Goal: Task Accomplishment & Management: Manage account settings

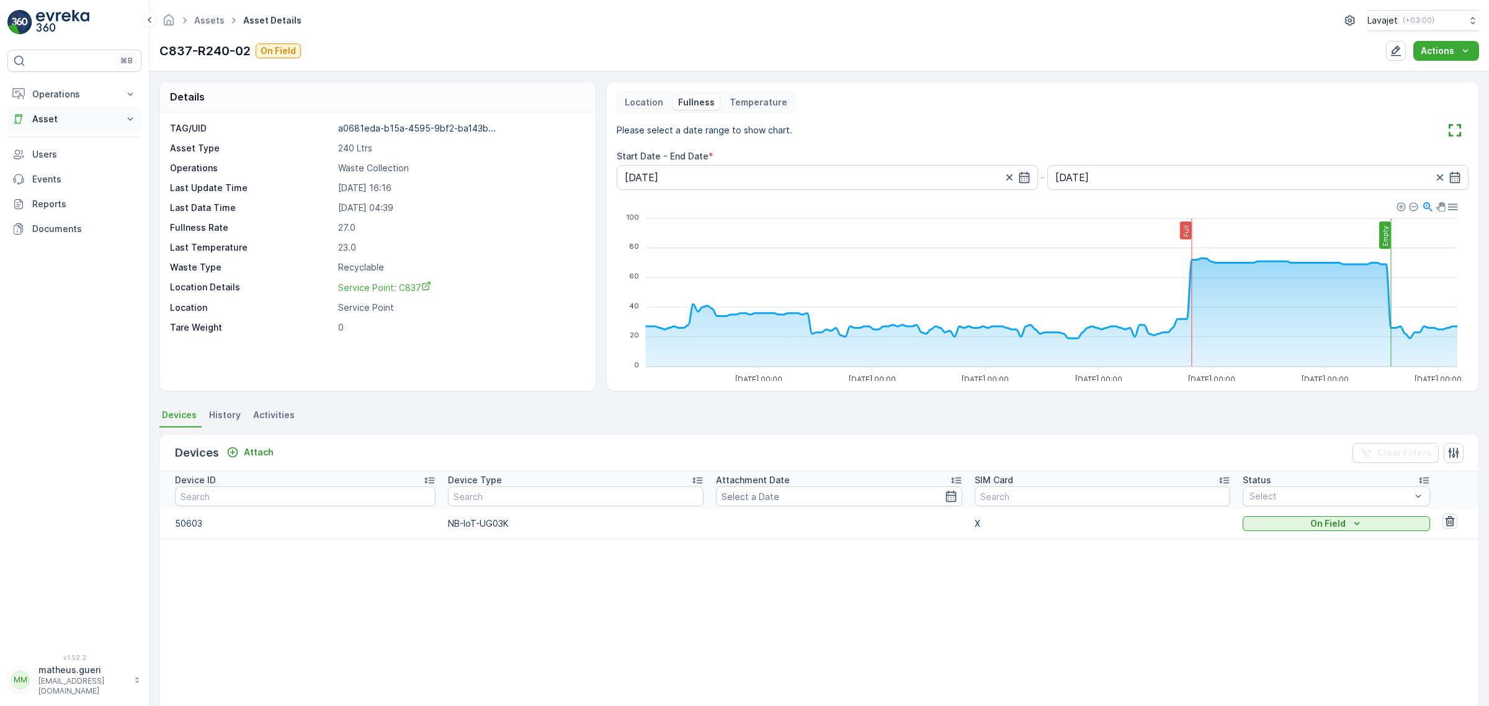
click at [52, 125] on p "Asset" at bounding box center [74, 119] width 84 height 12
click at [48, 143] on p "Assets" at bounding box center [46, 140] width 28 height 12
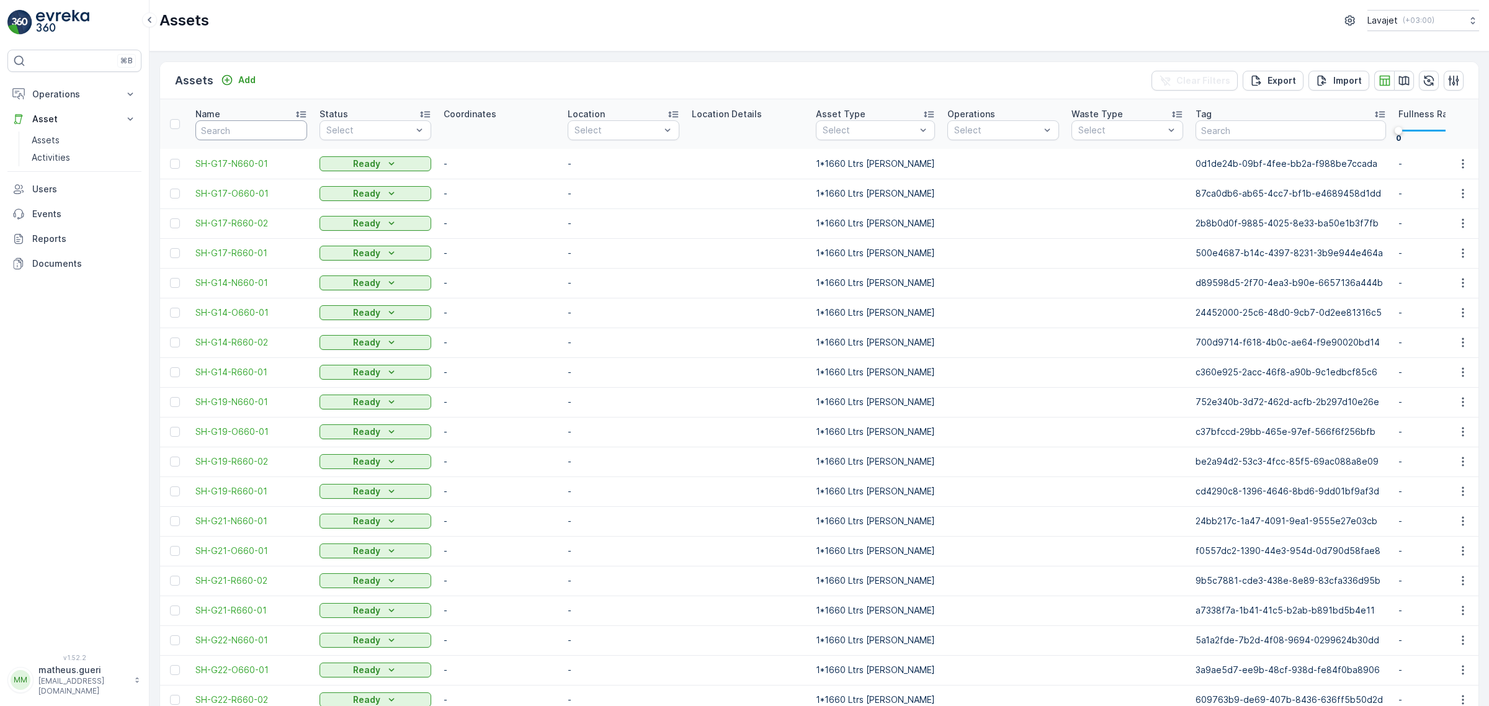
click at [266, 138] on input "text" at bounding box center [251, 130] width 112 height 20
type input "e"
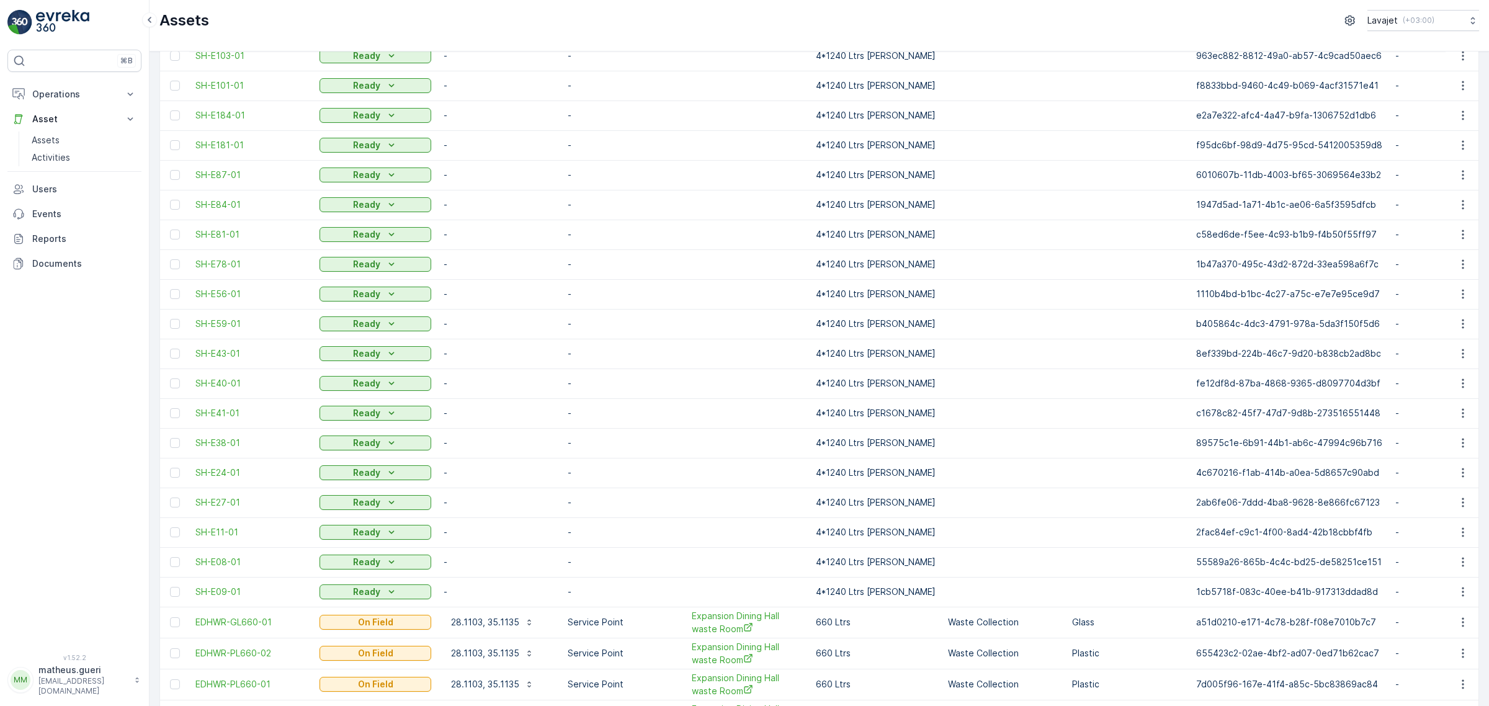
scroll to position [990, 0]
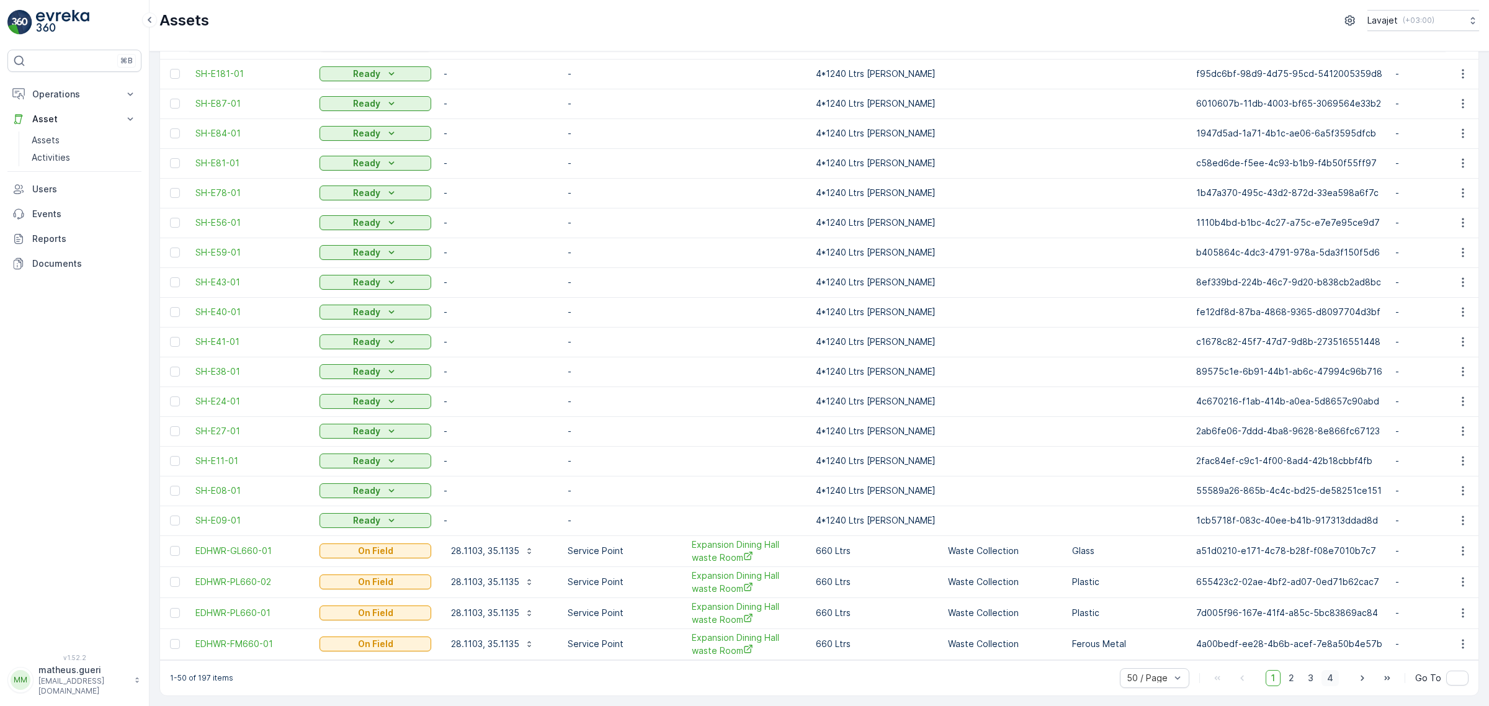
click at [1327, 677] on span "4" at bounding box center [1330, 678] width 17 height 16
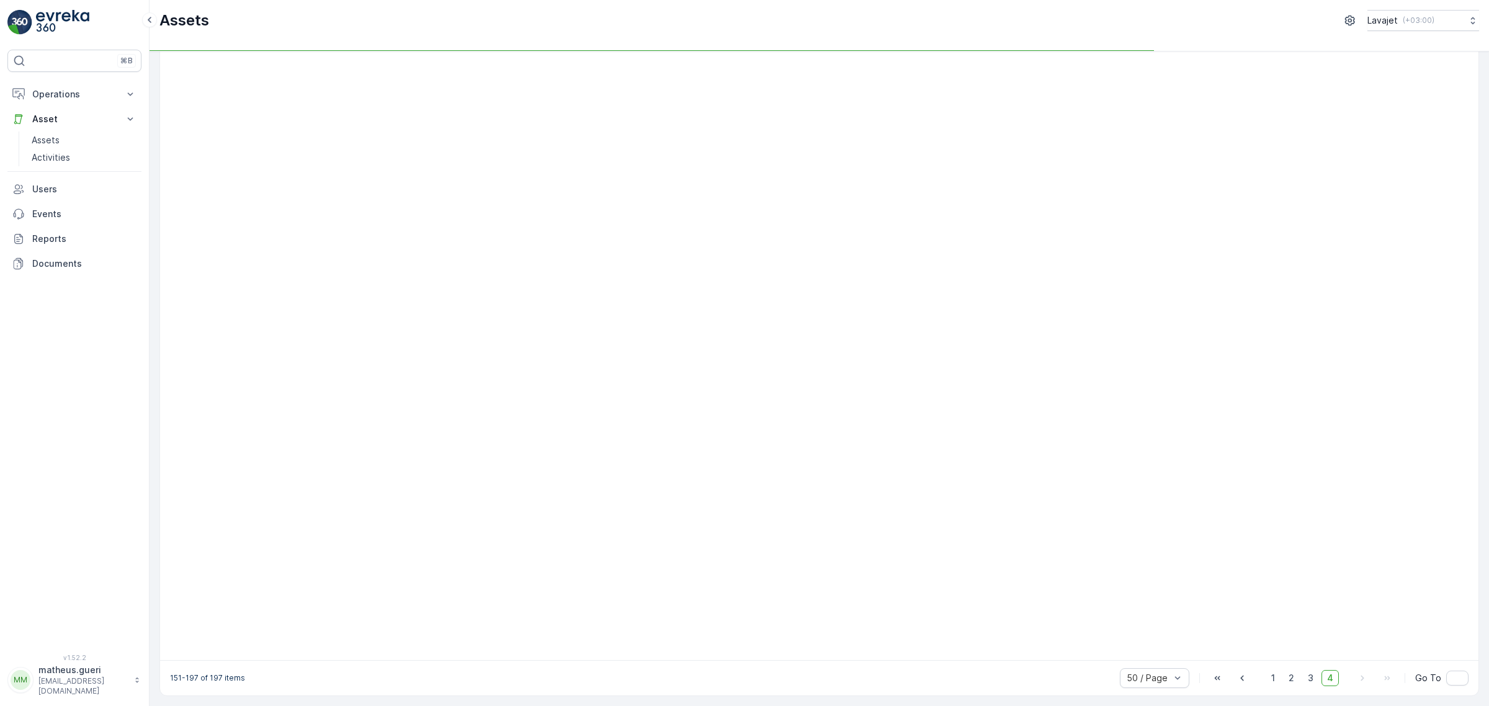
scroll to position [786, 0]
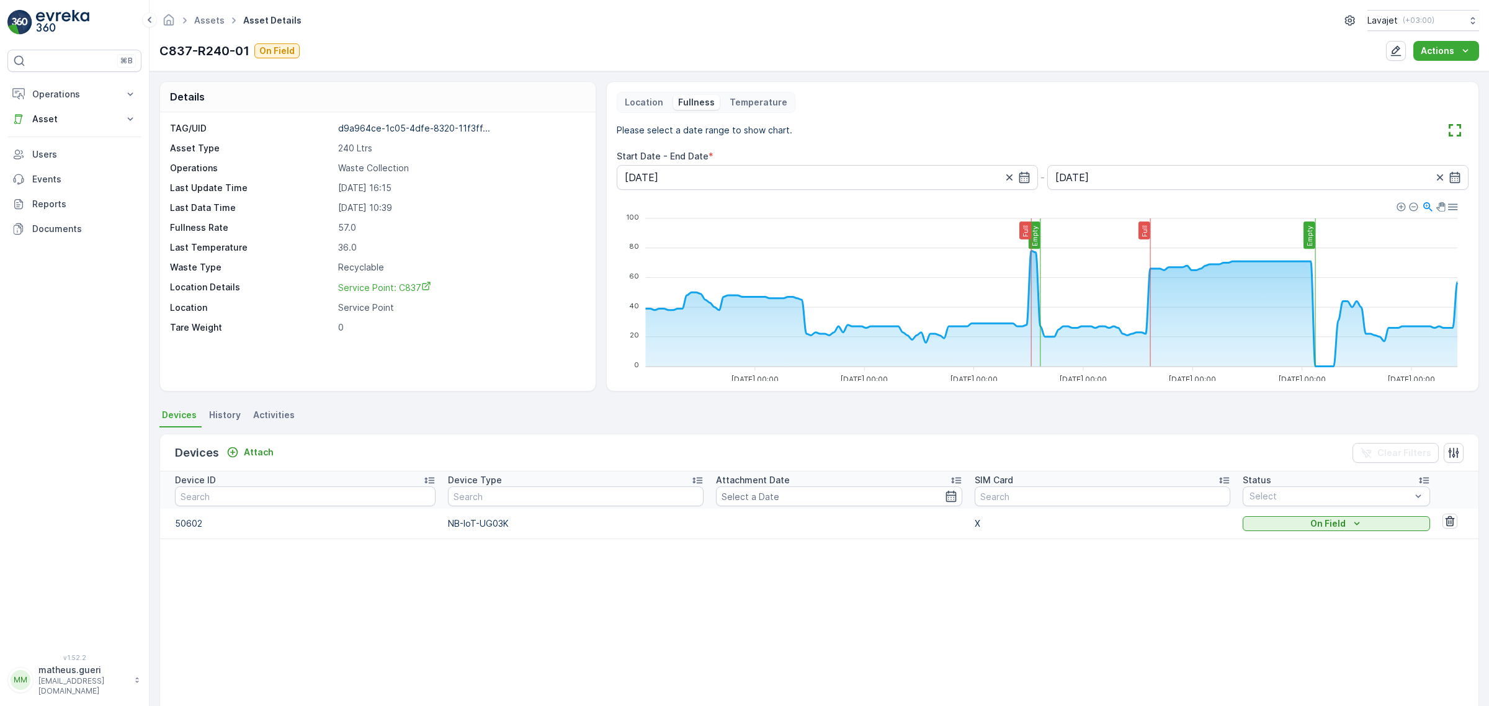
click at [755, 104] on p "Temperature" at bounding box center [759, 102] width 58 height 12
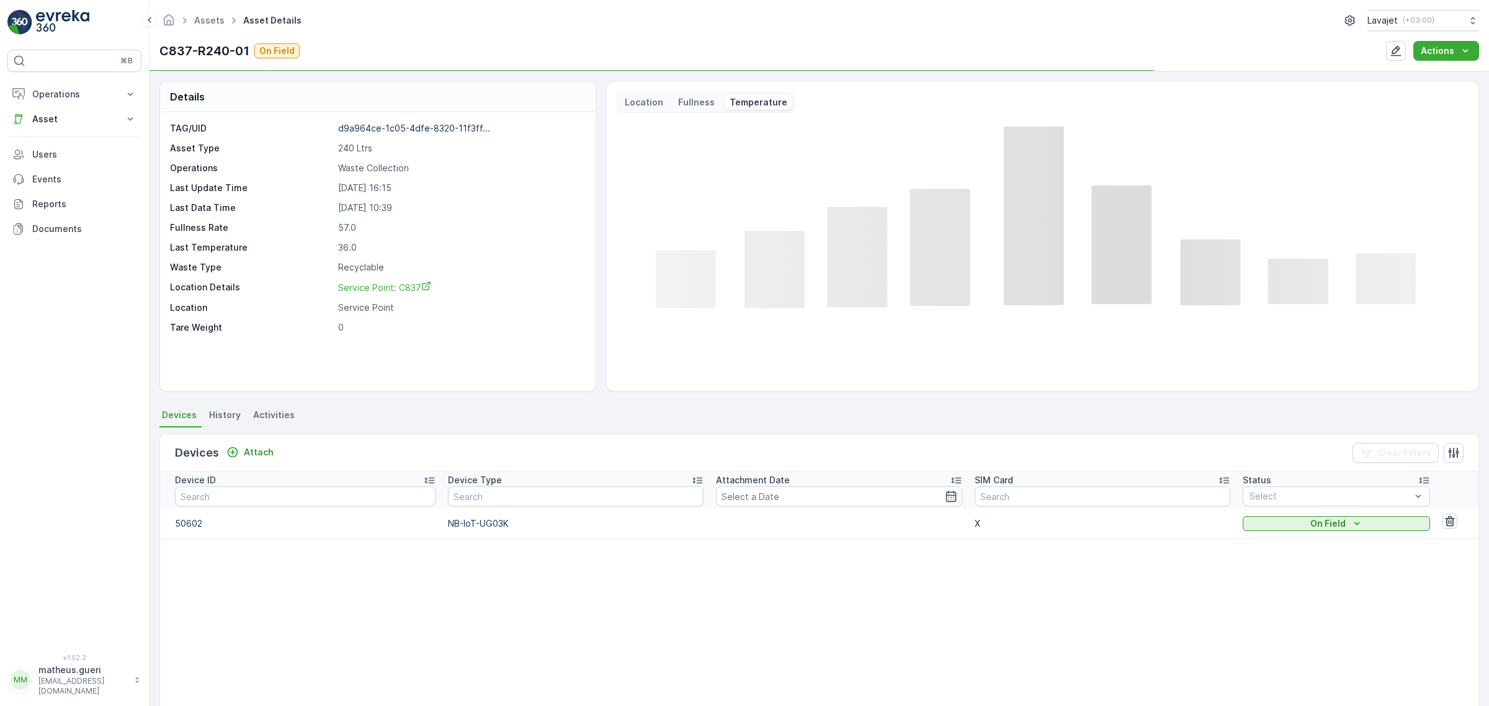
click at [695, 107] on p "Fullness" at bounding box center [696, 102] width 37 height 12
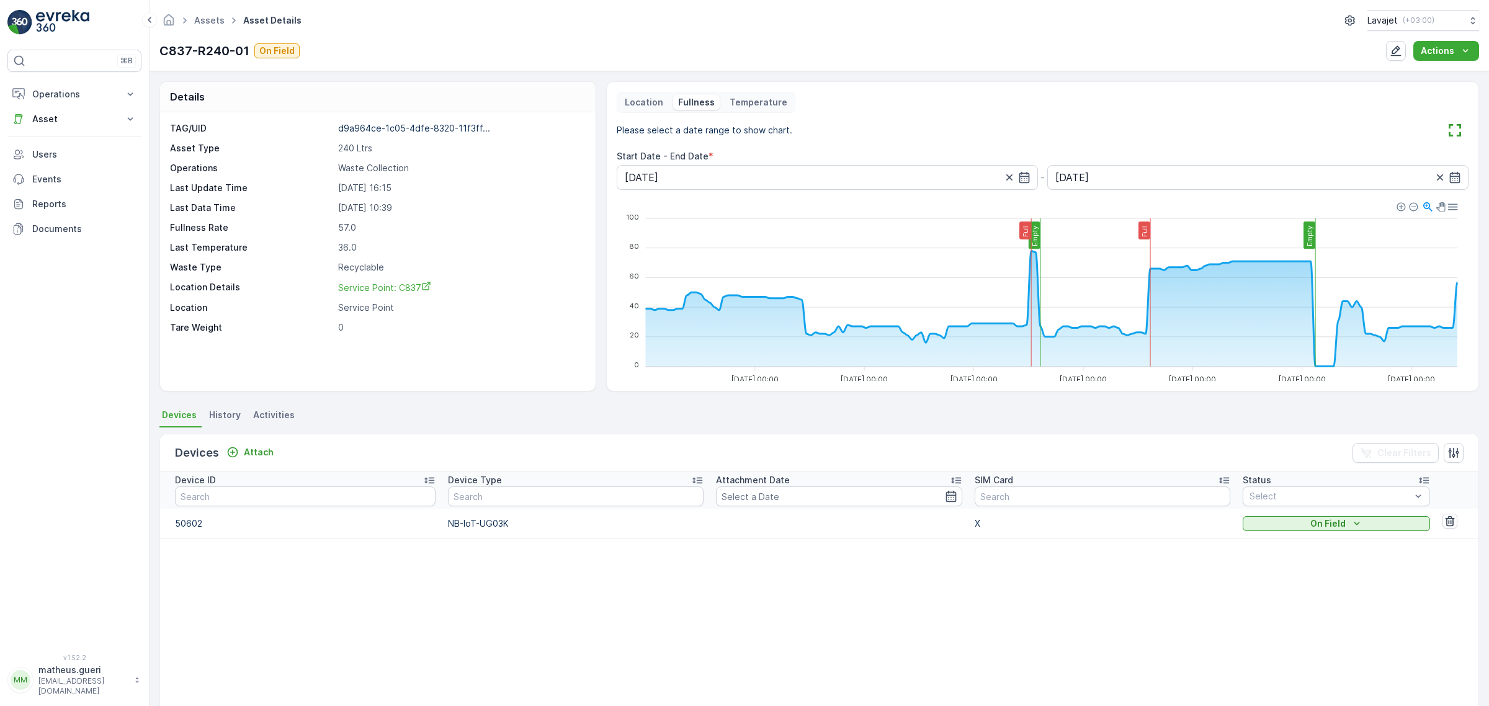
click at [757, 105] on p "Temperature" at bounding box center [759, 102] width 58 height 12
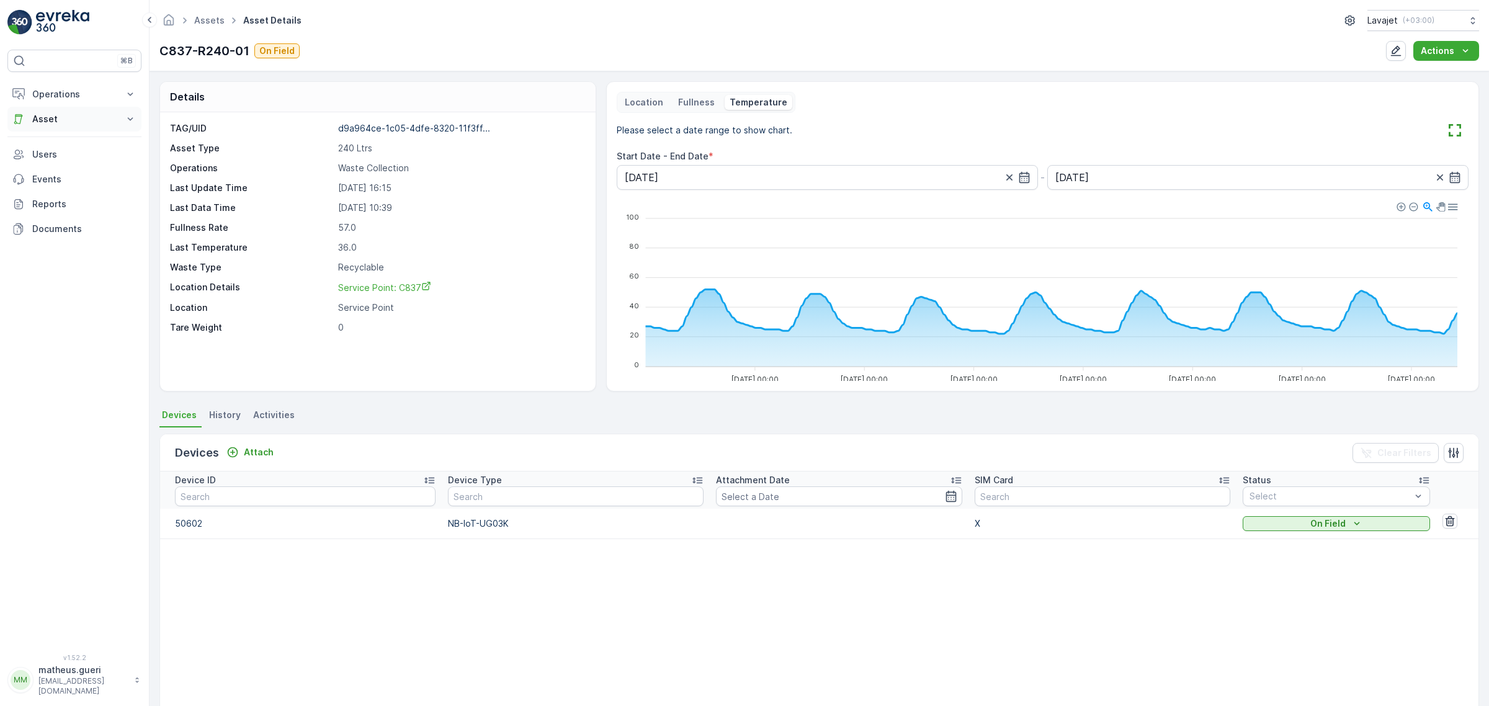
click at [72, 113] on p "Asset" at bounding box center [74, 119] width 84 height 12
click at [63, 96] on p "Operations" at bounding box center [74, 94] width 84 height 12
click at [72, 245] on link "Activities" at bounding box center [84, 244] width 115 height 17
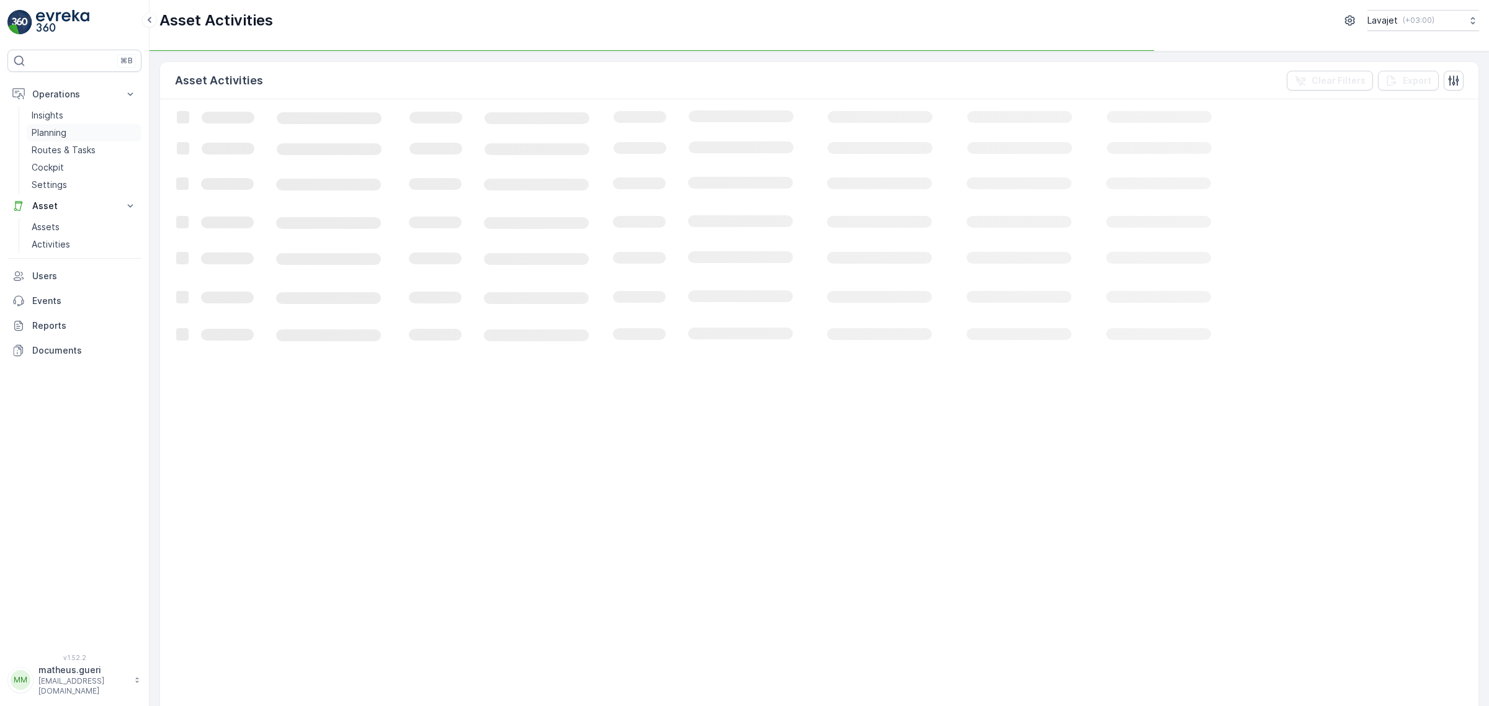
click at [66, 127] on p "Planning" at bounding box center [49, 133] width 35 height 12
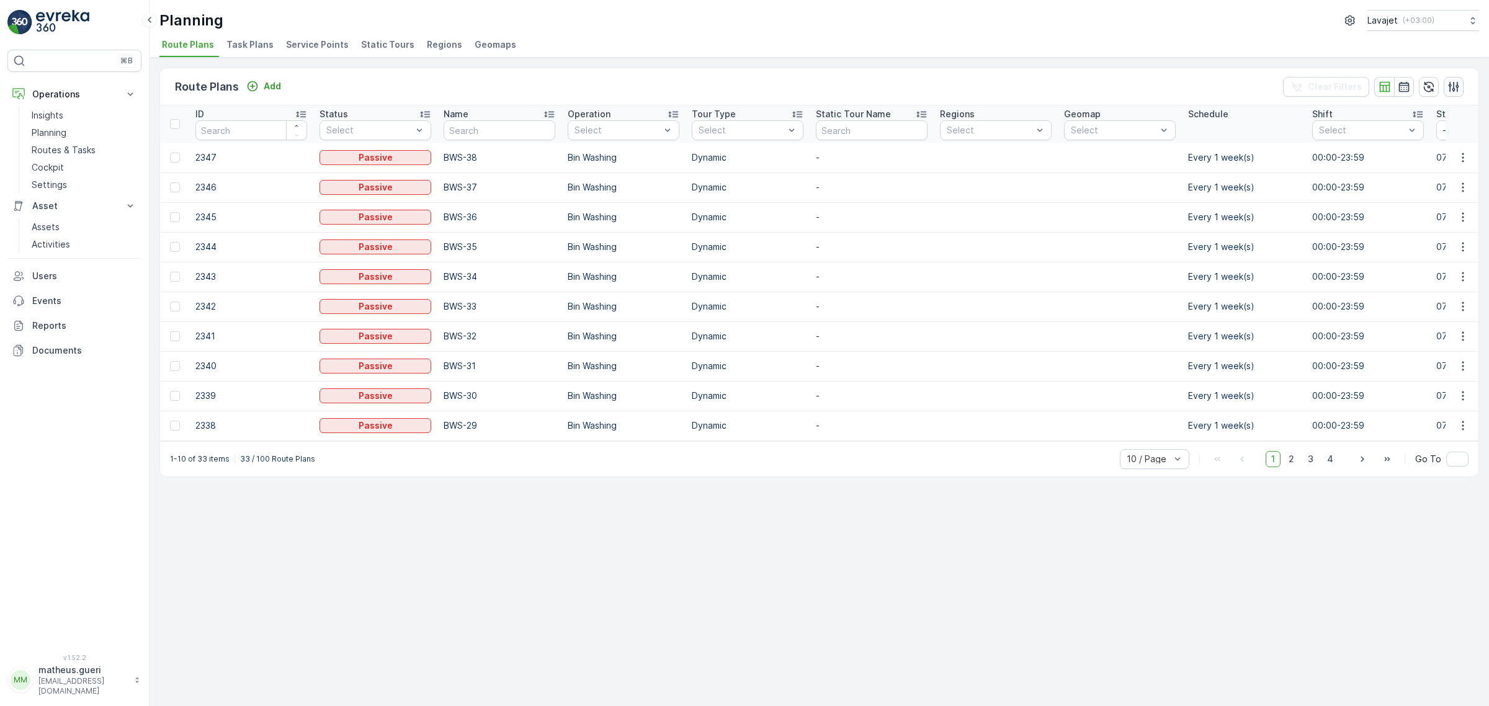
click at [1450, 83] on icon "button" at bounding box center [1454, 86] width 11 height 11
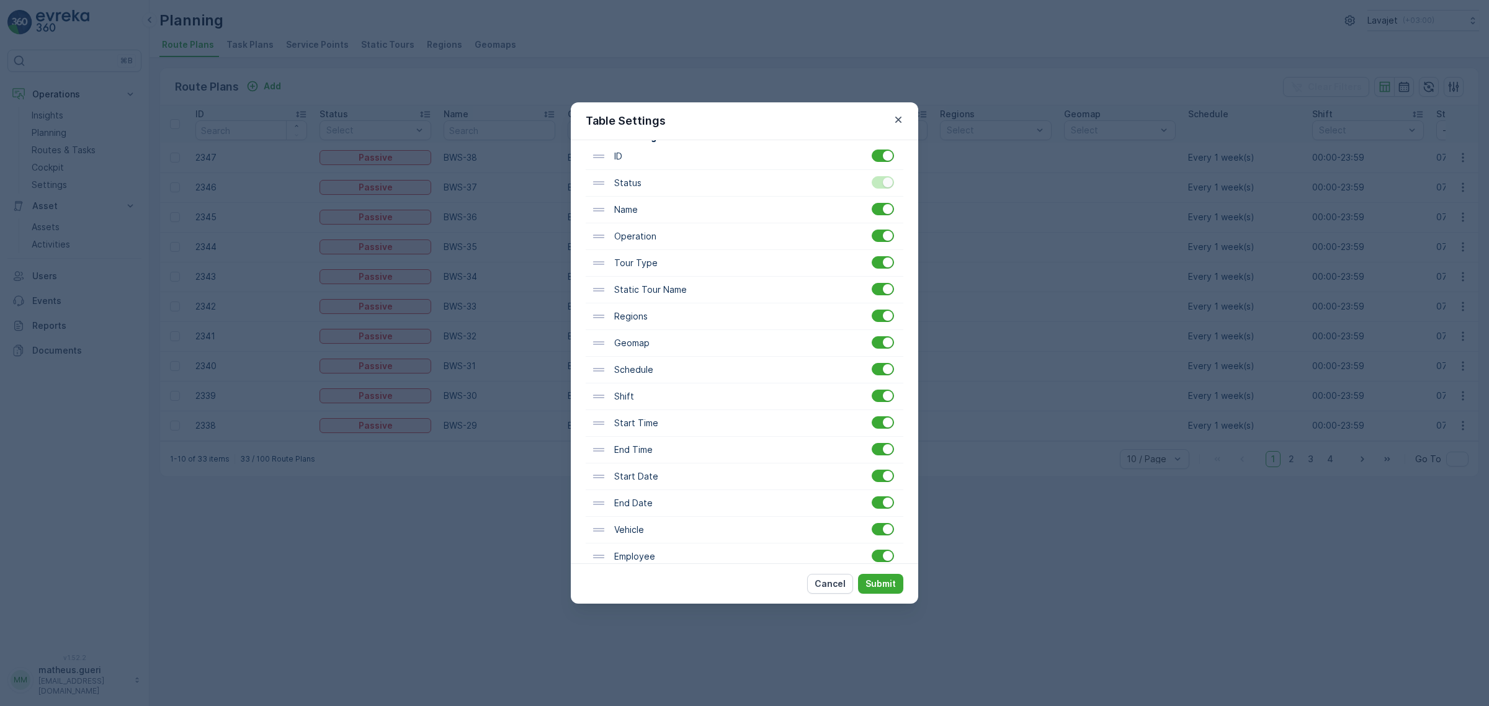
scroll to position [253, 0]
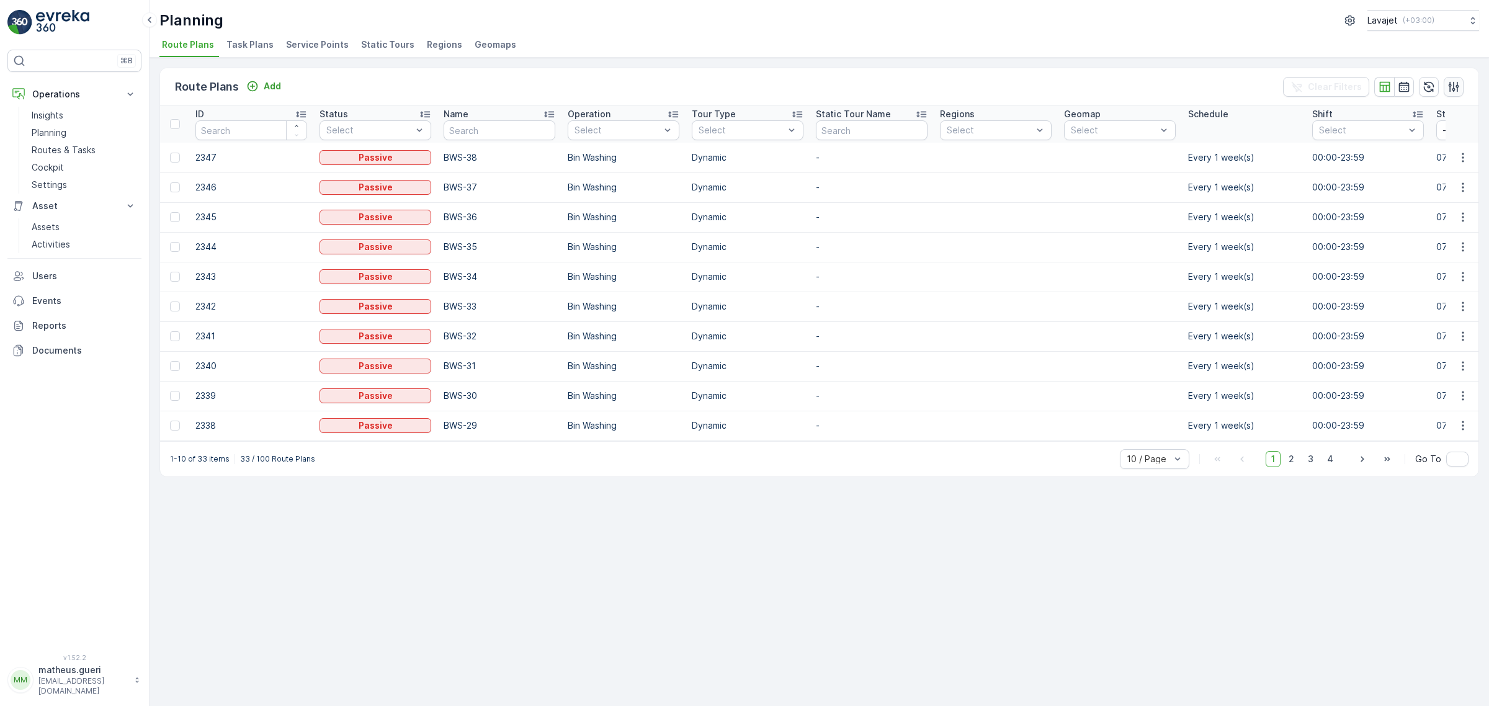
click at [1460, 87] on icon "button" at bounding box center [1454, 87] width 12 height 12
click at [236, 43] on span "Task Plans" at bounding box center [250, 44] width 47 height 12
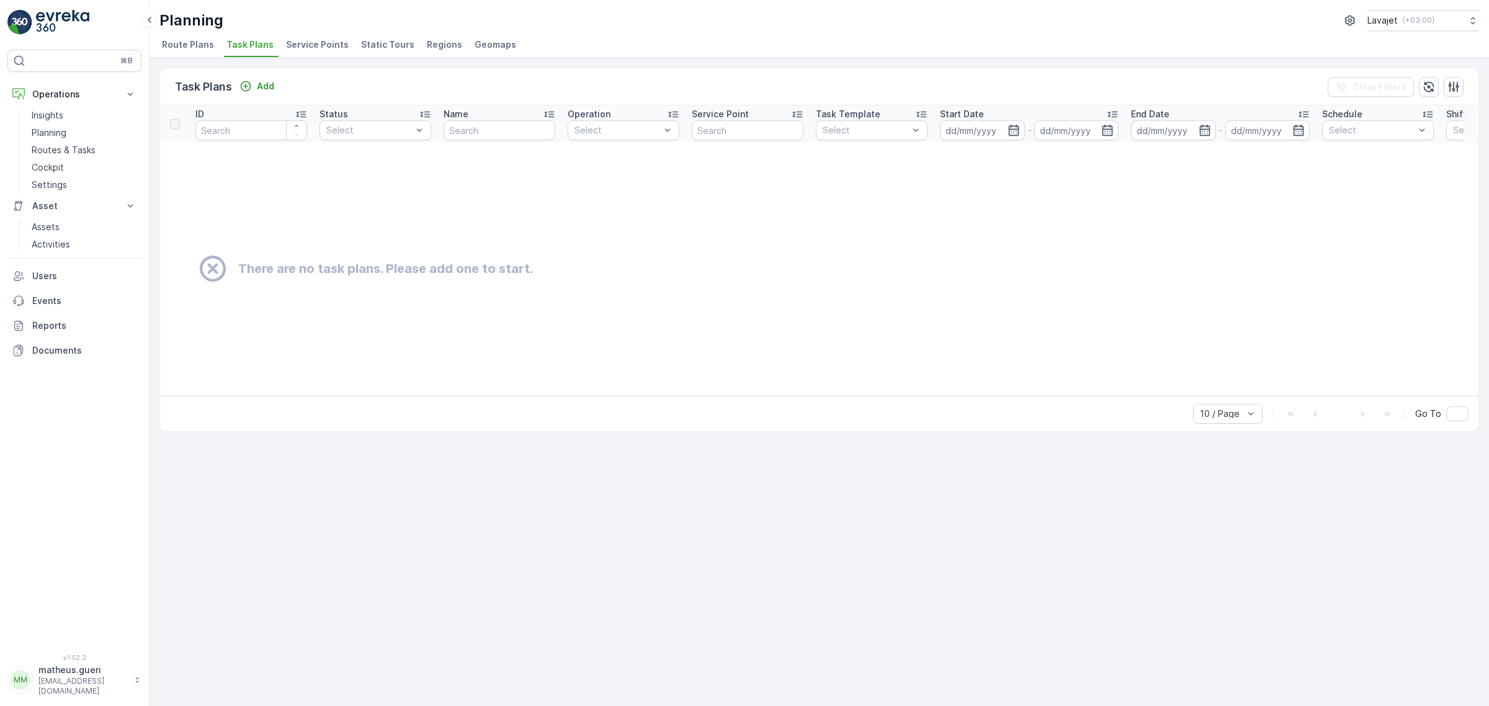
click at [314, 39] on span "Service Points" at bounding box center [317, 44] width 63 height 12
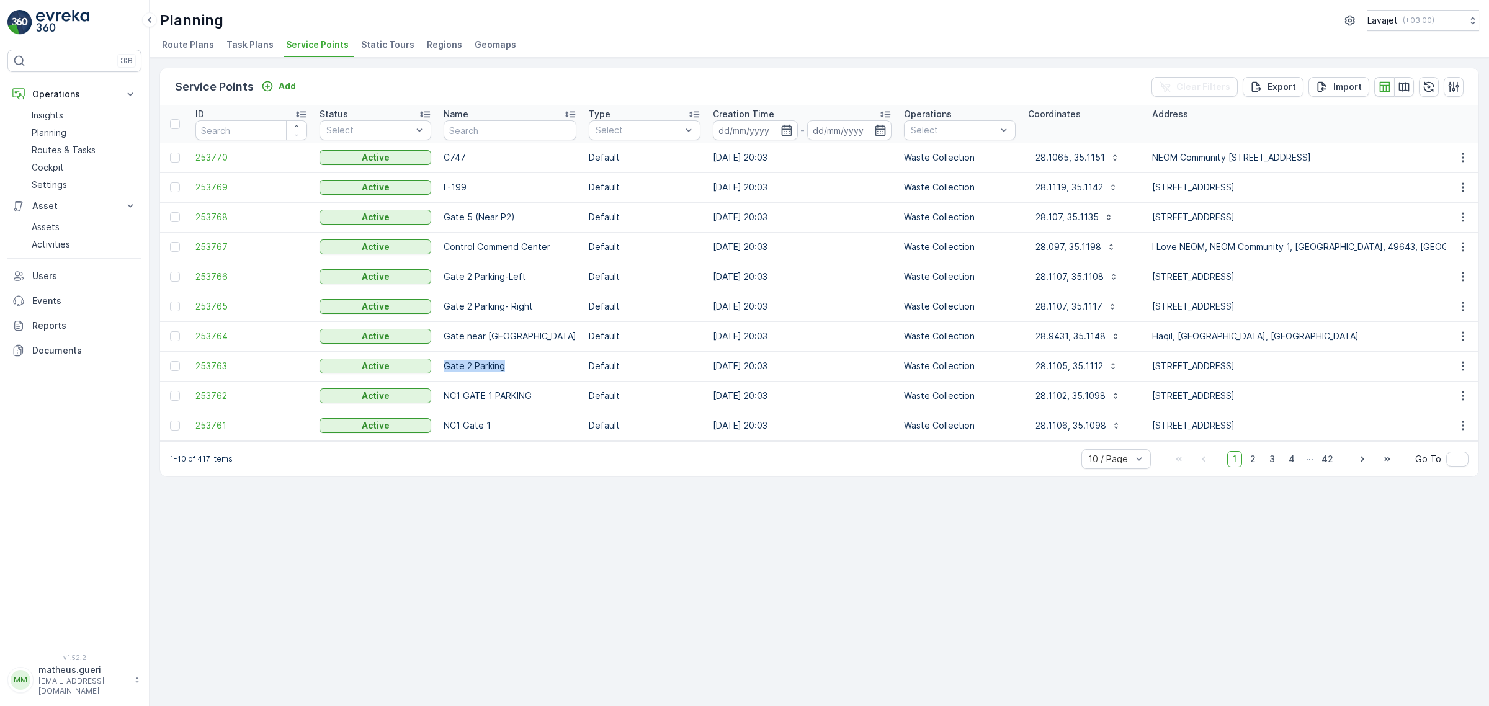
drag, startPoint x: 506, startPoint y: 370, endPoint x: 437, endPoint y: 369, distance: 68.3
click at [437, 369] on td "Gate 2 Parking" at bounding box center [509, 366] width 145 height 30
drag, startPoint x: 1167, startPoint y: 154, endPoint x: 1296, endPoint y: 160, distance: 129.2
click at [1431, 162] on p "NEOM Community 1, Governorate of Duba, Tabuk Province, 49643, Saudi Arabia" at bounding box center [1330, 157] width 356 height 12
click at [271, 47] on li "Task Plans" at bounding box center [251, 46] width 55 height 21
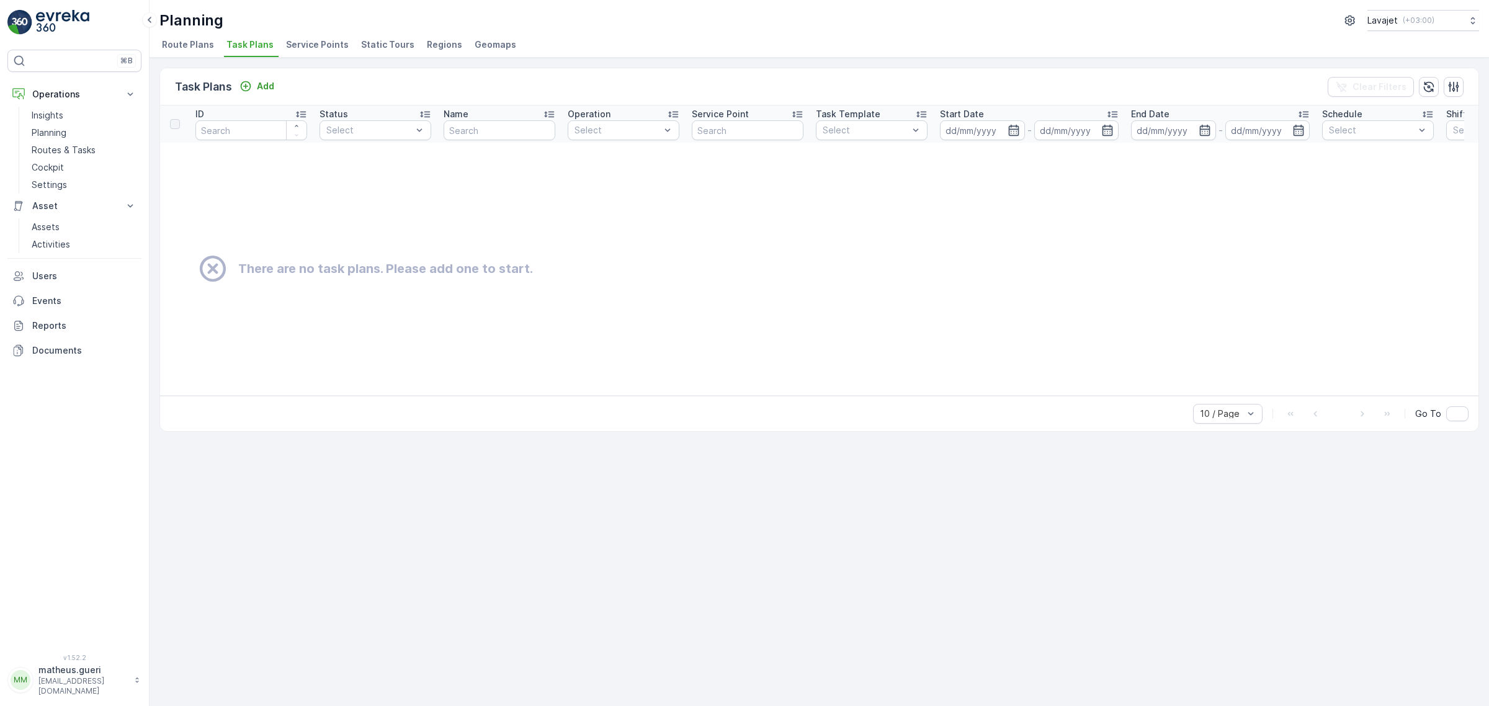
drag, startPoint x: 315, startPoint y: 36, endPoint x: 325, endPoint y: 41, distance: 11.1
click at [315, 36] on li "Service Points" at bounding box center [319, 46] width 70 height 21
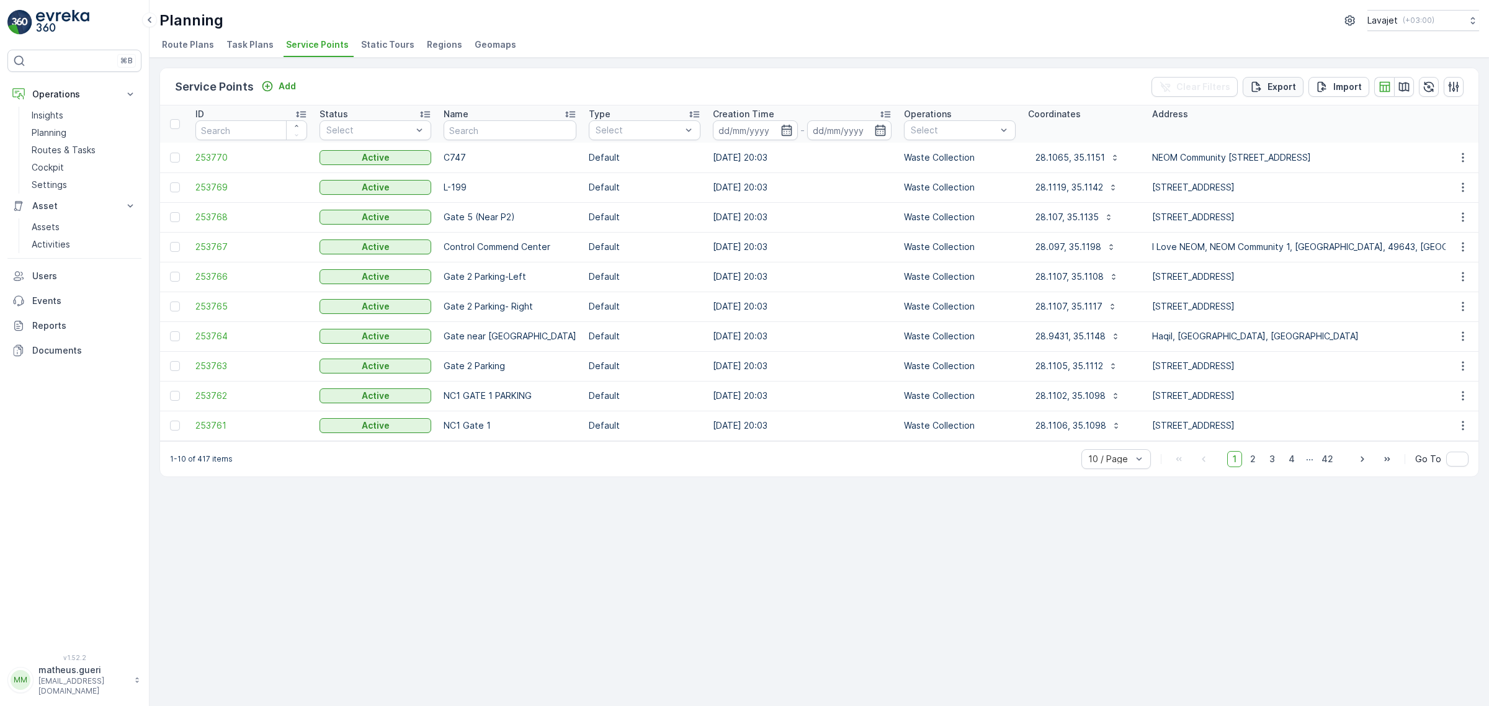
click at [1280, 88] on p "Export" at bounding box center [1282, 87] width 29 height 12
click at [1322, 74] on span "reports" at bounding box center [1378, 74] width 168 height 13
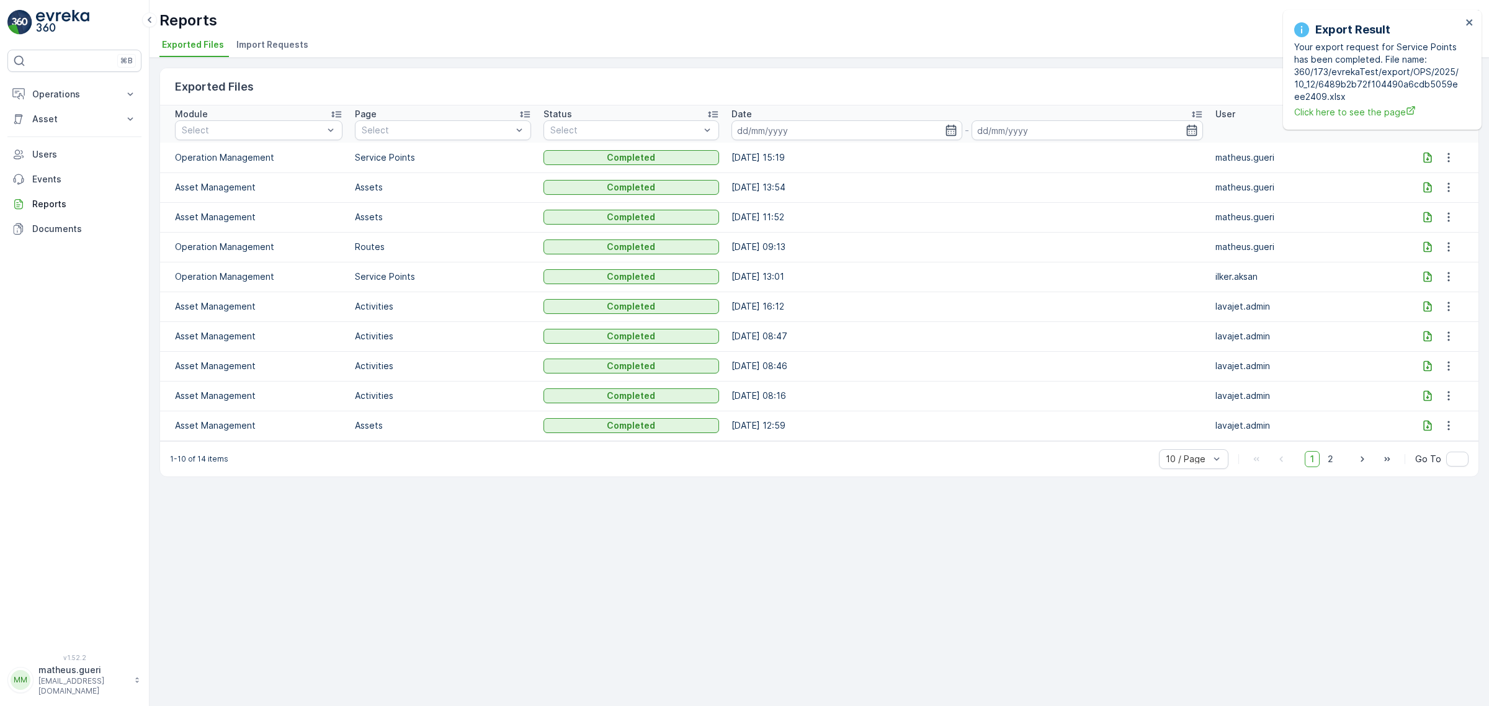
click at [1427, 185] on icon at bounding box center [1428, 187] width 12 height 12
click at [1468, 23] on icon "close" at bounding box center [1470, 22] width 9 height 10
click at [1426, 159] on icon at bounding box center [1428, 157] width 8 height 11
click at [1450, 156] on icon "button" at bounding box center [1449, 157] width 12 height 12
click at [1441, 183] on div "See More Details" at bounding box center [1448, 175] width 82 height 17
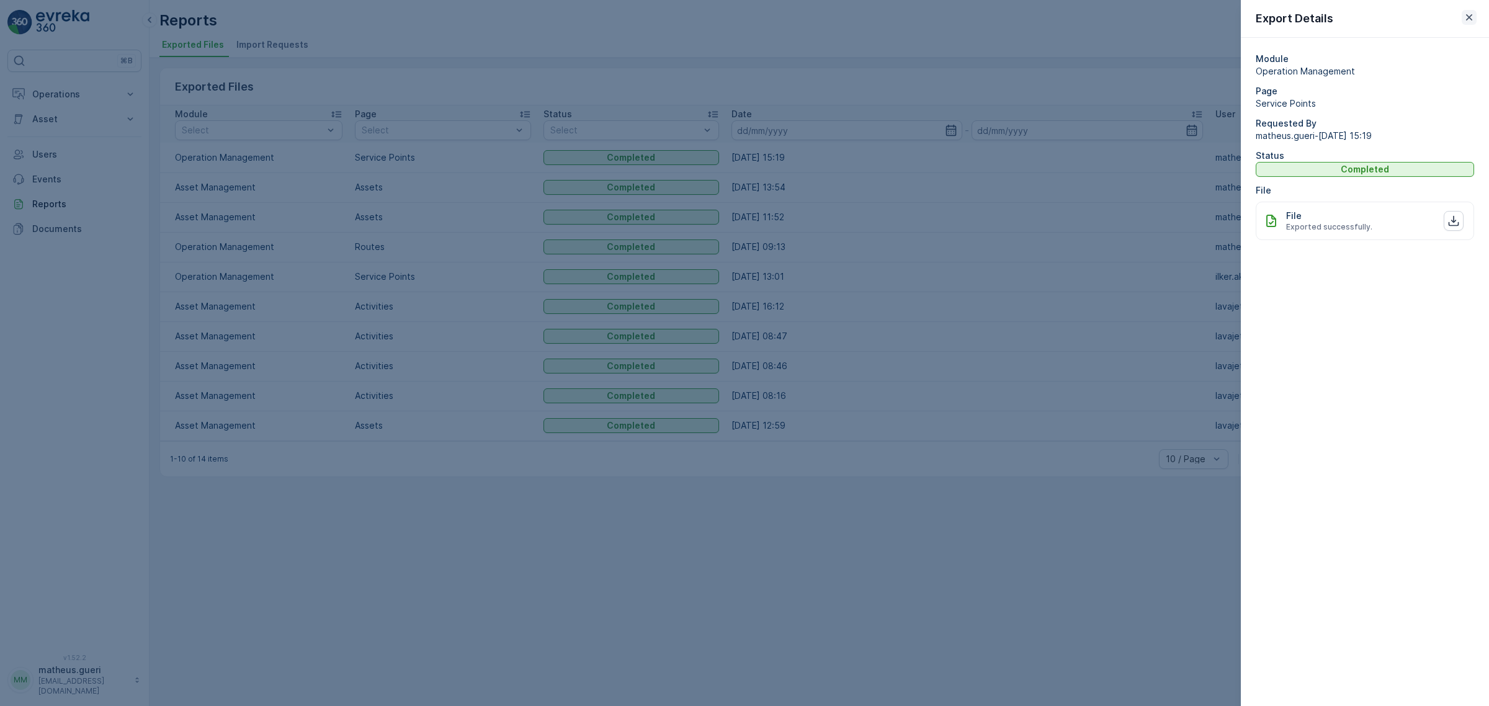
click at [1466, 14] on icon "button" at bounding box center [1469, 17] width 12 height 12
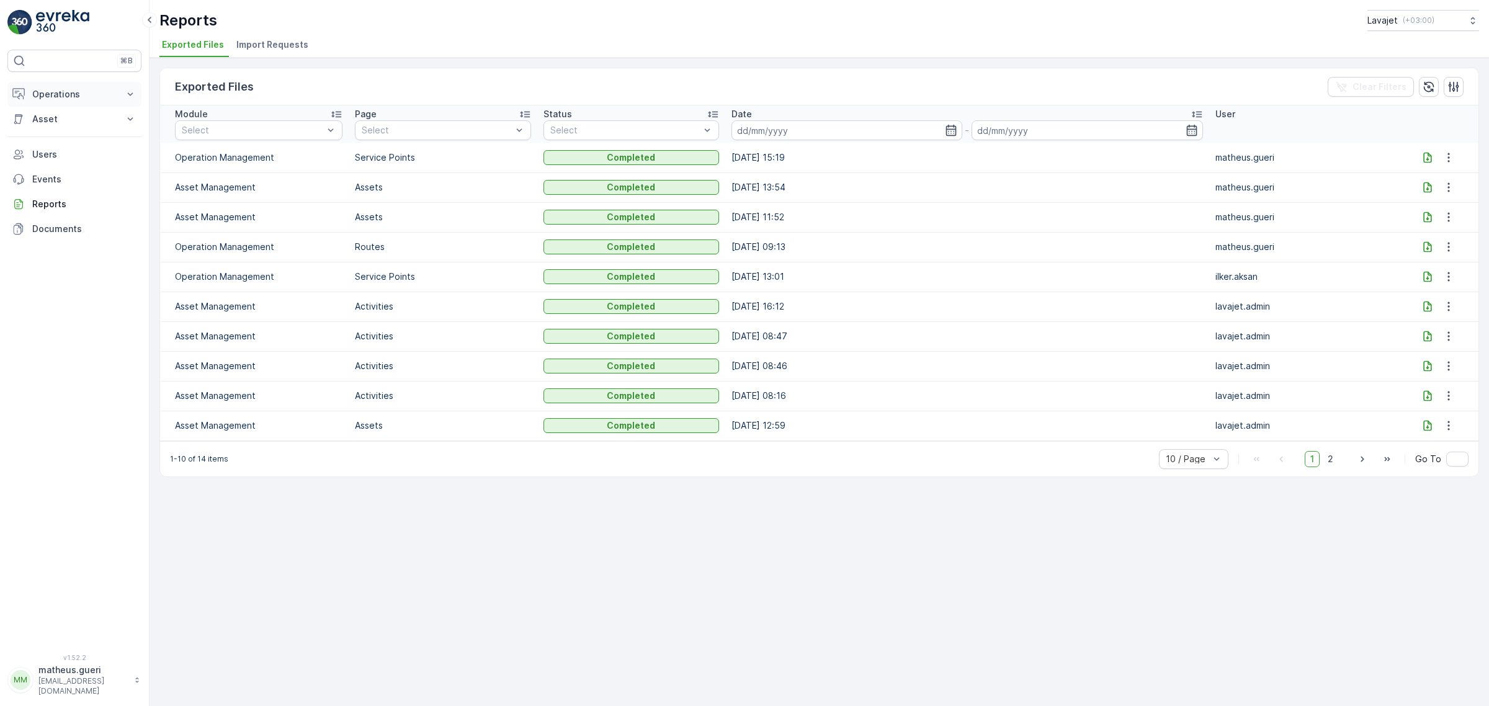
click at [66, 101] on button "Operations" at bounding box center [74, 94] width 134 height 25
click at [62, 150] on p "Routes & Tasks" at bounding box center [64, 150] width 64 height 12
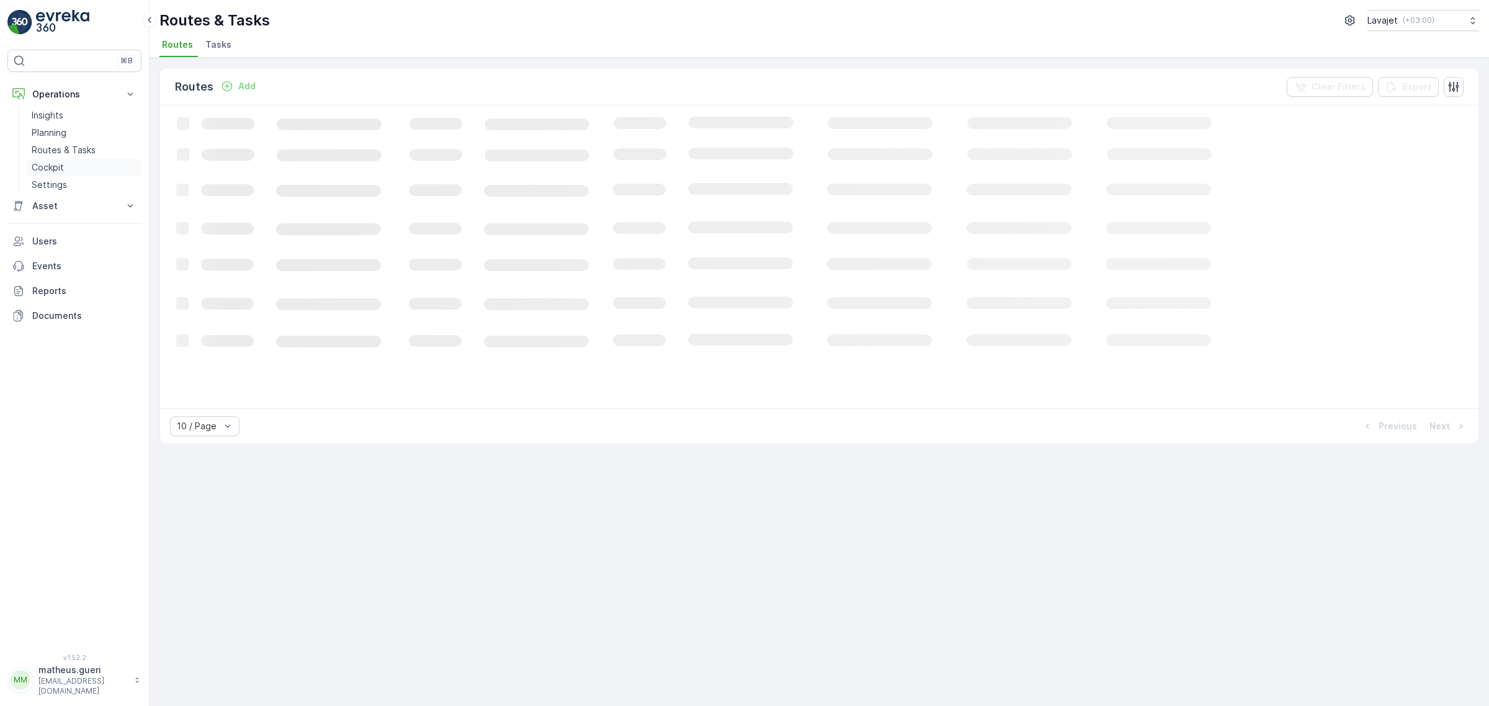
click at [59, 171] on p "Cockpit" at bounding box center [48, 167] width 32 height 12
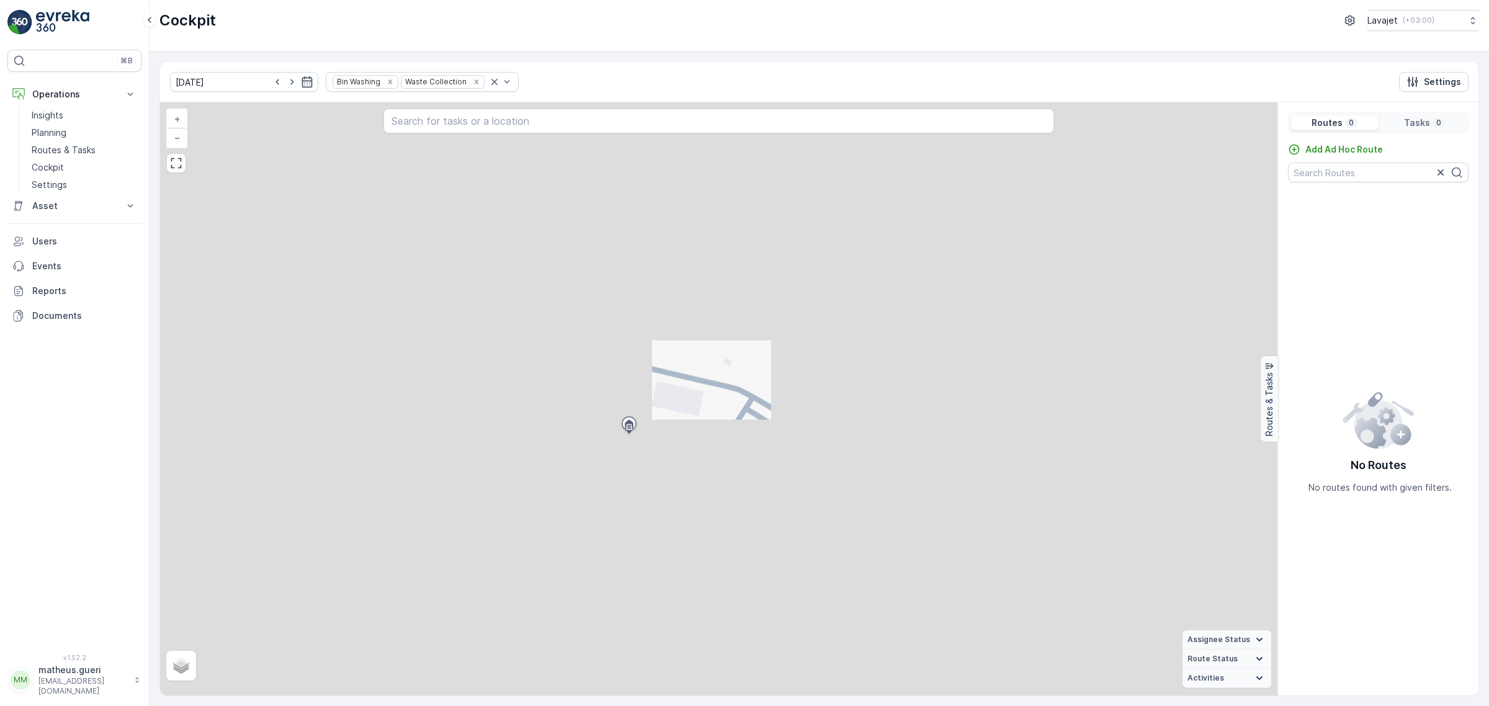
drag, startPoint x: 740, startPoint y: 451, endPoint x: 774, endPoint y: 434, distance: 38.6
click at [784, 419] on div "+ − Satellite Roadmap Terrain Hybrid Leaflet Assignee Status On The Move Steady…" at bounding box center [719, 398] width 1118 height 593
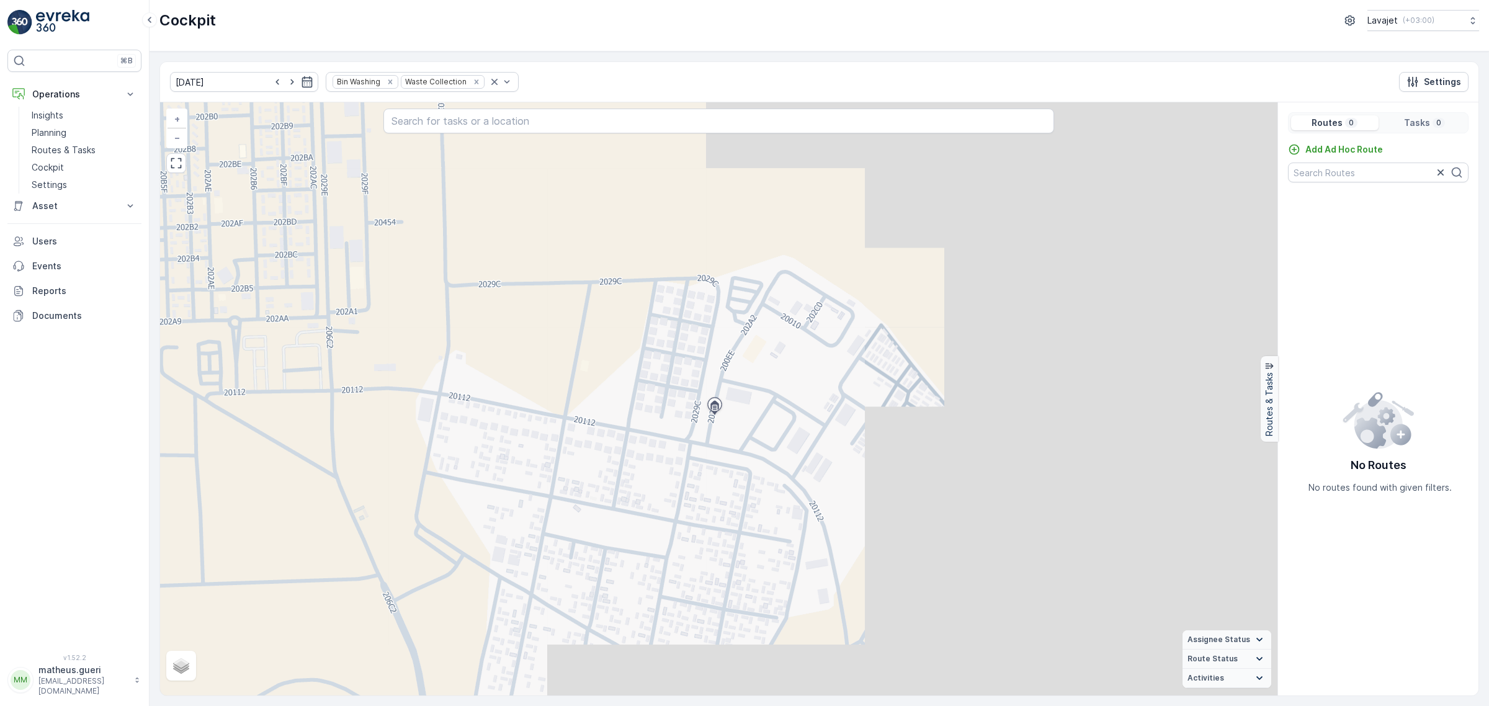
drag, startPoint x: 751, startPoint y: 439, endPoint x: 760, endPoint y: 416, distance: 25.4
click at [767, 416] on div "+ − Satellite Roadmap Terrain Hybrid Leaflet Assignee Status On The Move Steady…" at bounding box center [719, 398] width 1118 height 593
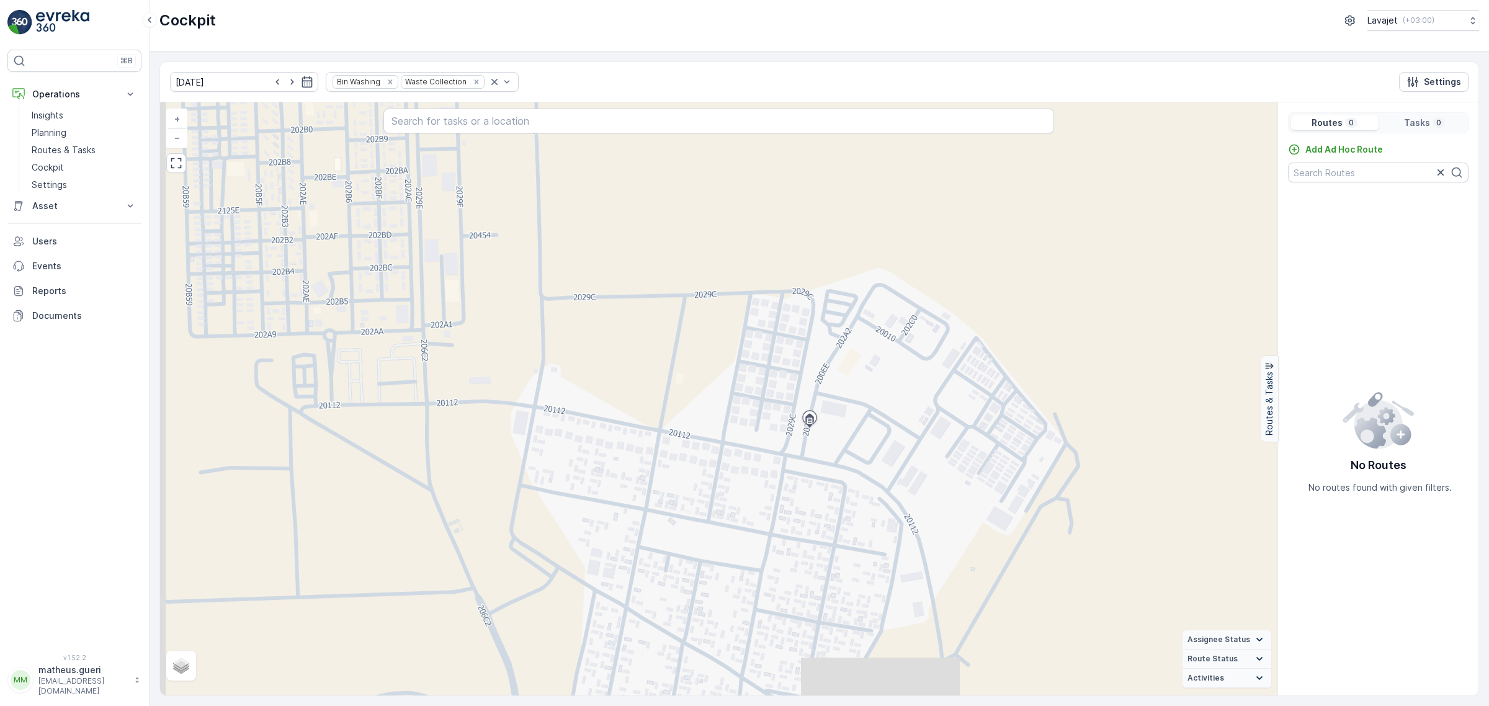
drag, startPoint x: 555, startPoint y: 442, endPoint x: 585, endPoint y: 451, distance: 30.6
click at [582, 448] on div "+ − Satellite Roadmap Terrain Hybrid Leaflet Assignee Status On The Move Steady…" at bounding box center [719, 398] width 1118 height 593
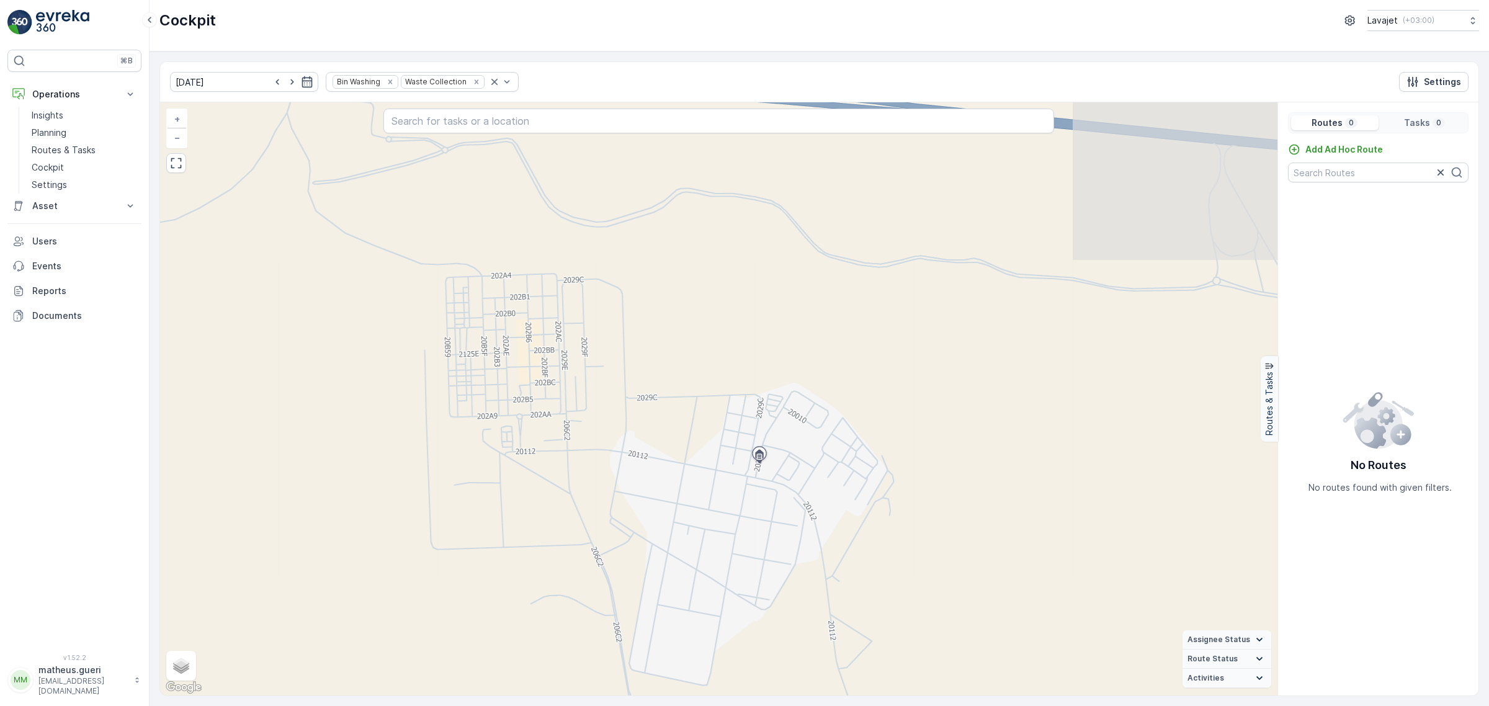
click at [655, 470] on div "+ − Satellite Roadmap Terrain Hybrid Leaflet Keyboard shortcuts Map Data Map da…" at bounding box center [719, 398] width 1118 height 593
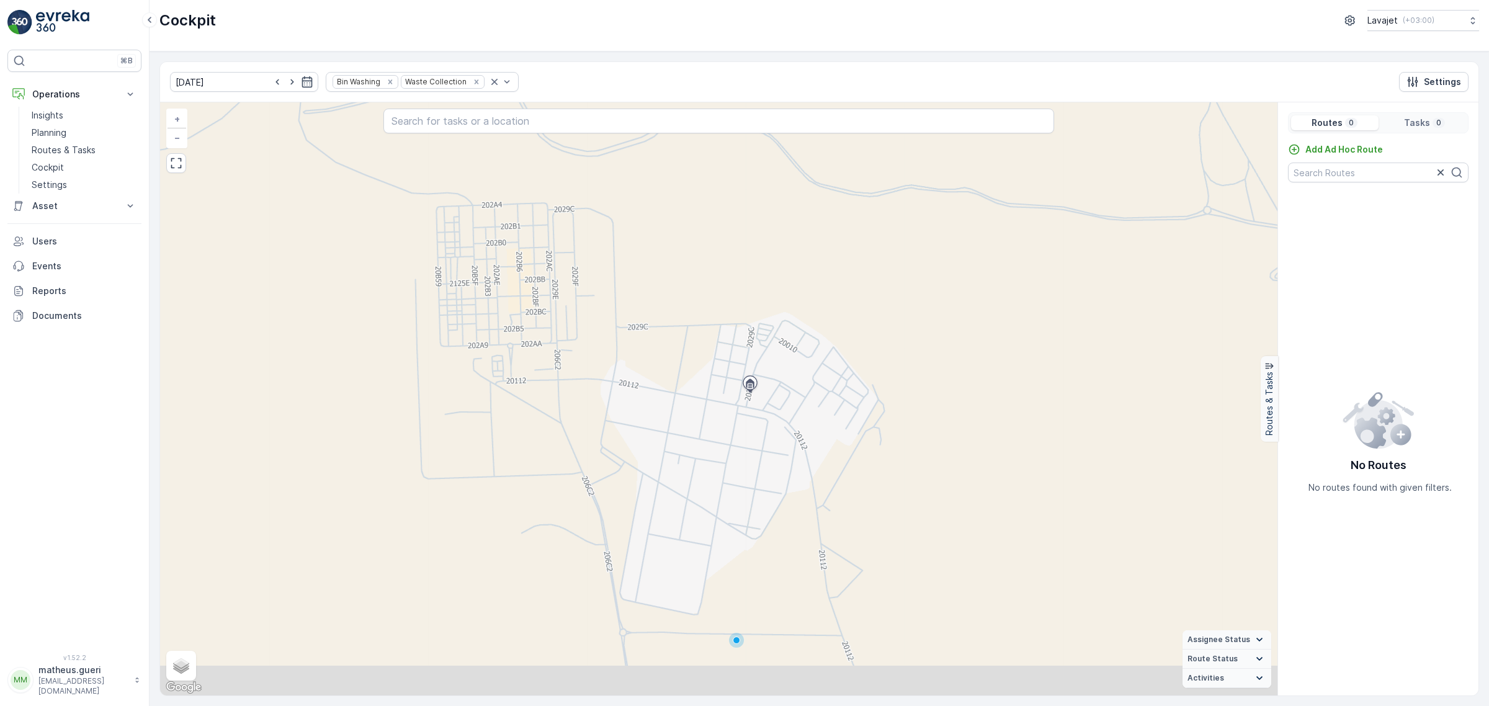
drag, startPoint x: 333, startPoint y: 249, endPoint x: 323, endPoint y: 166, distance: 83.7
click at [323, 166] on div "+ − Satellite Roadmap Terrain Hybrid Leaflet Keyboard shortcuts Map Data Map da…" at bounding box center [719, 398] width 1118 height 593
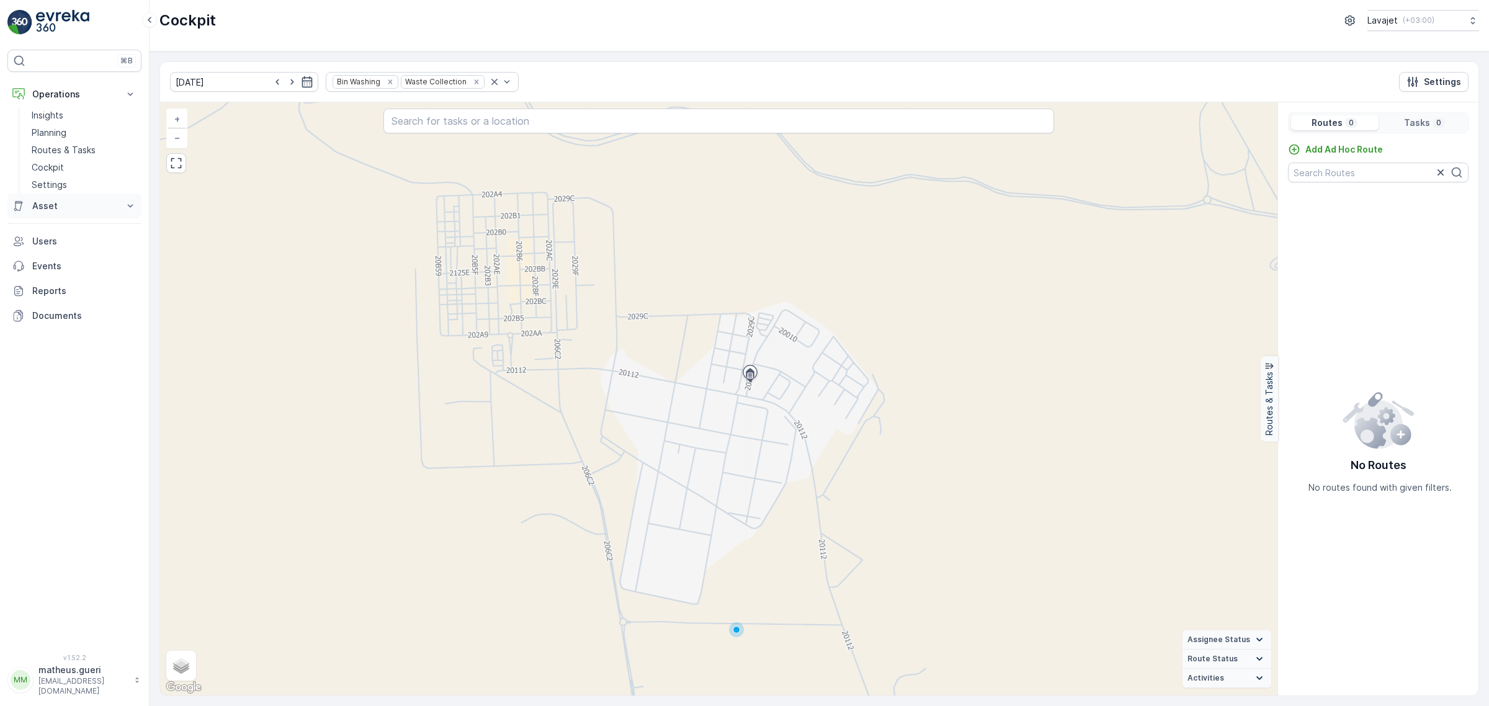
click at [53, 209] on p "Asset" at bounding box center [74, 206] width 84 height 12
click at [56, 222] on p "Assets" at bounding box center [46, 227] width 28 height 12
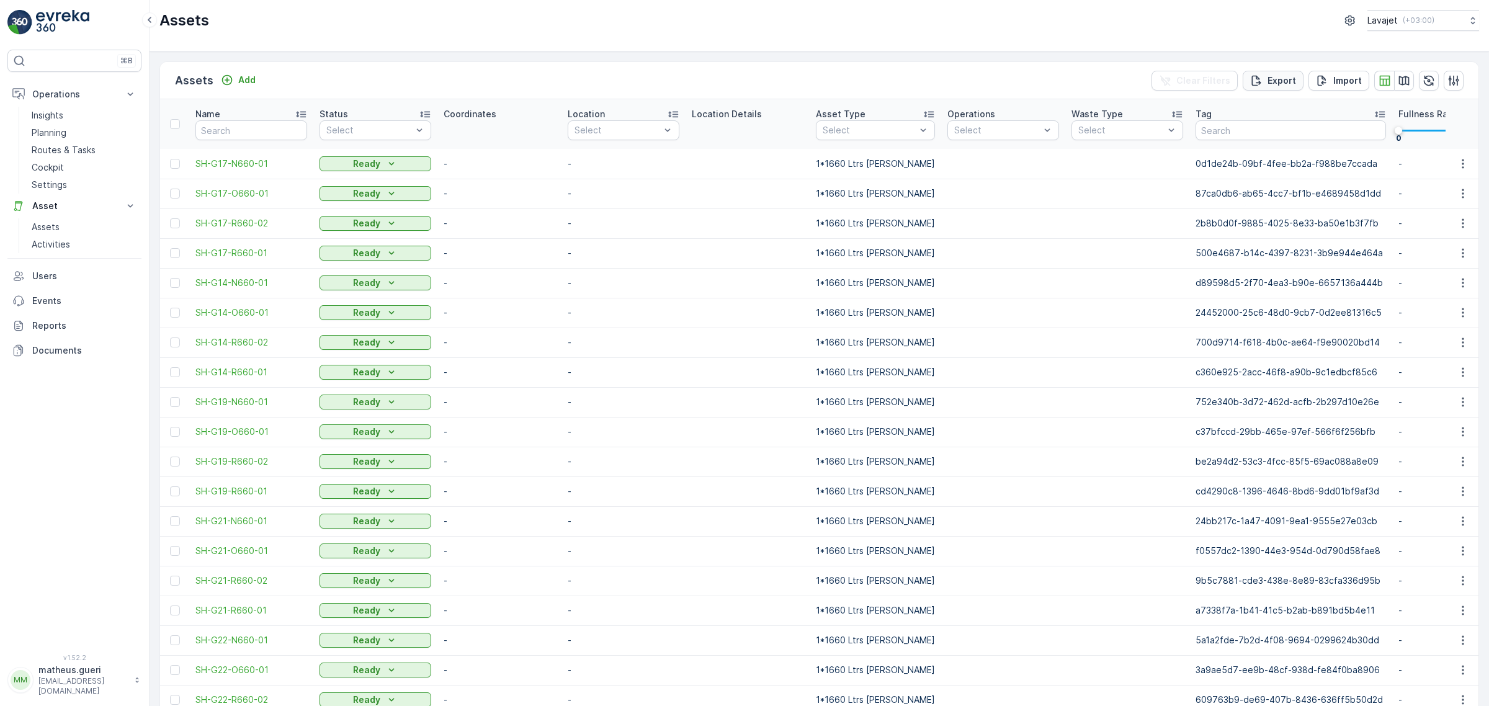
click at [1282, 86] on p "Export" at bounding box center [1282, 80] width 29 height 12
click at [1317, 68] on span "reports" at bounding box center [1378, 74] width 168 height 13
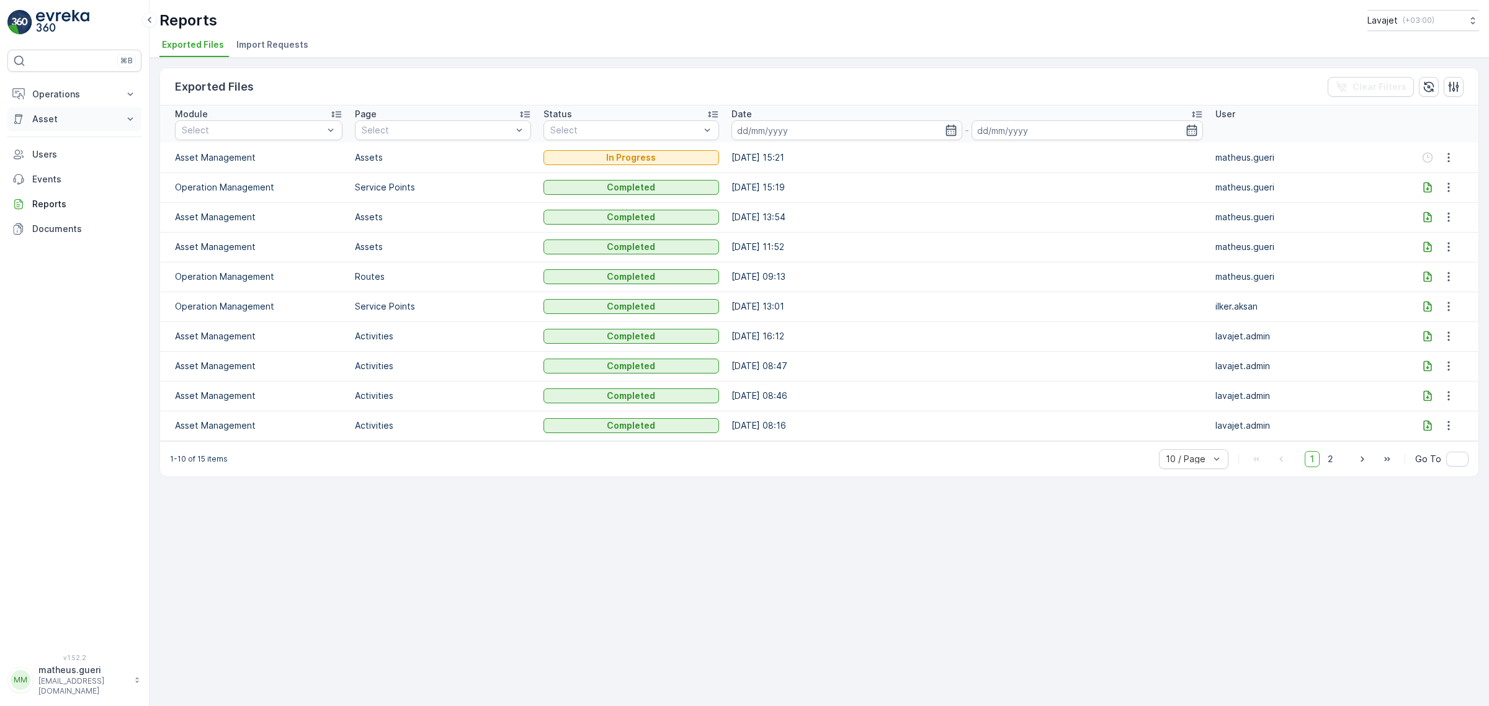
click at [69, 116] on p "Asset" at bounding box center [74, 119] width 84 height 12
click at [73, 95] on p "Operations" at bounding box center [74, 94] width 84 height 12
click at [66, 128] on p "Planning" at bounding box center [49, 133] width 35 height 12
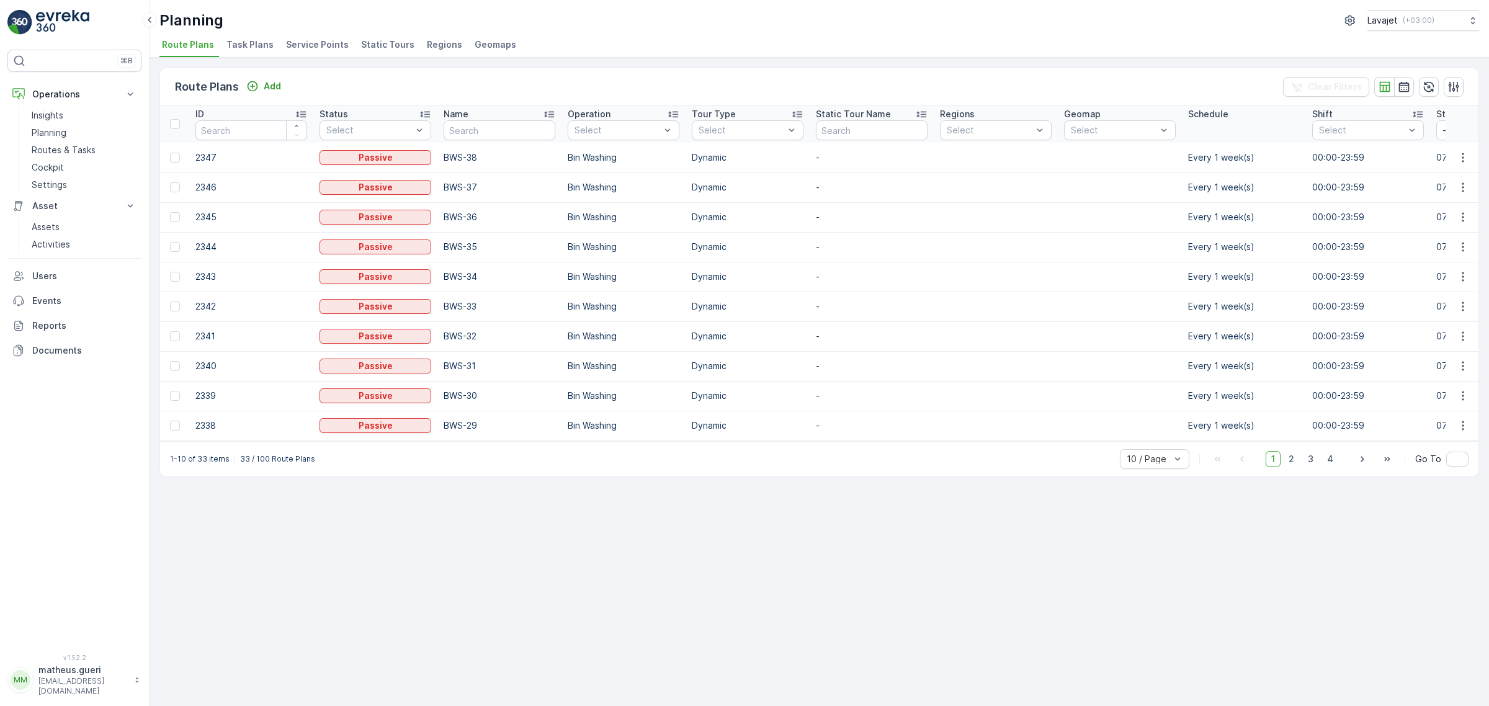
click at [385, 50] on span "Static Tours" at bounding box center [387, 44] width 53 height 12
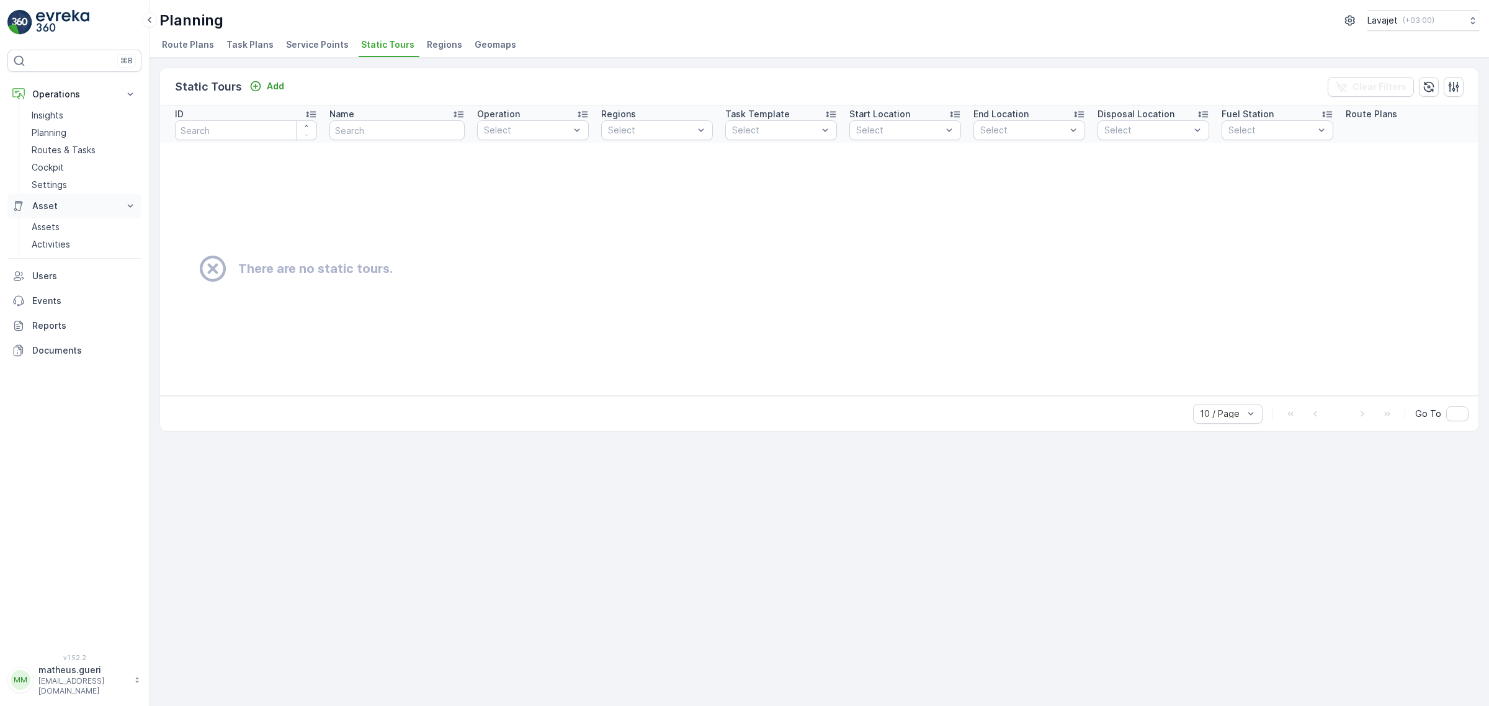
click at [53, 217] on button "Asset" at bounding box center [74, 206] width 134 height 25
click at [55, 209] on p "Asset" at bounding box center [74, 206] width 84 height 12
click at [55, 227] on p "Assets" at bounding box center [46, 227] width 28 height 12
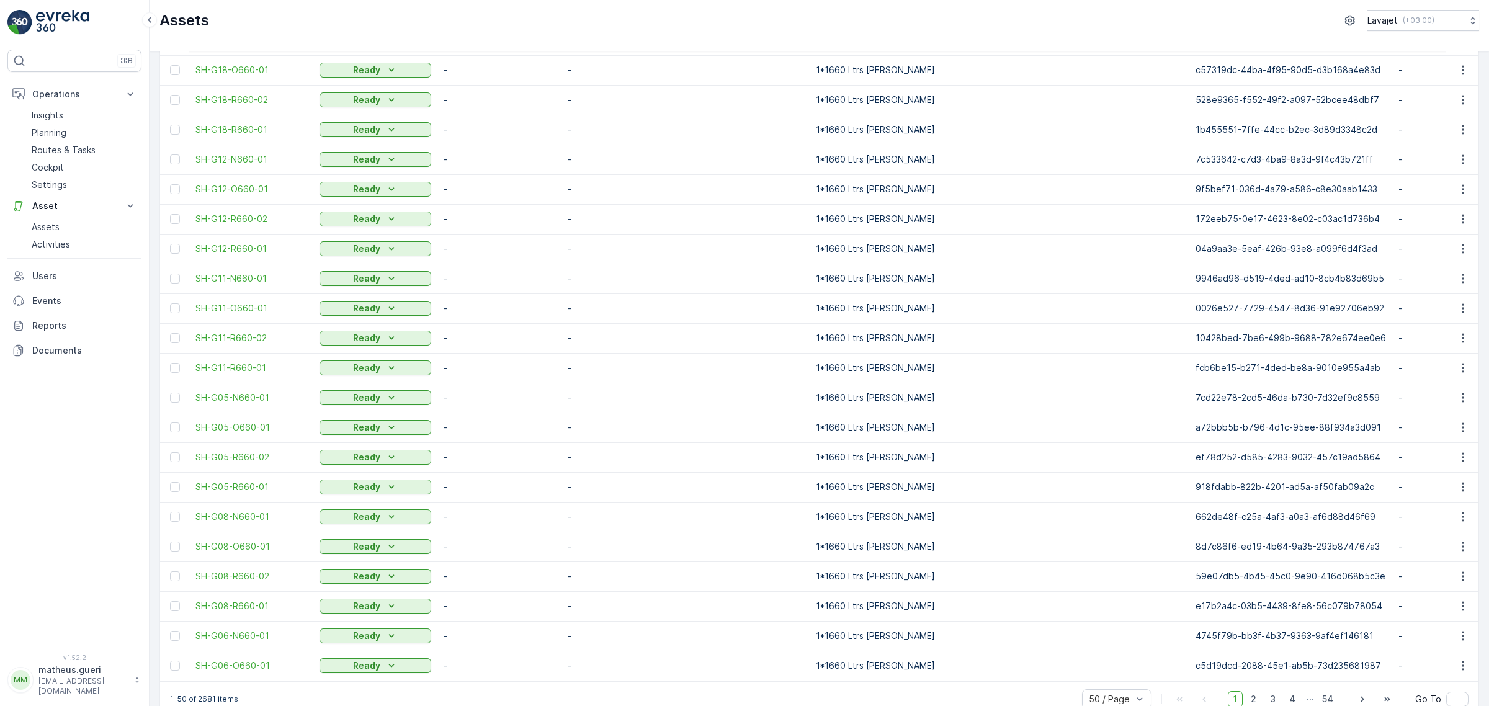
scroll to position [984, 0]
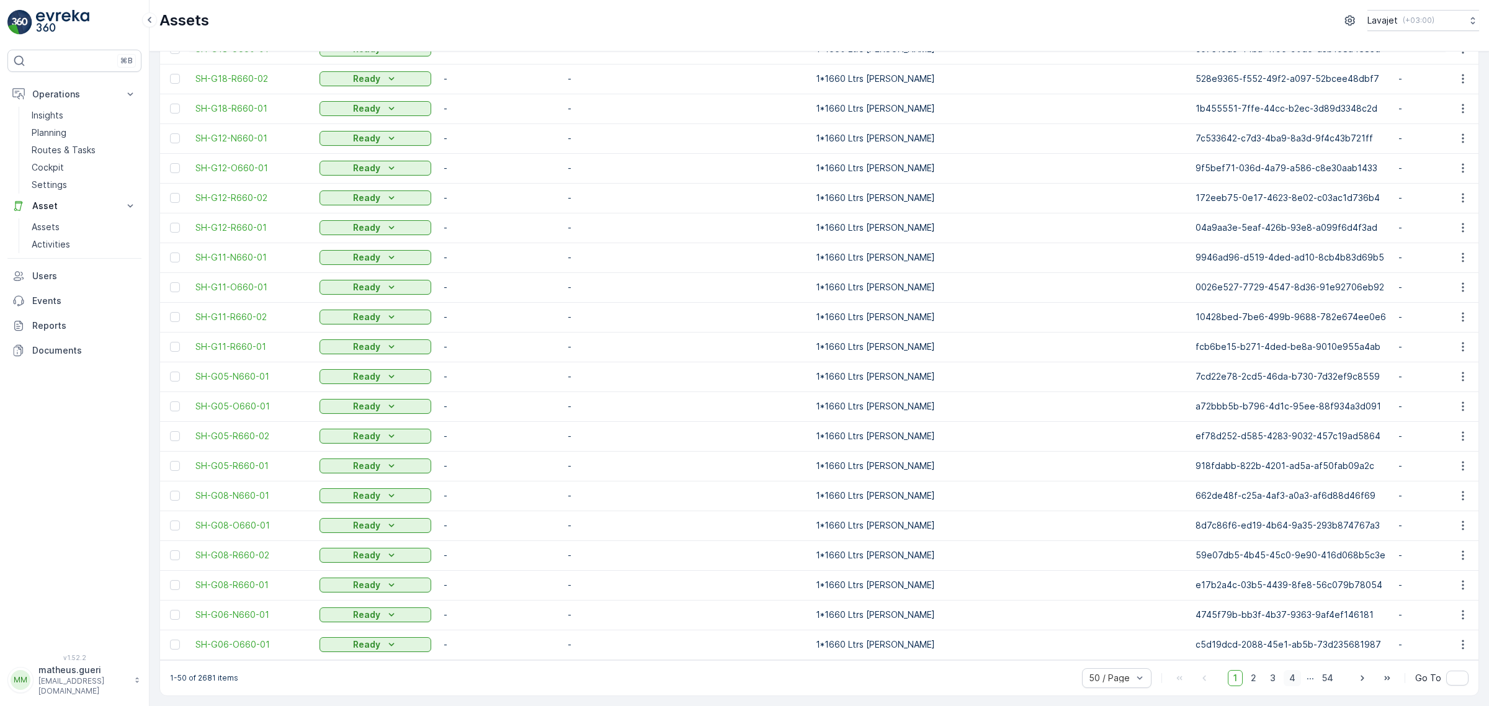
click at [1295, 680] on span "4" at bounding box center [1292, 678] width 17 height 16
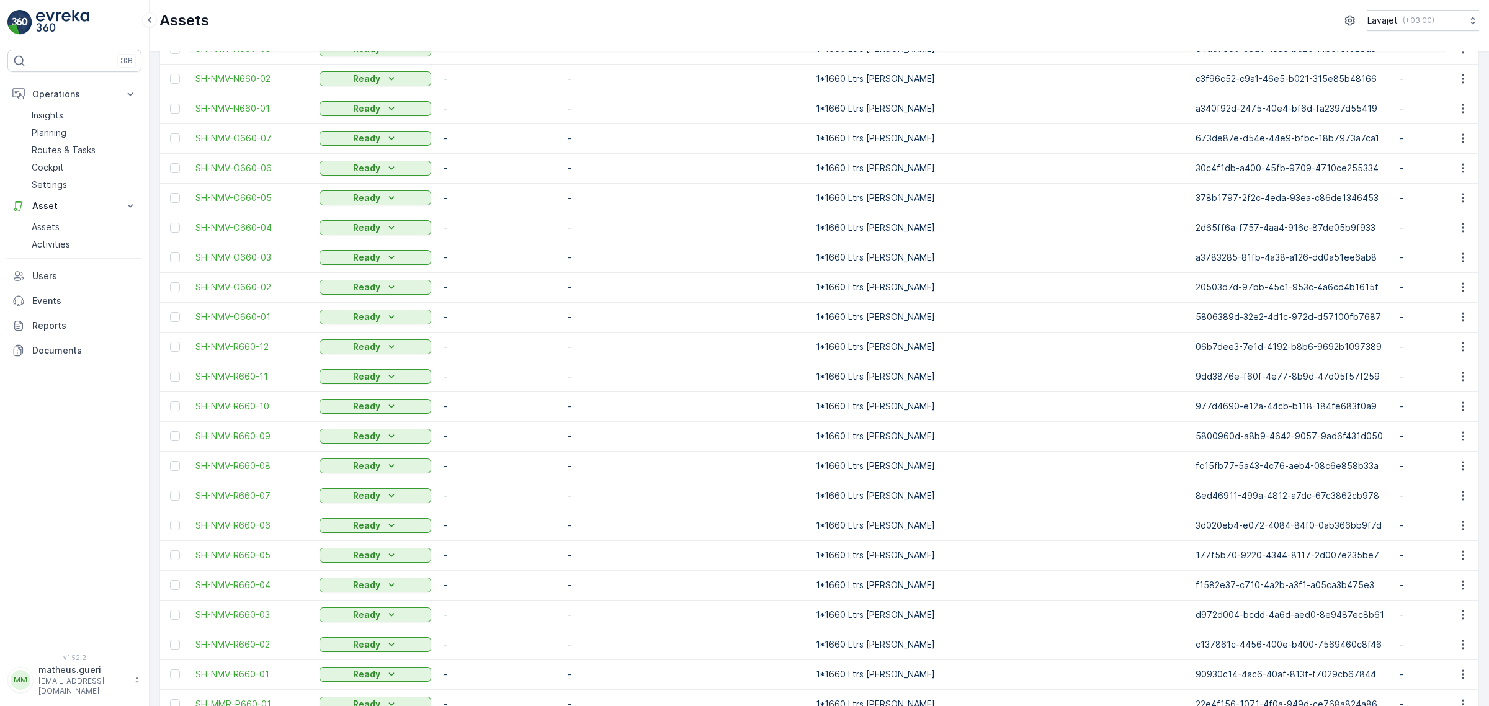
scroll to position [984, 0]
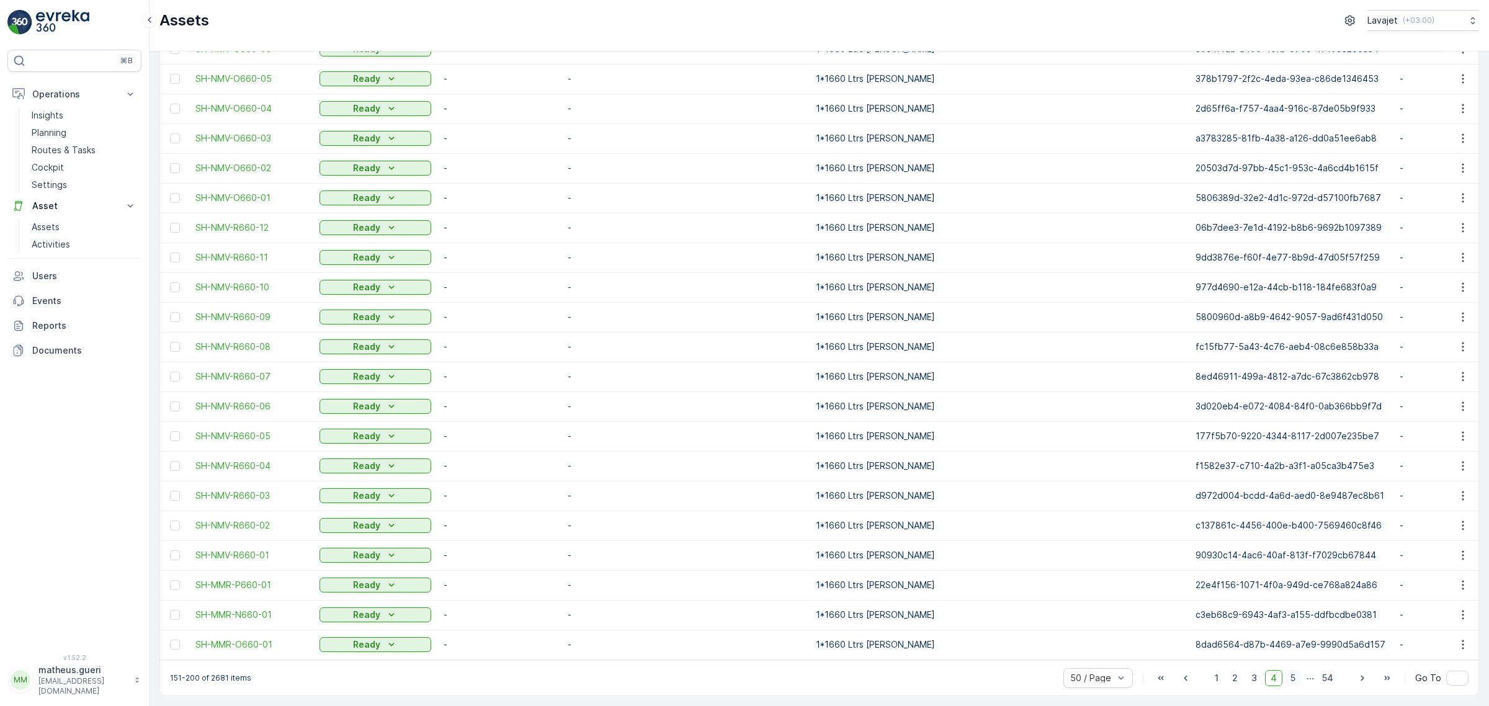
click at [1291, 681] on span "5" at bounding box center [1293, 678] width 16 height 16
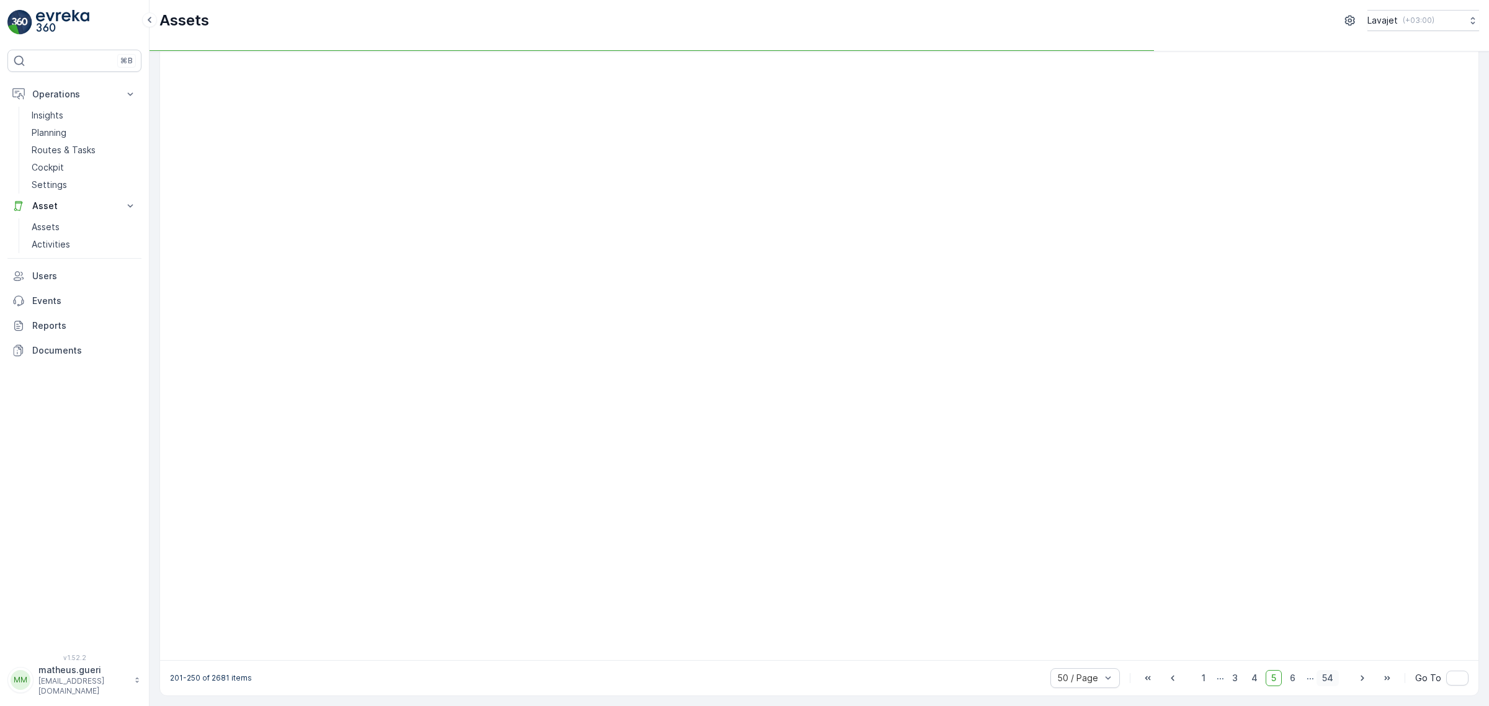
scroll to position [786, 0]
click at [1308, 681] on p "..." at bounding box center [1310, 678] width 7 height 16
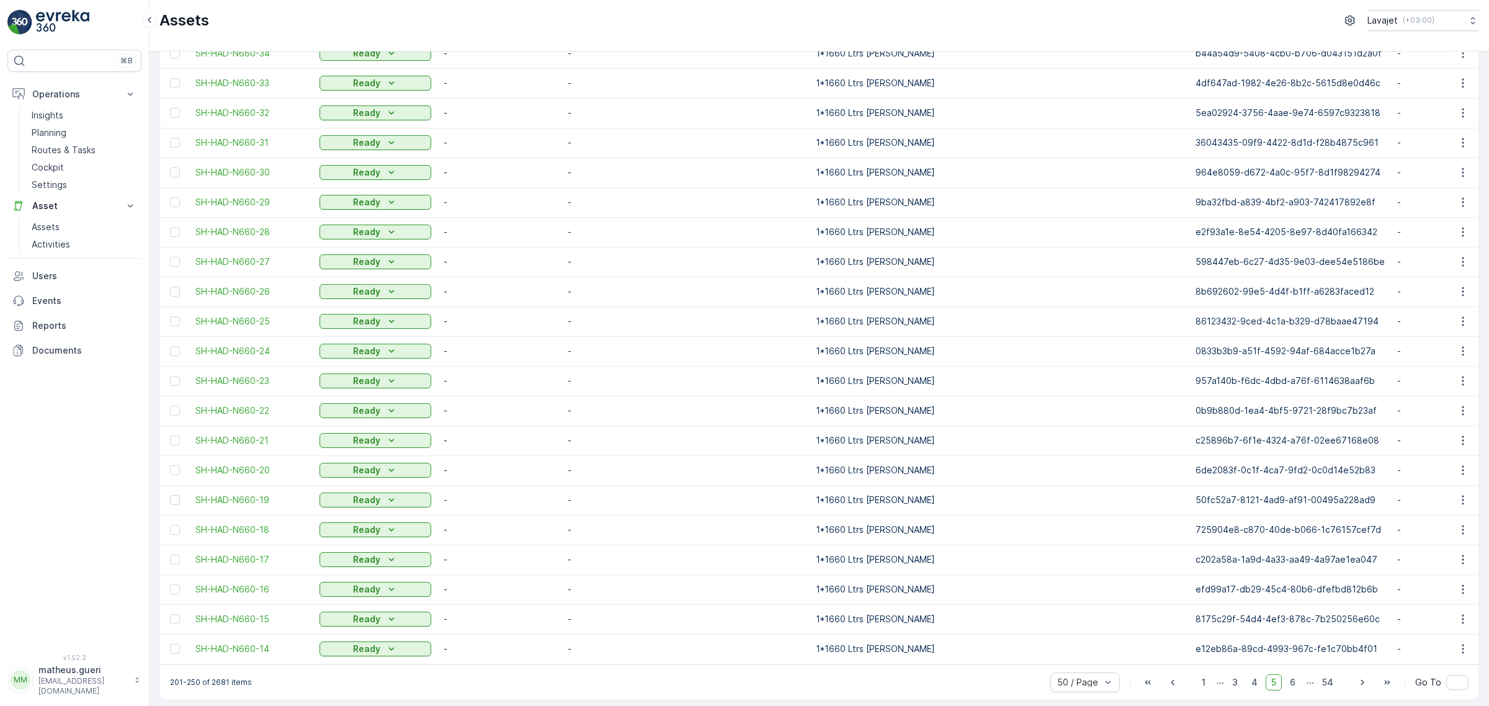
scroll to position [984, 0]
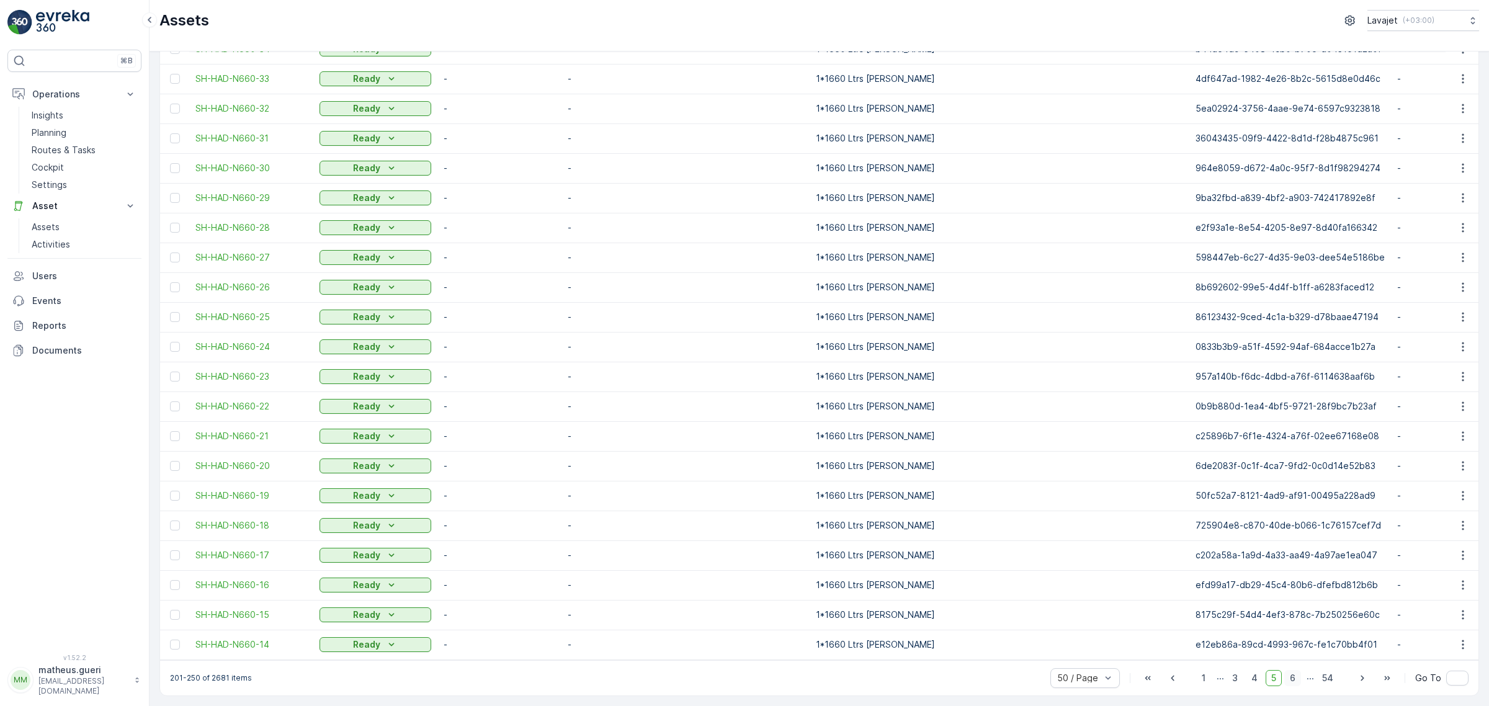
click at [1292, 678] on span "6" at bounding box center [1293, 678] width 17 height 16
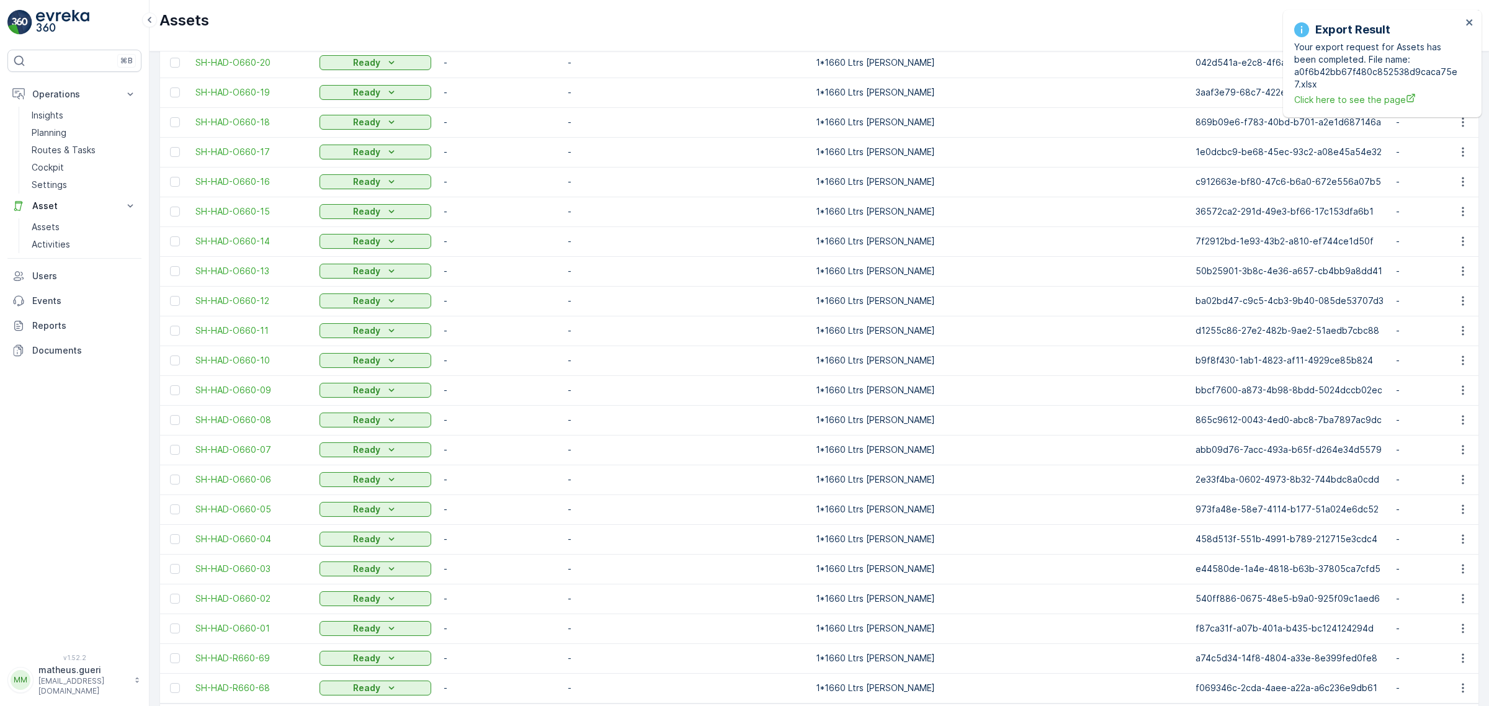
scroll to position [984, 0]
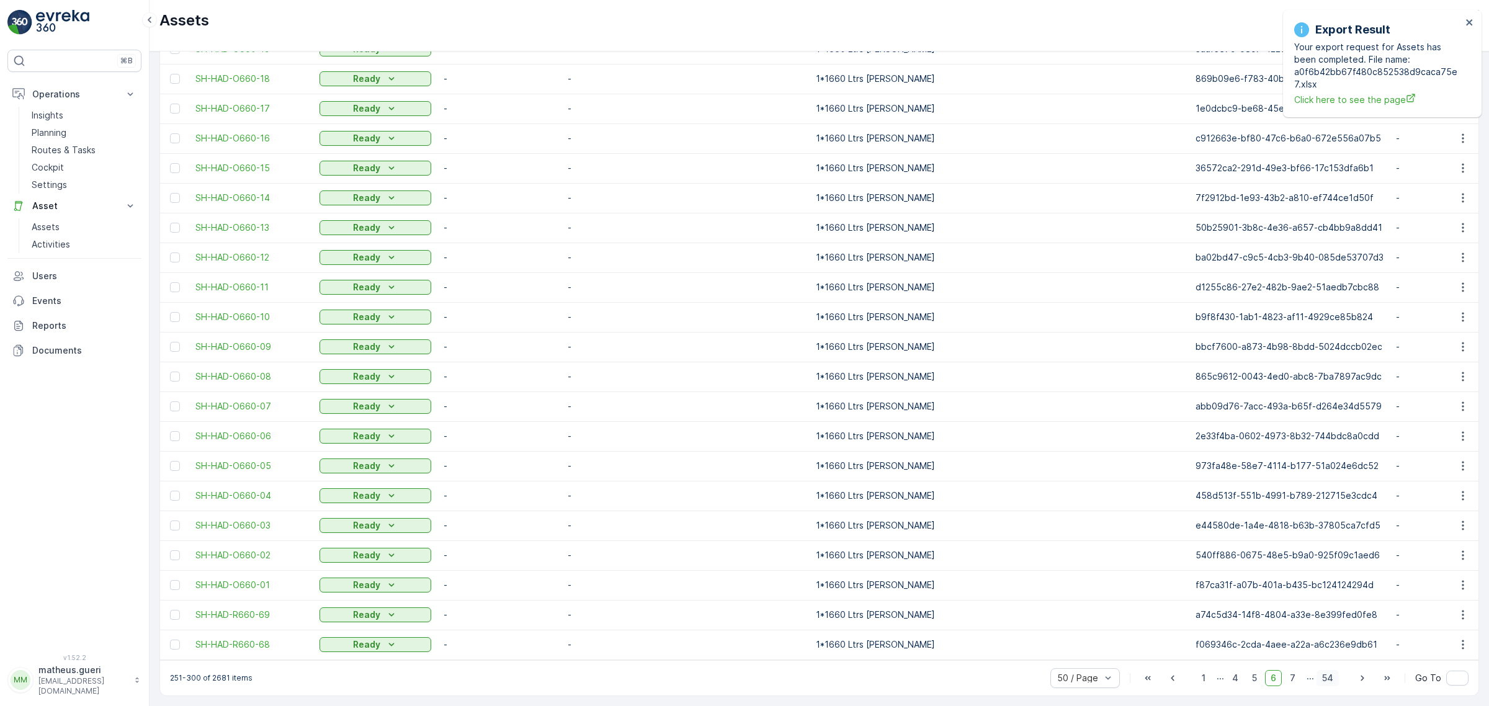
click at [1317, 676] on span "54" at bounding box center [1328, 678] width 22 height 16
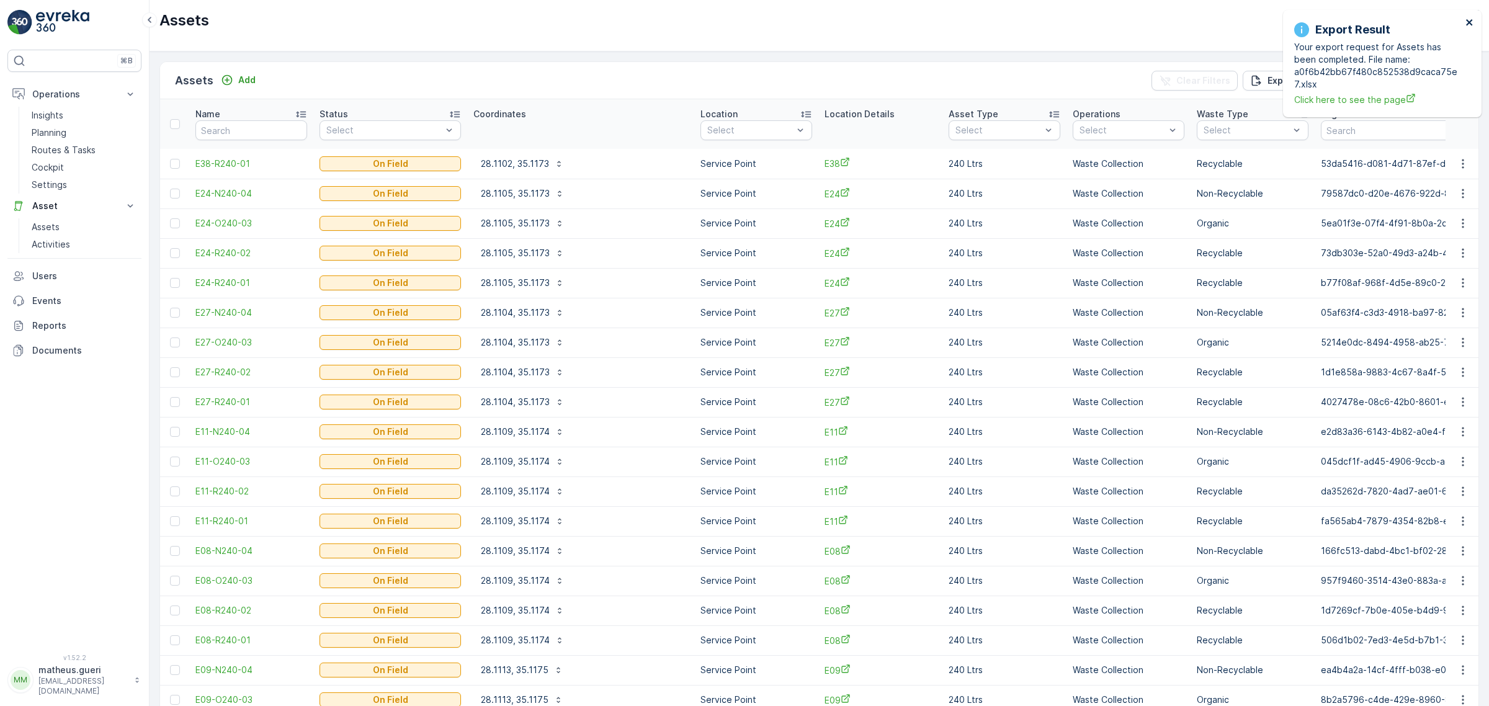
click at [1468, 23] on icon "close" at bounding box center [1470, 22] width 9 height 10
click at [1398, 86] on icon "button" at bounding box center [1404, 80] width 12 height 12
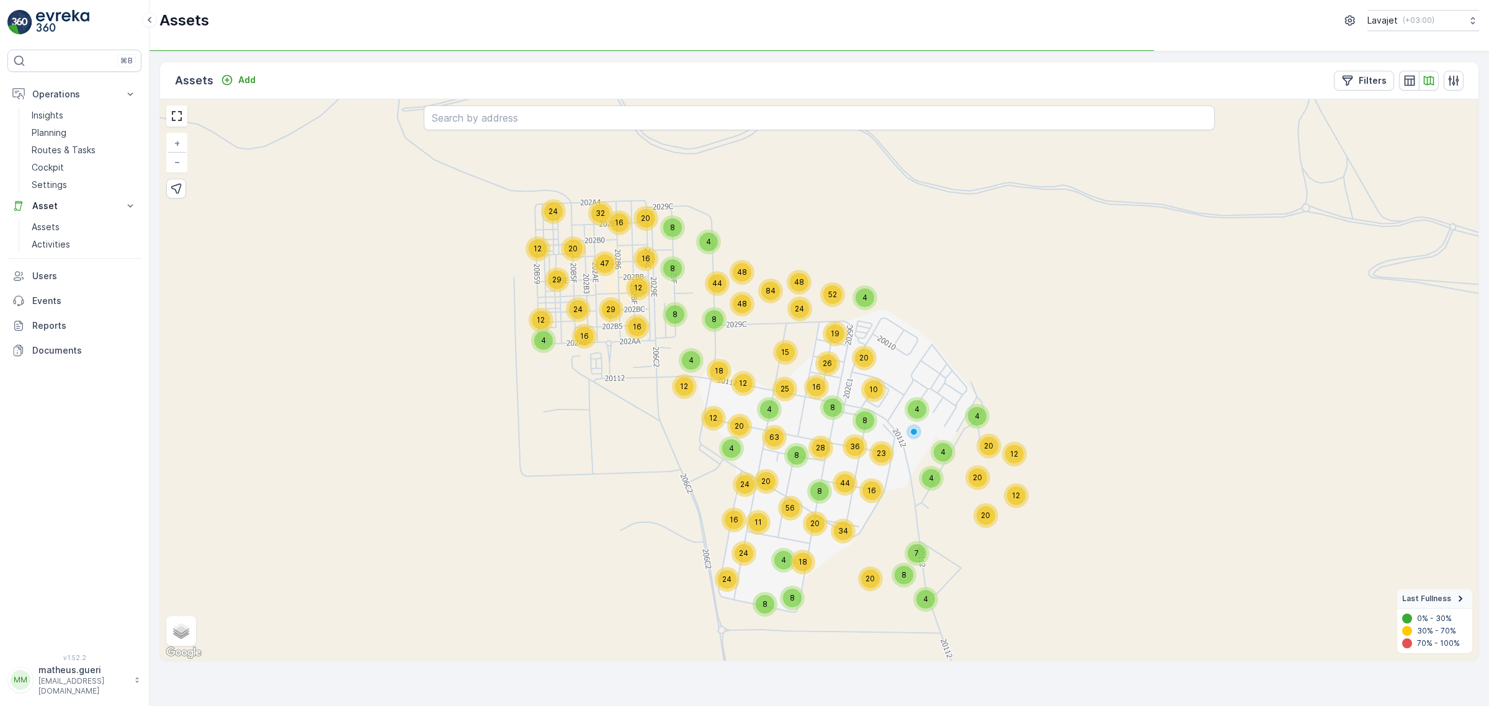
drag, startPoint x: 956, startPoint y: 325, endPoint x: 906, endPoint y: 349, distance: 55.8
click at [907, 349] on div "4 16 32 20 24 12 29 47 24 12 12 29 16 48 48 44 16 20 4 8 8 12 4 20 8 63 12 24 4…" at bounding box center [819, 380] width 1319 height 562
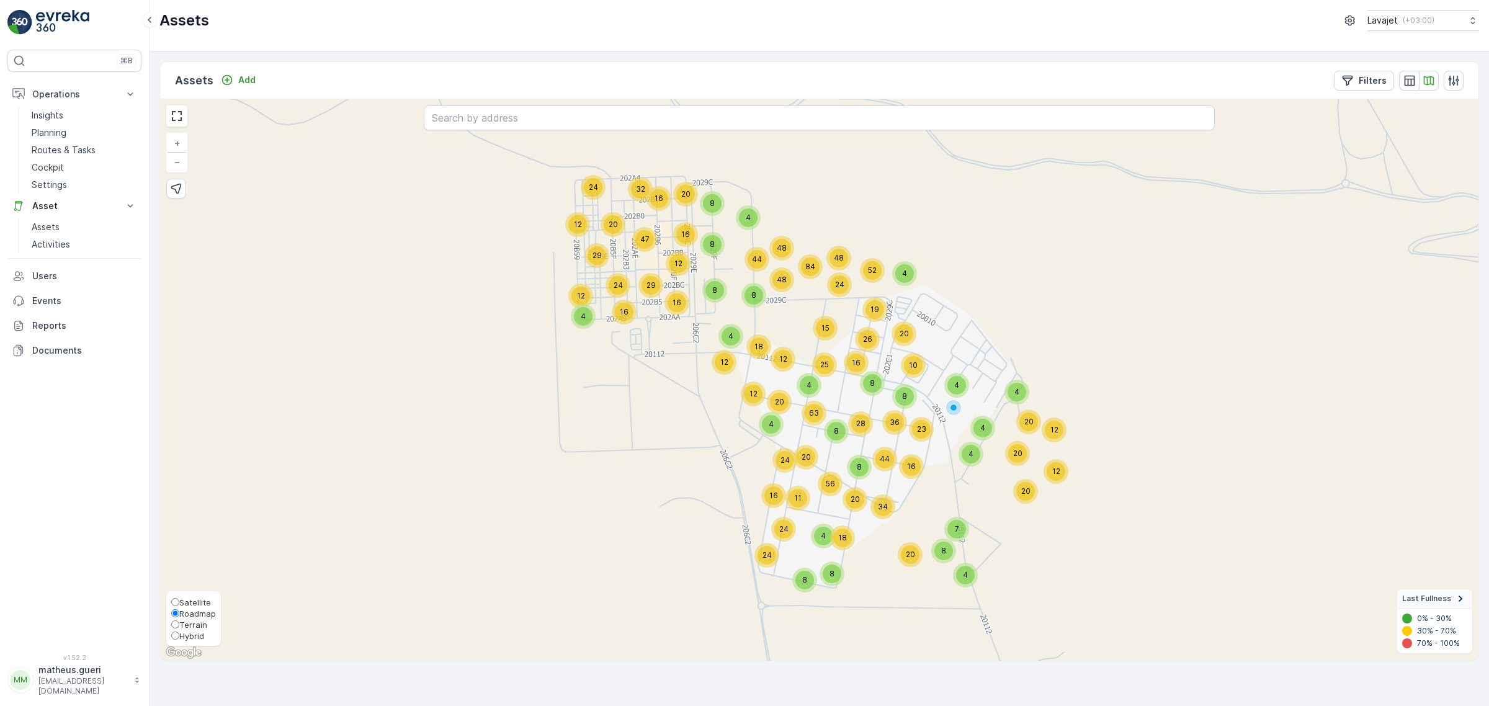
click at [175, 598] on input "Satellite" at bounding box center [175, 602] width 8 height 8
radio input "true"
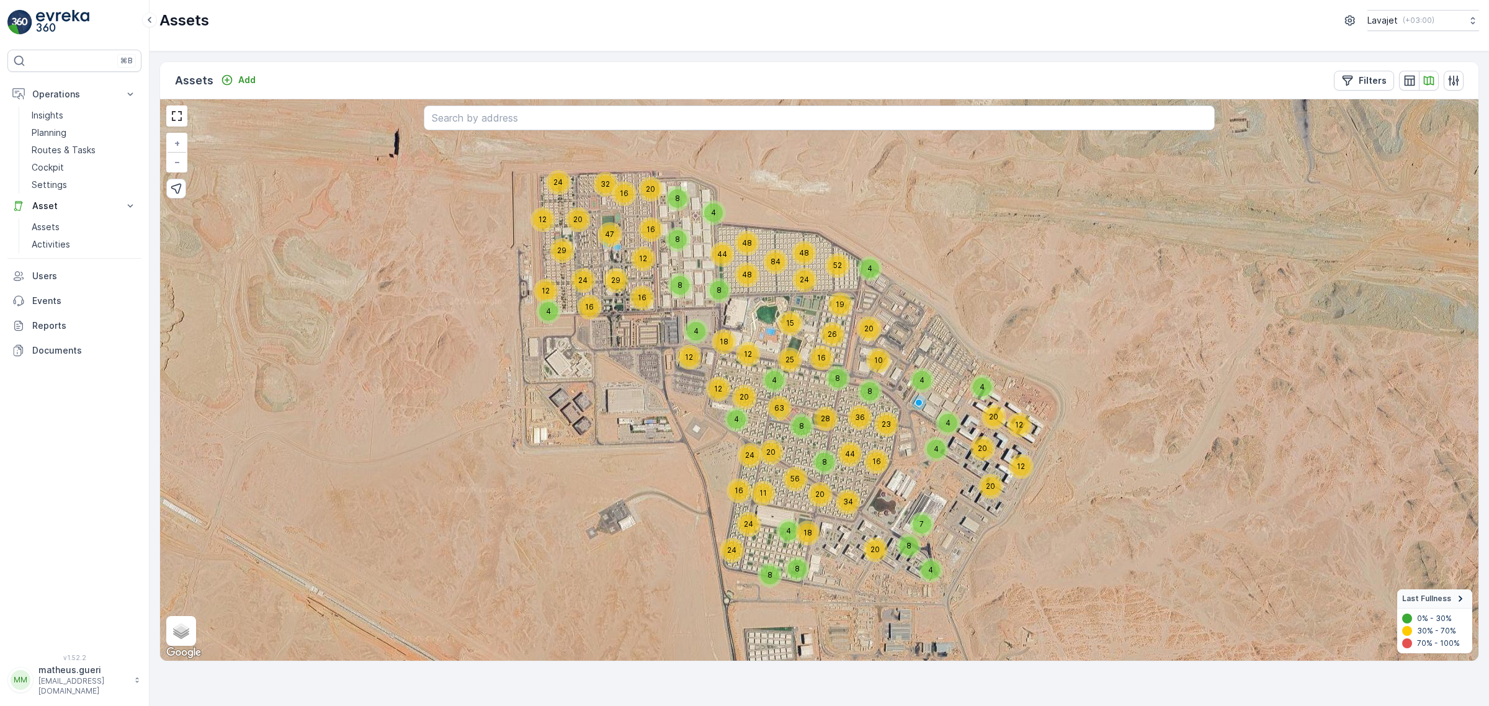
drag, startPoint x: 1010, startPoint y: 362, endPoint x: 977, endPoint y: 357, distance: 32.6
click at [977, 357] on div "12 4 20 20 12 20 4 4 8 20 7 4 8 10 8 8 4 4 4 48 48 44 8 48 84 24 52 4 20 12 24 …" at bounding box center [819, 380] width 1319 height 562
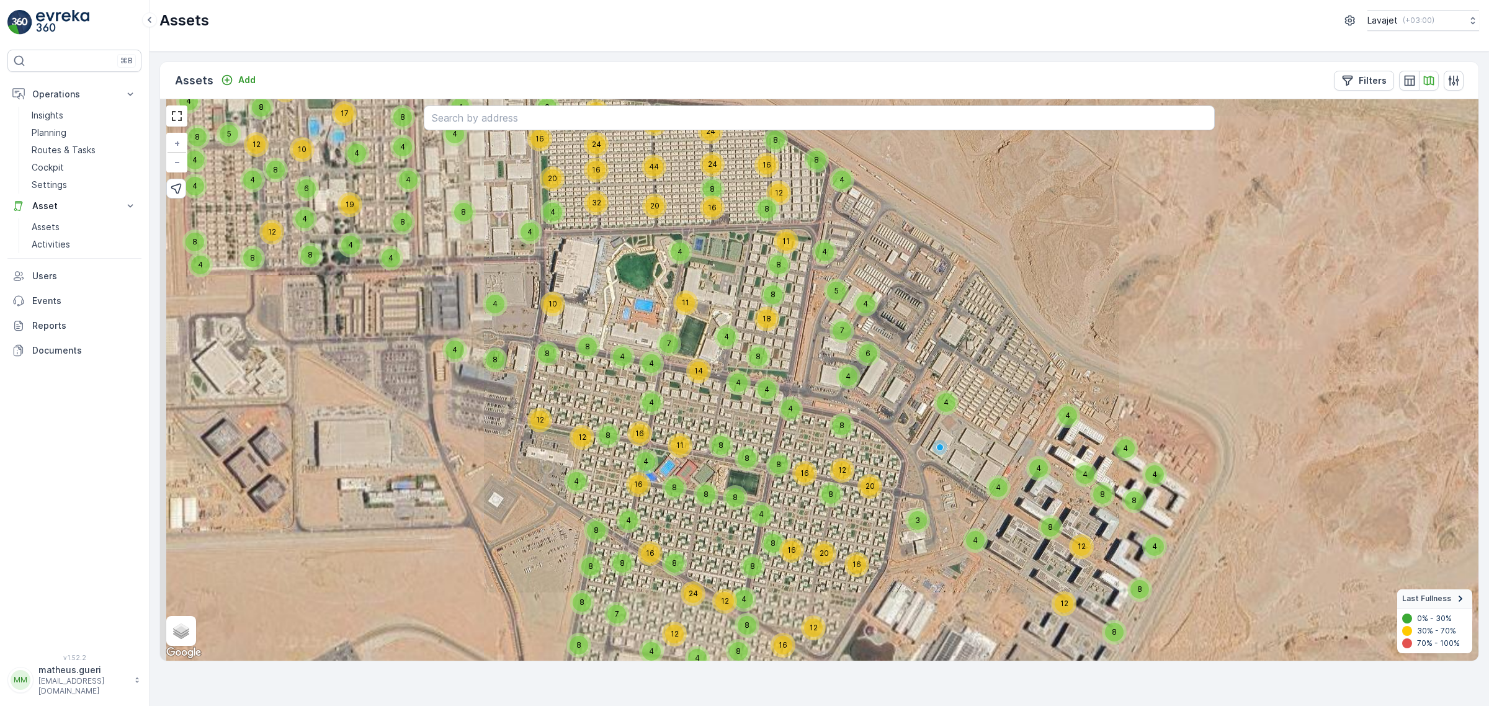
drag, startPoint x: 915, startPoint y: 320, endPoint x: 1002, endPoint y: 318, distance: 86.9
click at [1000, 318] on div "4 8 8 16 8 8 8 12 8 8 8 4 4 4 4 19 6 8 12 10 17 8 12 4 8 4 4 8 4 8 12 5 8 8 24 …" at bounding box center [819, 380] width 1319 height 562
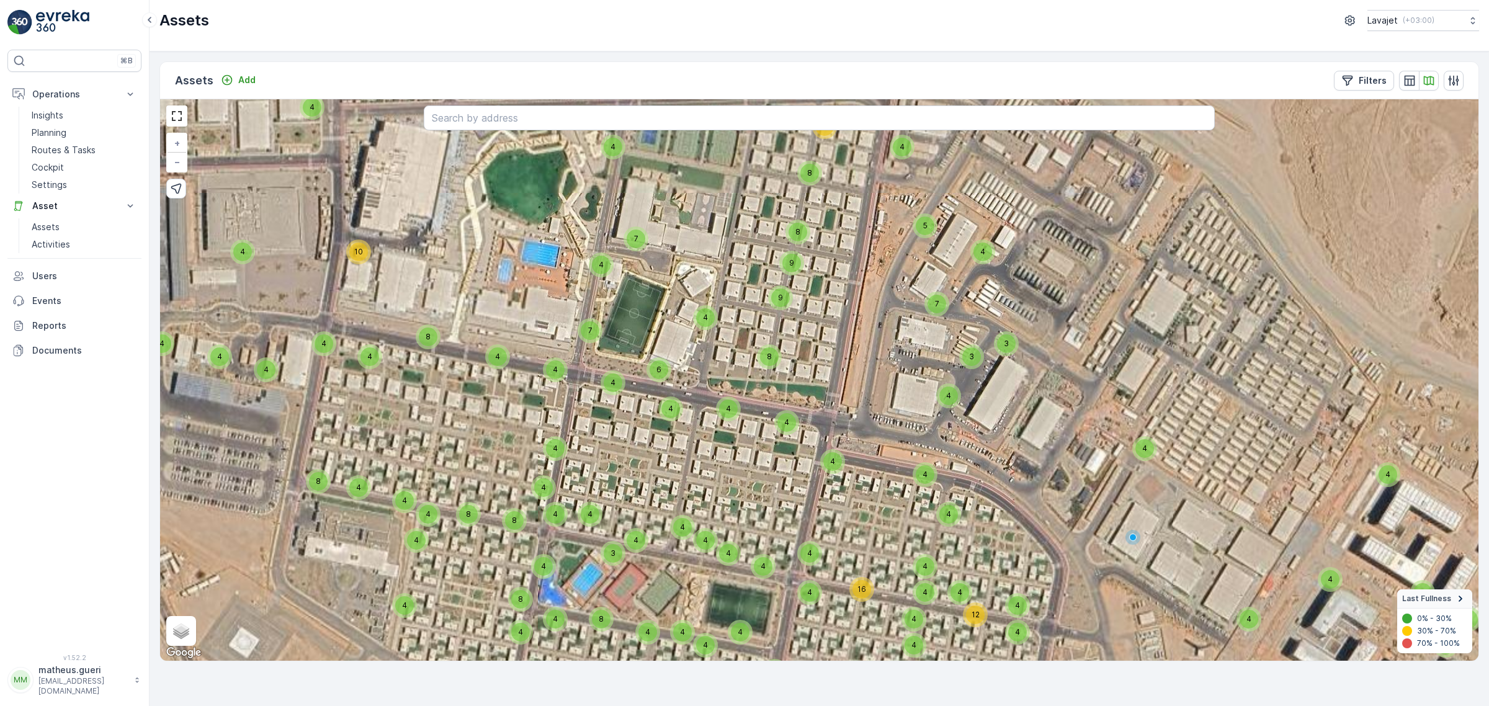
click at [787, 297] on div "9" at bounding box center [780, 298] width 19 height 19
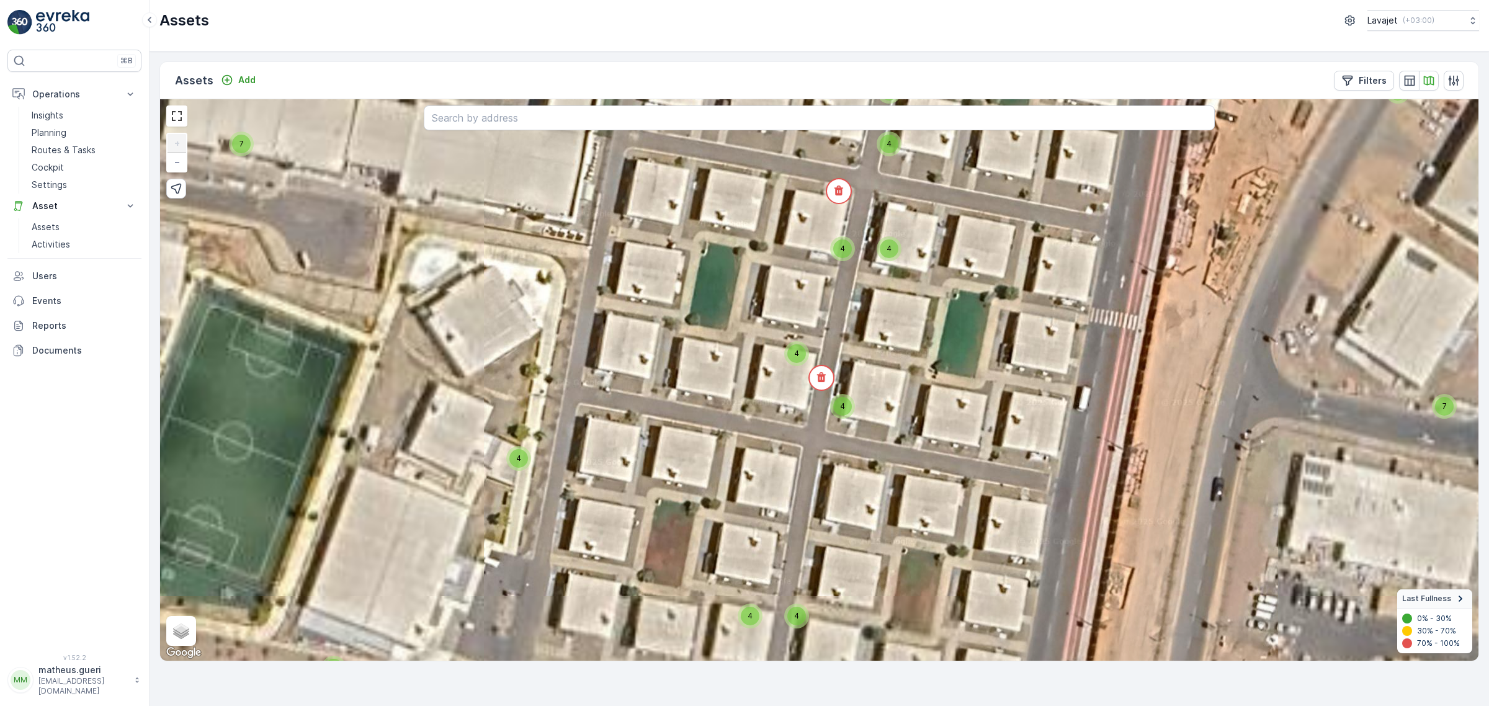
click at [841, 416] on div "4" at bounding box center [842, 406] width 25 height 25
click at [796, 356] on span "4" at bounding box center [796, 353] width 5 height 9
click at [892, 253] on div "4" at bounding box center [889, 249] width 19 height 19
click at [845, 249] on span "4" at bounding box center [842, 248] width 5 height 9
click at [871, 361] on div "4 4 4 4 4 4 4 4 4 4 4 4 4 4 4 4 4 4 4 4 4 4 4 4 4 4 4 4 4 4 11 2 4 4 4 4 4 4 4 …" at bounding box center [819, 380] width 1319 height 562
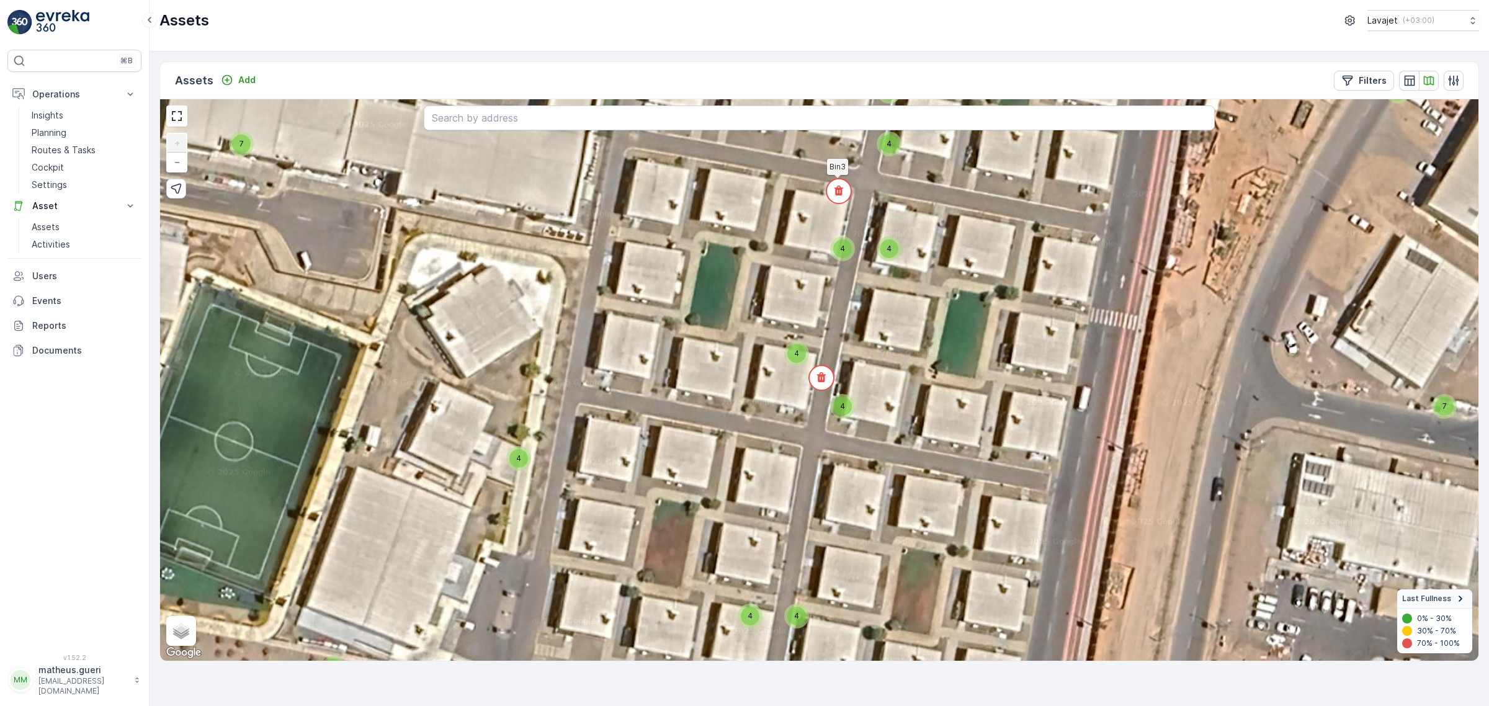
click at [848, 195] on circle at bounding box center [839, 191] width 25 height 25
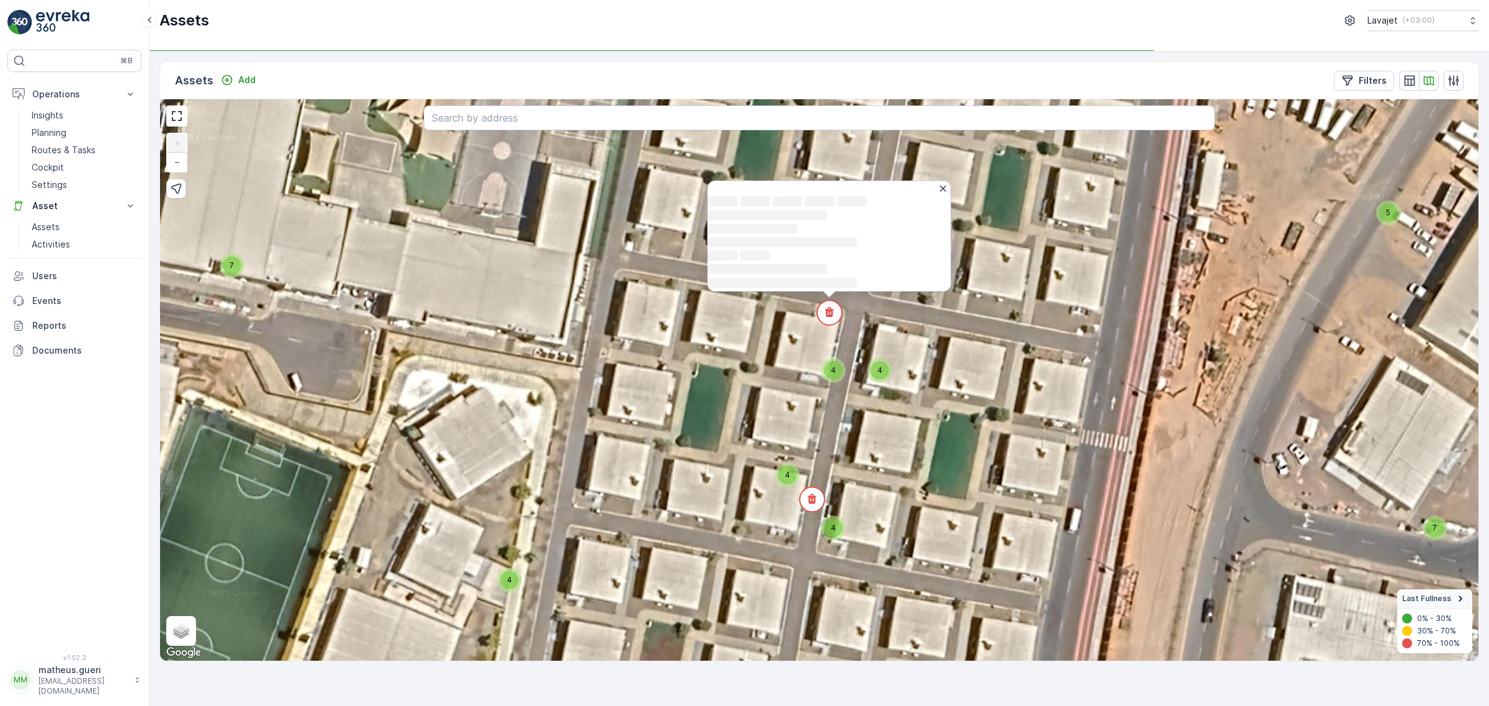
drag, startPoint x: 1013, startPoint y: 250, endPoint x: 987, endPoint y: 304, distance: 60.2
click at [987, 304] on div "4 4 4 4 4 4 4 4 4 4 4 4 4 4 4 4 4 4 4 4 4 4 4 4 4 4 4 4 4 4 11 2 4 4 4 4 4 4 4 …" at bounding box center [819, 380] width 1319 height 562
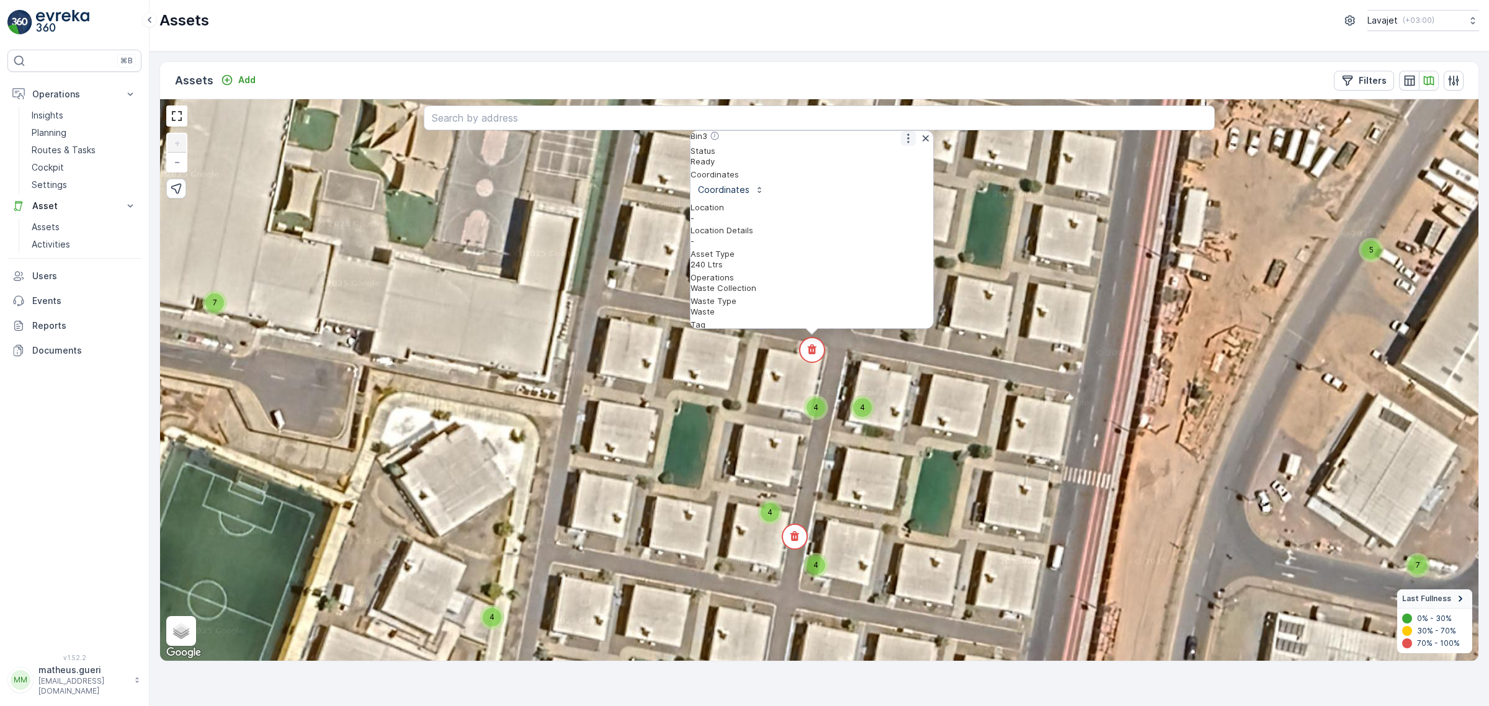
click at [902, 145] on icon "button" at bounding box center [908, 138] width 12 height 12
click at [889, 164] on span "See More Detail" at bounding box center [908, 158] width 68 height 12
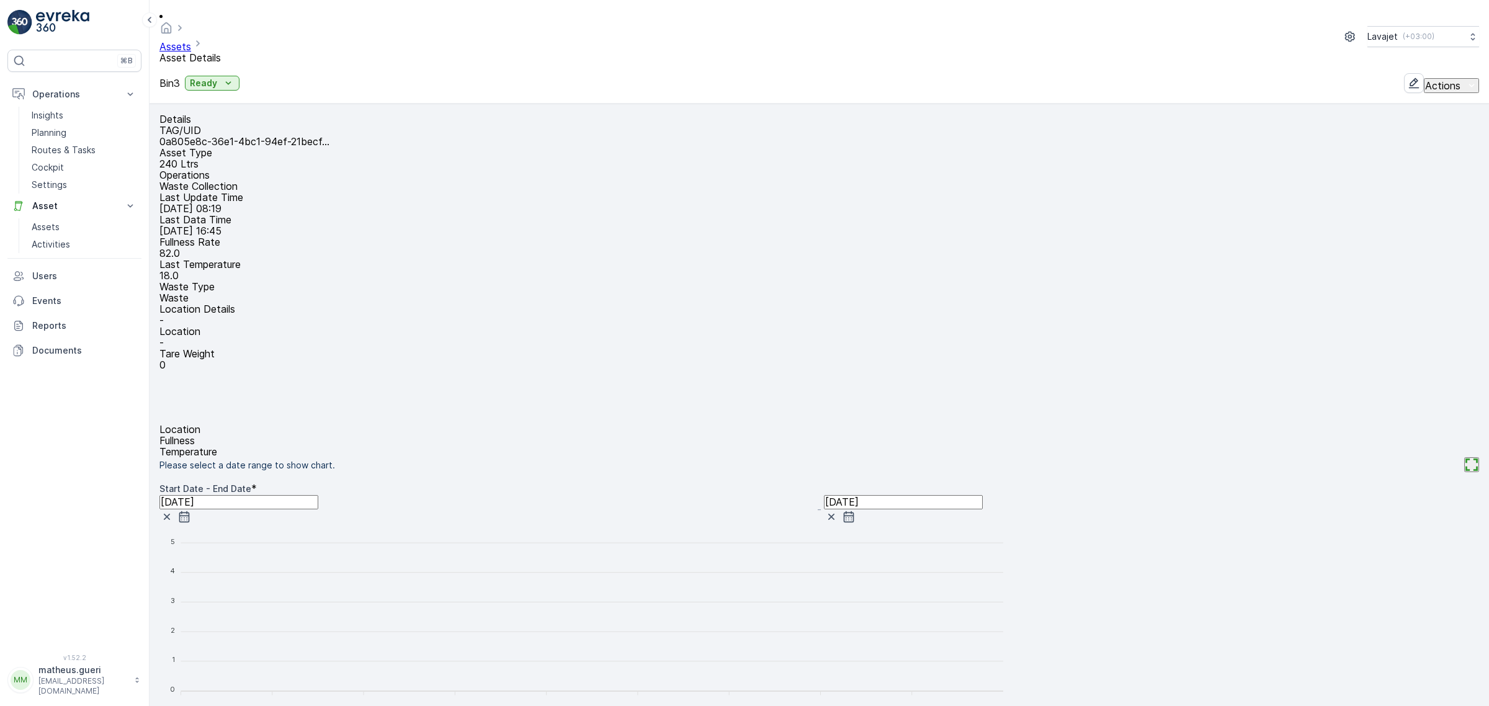
click at [700, 435] on p "Fullness" at bounding box center [819, 440] width 1320 height 11
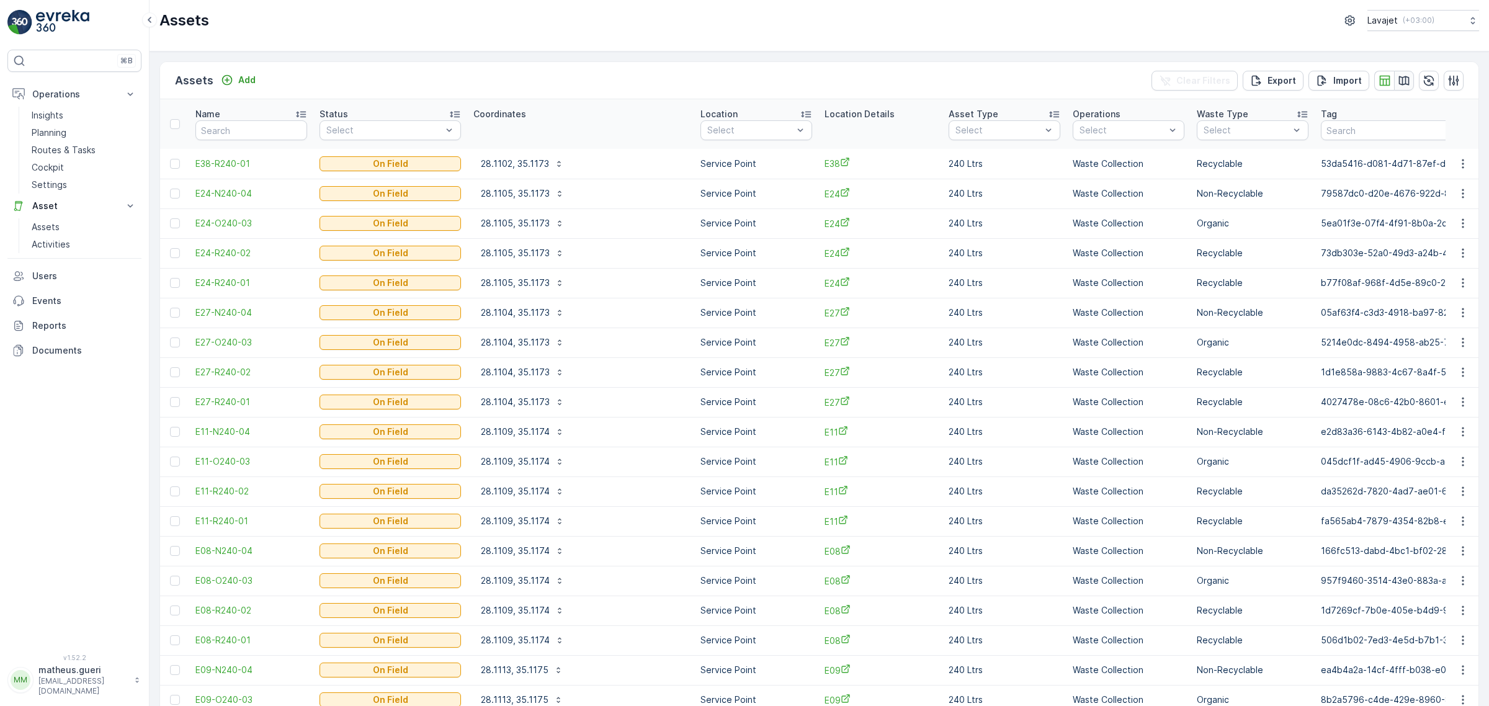
click at [1404, 82] on icon "button" at bounding box center [1404, 80] width 12 height 12
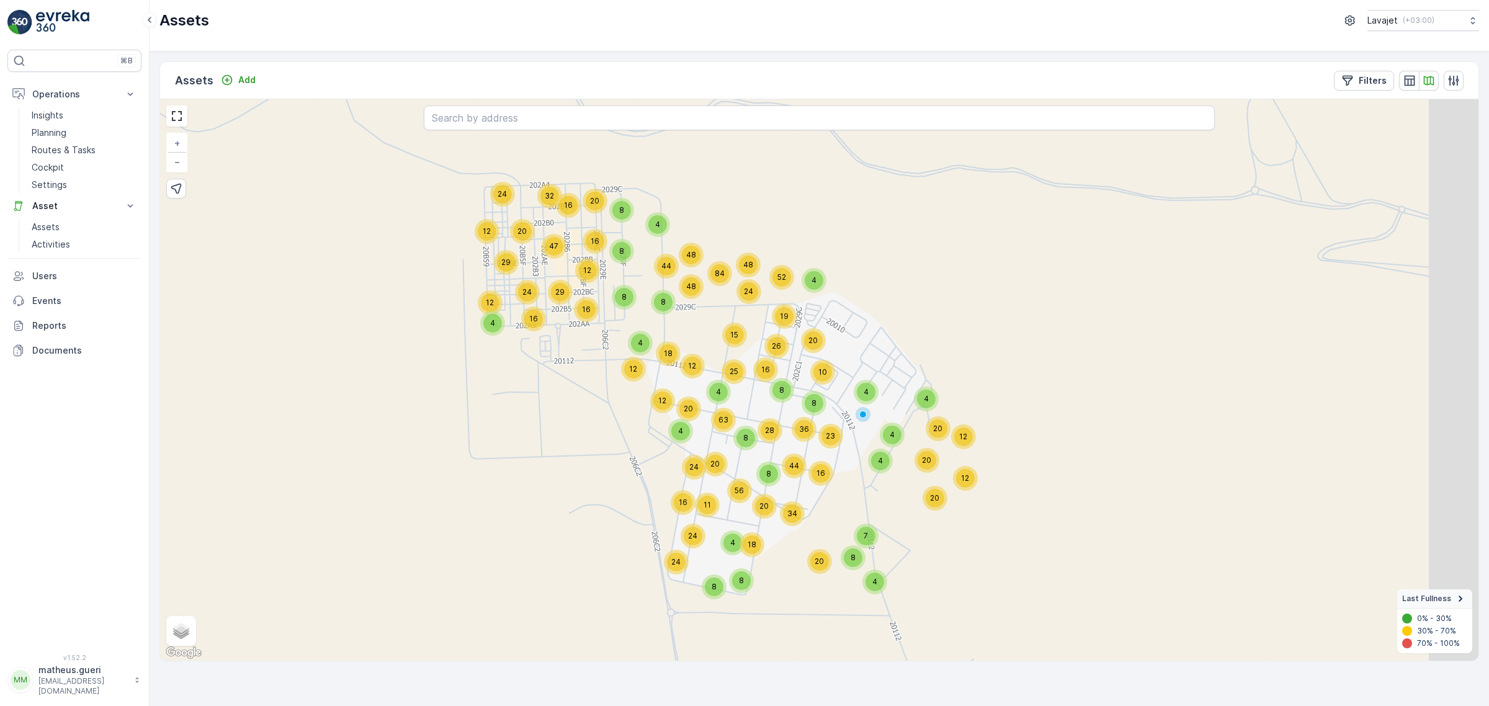
drag, startPoint x: 976, startPoint y: 298, endPoint x: 892, endPoint y: 297, distance: 83.8
click at [888, 299] on div "12 4 20 20 12 20 4 4 8 20 7 4 8 10 8 8 4 4 4 48 48 44 8 48 84 24 52 4 20 12 24 …" at bounding box center [819, 380] width 1319 height 562
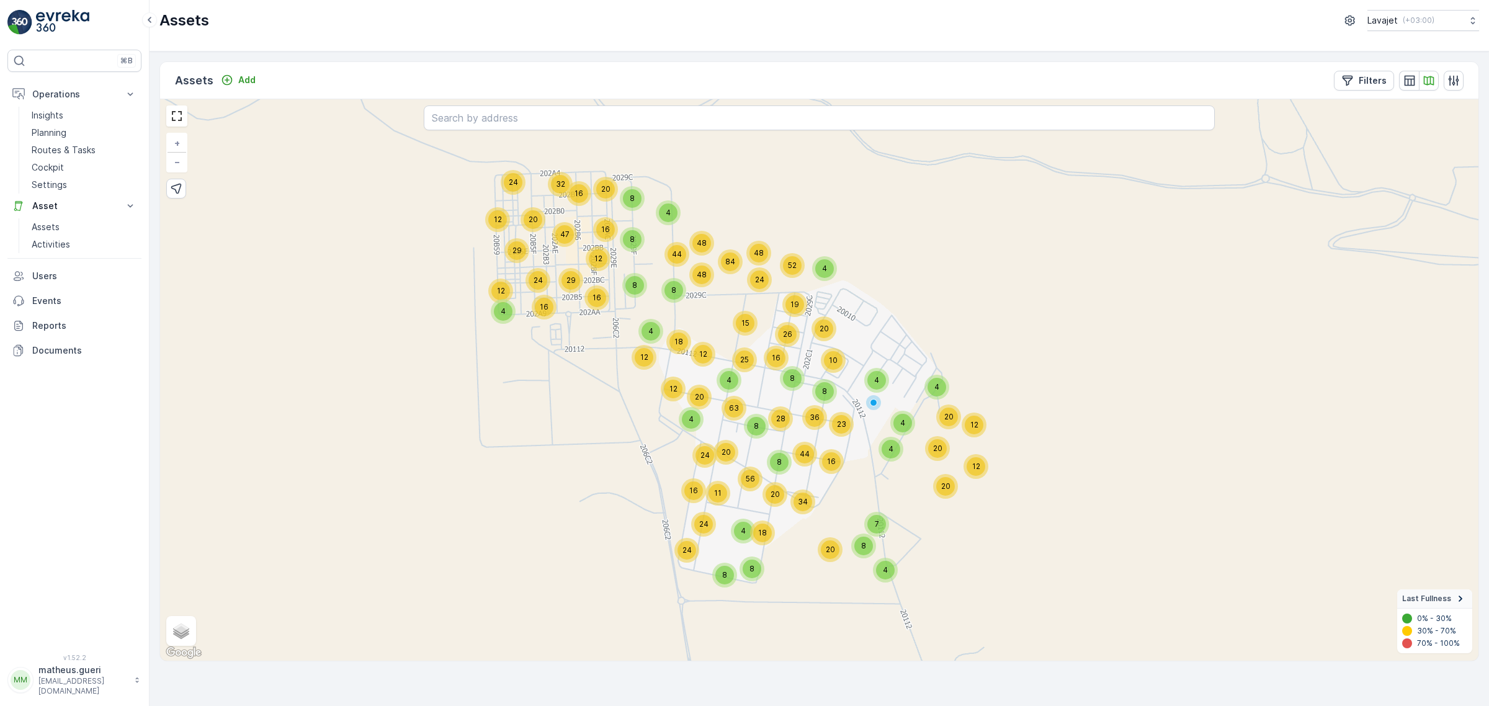
drag, startPoint x: 889, startPoint y: 326, endPoint x: 897, endPoint y: 321, distance: 10.0
click at [897, 321] on div "12 4 20 20 12 20 4 4 8 20 7 4 8 10 8 8 4 4 4 48 48 44 8 48 84 24 52 4 20 12 24 …" at bounding box center [819, 380] width 1319 height 562
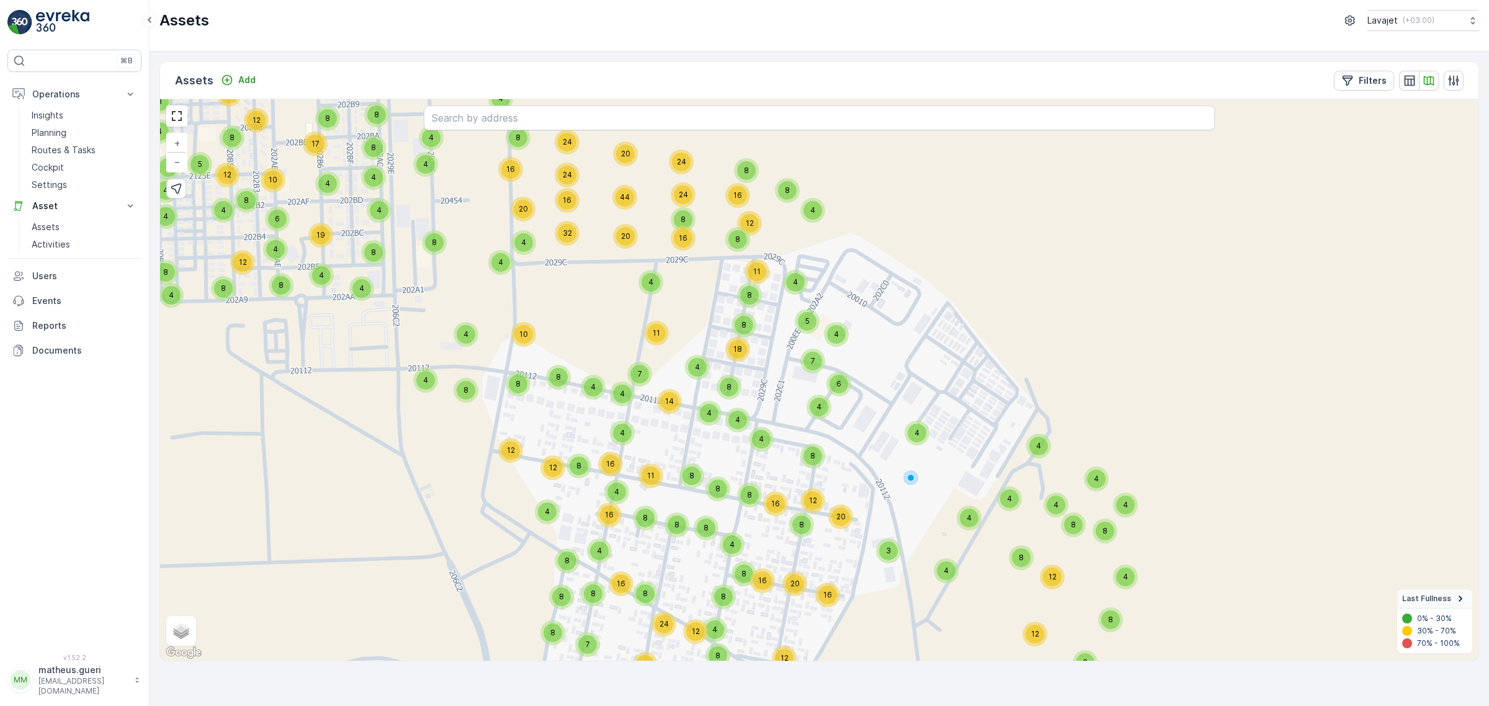
drag, startPoint x: 885, startPoint y: 330, endPoint x: 953, endPoint y: 324, distance: 68.5
click at [953, 324] on div "4 8 8 16 8 8 8 12 8 8 8 4 4 4 4 19 6 8 12 10 17 8 12 4 8 4 4 8 4 8 12 5 8 8 24 …" at bounding box center [819, 380] width 1319 height 562
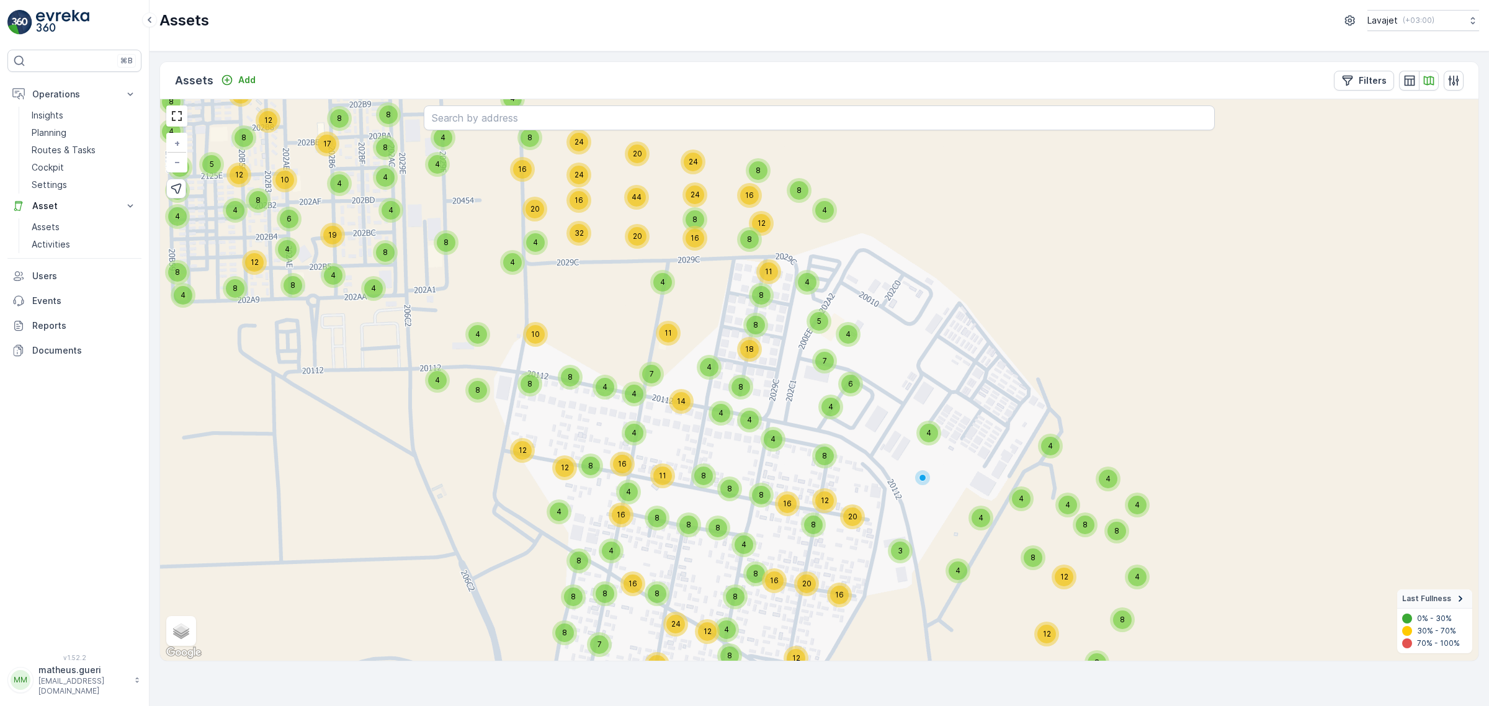
drag, startPoint x: 976, startPoint y: 335, endPoint x: 979, endPoint y: 324, distance: 11.8
click at [979, 324] on div "4 8 8 16 8 8 8 12 8 8 8 4 4 4 4 19 6 8 12 10 17 8 12 4 8 4 4 8 4 8 12 5 8 8 24 …" at bounding box center [819, 380] width 1319 height 562
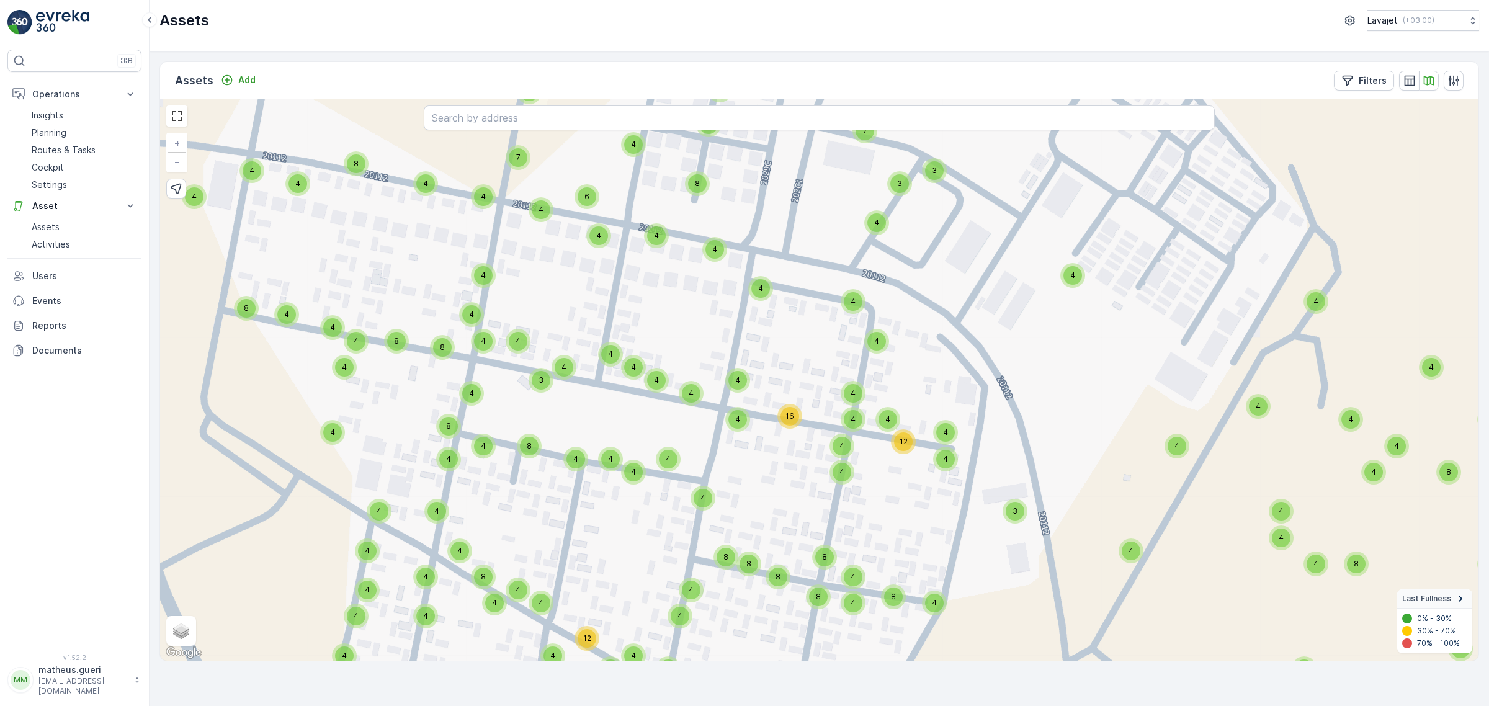
click at [796, 419] on div "16" at bounding box center [790, 416] width 19 height 19
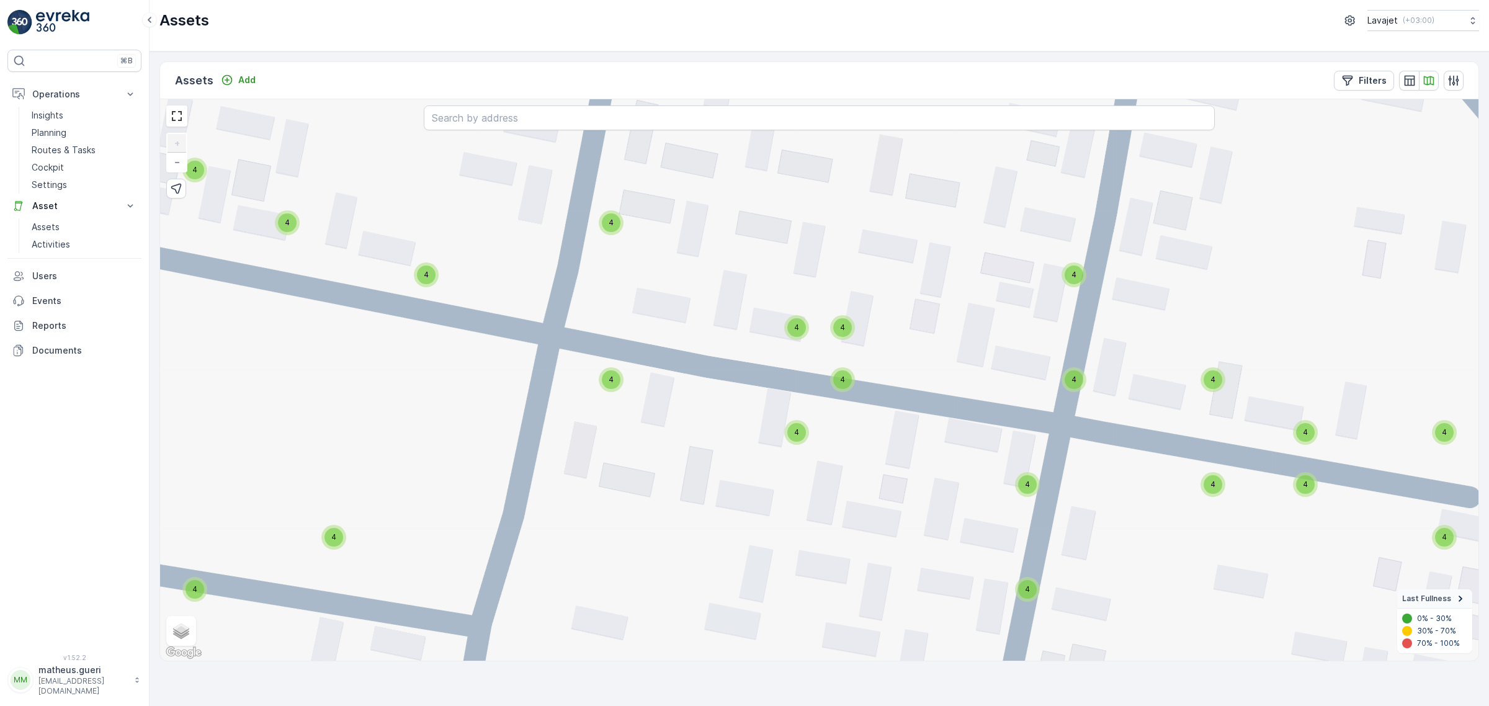
click at [799, 332] on div "4" at bounding box center [796, 327] width 19 height 19
click at [866, 354] on div "4 4 4 4 4 4 4 4 4 4 4 4 4 4 4 4 4 4 4 4 4 4 4 4 4 4 4 4 4 4 11 2 4 4 4 4 4 4 4 …" at bounding box center [819, 380] width 1319 height 562
click at [793, 333] on div "4" at bounding box center [796, 327] width 19 height 19
click at [883, 414] on div "4 4 4 4 4 4 4 4 4 4 4 4 4 4 4 4 4 4 4 4 4 4 4 4 4 4 4 4 4 4 11 2 4 4 4 4 4 4 4 …" at bounding box center [819, 380] width 1319 height 562
click at [805, 330] on div "4" at bounding box center [796, 327] width 19 height 19
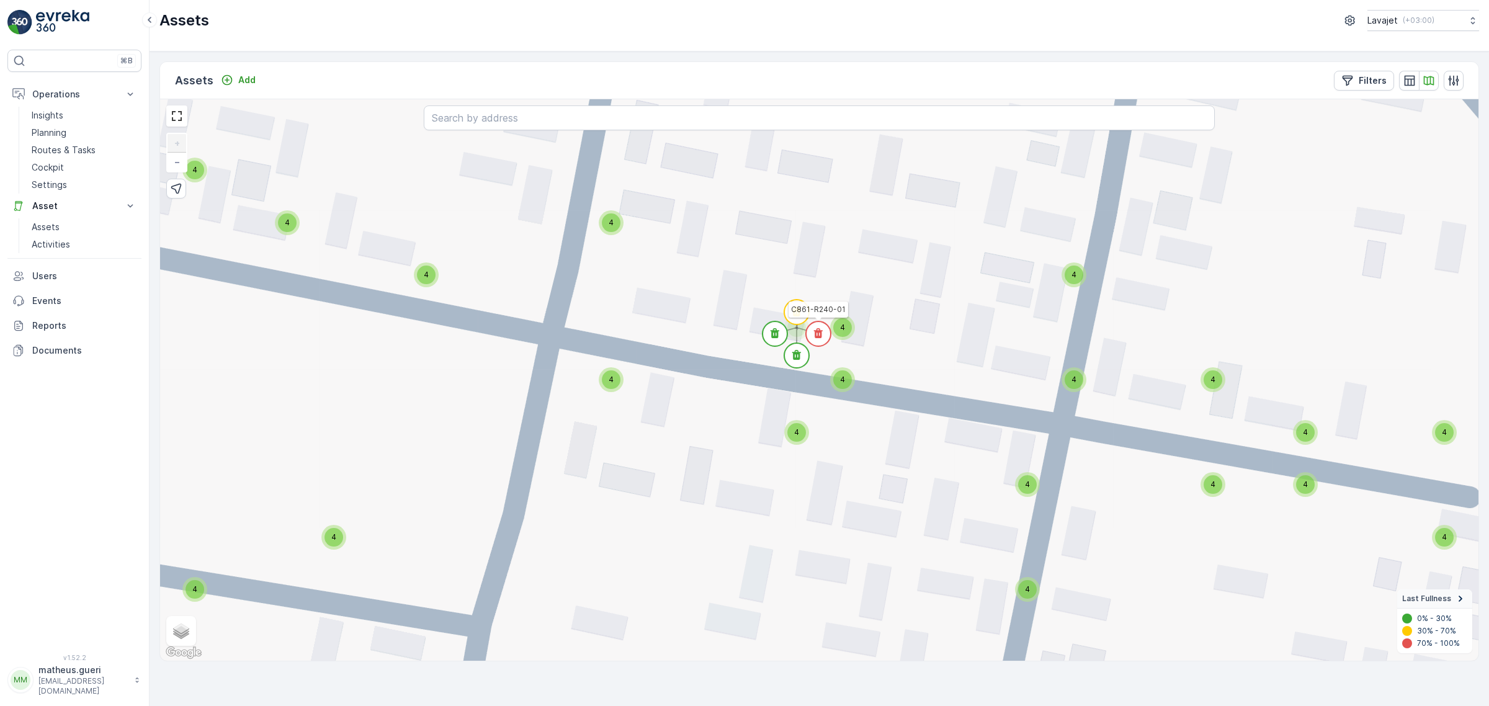
click at [825, 343] on circle at bounding box center [818, 333] width 25 height 25
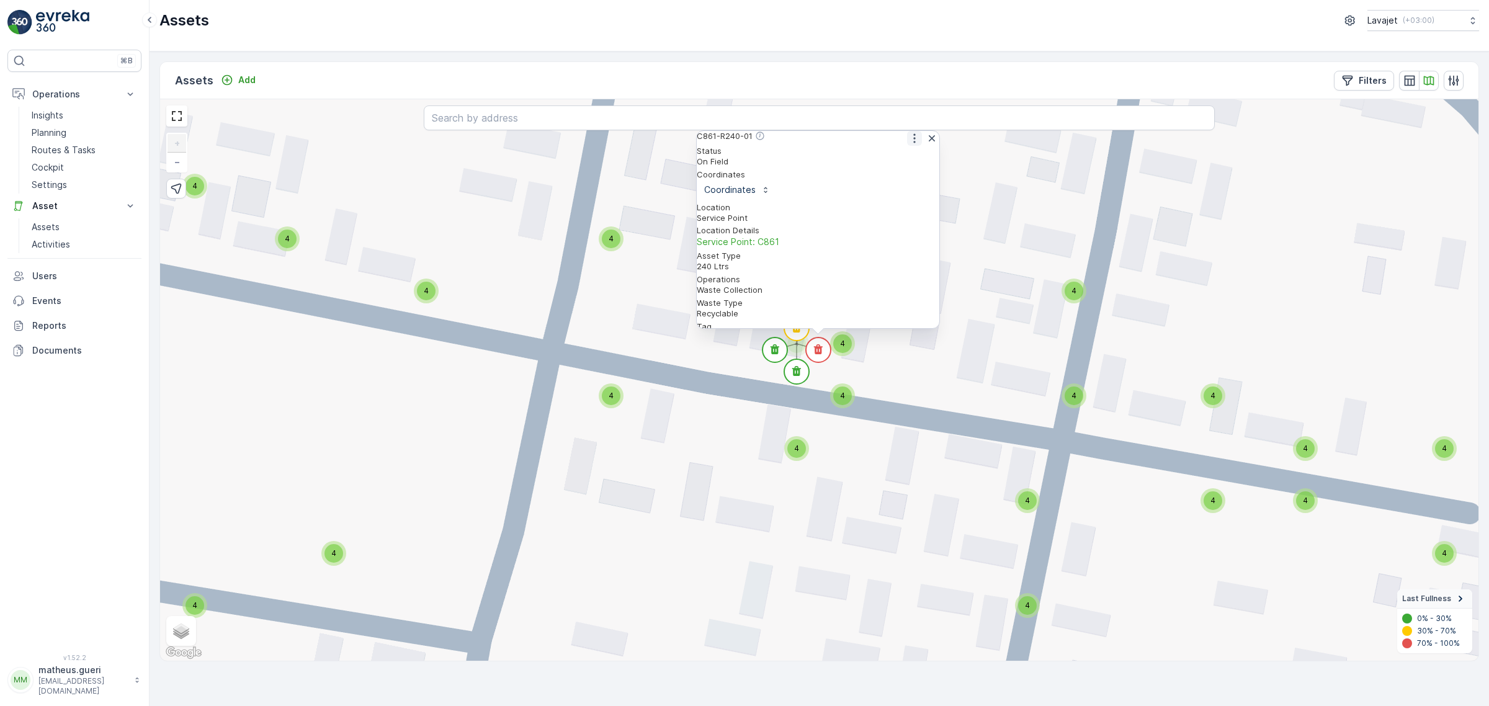
click at [908, 145] on icon "button" at bounding box center [914, 138] width 12 height 12
click at [891, 163] on span "See More Detail" at bounding box center [914, 158] width 68 height 12
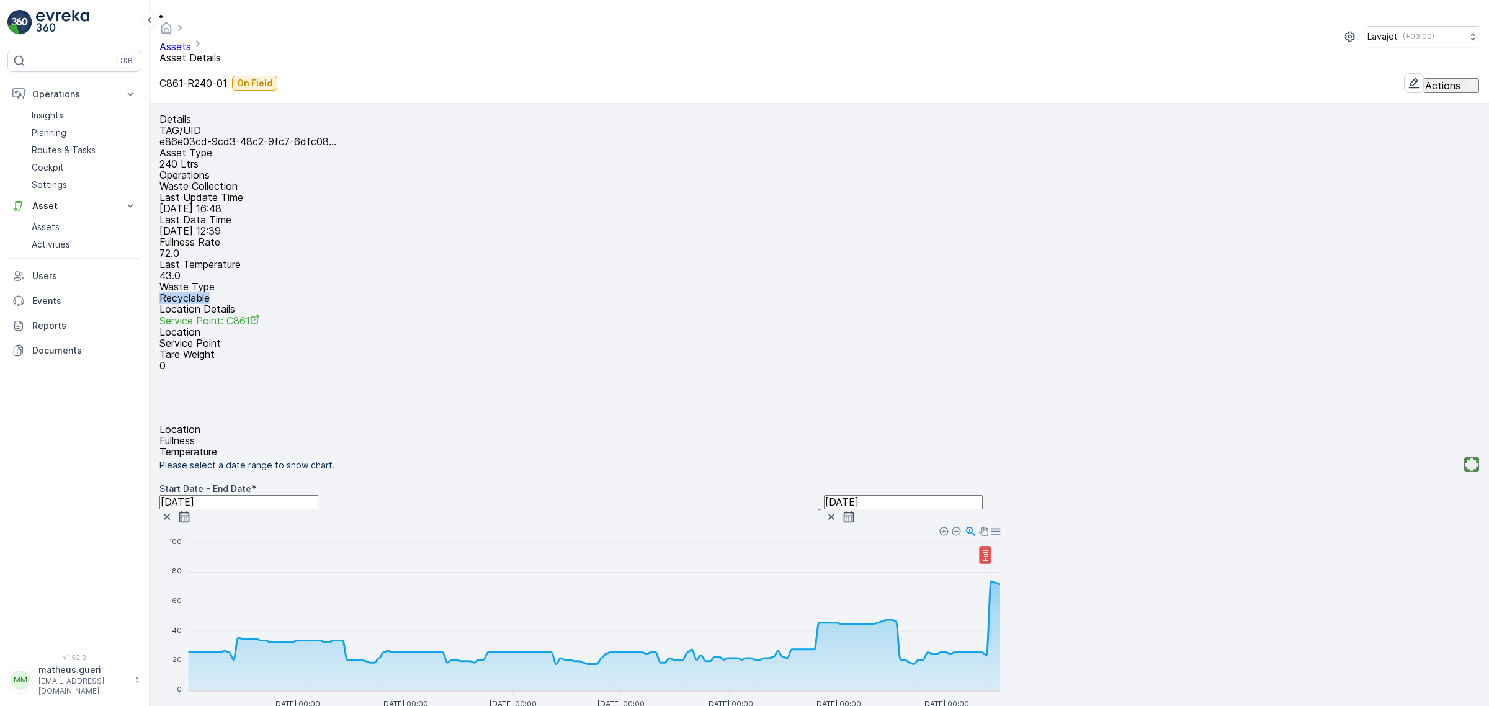
drag, startPoint x: 397, startPoint y: 268, endPoint x: 302, endPoint y: 259, distance: 95.3
click at [302, 259] on div "TAG/UID e86e03cd-9cd3-48c2-9fc7-6dfc08... Asset Type 240 Ltrs Operations Waste …" at bounding box center [819, 248] width 1320 height 246
click at [477, 258] on div "TAG/UID e86e03cd-9cd3-48c2-9fc7-6dfc08... Asset Type 240 Ltrs Operations Waste …" at bounding box center [819, 248] width 1320 height 246
drag, startPoint x: 427, startPoint y: 259, endPoint x: 369, endPoint y: 269, distance: 58.6
click at [321, 265] on div "TAG/UID e86e03cd-9cd3-48c2-9fc7-6dfc08... Asset Type 240 Ltrs Operations Waste …" at bounding box center [819, 248] width 1320 height 246
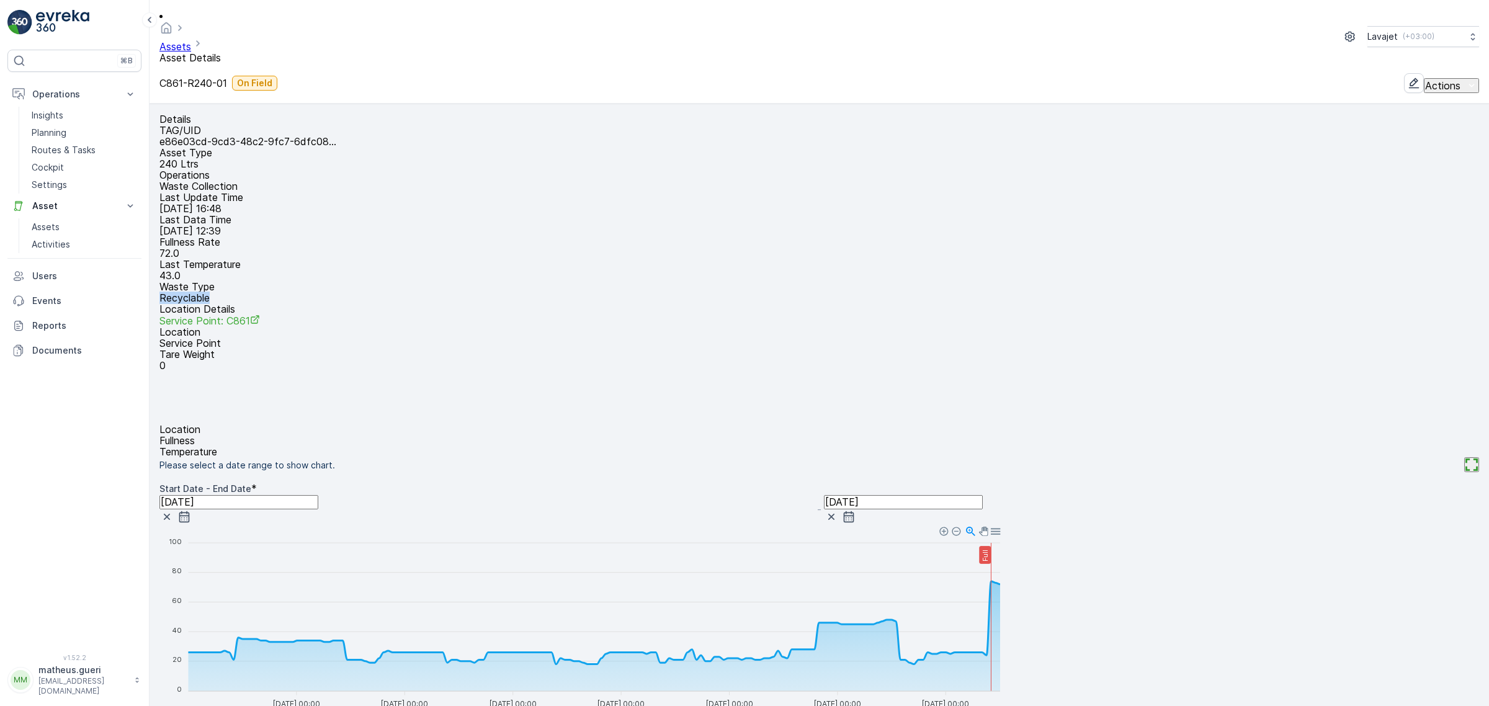
click at [515, 261] on div "TAG/UID e86e03cd-9cd3-48c2-9fc7-6dfc08... Asset Type 240 Ltrs Operations Waste …" at bounding box center [819, 248] width 1320 height 246
drag, startPoint x: 419, startPoint y: 267, endPoint x: 326, endPoint y: 266, distance: 93.7
click at [327, 281] on div "Waste Type Recyclable" at bounding box center [819, 292] width 1320 height 22
click at [517, 259] on div "TAG/UID e86e03cd-9cd3-48c2-9fc7-6dfc08... Asset Type 240 Ltrs Operations Waste …" at bounding box center [819, 248] width 1320 height 246
drag, startPoint x: 404, startPoint y: 262, endPoint x: 377, endPoint y: 267, distance: 27.3
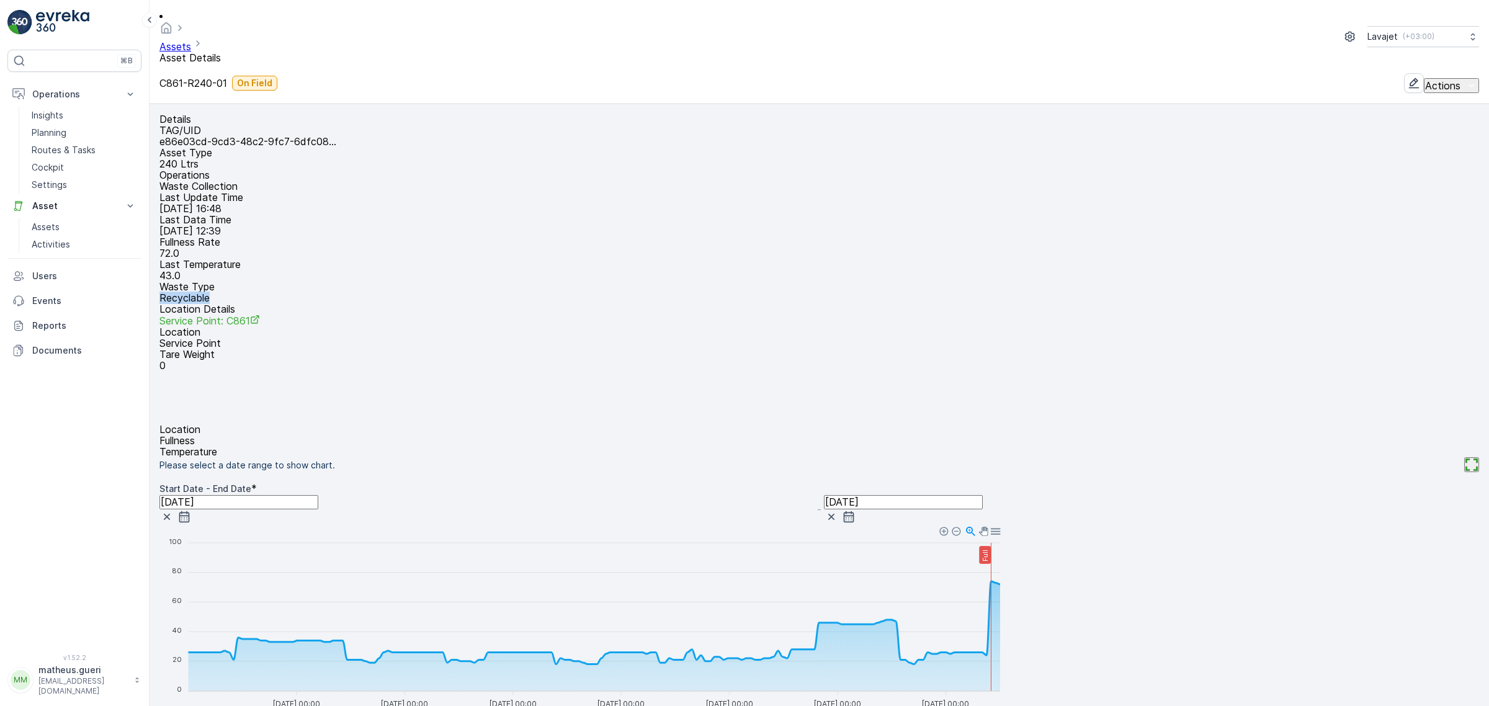
click at [315, 281] on div "Waste Type Recyclable" at bounding box center [819, 292] width 1320 height 22
click at [374, 236] on div "TAG/UID e86e03cd-9cd3-48c2-9fc7-6dfc08... Asset Type 240 Ltrs Operations Waste …" at bounding box center [819, 248] width 1320 height 246
drag, startPoint x: 402, startPoint y: 259, endPoint x: 330, endPoint y: 262, distance: 72.7
click at [329, 262] on div "TAG/UID e86e03cd-9cd3-48c2-9fc7-6dfc08... Asset Type 240 Ltrs Operations Waste …" at bounding box center [819, 248] width 1320 height 246
click at [426, 292] on p "Recyclable" at bounding box center [819, 297] width 1320 height 11
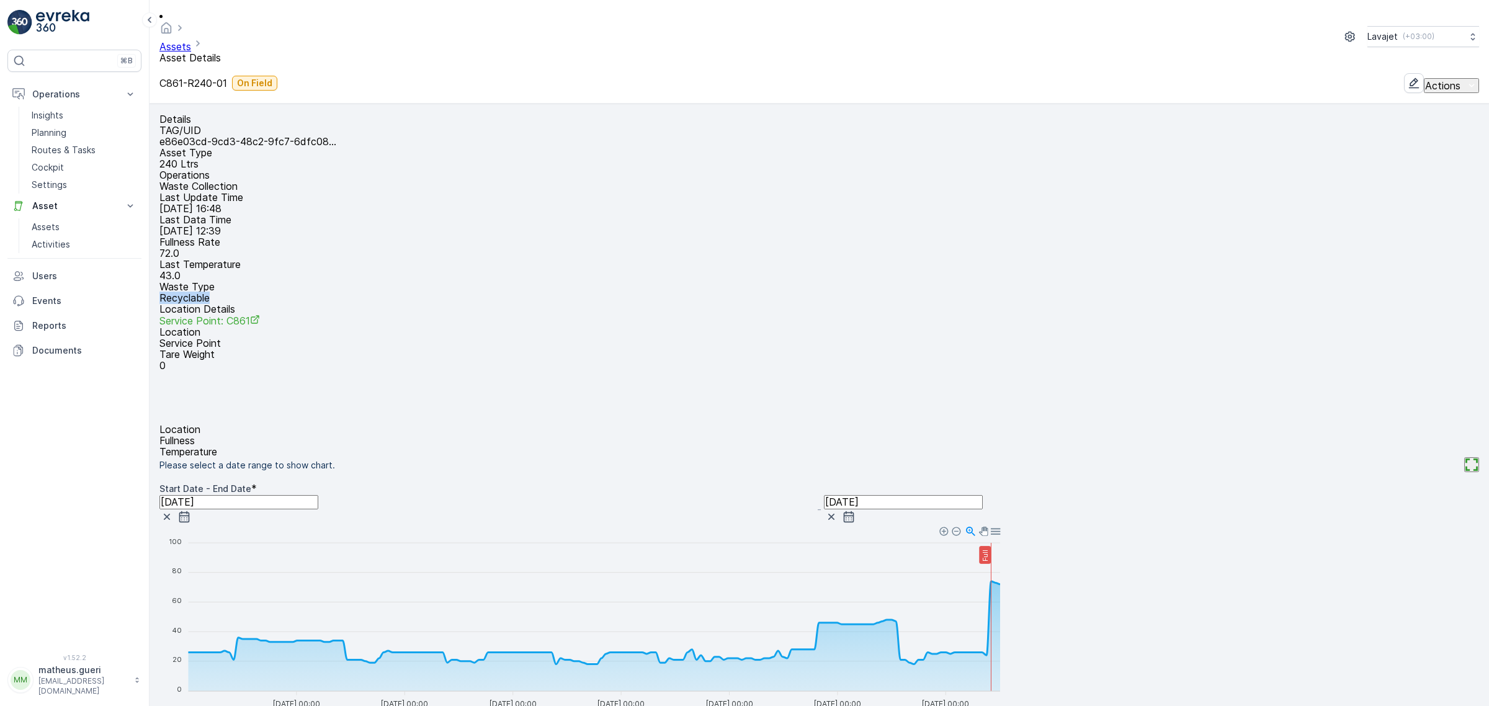
drag, startPoint x: 413, startPoint y: 268, endPoint x: 337, endPoint y: 272, distance: 76.4
click at [337, 292] on p "Recyclable" at bounding box center [819, 297] width 1320 height 11
click at [430, 292] on p "Recyclable" at bounding box center [819, 297] width 1320 height 11
click at [954, 524] on foreignobject at bounding box center [582, 617] width 847 height 186
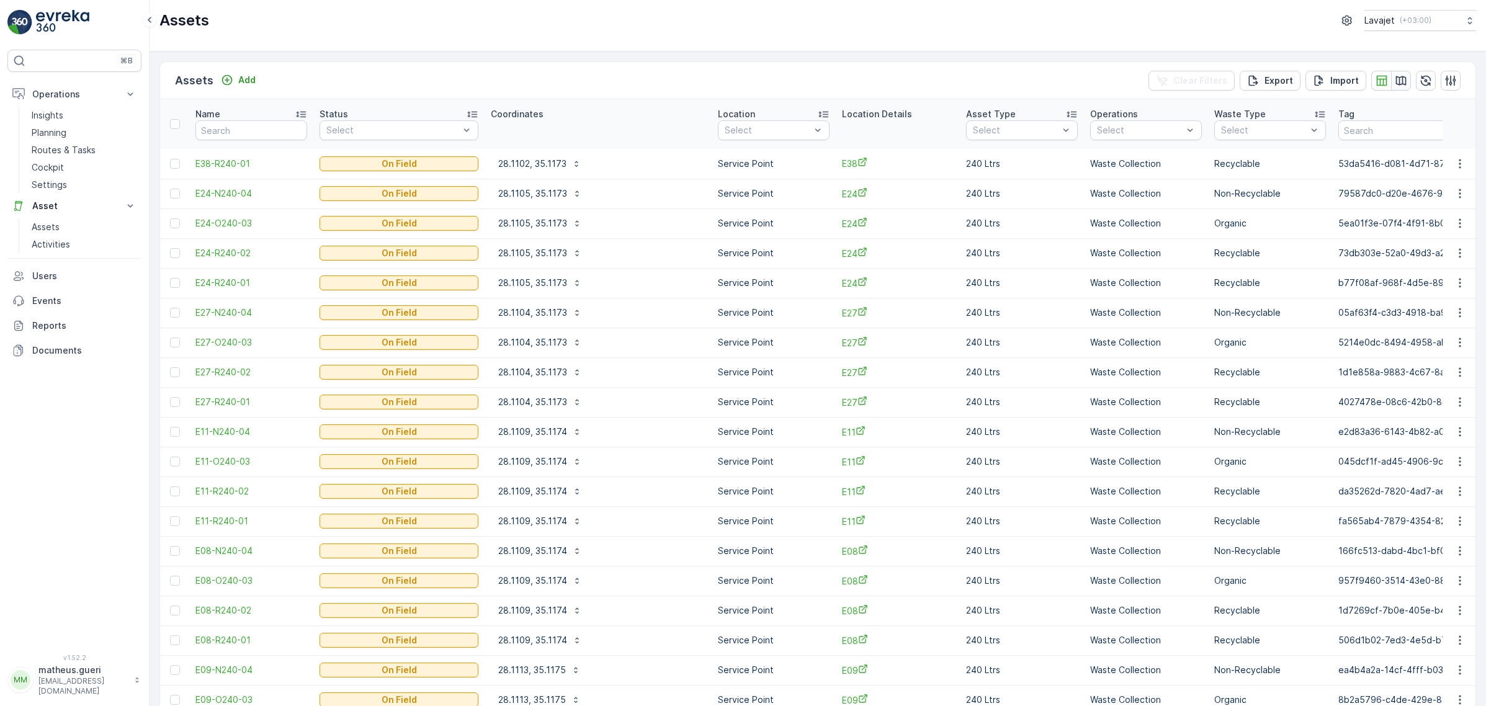
click at [1395, 81] on icon "button" at bounding box center [1401, 80] width 12 height 12
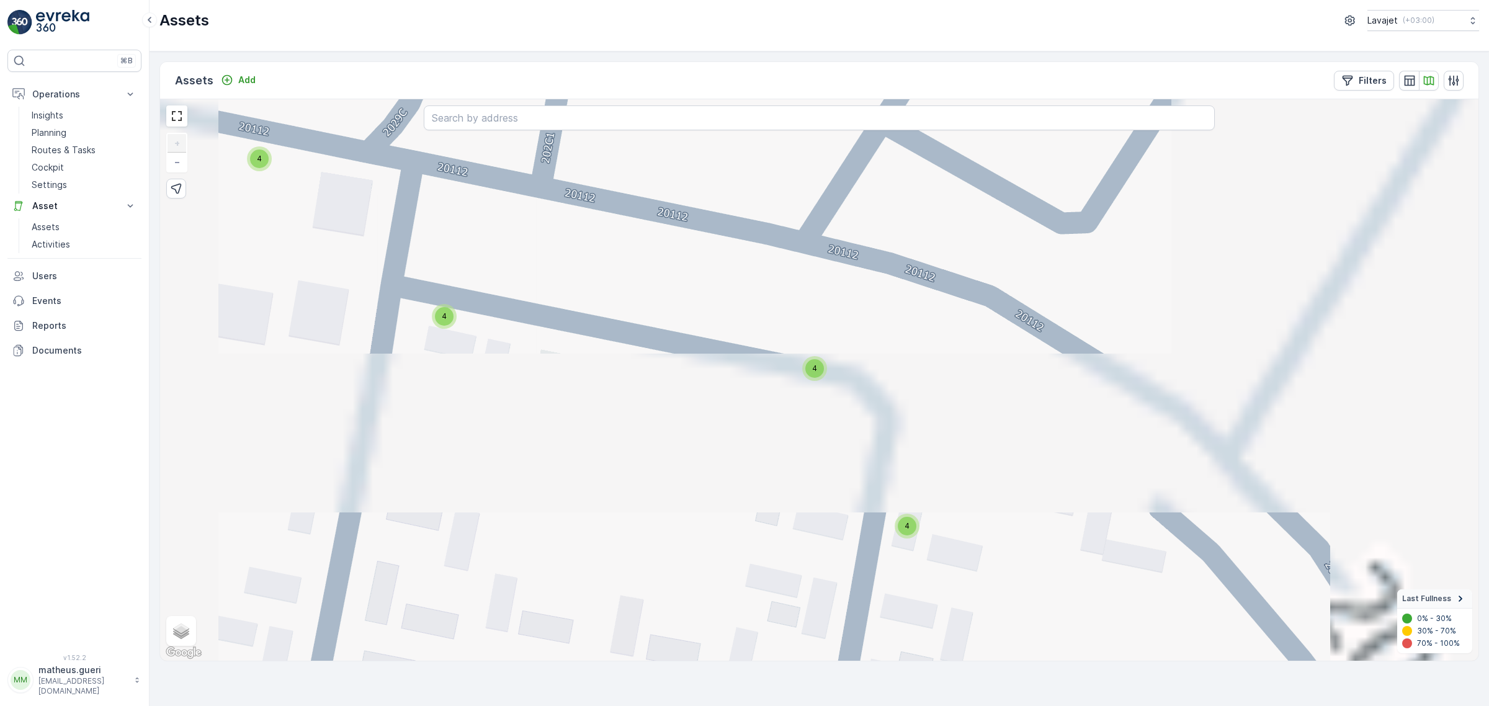
drag, startPoint x: 851, startPoint y: 397, endPoint x: 1022, endPoint y: 416, distance: 171.7
click at [1022, 416] on div "4 4 4 4 4 4 4 4 4 4 4 4 4 4 4 4 4 4 4 4 4 4 4 4 4 4 4 4 4 4 11 2 4 4 4 4 4 4 4 …" at bounding box center [819, 380] width 1319 height 562
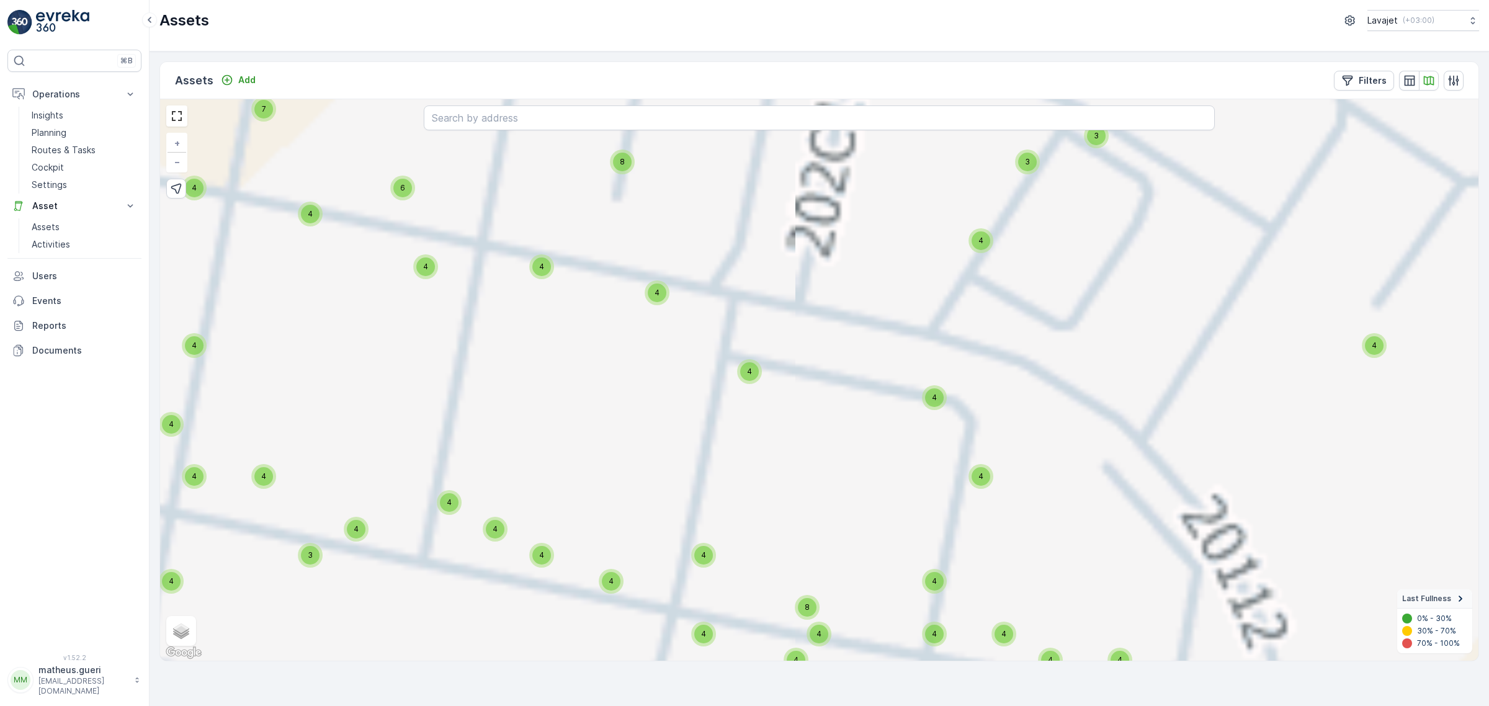
click at [938, 410] on div "4 4 4 4 4 4 4 4 4 4 4 4 4 4 4 4 4 4 4 4 4 4 4 4 4 4 4 4 4 4 11 2 4 4 4 4 4 4 4 …" at bounding box center [819, 380] width 1319 height 562
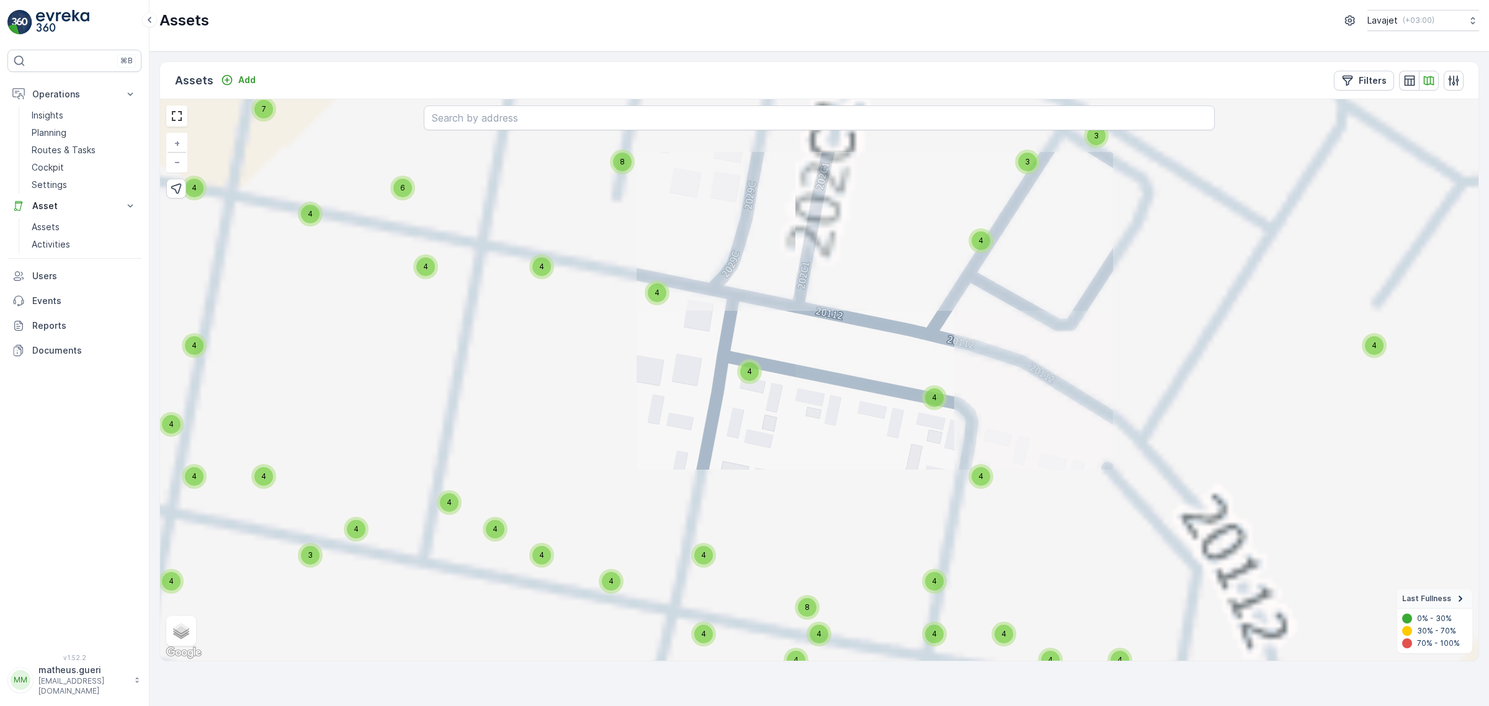
click at [934, 404] on div "4" at bounding box center [934, 397] width 19 height 19
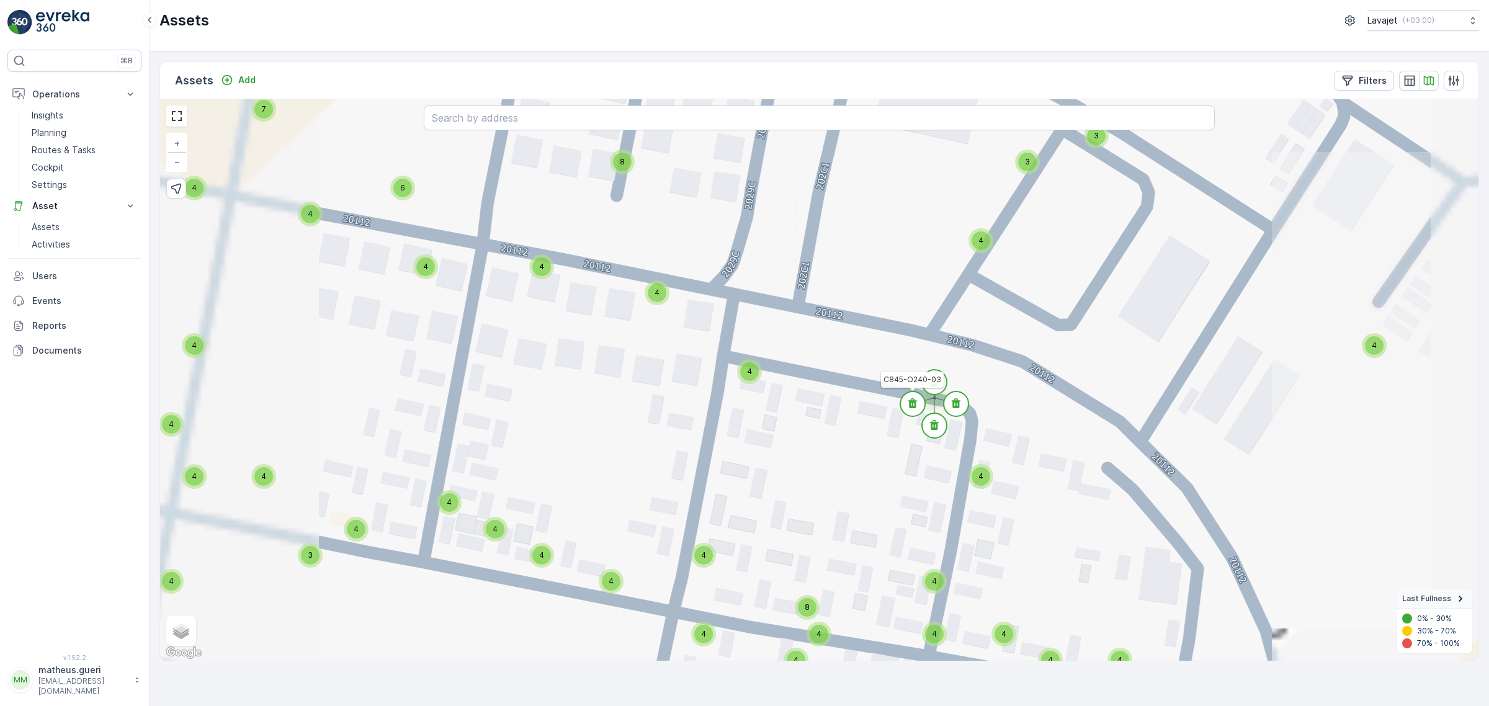
click at [910, 395] on circle at bounding box center [912, 404] width 25 height 25
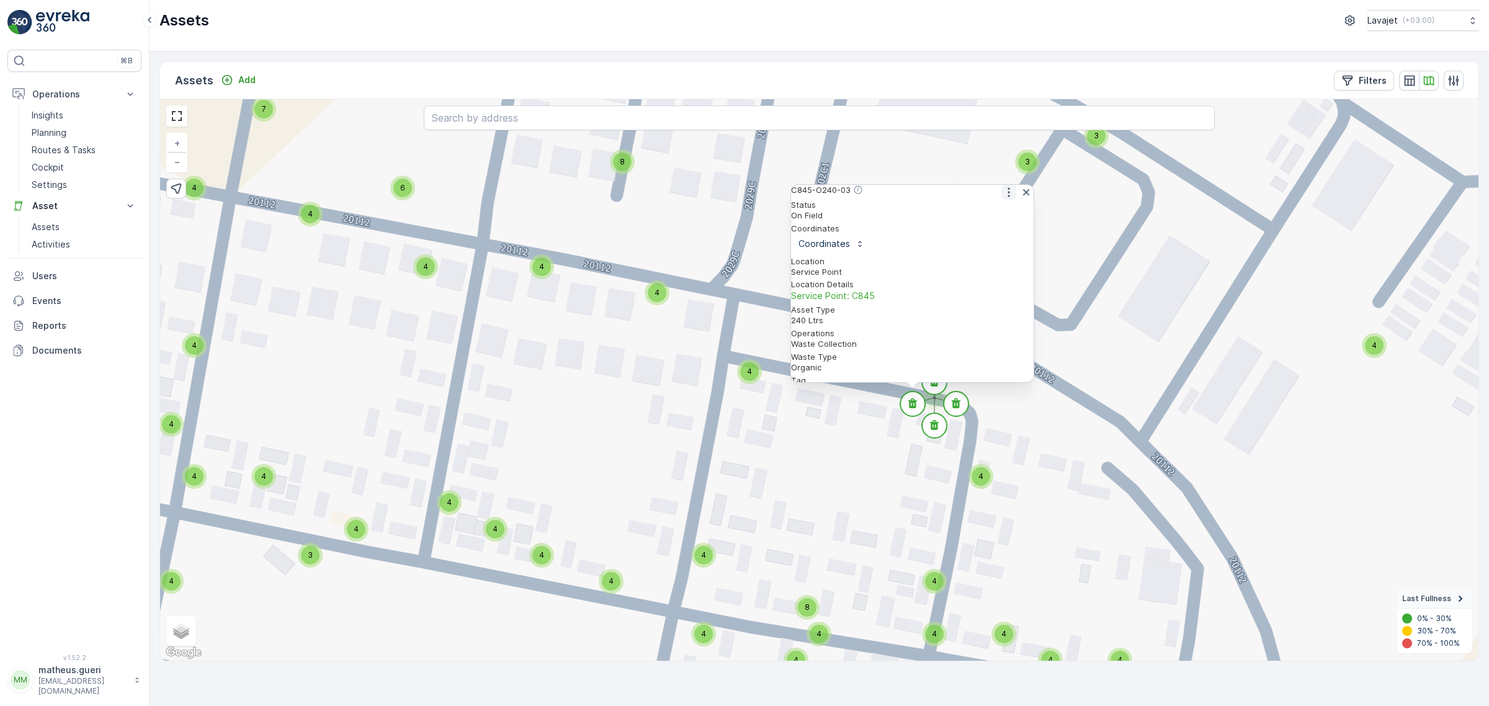
click at [1003, 199] on icon "button" at bounding box center [1009, 192] width 12 height 12
click at [985, 218] on span "See More Detail" at bounding box center [1008, 212] width 68 height 12
click at [963, 403] on circle at bounding box center [956, 404] width 25 height 25
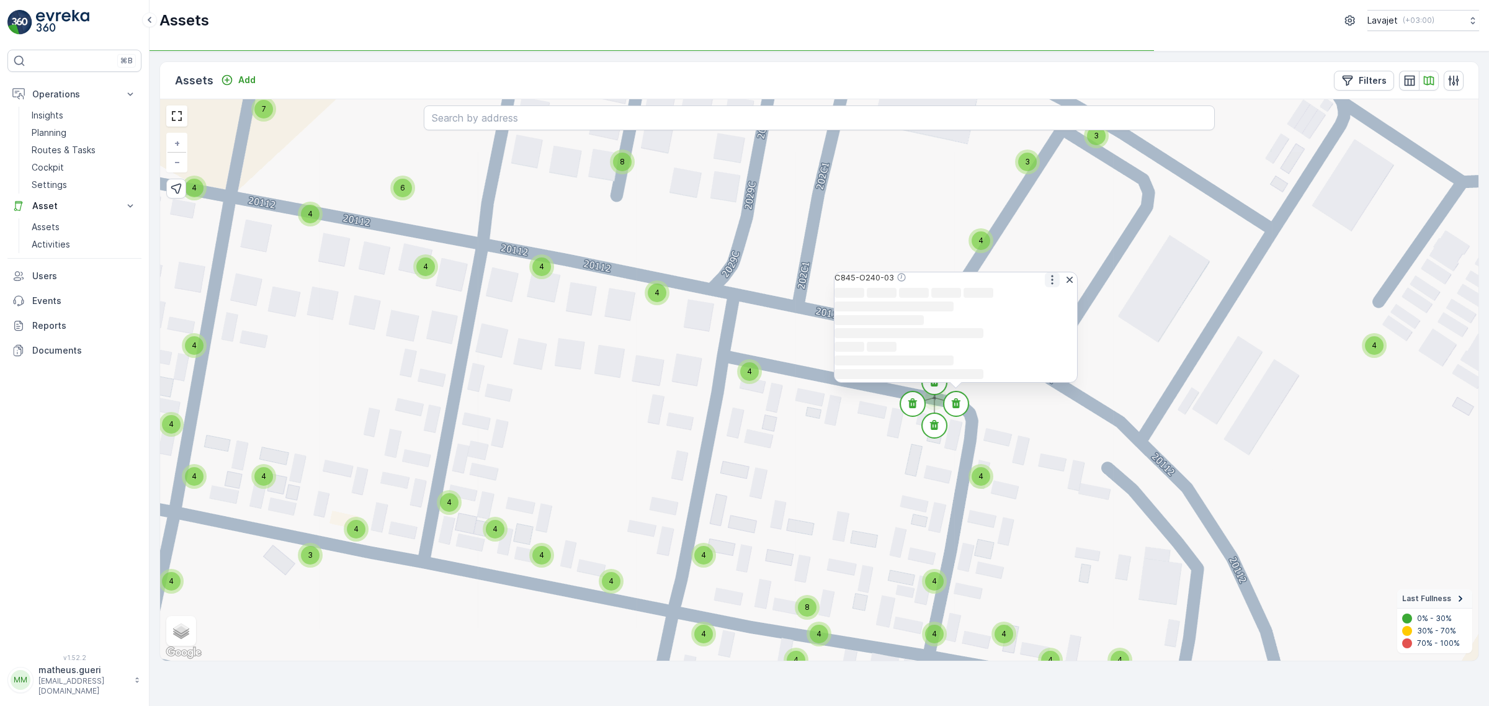
click at [1051, 272] on button "button" at bounding box center [1052, 279] width 15 height 15
click at [1034, 290] on span "Service Point: C845" at bounding box center [956, 296] width 243 height 12
click at [761, 377] on div "4 4 4 4 4 4 4 4 4 4 4 4 4 4 4 4 4 4 4 4 4 4 4 4 4 4 4 4 4 4 11 2 4 4 4 4 4 4 4 …" at bounding box center [819, 380] width 1319 height 562
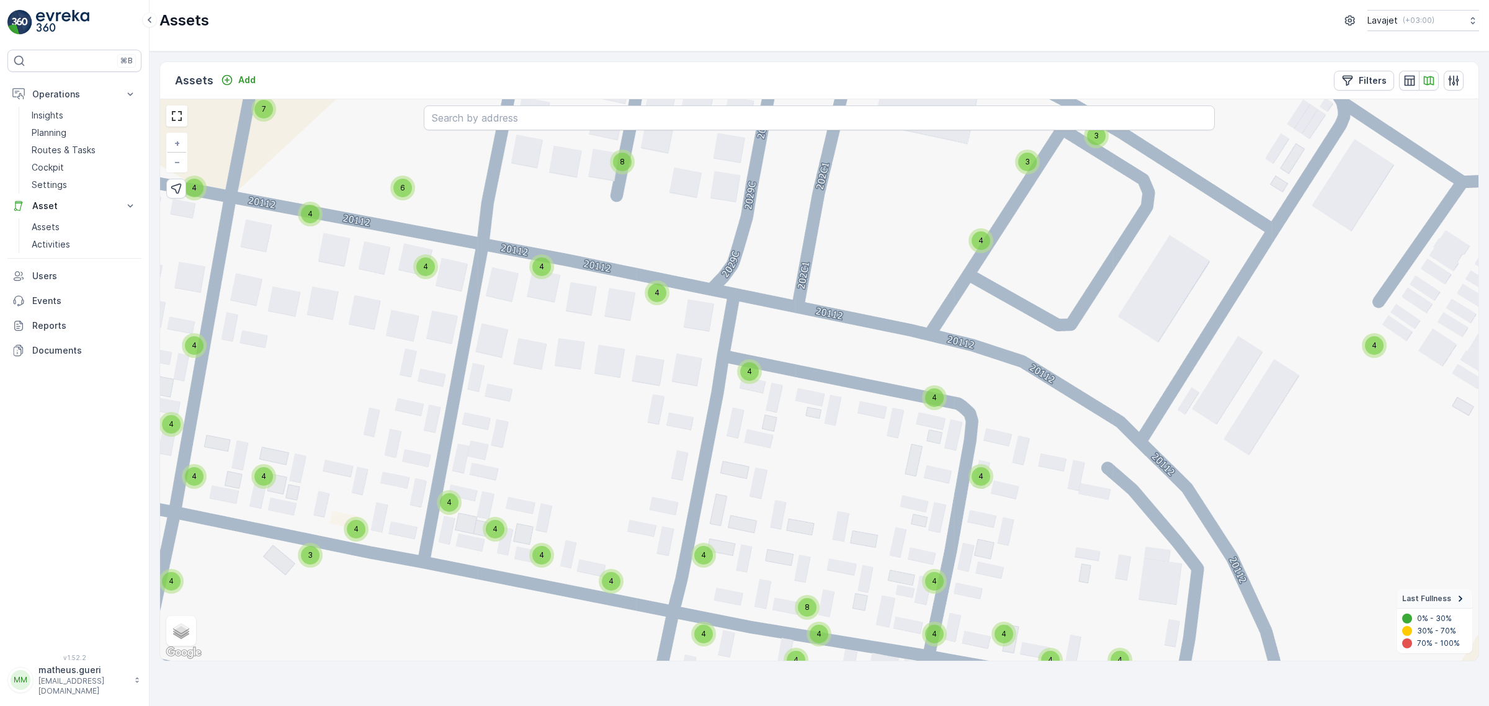
click at [755, 377] on div "4" at bounding box center [749, 371] width 19 height 19
click at [779, 375] on circle at bounding box center [771, 378] width 25 height 25
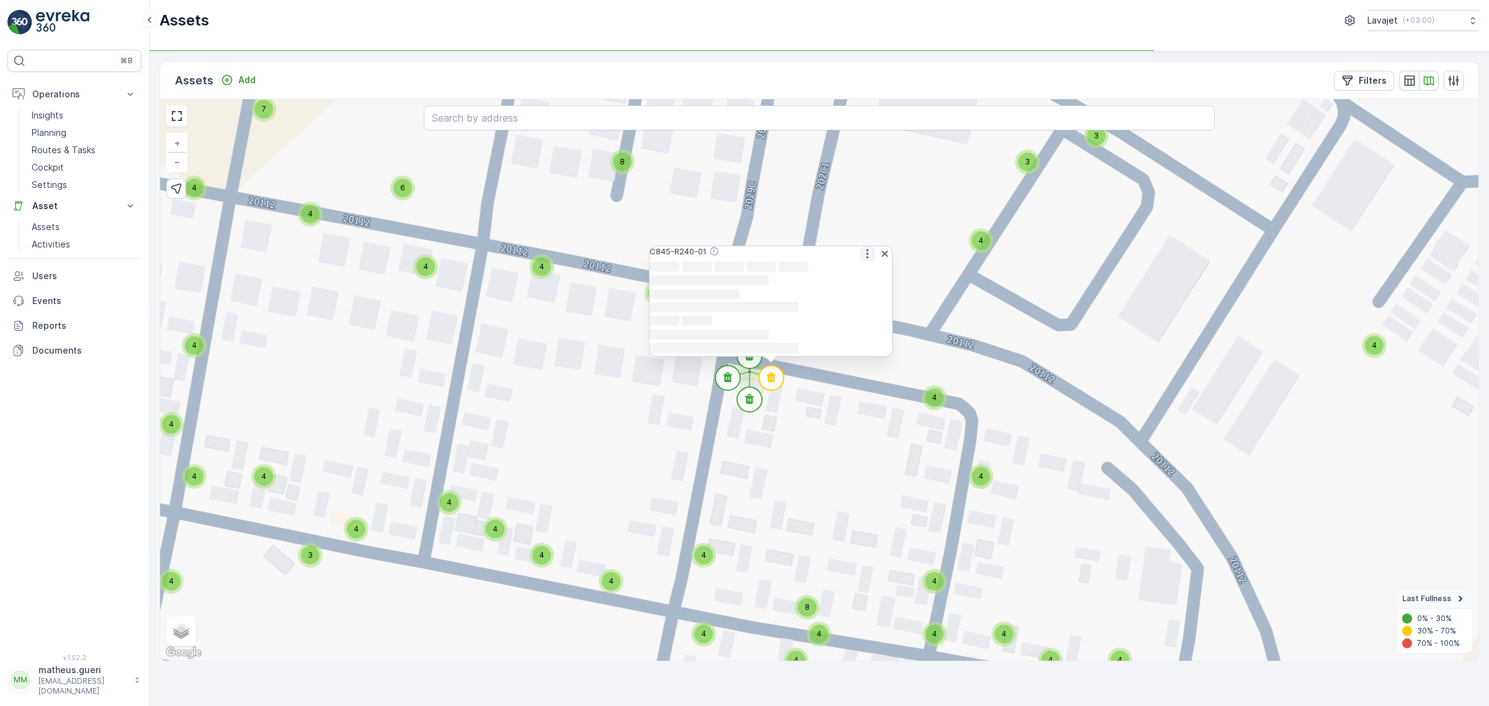
click at [861, 248] on icon "button" at bounding box center [867, 254] width 12 height 12
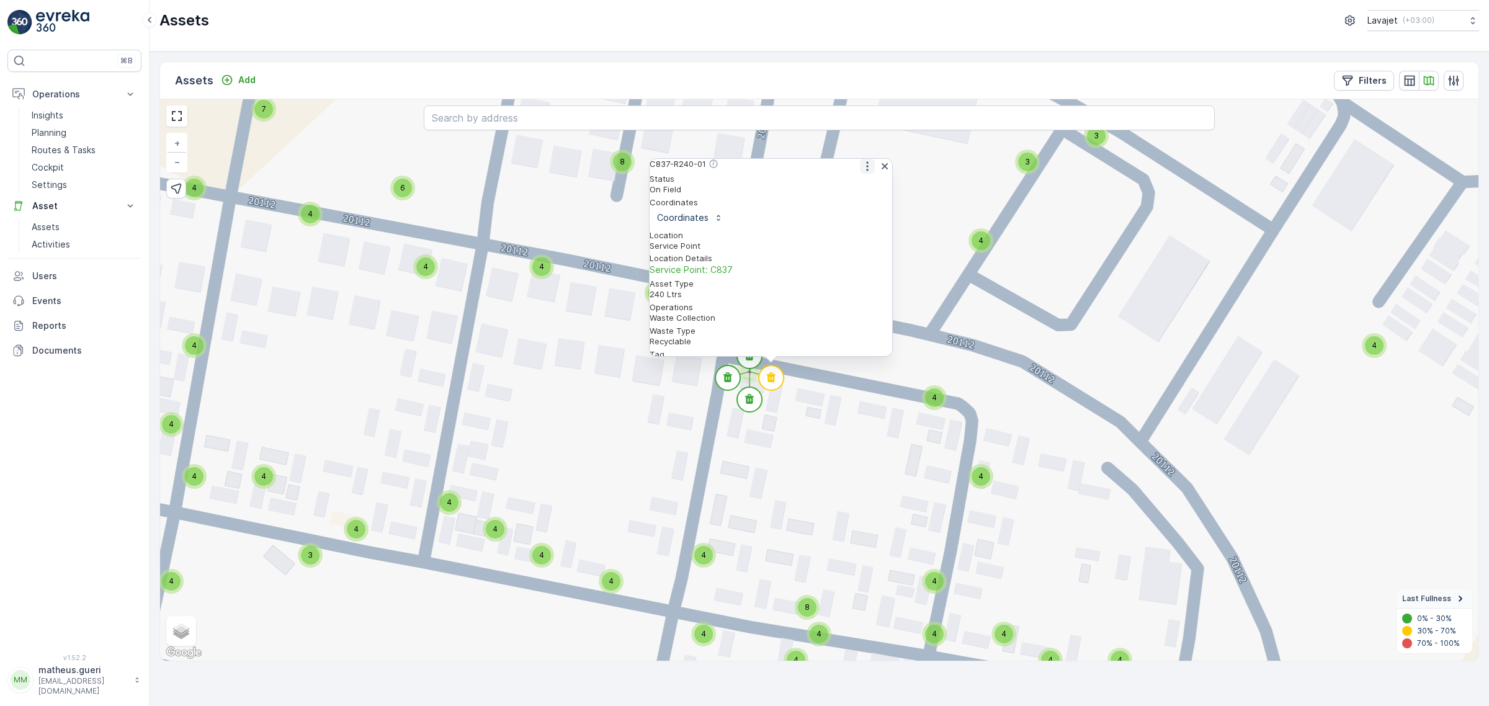
click at [866, 171] on icon "button" at bounding box center [867, 165] width 2 height 9
click at [858, 192] on div "See More Detail" at bounding box center [867, 186] width 68 height 12
click at [827, 426] on div "4 4 4 4 4 4 4 4 4 4 4 4 4 4 4 4 4 4 4 4 4 4 4 4 4 4 4 4 4 4 11 2 4 4 4 4 4 4 4 …" at bounding box center [819, 380] width 1319 height 562
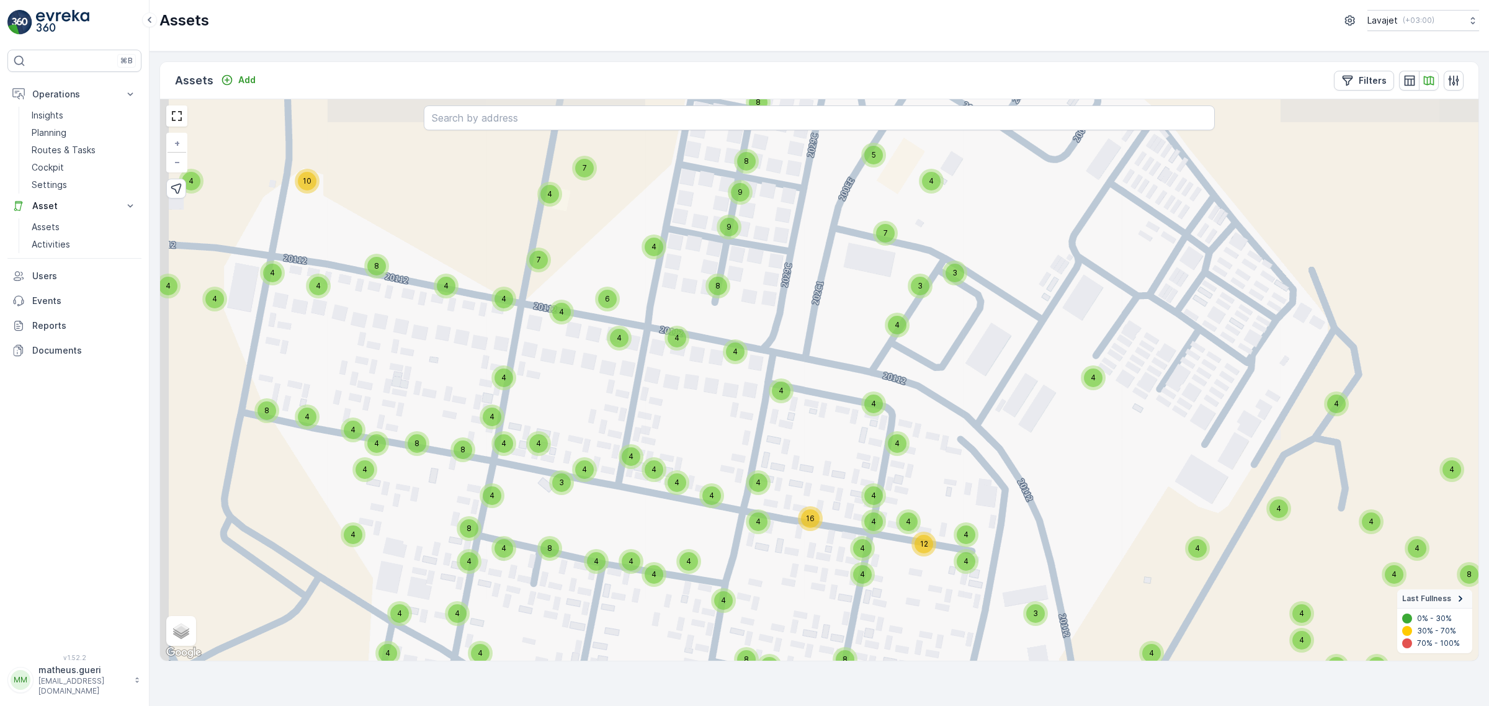
drag, startPoint x: 790, startPoint y: 442, endPoint x: 817, endPoint y: 432, distance: 29.3
click at [828, 438] on div "4 4 4 4 4 4 4 8 4 4 4 4 4 4 4 4 4 4 4 4 4 4 4 4 4 4 4 4 4 11 6 4 4 4 4 4 10 8 9…" at bounding box center [819, 380] width 1319 height 562
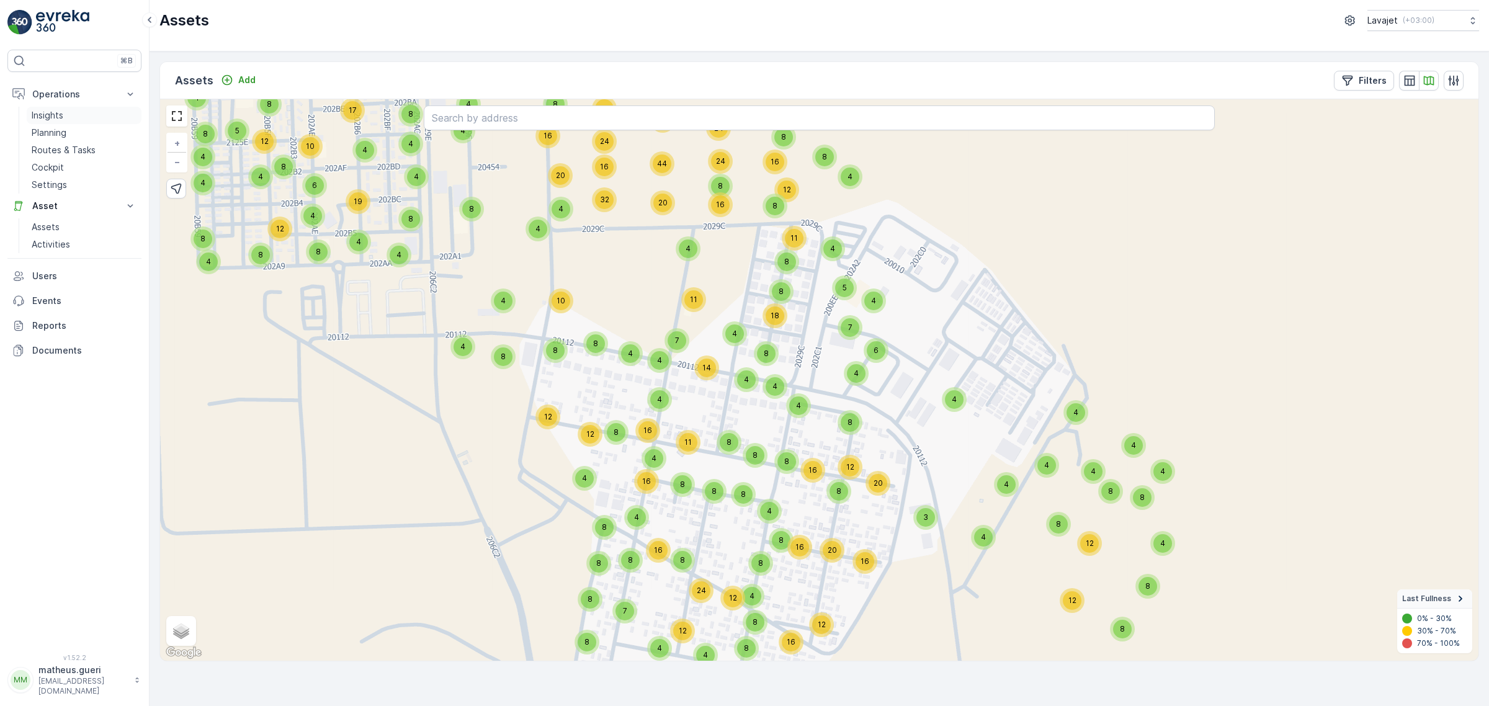
click at [67, 112] on link "Insights" at bounding box center [84, 115] width 115 height 17
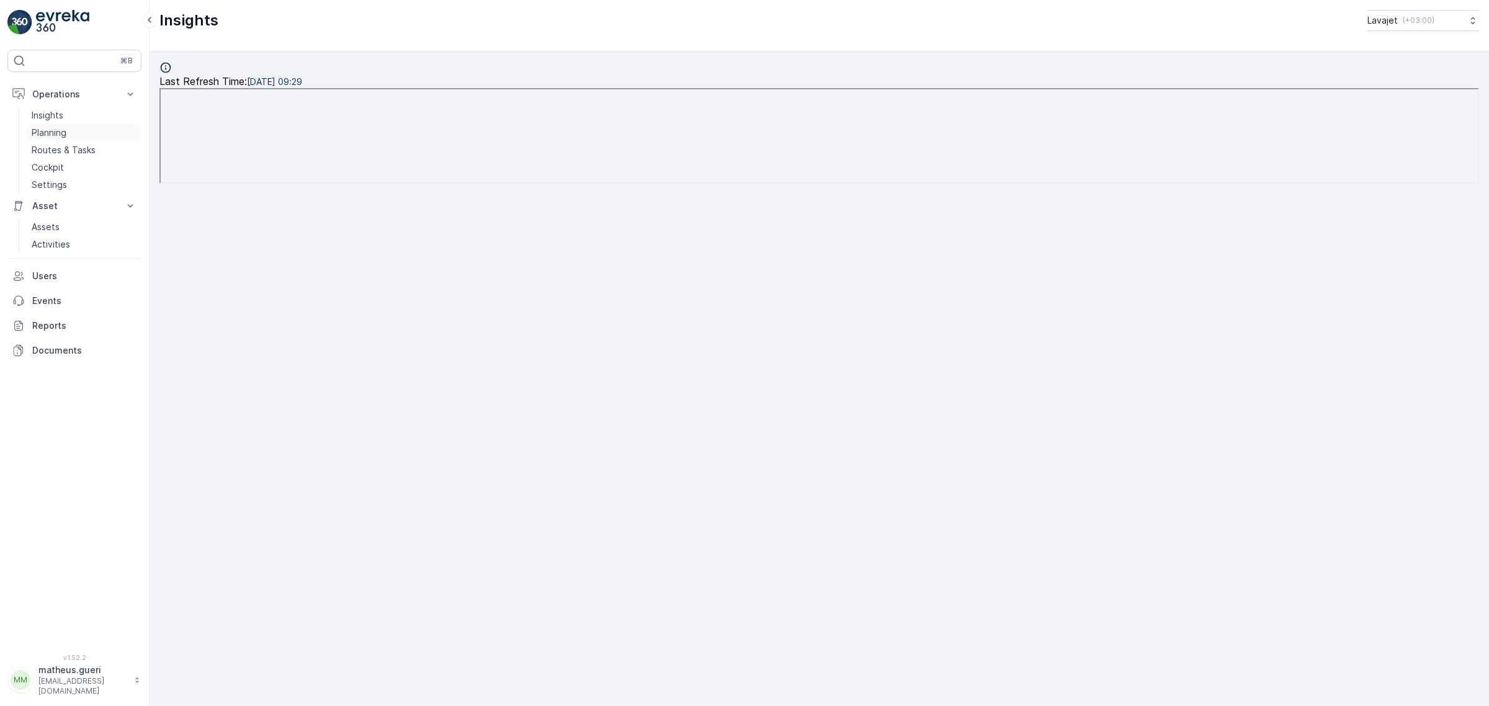
click at [50, 135] on p "Planning" at bounding box center [49, 133] width 35 height 12
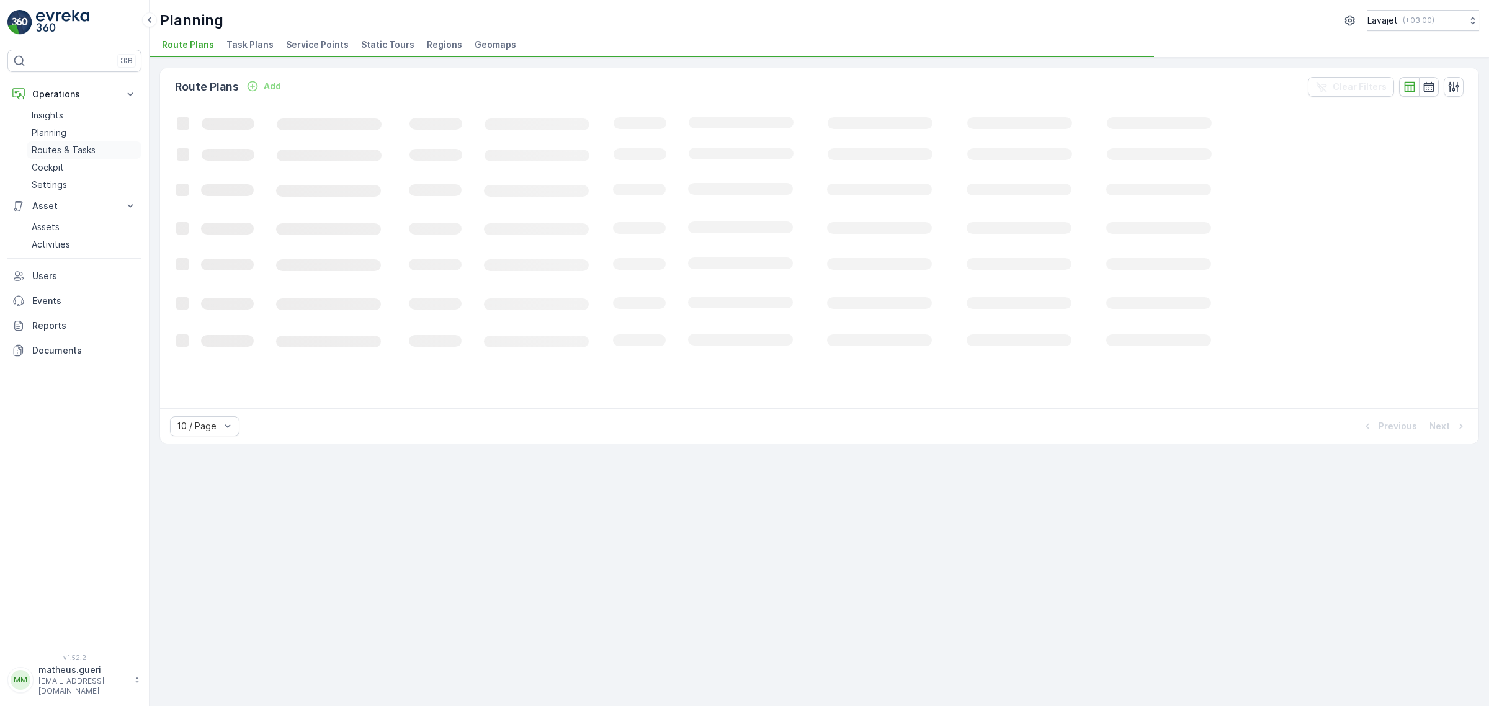
click at [70, 154] on p "Routes & Tasks" at bounding box center [64, 150] width 64 height 12
click at [55, 125] on link "Planning" at bounding box center [84, 132] width 115 height 17
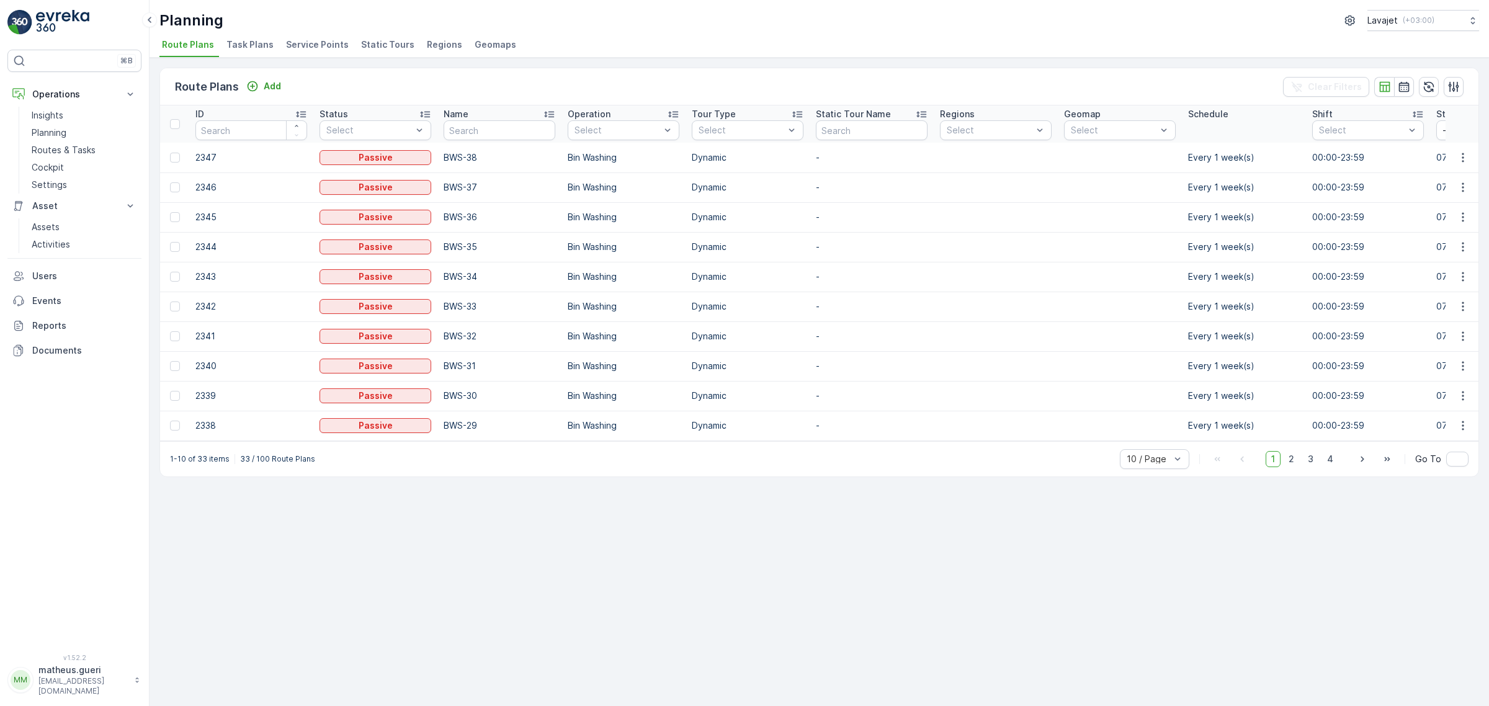
click at [492, 50] on span "Geomaps" at bounding box center [496, 44] width 42 height 12
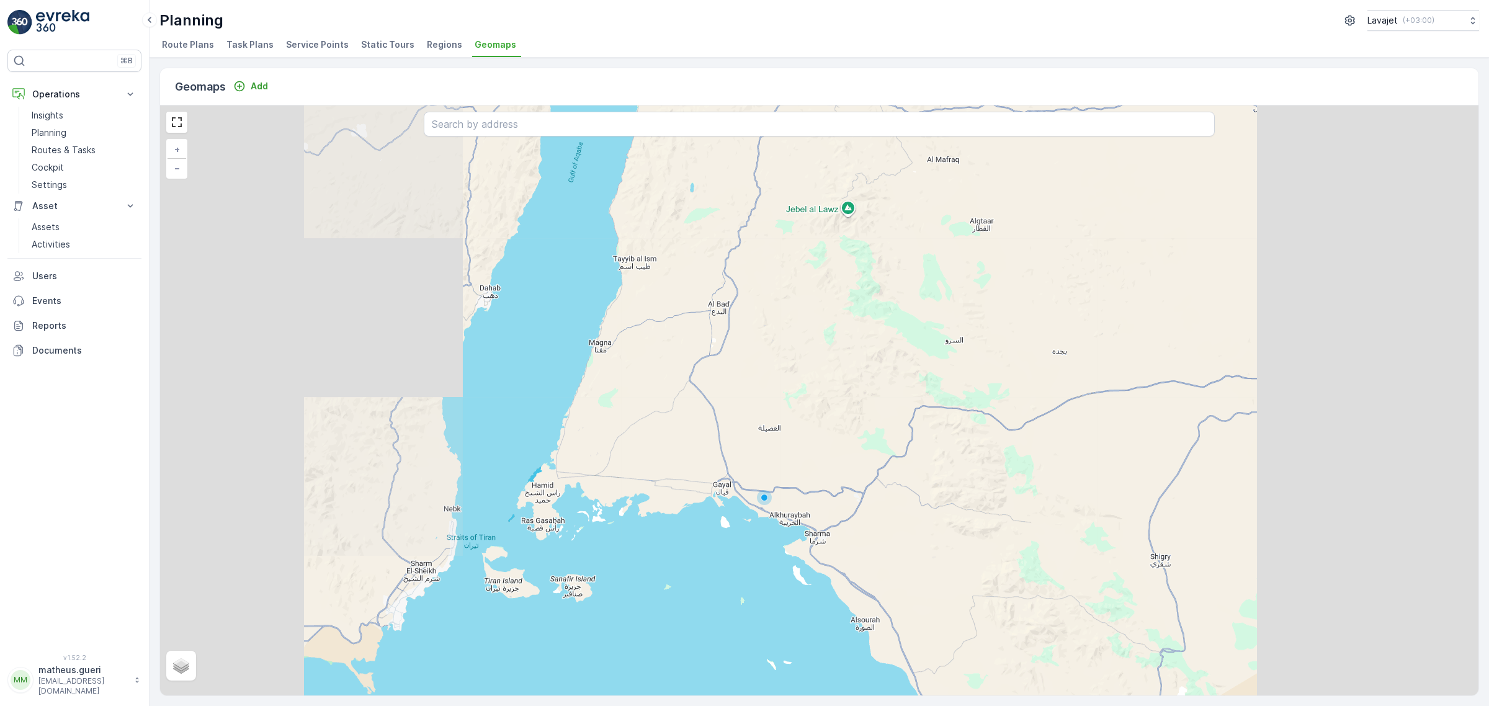
drag, startPoint x: 826, startPoint y: 495, endPoint x: 801, endPoint y: 392, distance: 106.0
click at [801, 380] on div "+ − Satellite Roadmap Terrain Hybrid Leaflet" at bounding box center [819, 400] width 1319 height 590
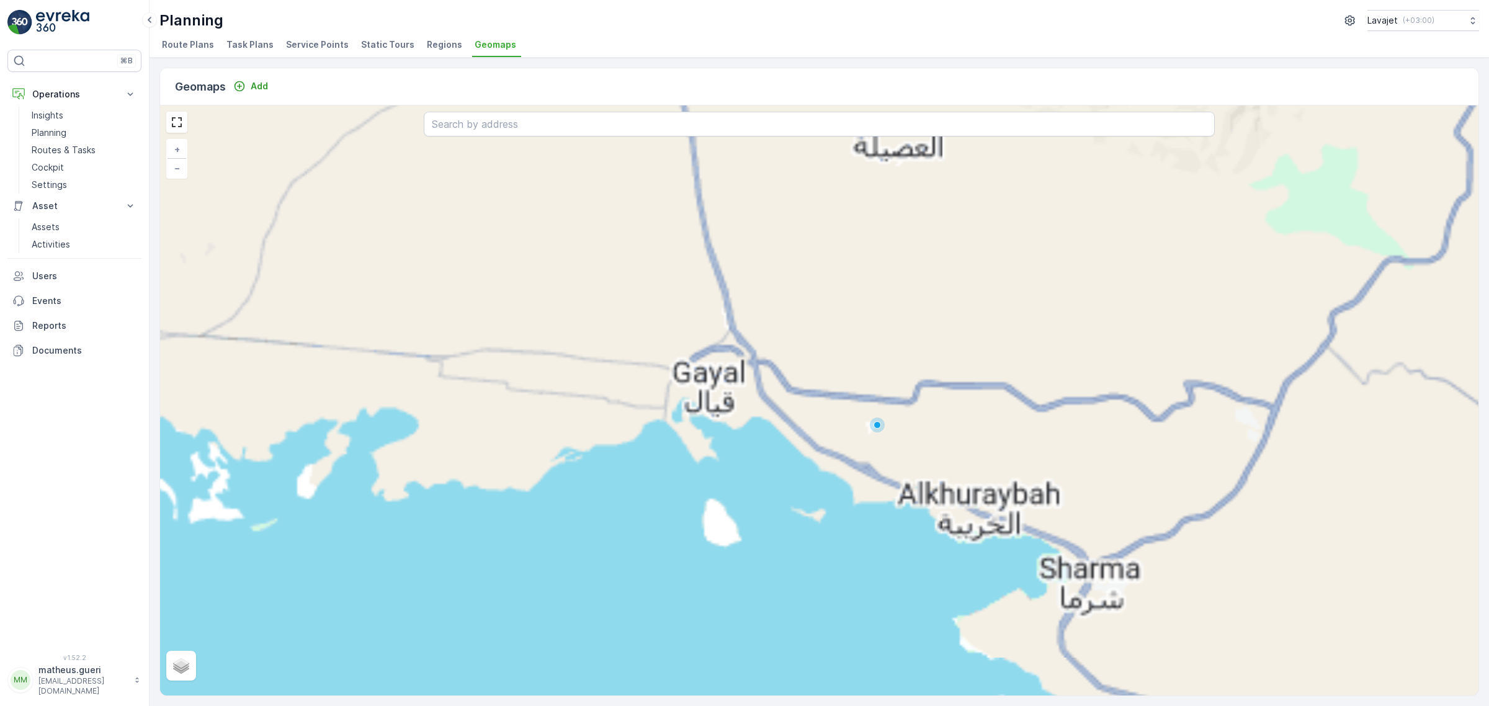
click at [841, 379] on div "+ − Satellite Roadmap Terrain Hybrid Leaflet" at bounding box center [819, 400] width 1319 height 590
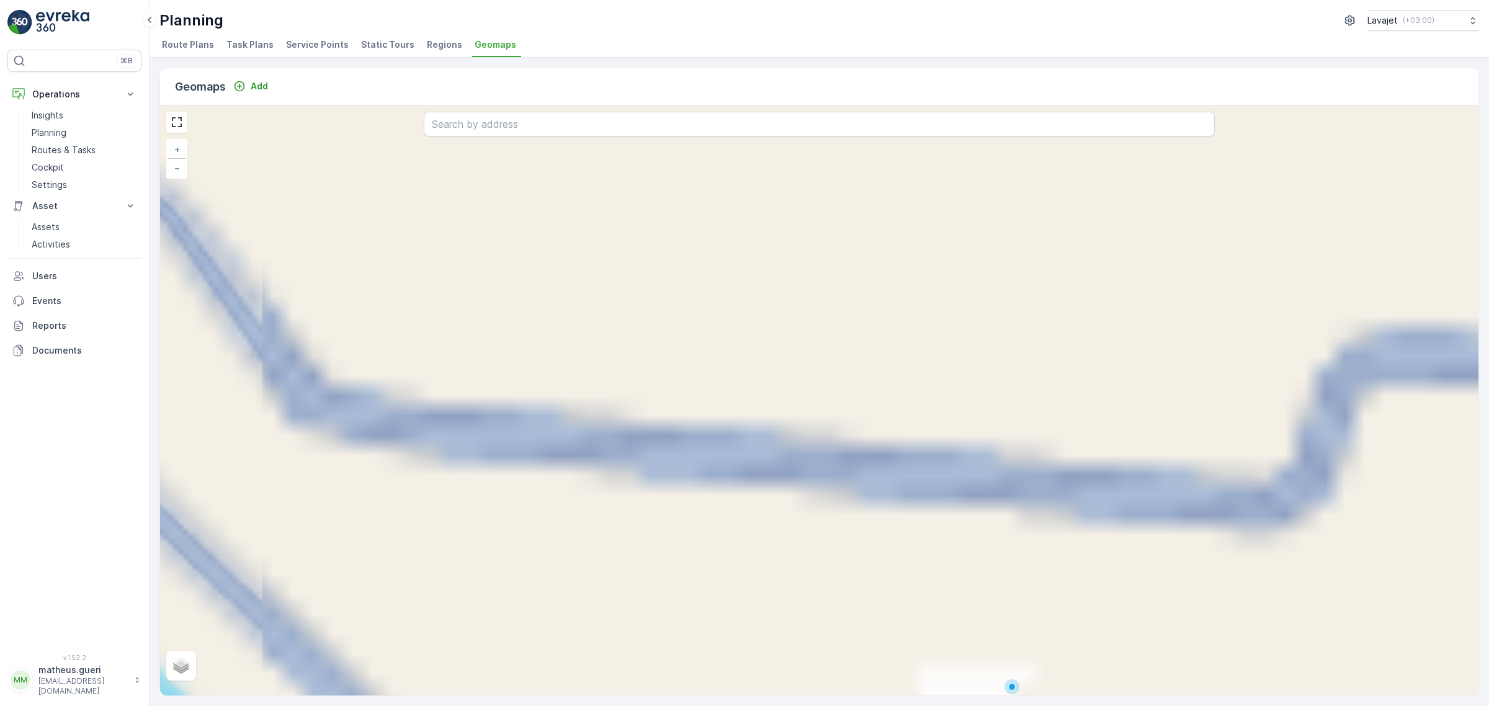
drag, startPoint x: 838, startPoint y: 428, endPoint x: 672, endPoint y: 189, distance: 291.1
click at [667, 182] on div "+ − Satellite Roadmap Terrain Hybrid Leaflet" at bounding box center [819, 400] width 1319 height 590
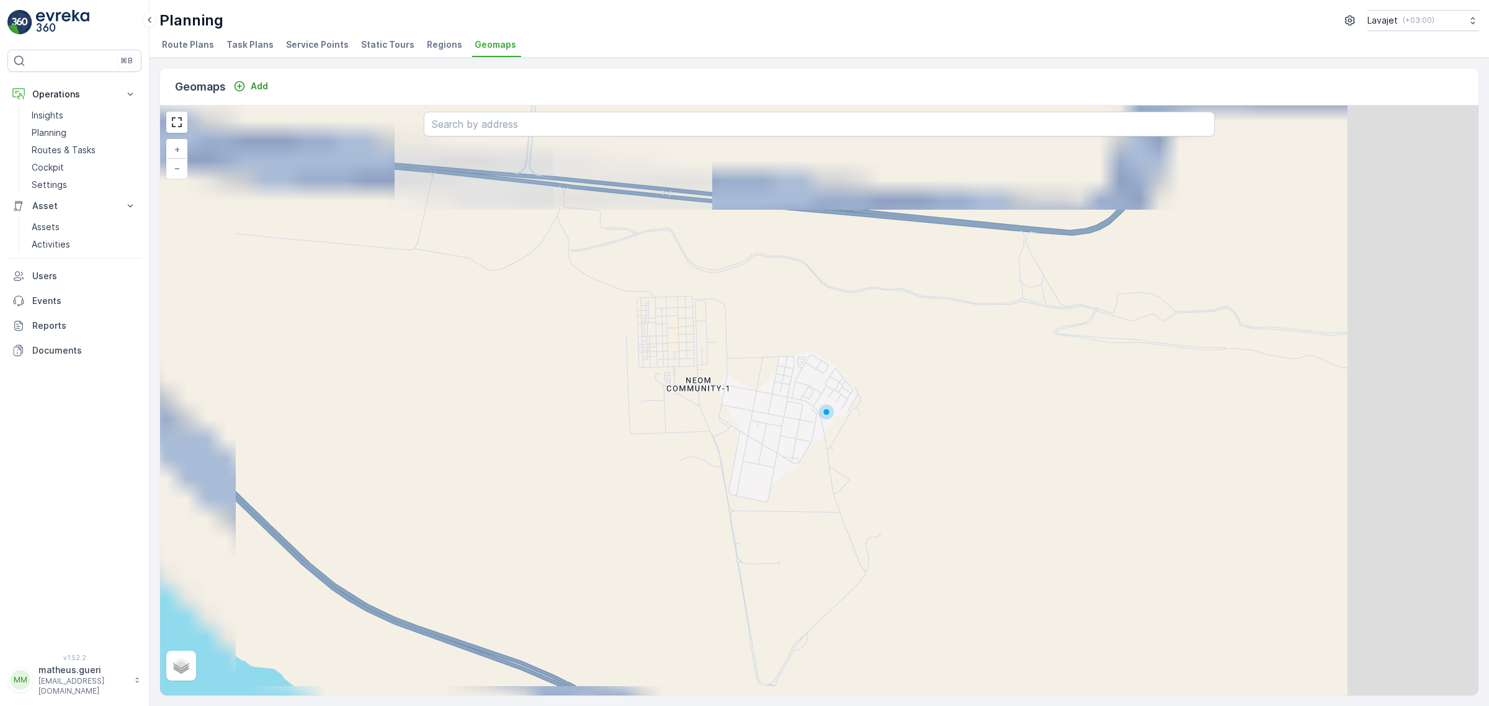
drag, startPoint x: 695, startPoint y: 278, endPoint x: 686, endPoint y: 259, distance: 20.5
click at [686, 259] on div "+ − Satellite Roadmap Terrain Hybrid Leaflet" at bounding box center [819, 400] width 1319 height 590
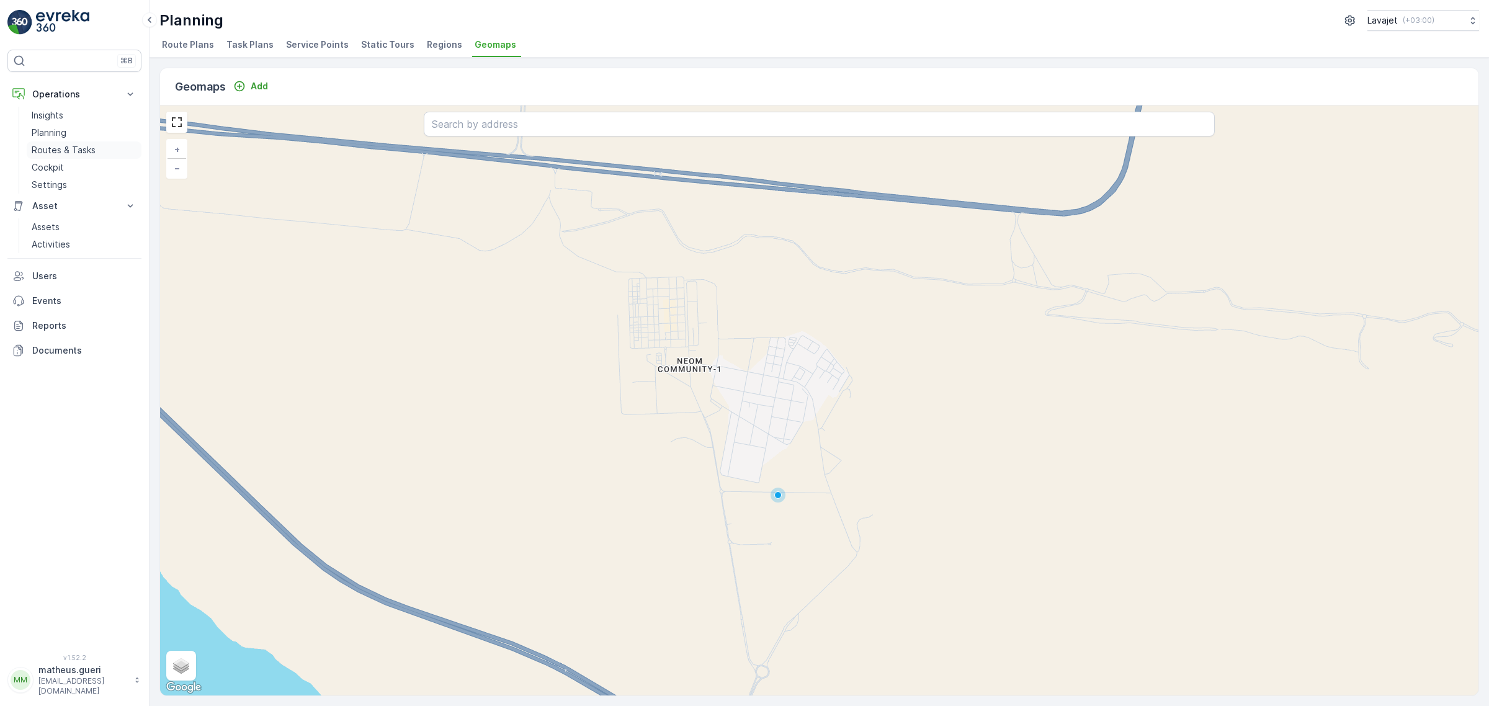
click at [57, 153] on p "Routes & Tasks" at bounding box center [64, 150] width 64 height 12
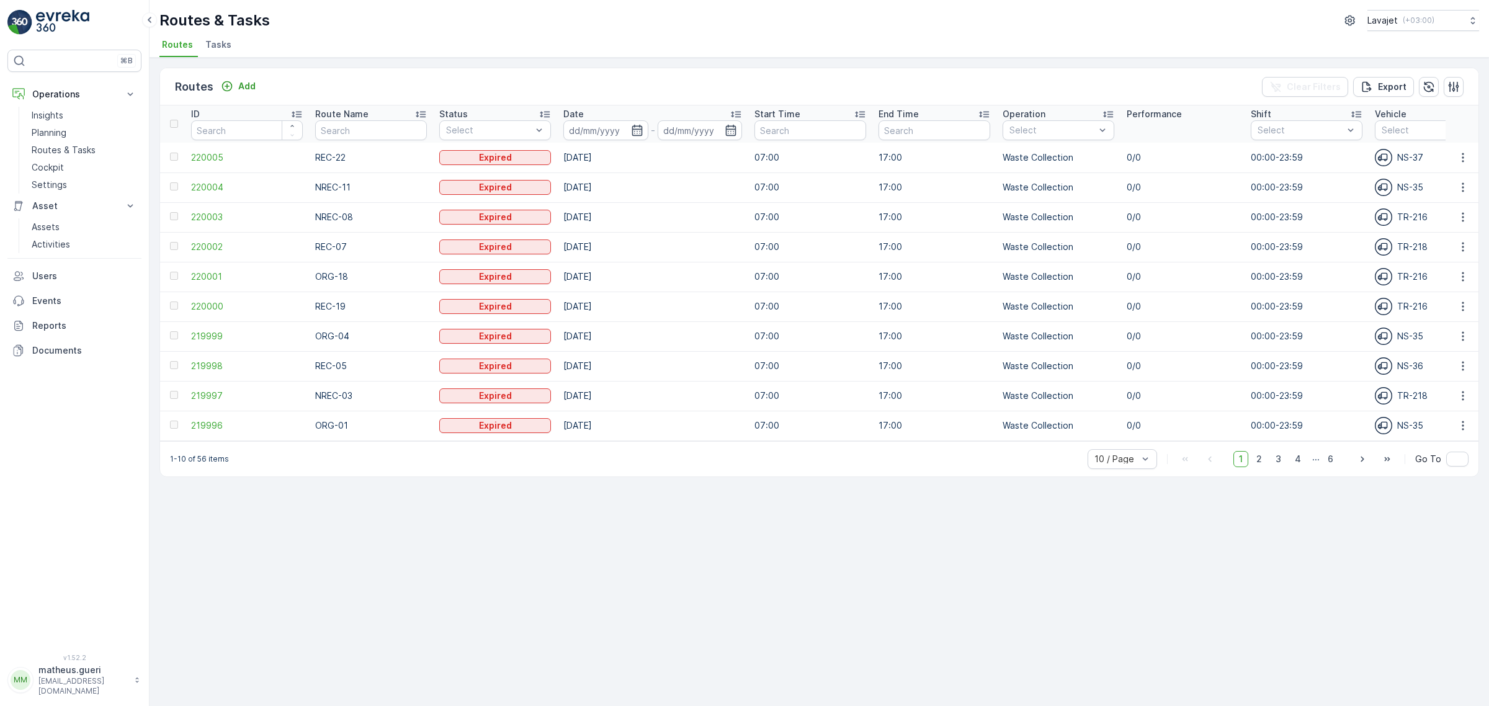
click at [209, 41] on span "Tasks" at bounding box center [218, 44] width 26 height 12
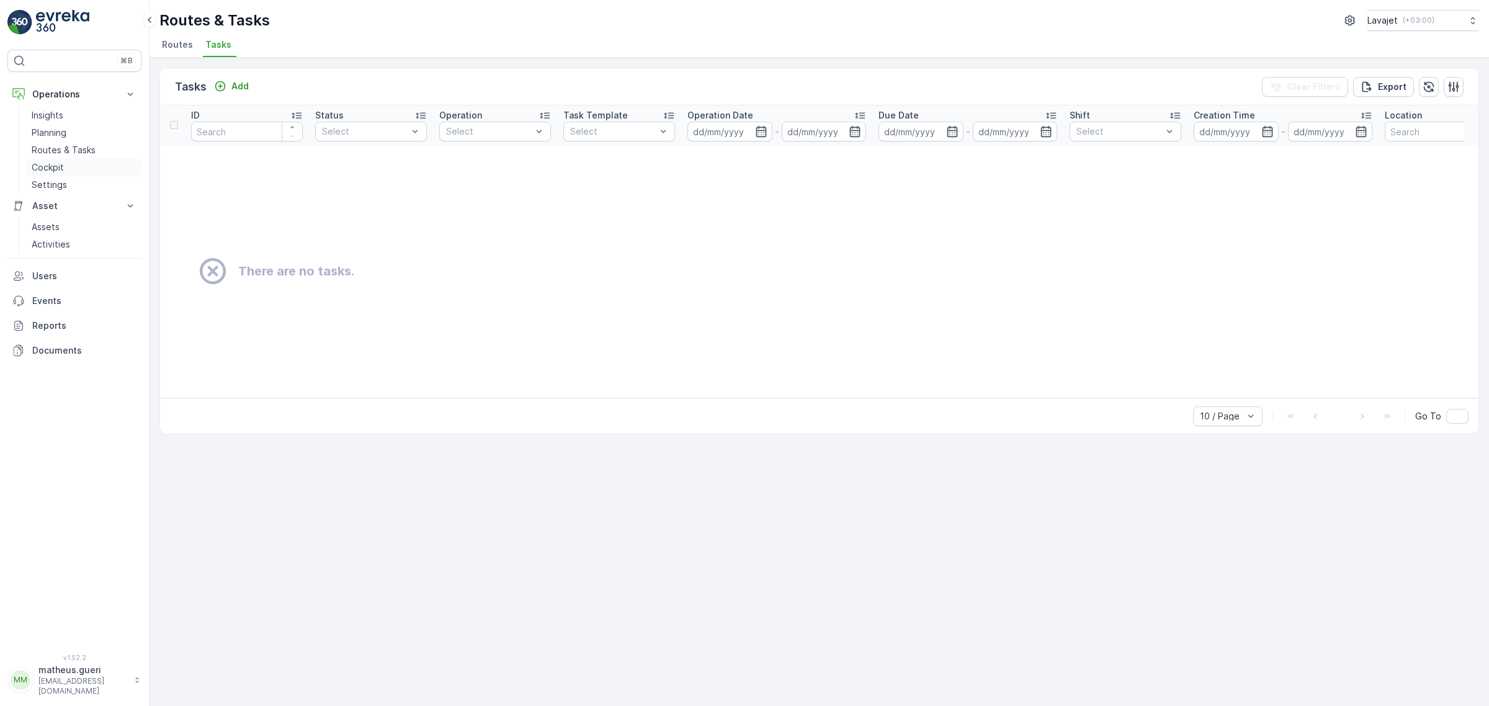
click at [43, 162] on p "Cockpit" at bounding box center [48, 167] width 32 height 12
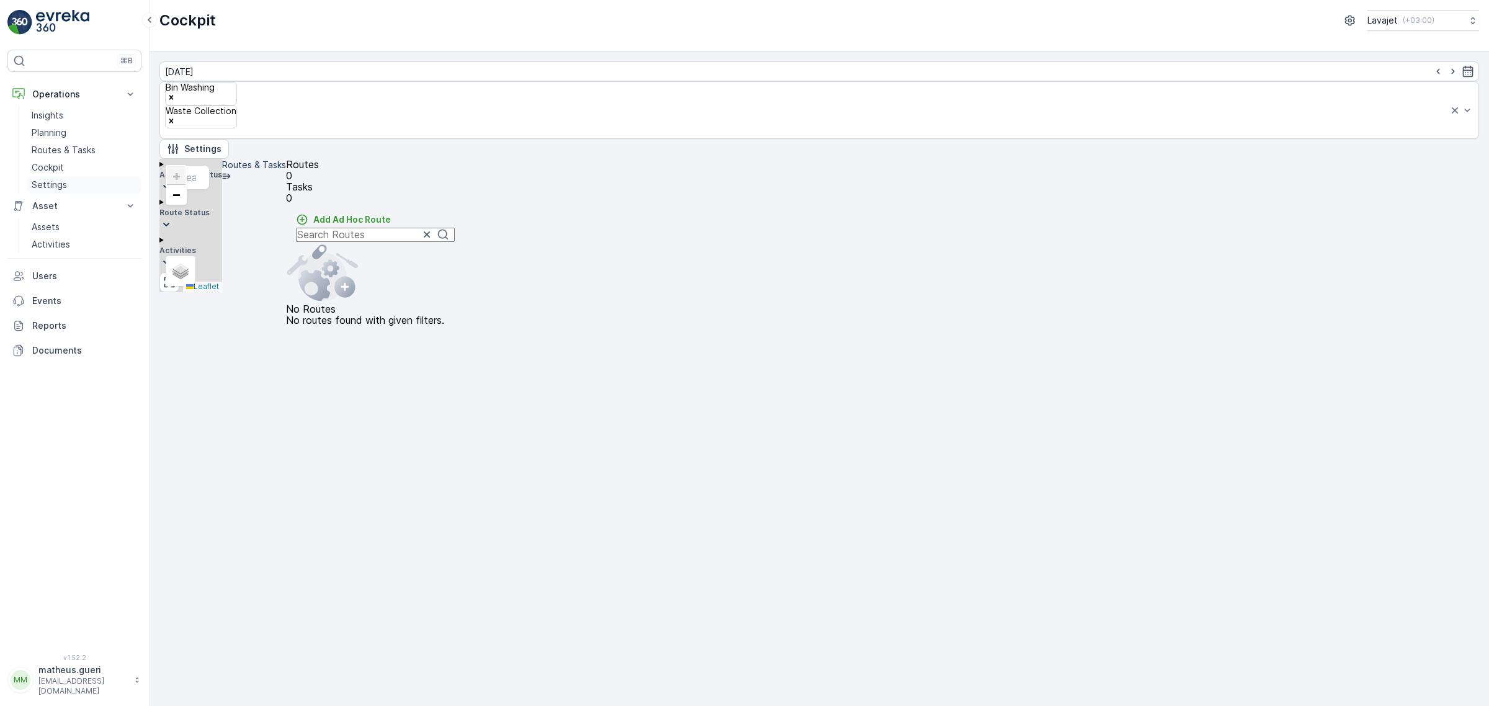
click at [63, 189] on p "Settings" at bounding box center [49, 185] width 35 height 12
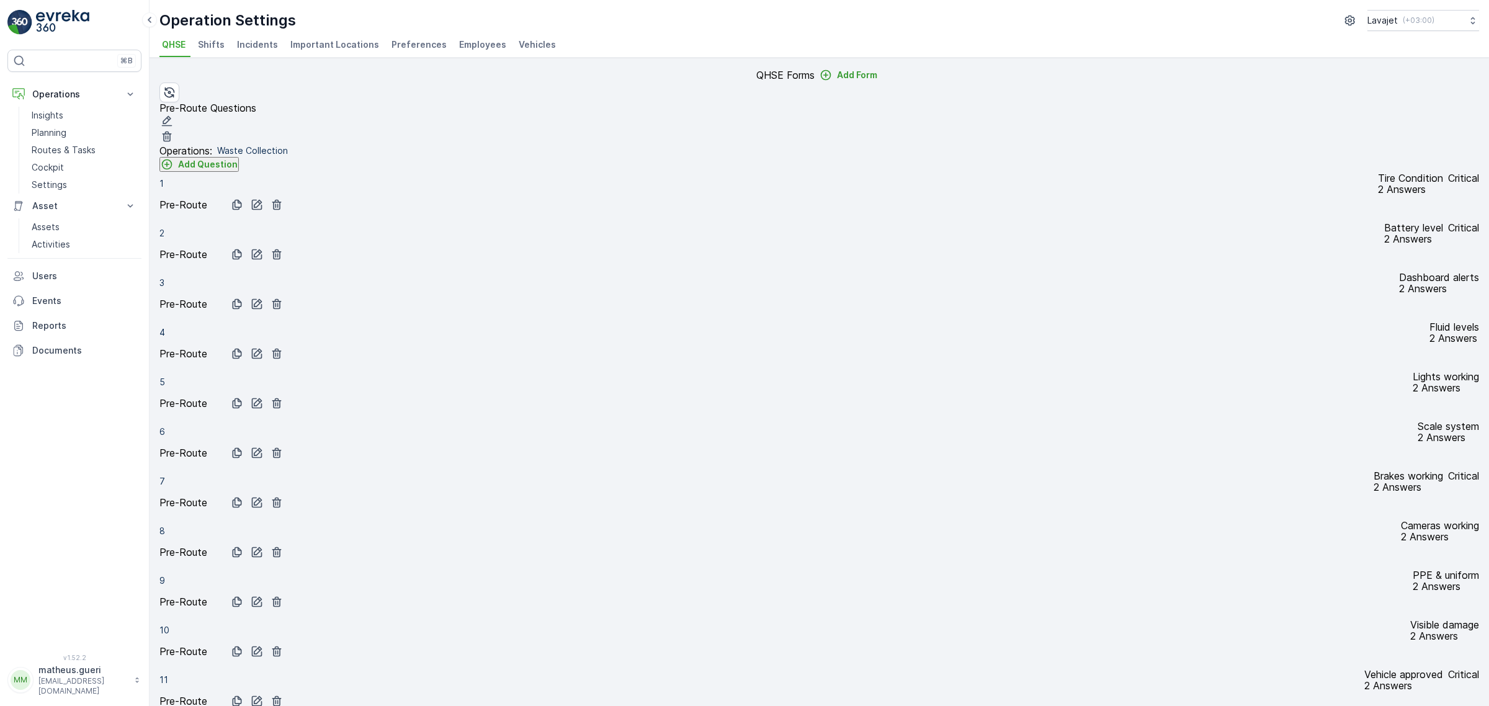
click at [218, 171] on p "Add Question" at bounding box center [208, 164] width 60 height 12
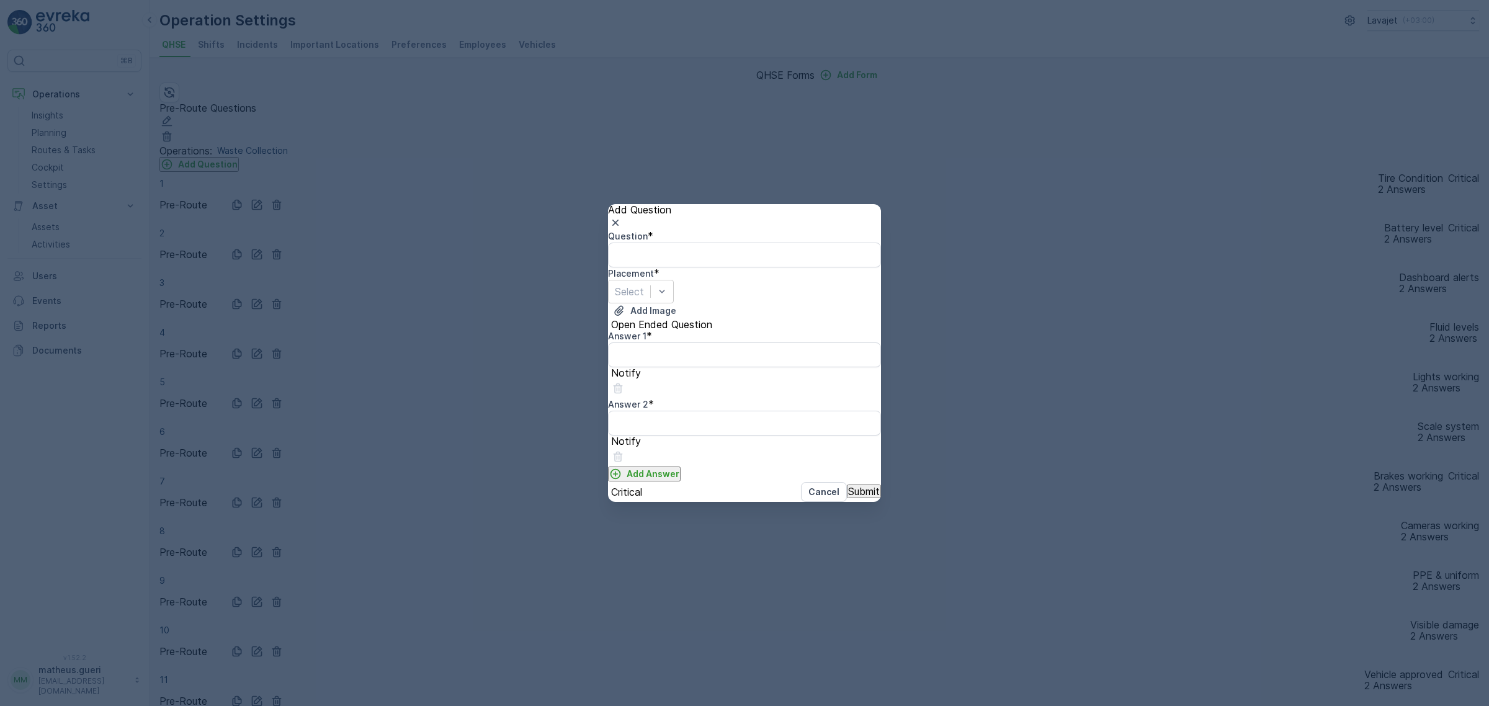
click at [683, 261] on div "Question * Placement * Select Add Image Open Ended Question Answer 1 * Notify A…" at bounding box center [744, 356] width 273 height 252
click at [670, 253] on input "Question" at bounding box center [687, 255] width 159 height 14
drag, startPoint x: 639, startPoint y: 225, endPoint x: 619, endPoint y: 225, distance: 19.9
click at [619, 230] on div "Question * Placement * Select Add Image Open Ended Question Answer 1 * Notify A…" at bounding box center [744, 356] width 273 height 252
click at [680, 230] on div "Question *" at bounding box center [744, 236] width 273 height 12
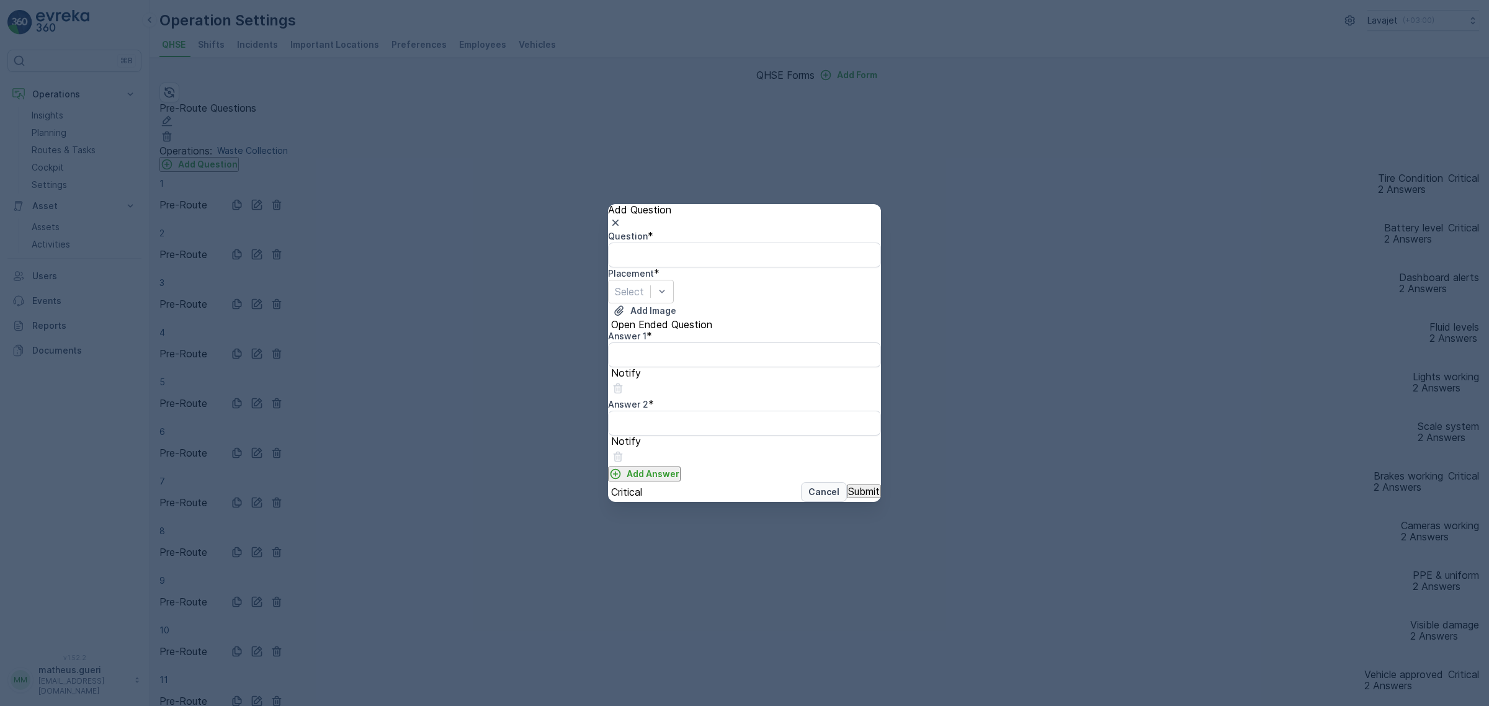
click at [809, 498] on p "Cancel" at bounding box center [824, 492] width 31 height 12
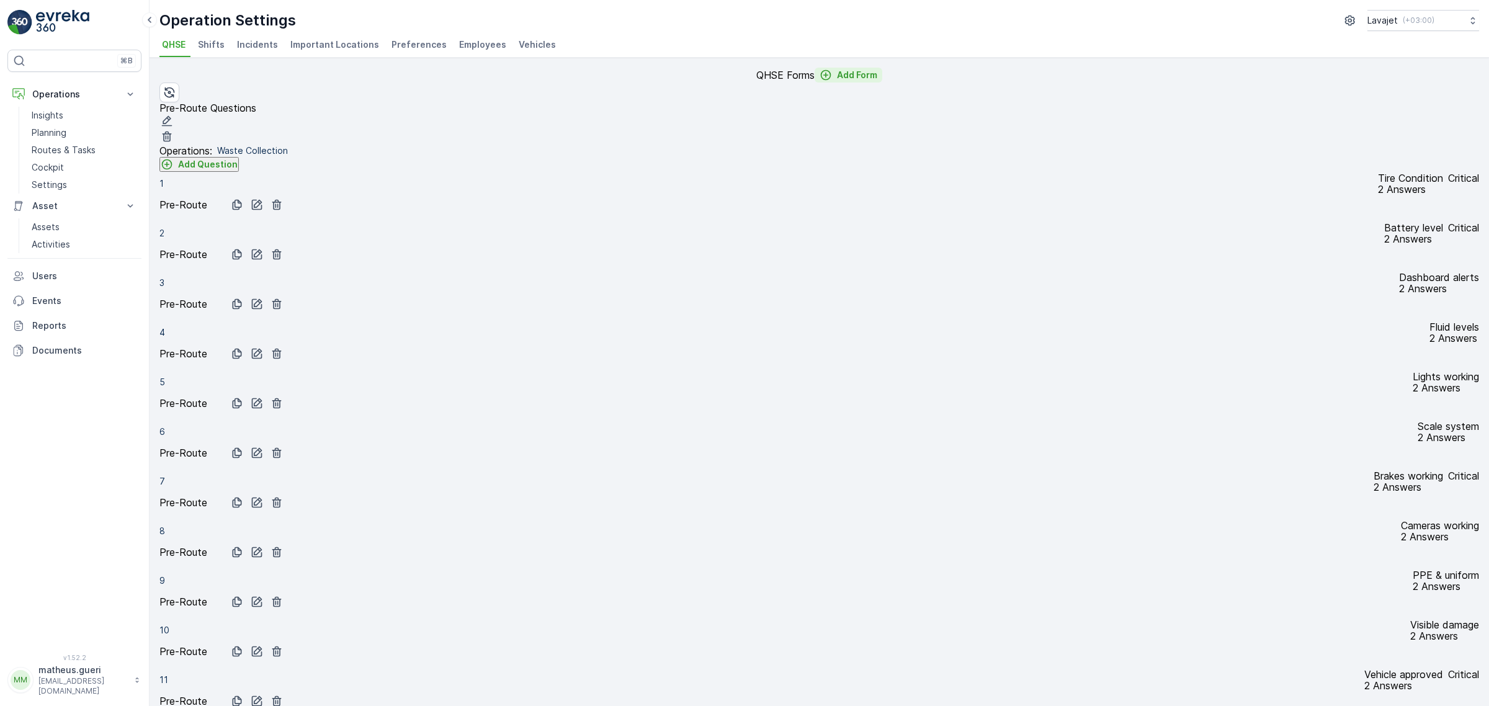
click at [837, 81] on p "Add Form" at bounding box center [857, 75] width 40 height 12
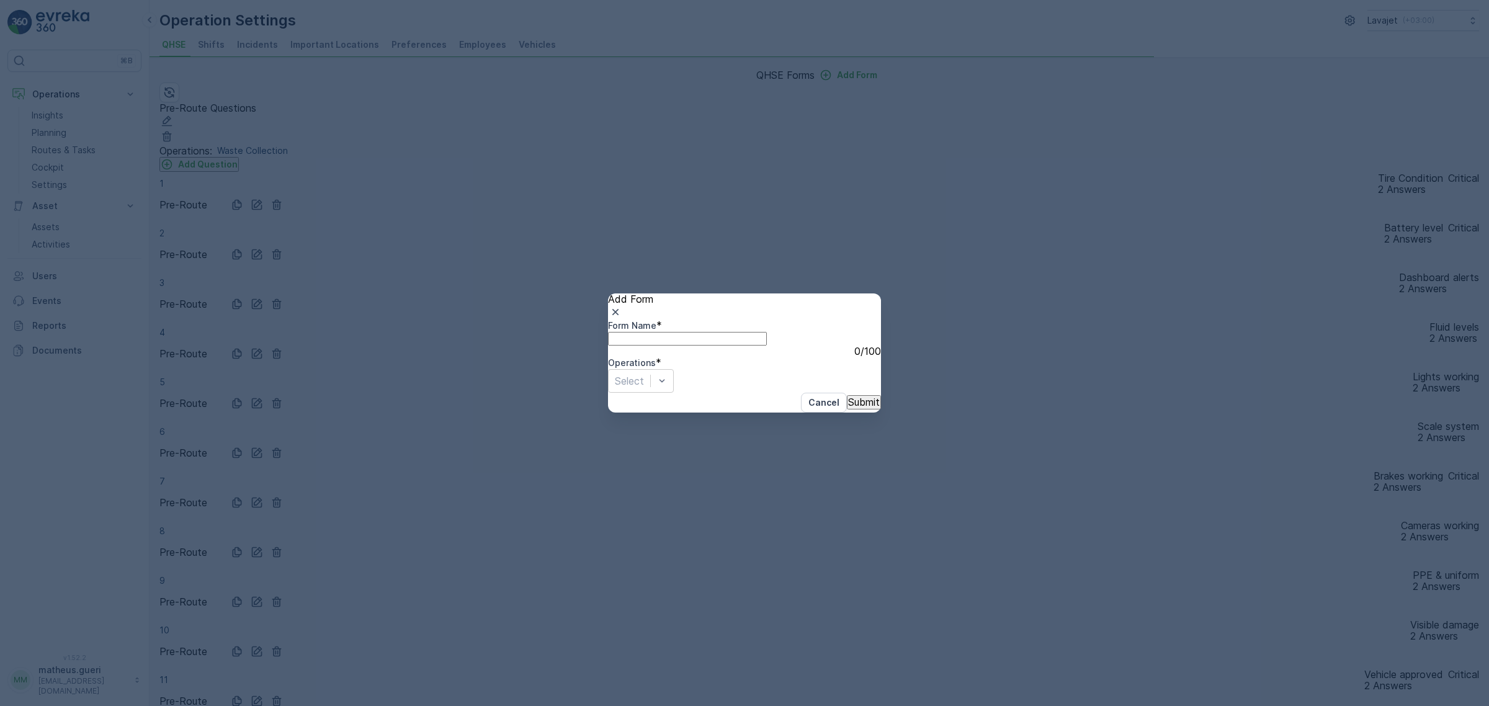
click at [690, 332] on Name "Form Name" at bounding box center [687, 339] width 159 height 14
type Name "Safety reports"
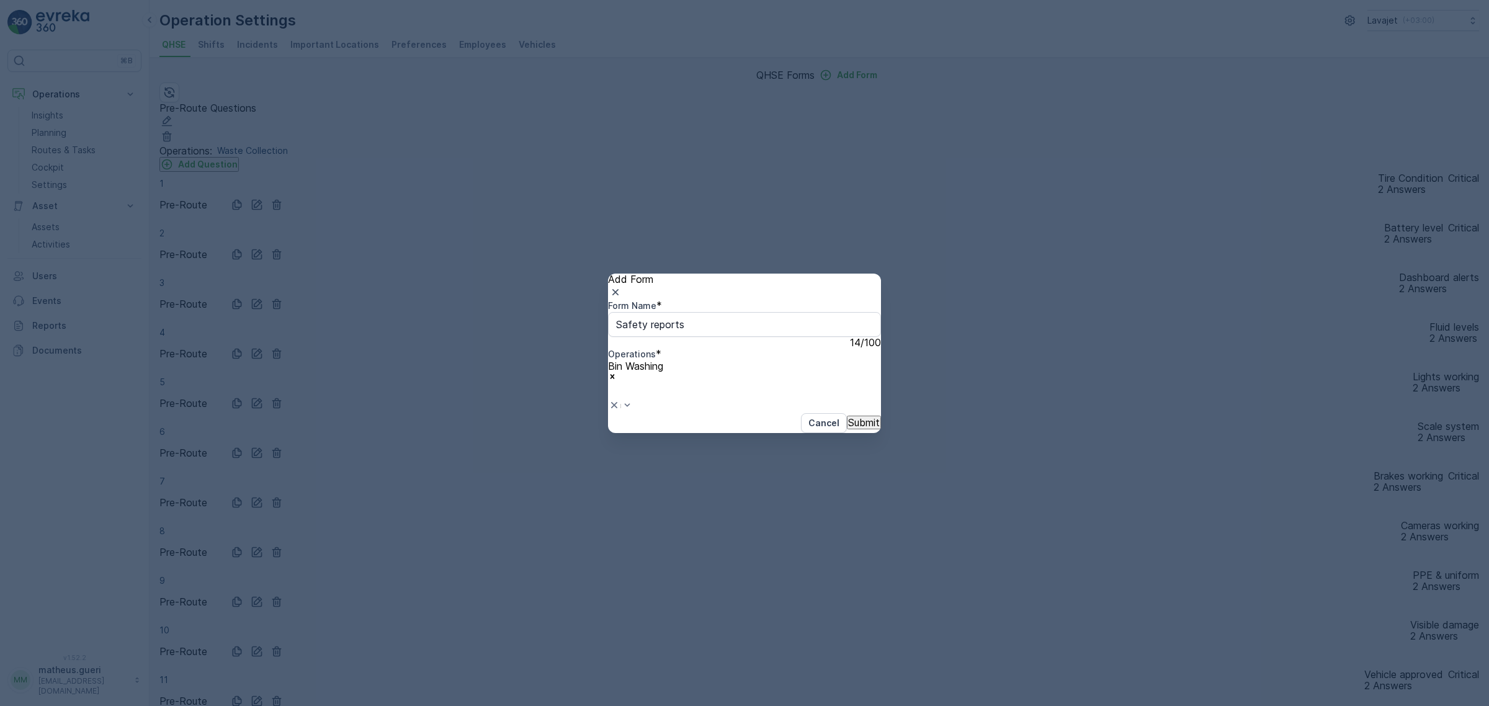
click at [663, 383] on div "Remove Bin Washing" at bounding box center [635, 377] width 55 height 11
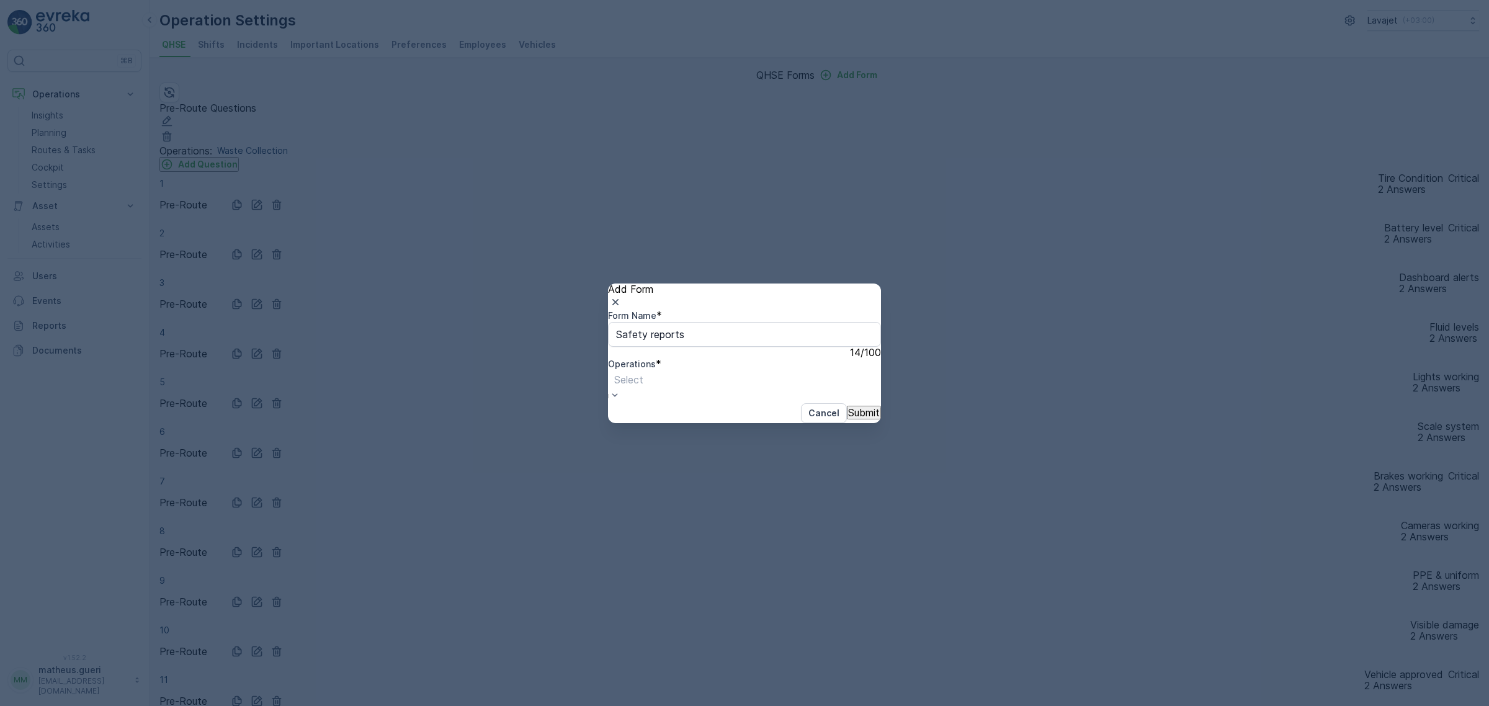
drag, startPoint x: 752, startPoint y: 392, endPoint x: 731, endPoint y: 383, distance: 23.1
click at [644, 387] on div at bounding box center [628, 380] width 29 height 14
type input "F"
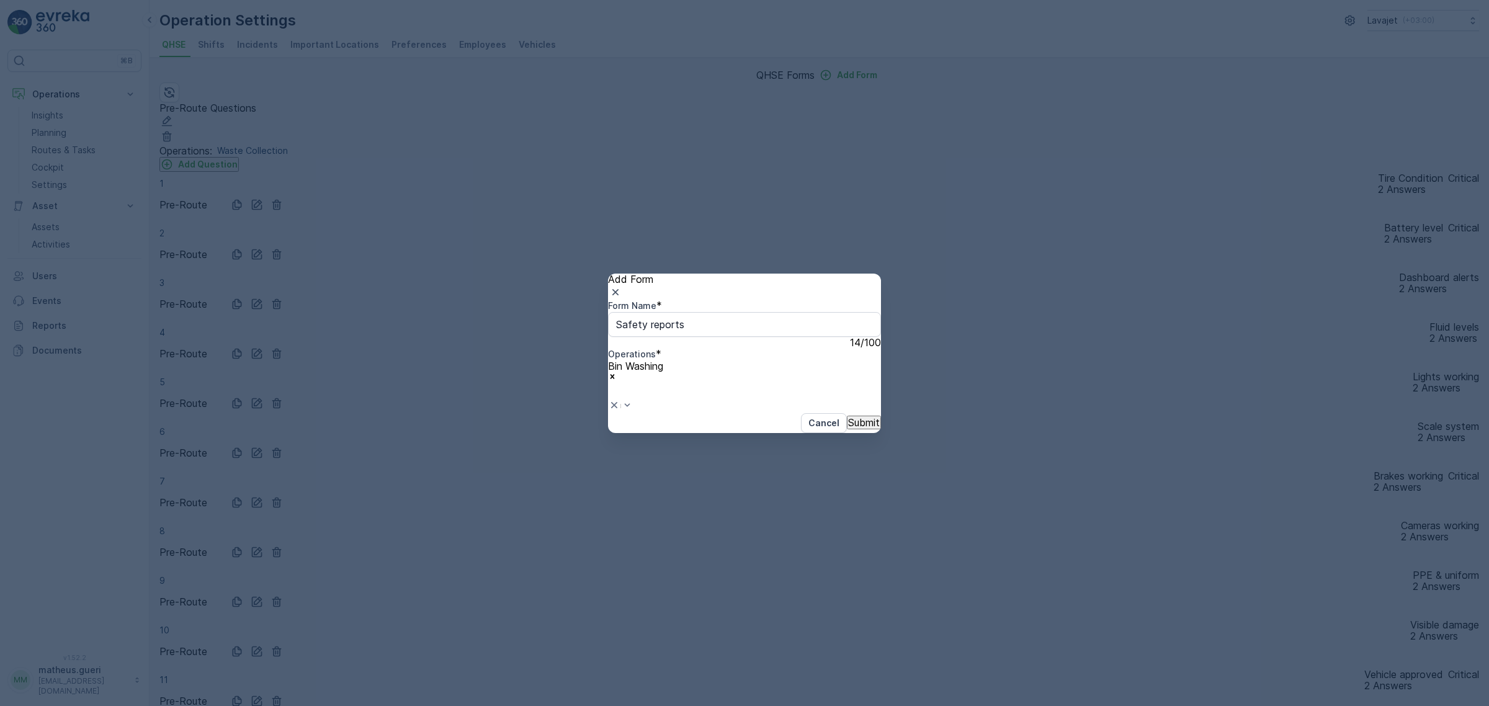
click at [848, 428] on p "Submit" at bounding box center [864, 422] width 32 height 11
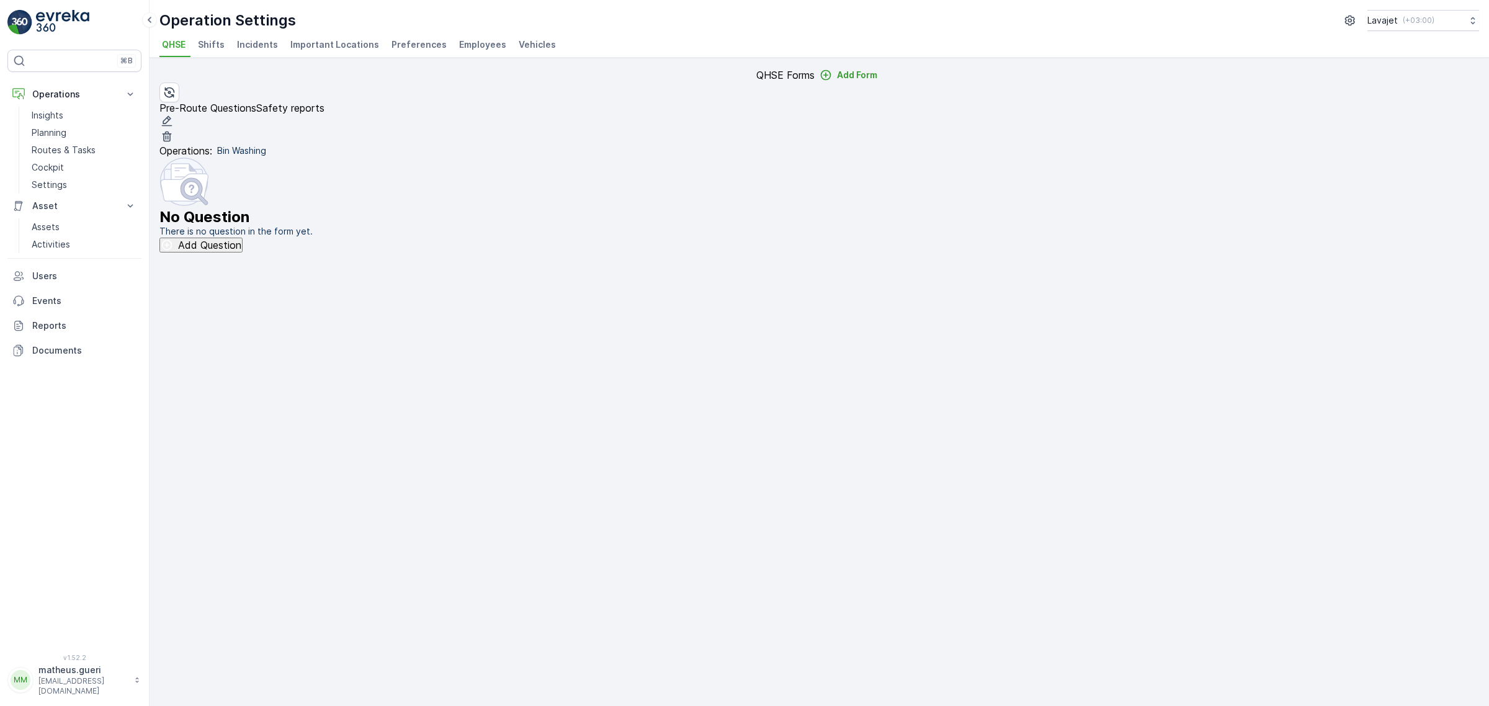
click at [231, 135] on div "Pre-Route Questions Safety reports" at bounding box center [241, 123] width 165 height 42
click at [228, 114] on p "Pre-Route Questions" at bounding box center [207, 107] width 97 height 11
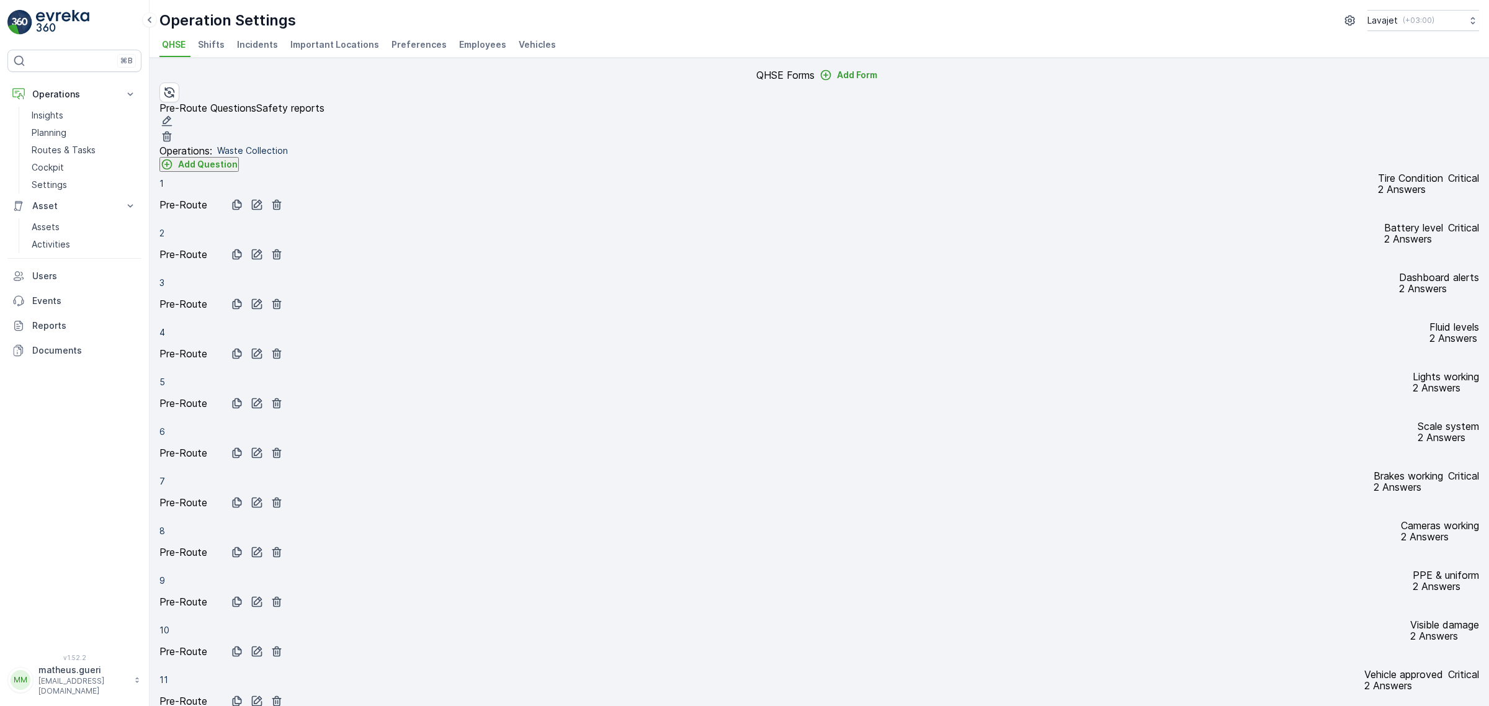
click at [304, 114] on p "Safety reports" at bounding box center [290, 107] width 68 height 11
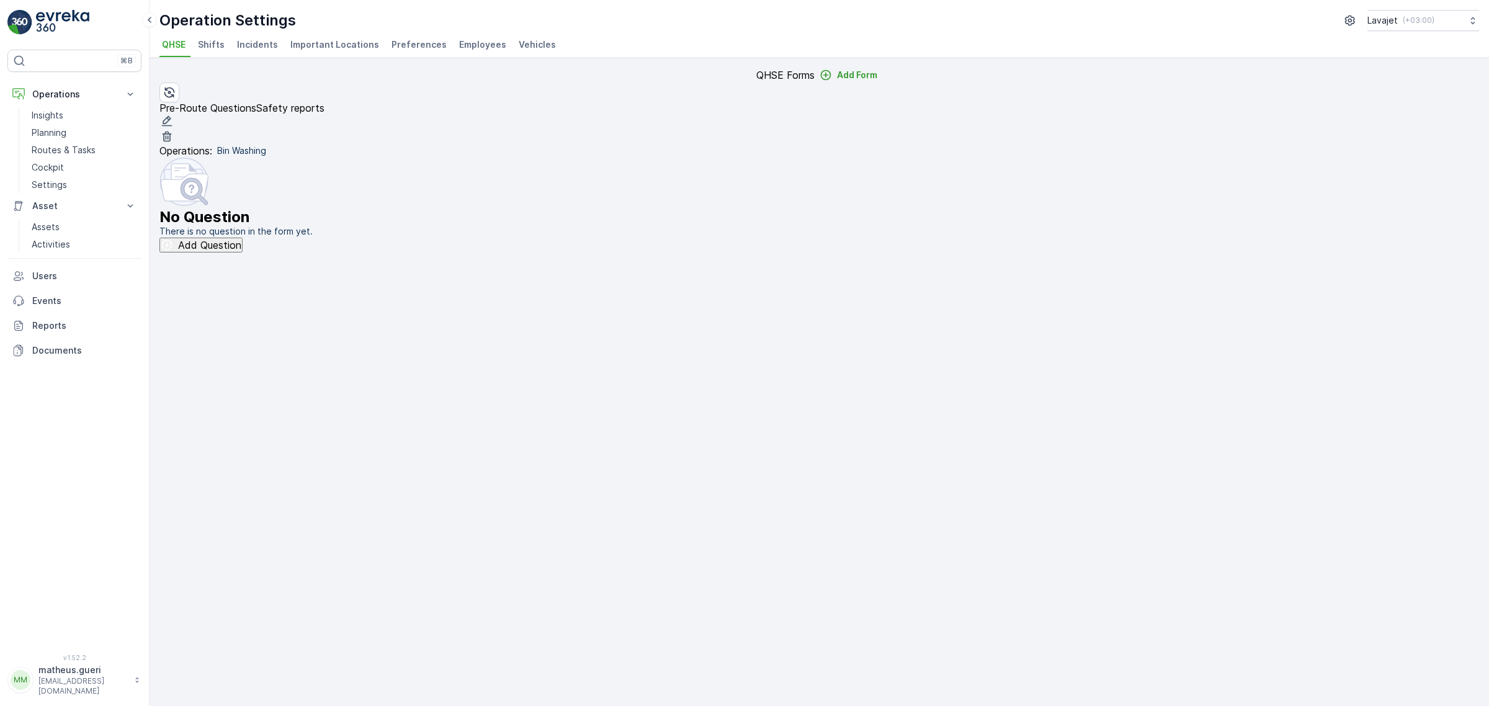
click at [217, 114] on p "Pre-Route Questions" at bounding box center [207, 107] width 97 height 11
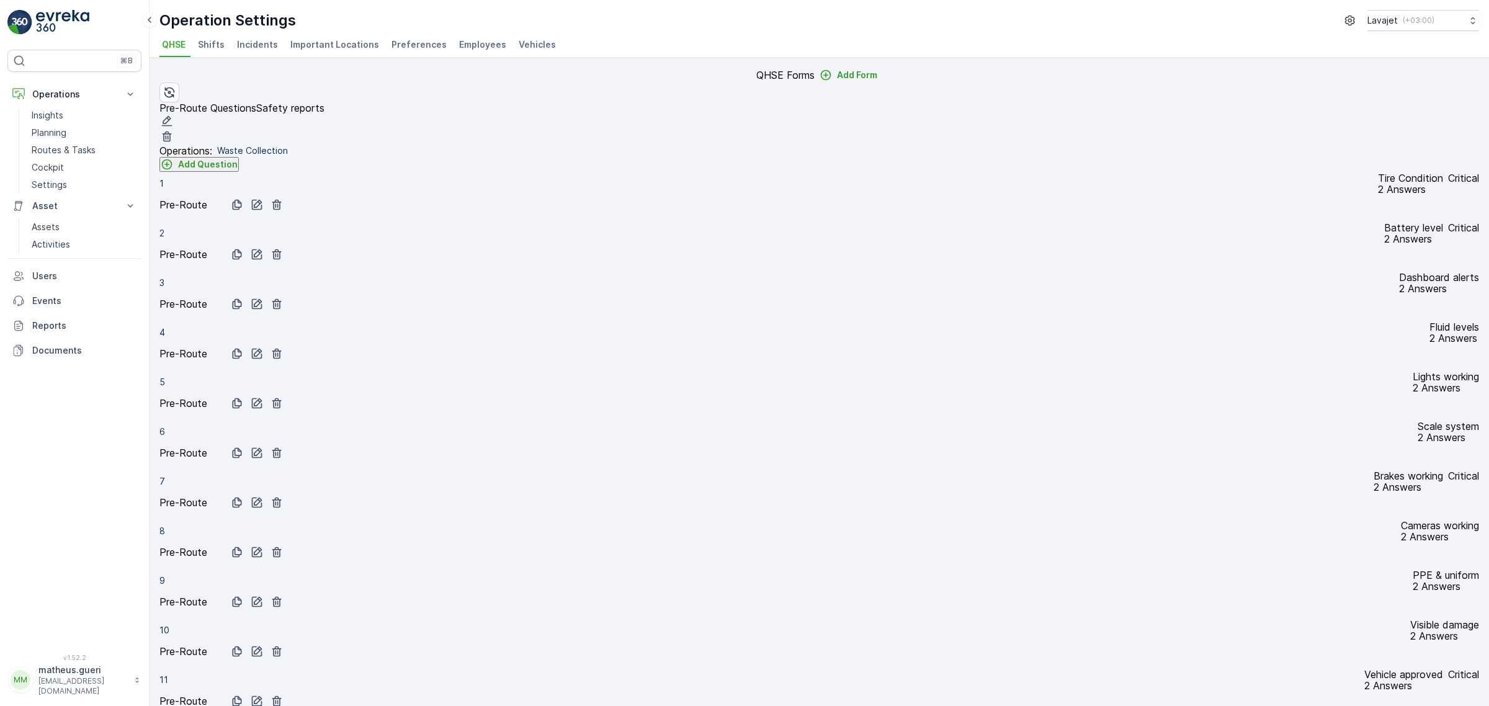
click at [317, 114] on p "Safety reports" at bounding box center [290, 107] width 68 height 11
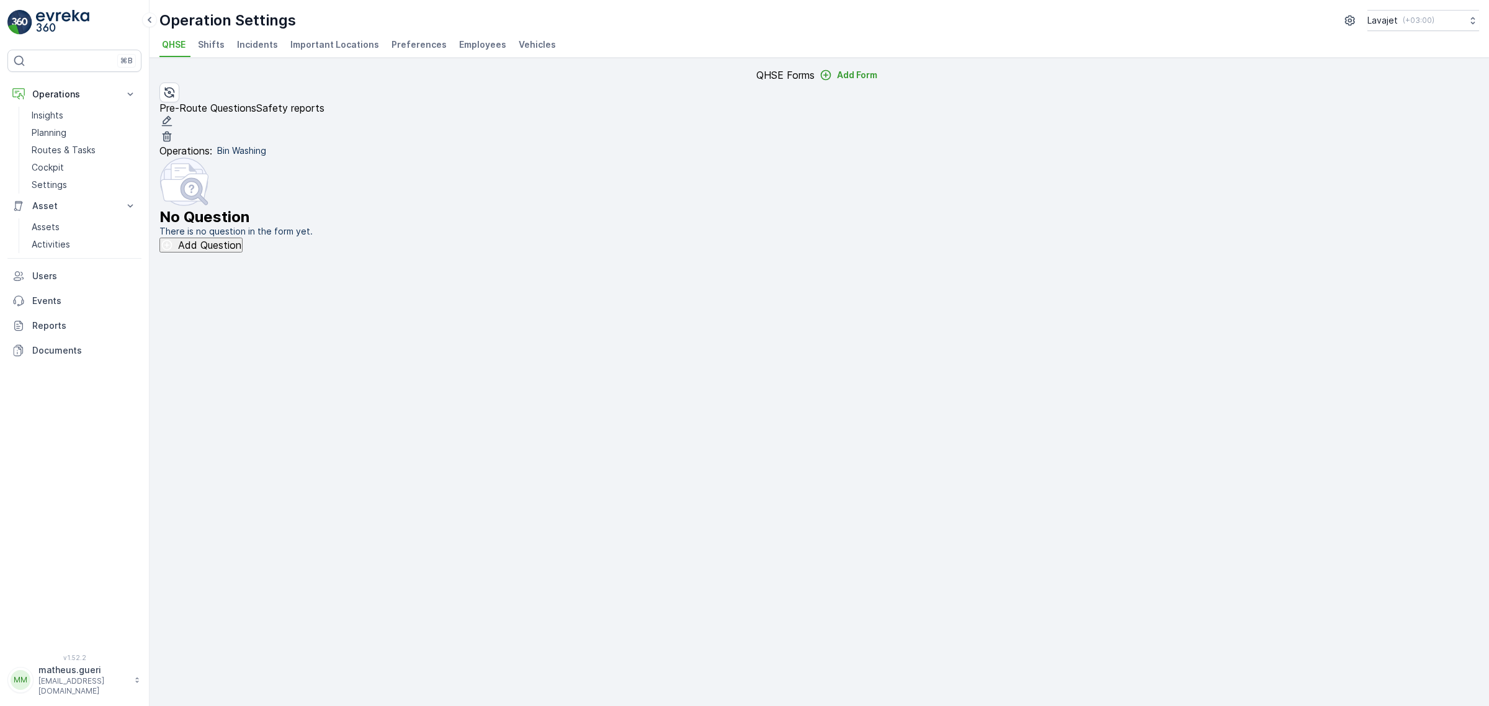
click at [325, 128] on div "Pre-Route Questions Safety reports" at bounding box center [241, 123] width 165 height 42
click at [325, 129] on div "Pre-Route Questions Safety reports" at bounding box center [241, 123] width 165 height 42
drag, startPoint x: 624, startPoint y: 140, endPoint x: 786, endPoint y: 146, distance: 162.1
click at [634, 143] on div "Pre-Route Questions Safety reports" at bounding box center [819, 123] width 1320 height 42
click at [325, 123] on div "Pre-Route Questions Safety reports" at bounding box center [241, 123] width 165 height 42
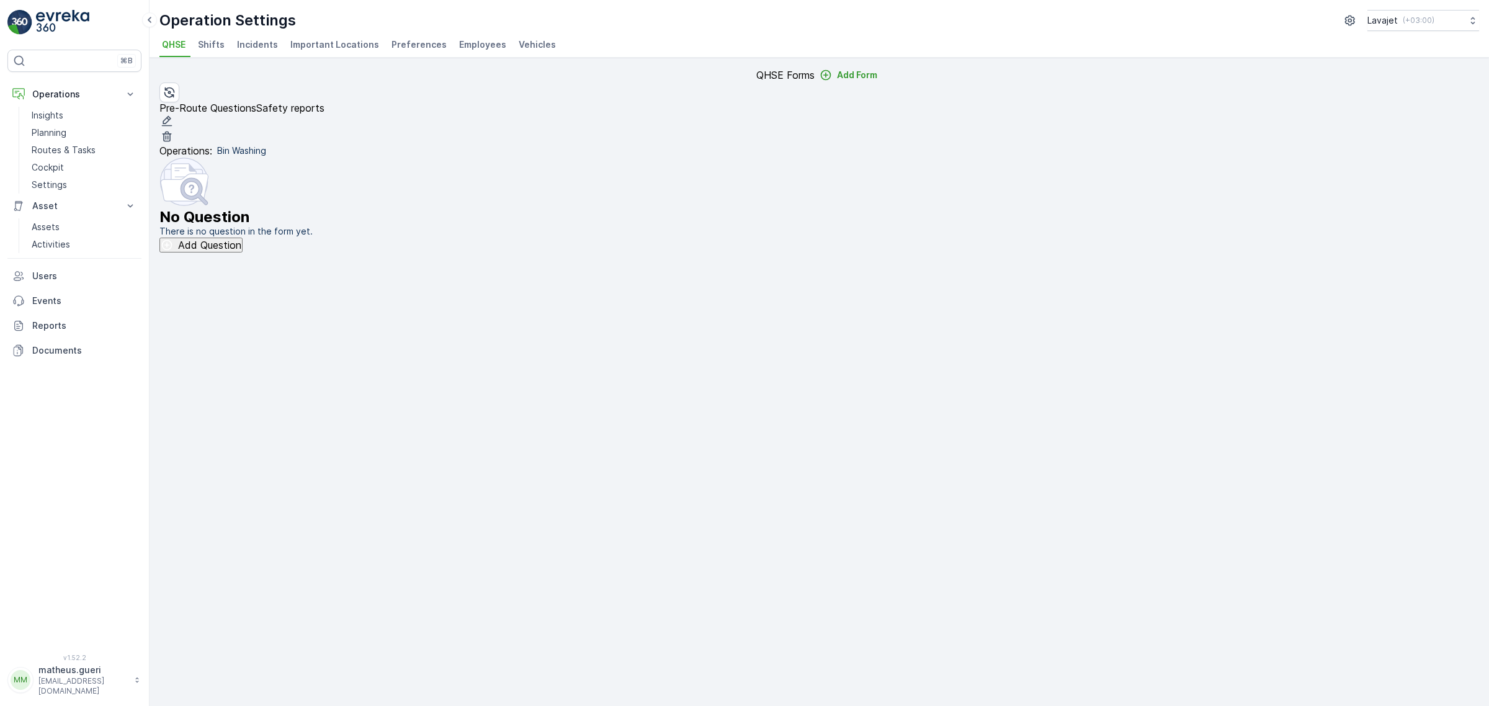
click at [241, 251] on p "Add Question" at bounding box center [209, 245] width 63 height 11
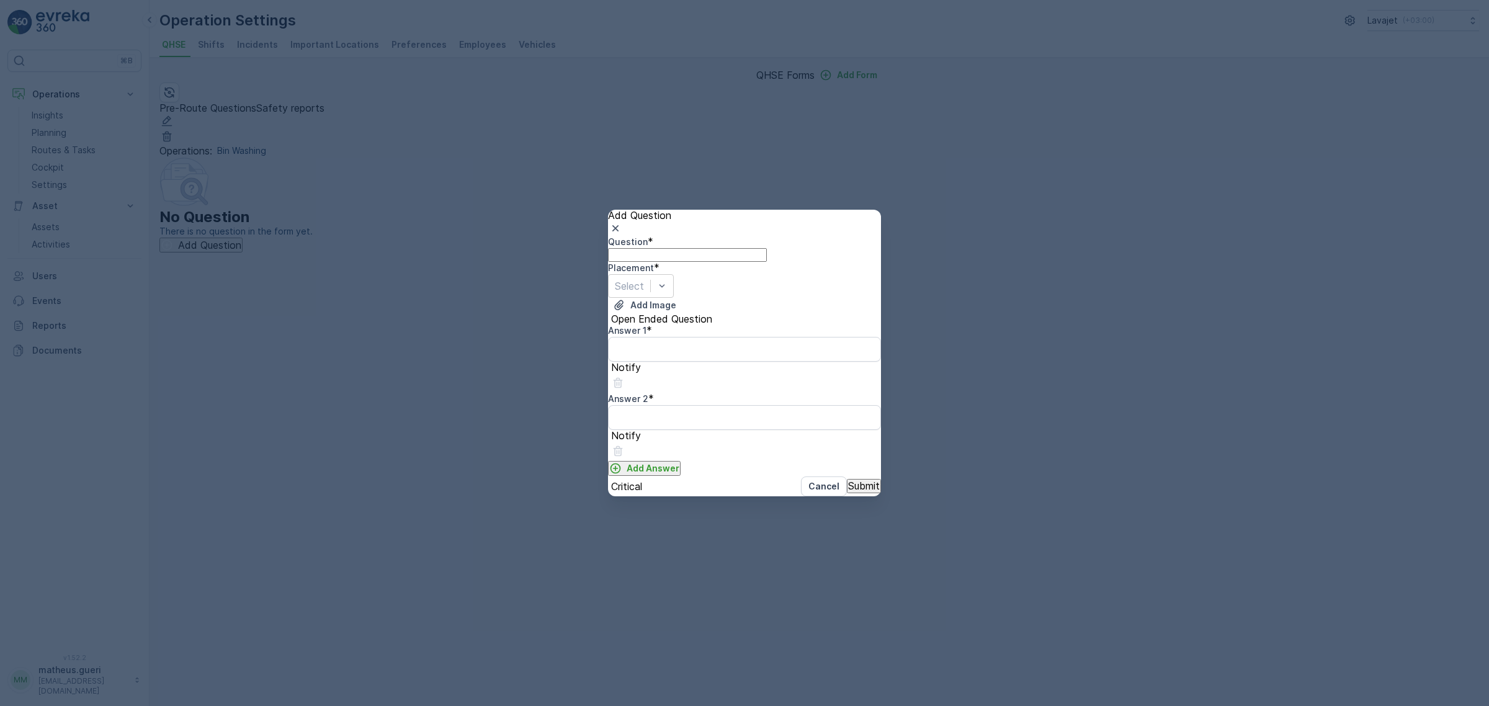
click at [665, 248] on input "Question" at bounding box center [687, 255] width 159 height 14
click at [660, 253] on input "Question" at bounding box center [687, 255] width 159 height 14
type input "Q"
type input "PPE & uniform"
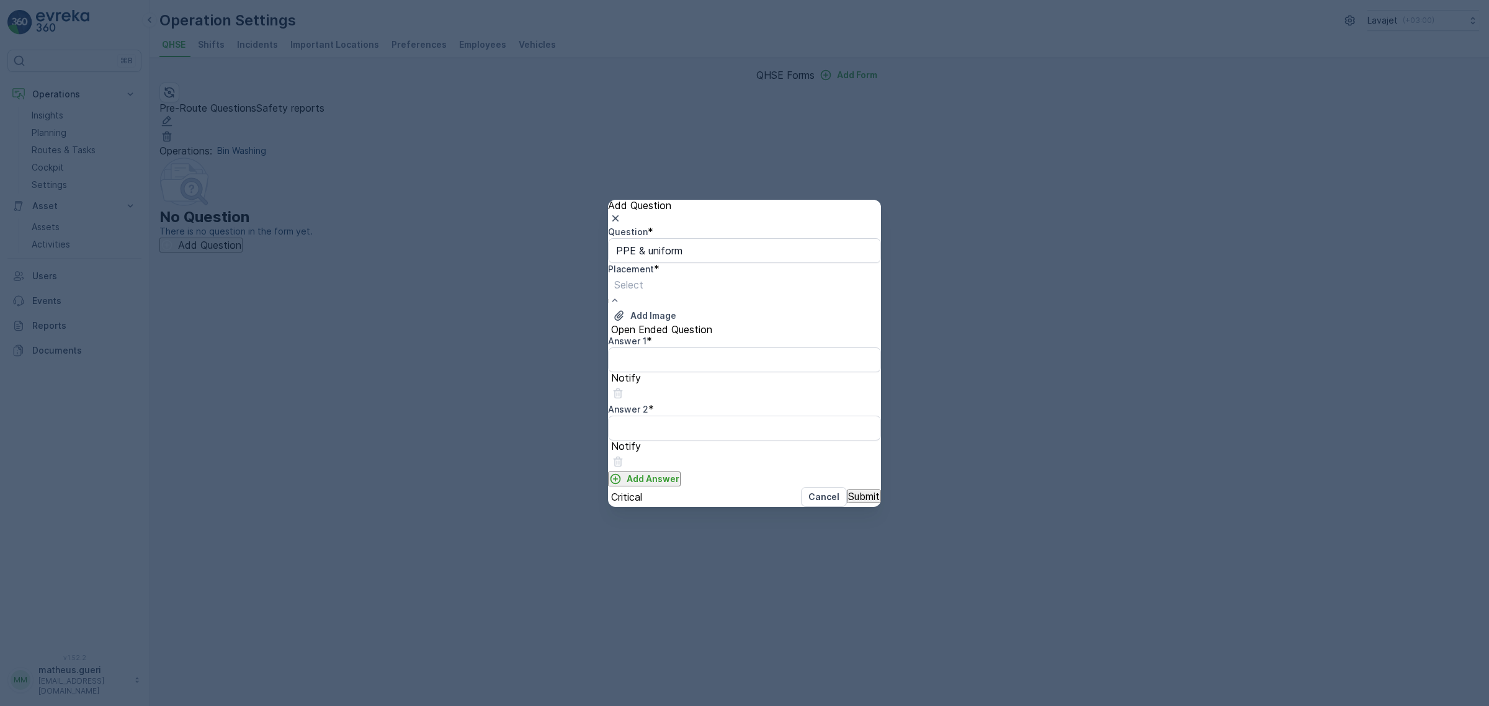
click at [48, 706] on span "Pre-Route" at bounding box center [24, 711] width 48 height 11
click at [702, 335] on p "Open Ended Question" at bounding box center [661, 329] width 101 height 11
click at [608, 324] on input "Open Ended Question" at bounding box center [608, 324] width 0 height 0
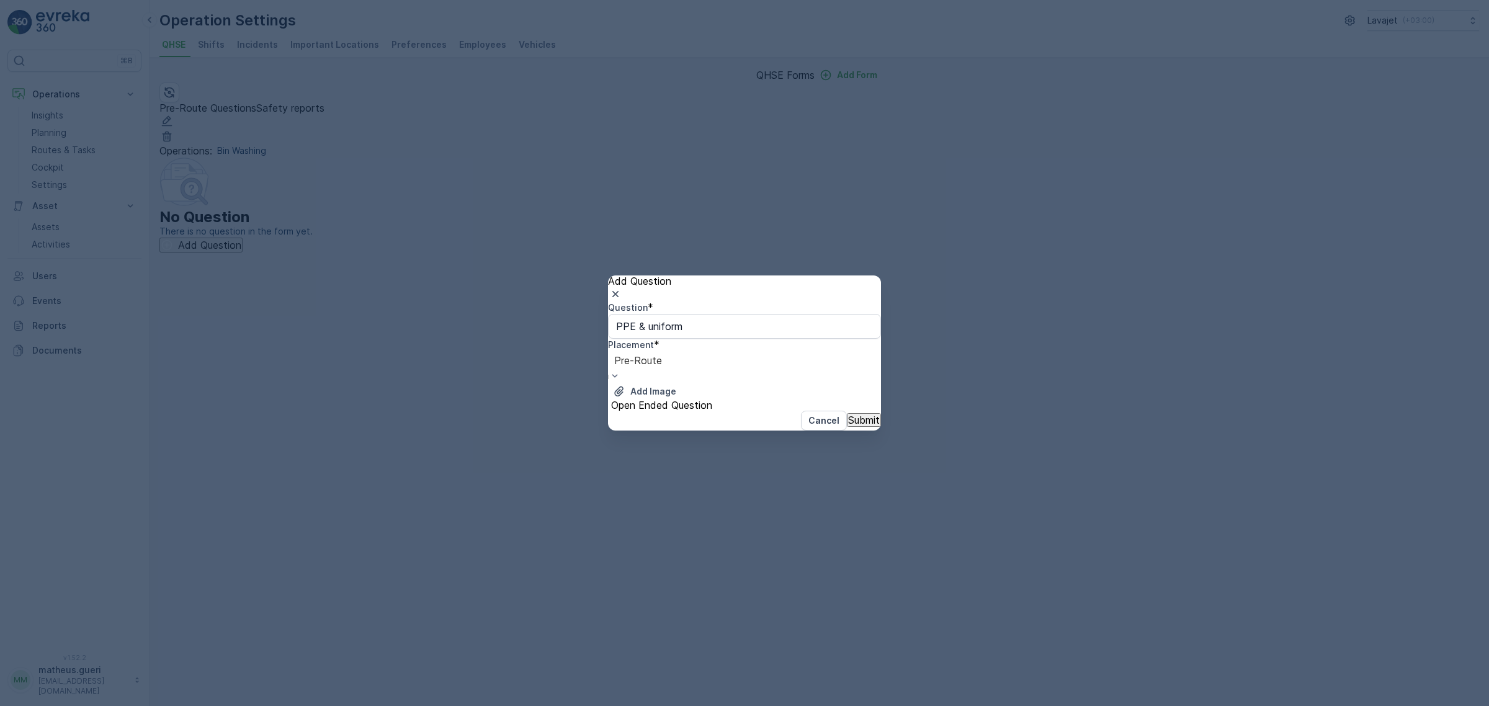
click at [665, 411] on p "Open Ended Question" at bounding box center [661, 405] width 101 height 11
click at [608, 400] on input "Open Ended Question" at bounding box center [608, 400] width 0 height 0
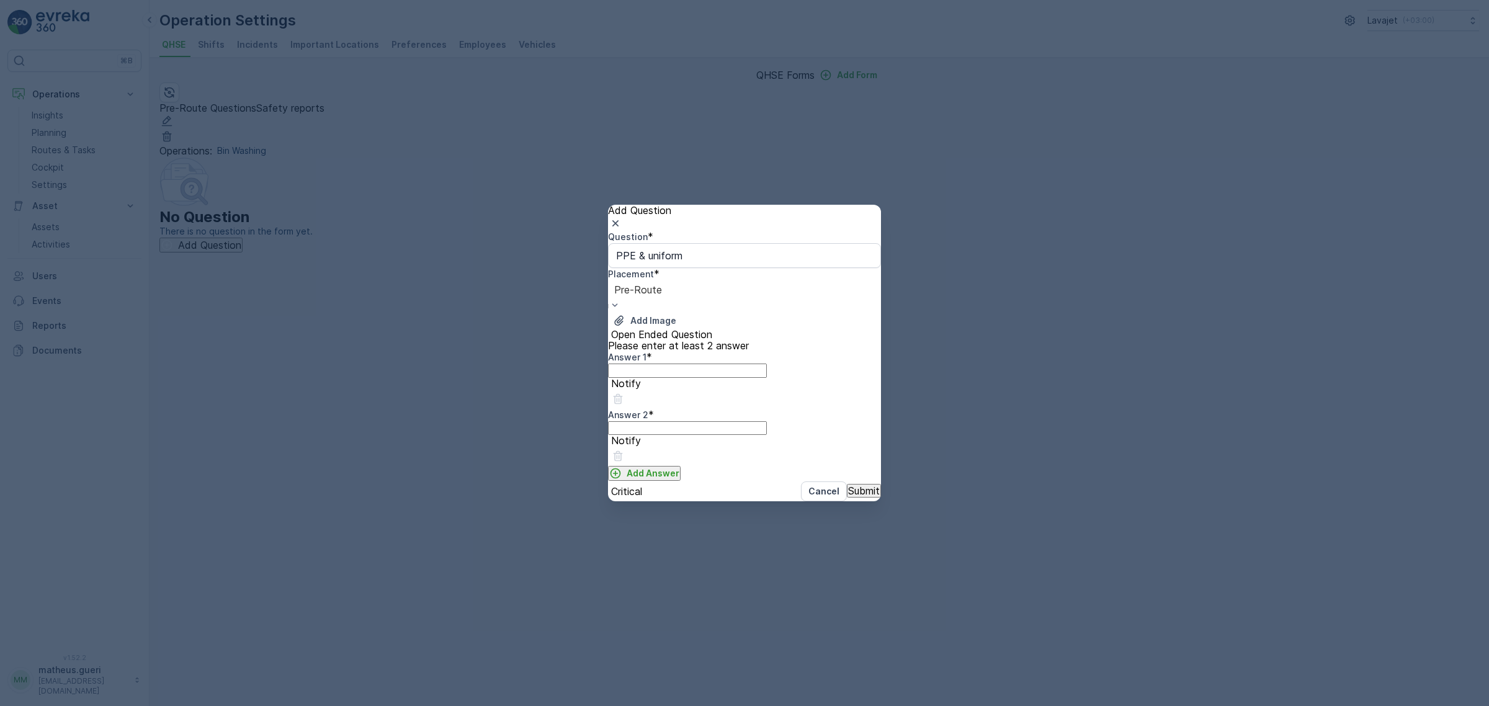
drag, startPoint x: 673, startPoint y: 399, endPoint x: 684, endPoint y: 407, distance: 13.3
click at [673, 377] on 1 "Answer 1" at bounding box center [687, 371] width 159 height 14
click at [699, 377] on 1 "Answer 1" at bounding box center [687, 371] width 159 height 14
drag, startPoint x: 743, startPoint y: 362, endPoint x: 594, endPoint y: 365, distance: 149.0
click at [594, 365] on div "Add Question Question * PPE & uniform Placement * option Pre-Route, selected. P…" at bounding box center [744, 353] width 1489 height 706
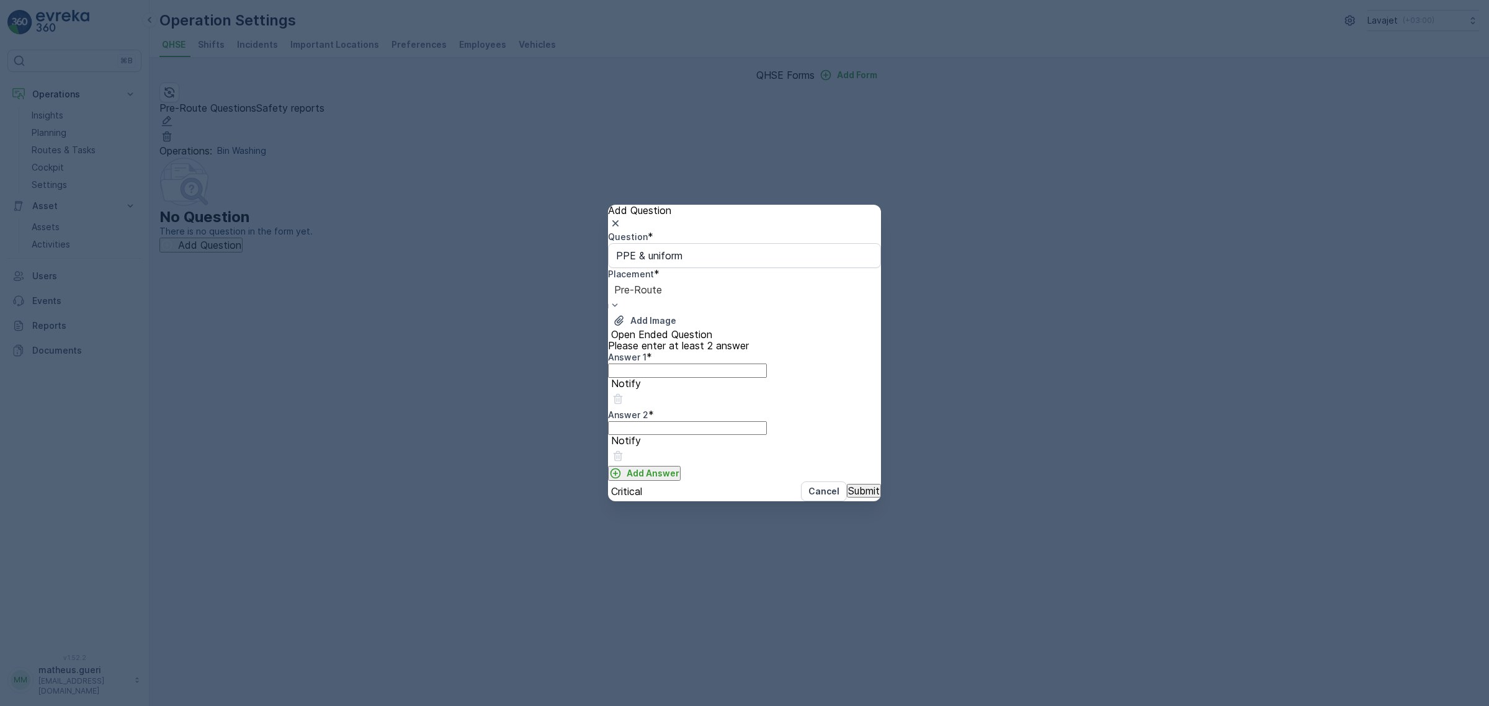
click at [787, 372] on div "Question * PPE & uniform Placement * option Pre-Route, selected. Pre-Route Add …" at bounding box center [744, 356] width 273 height 251
click at [680, 480] on p "Add Answer" at bounding box center [653, 473] width 53 height 12
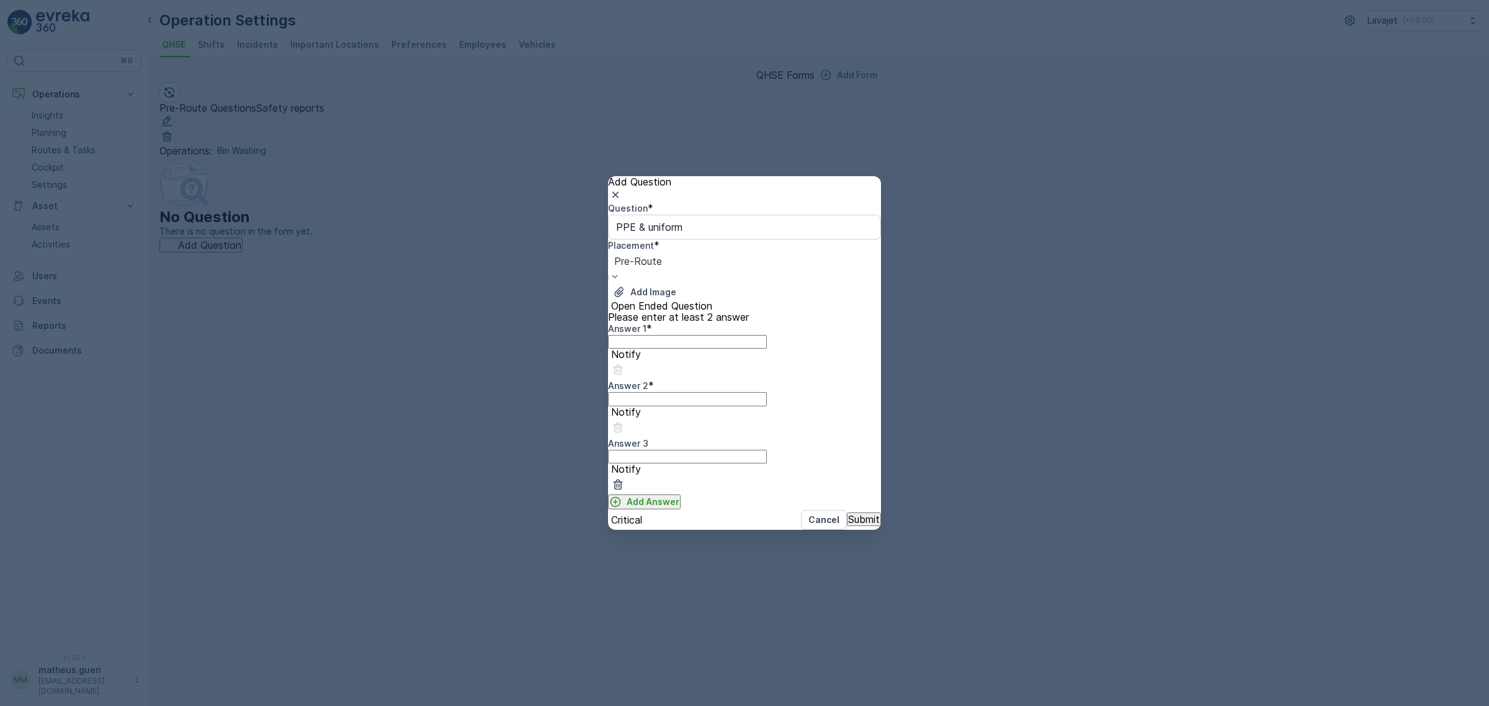
click at [680, 508] on p "Add Answer" at bounding box center [653, 502] width 53 height 12
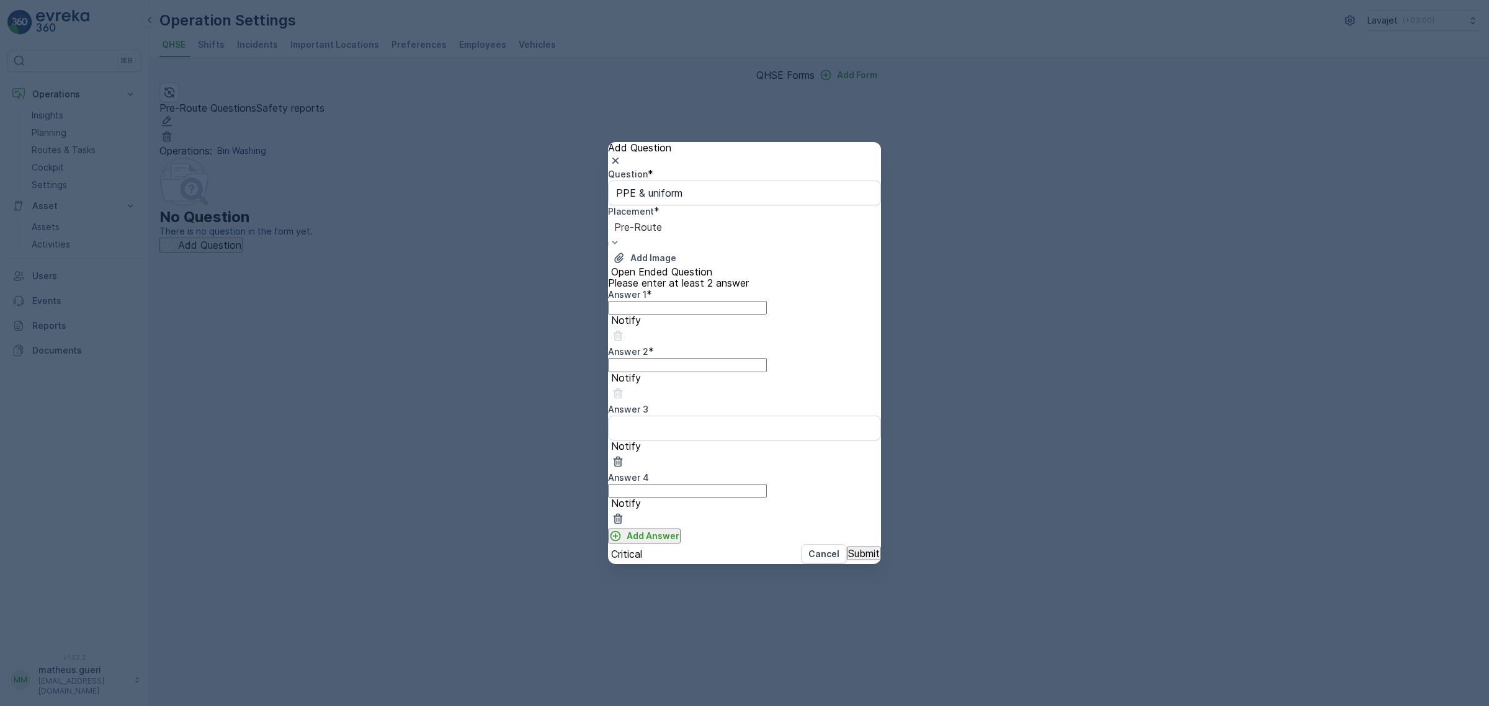
click at [681, 532] on button "Add Answer" at bounding box center [644, 536] width 73 height 15
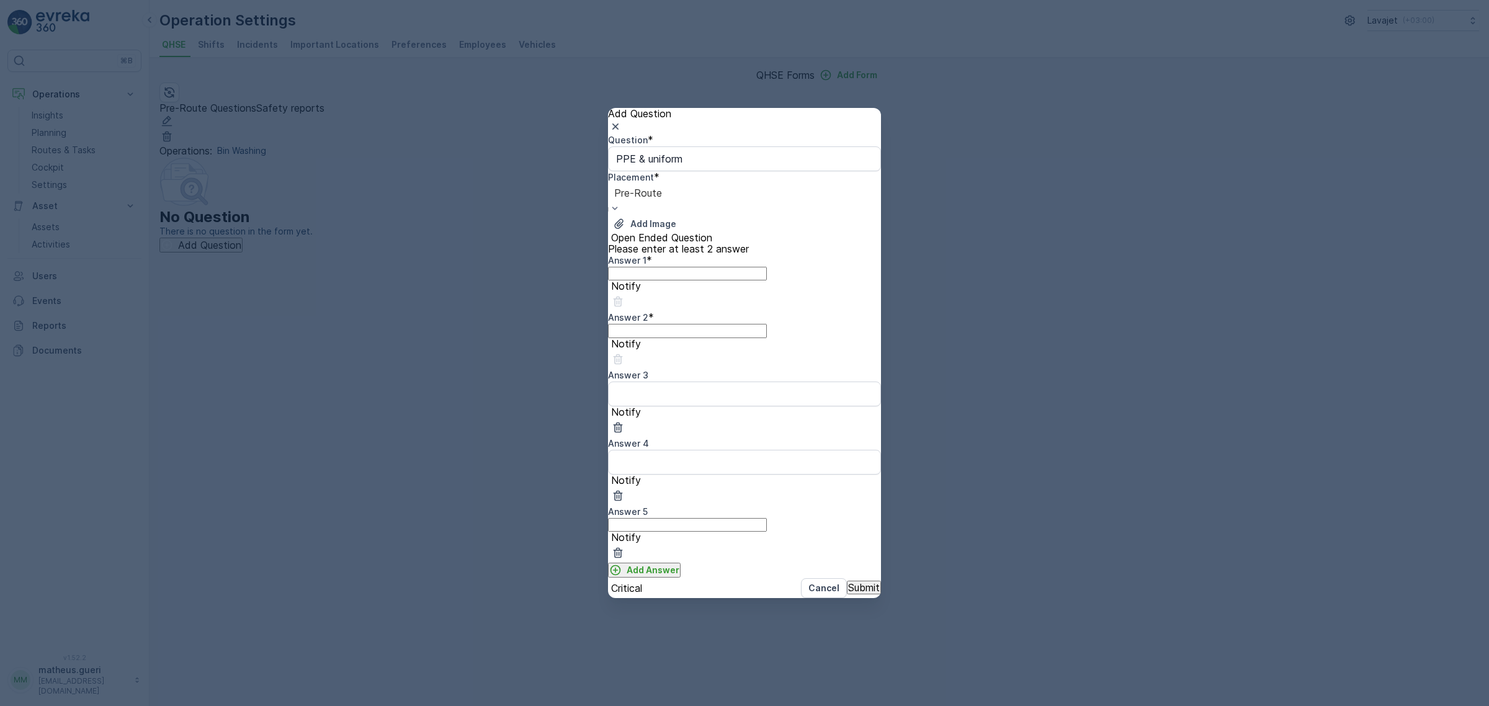
click at [608, 588] on div at bounding box center [608, 588] width 0 height 0
click at [608, 583] on input "Critical" at bounding box center [608, 583] width 0 height 0
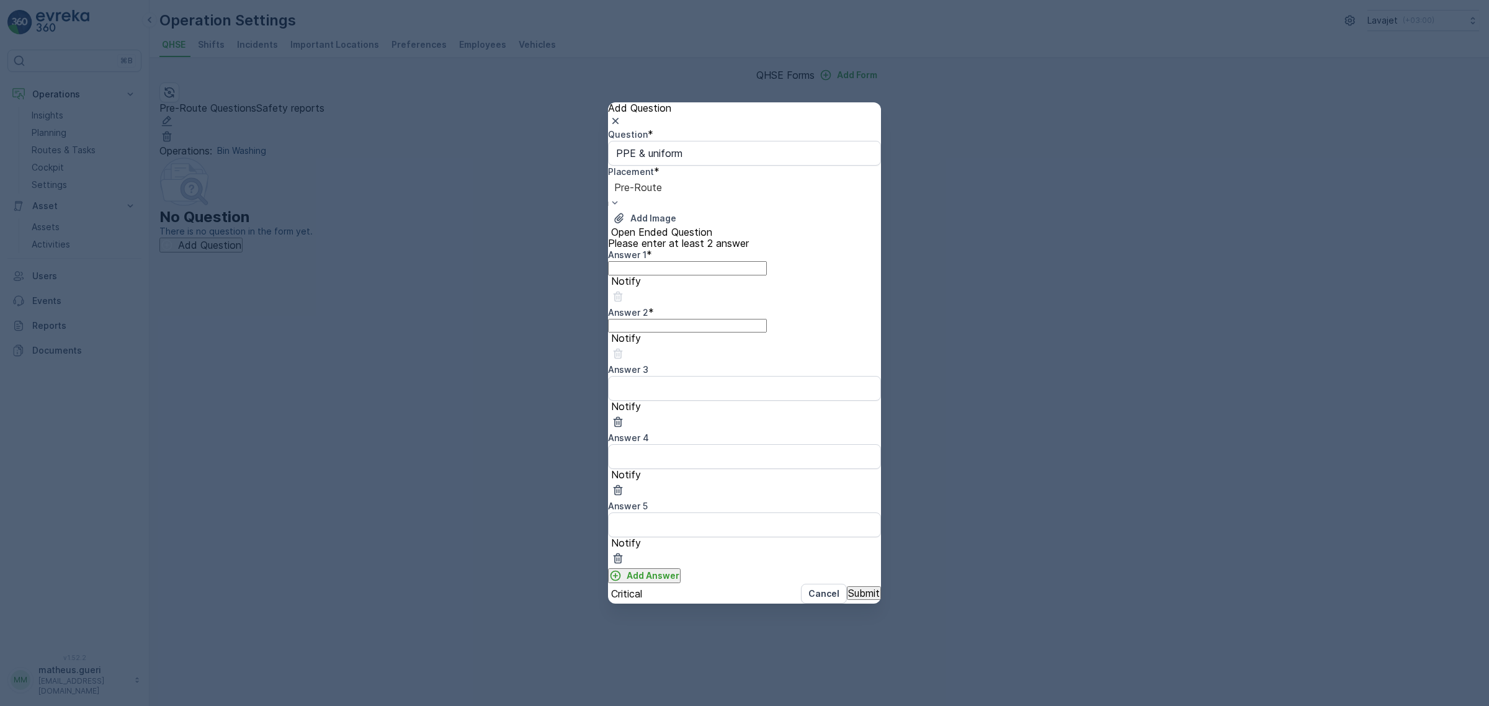
click at [778, 315] on div "Question * PPE & uniform Placement * option Pre-Route, selected. Pre-Route Add …" at bounding box center [744, 355] width 273 height 455
click at [714, 275] on 1 "Answer 1" at bounding box center [687, 268] width 159 height 14
type 1 "Yes"
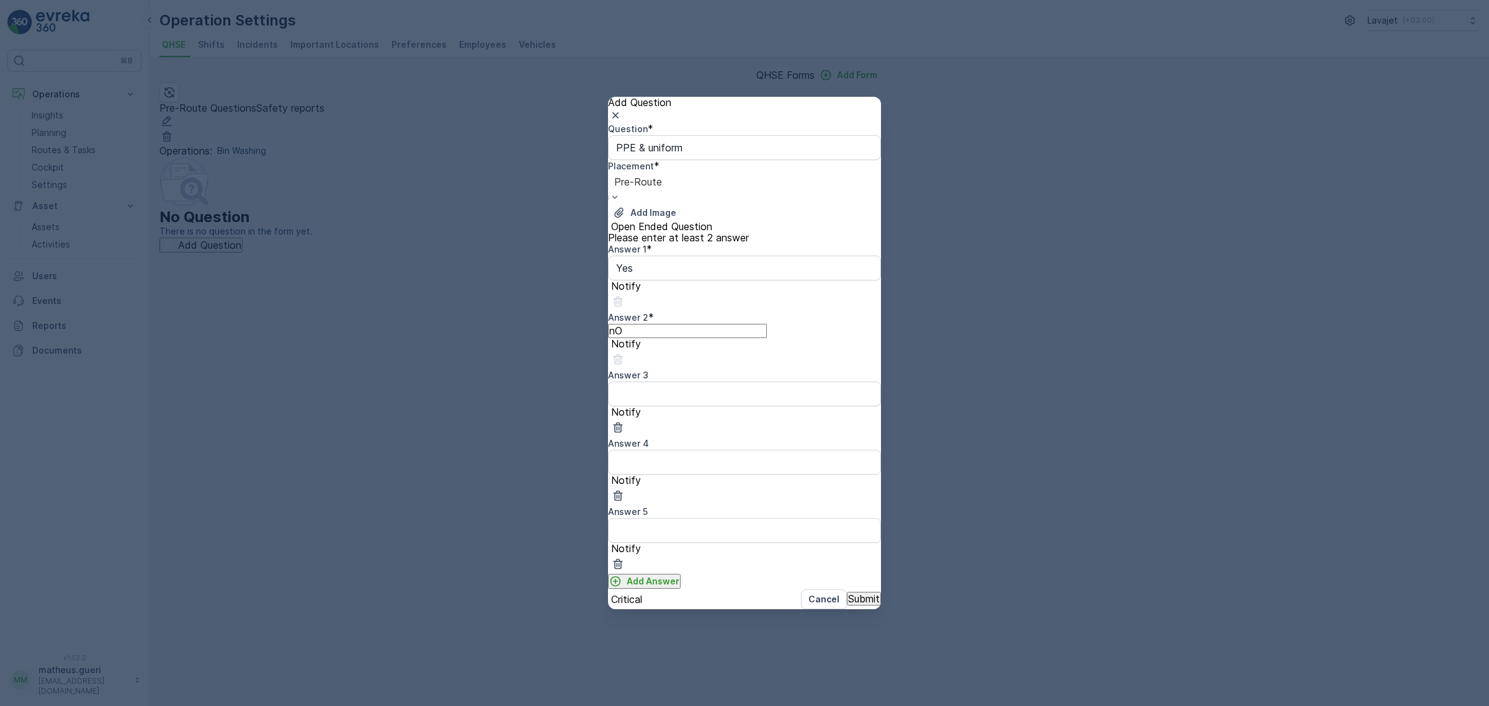
type 2 "n"
type 2 "No"
click at [847, 592] on button "Submit" at bounding box center [864, 599] width 34 height 14
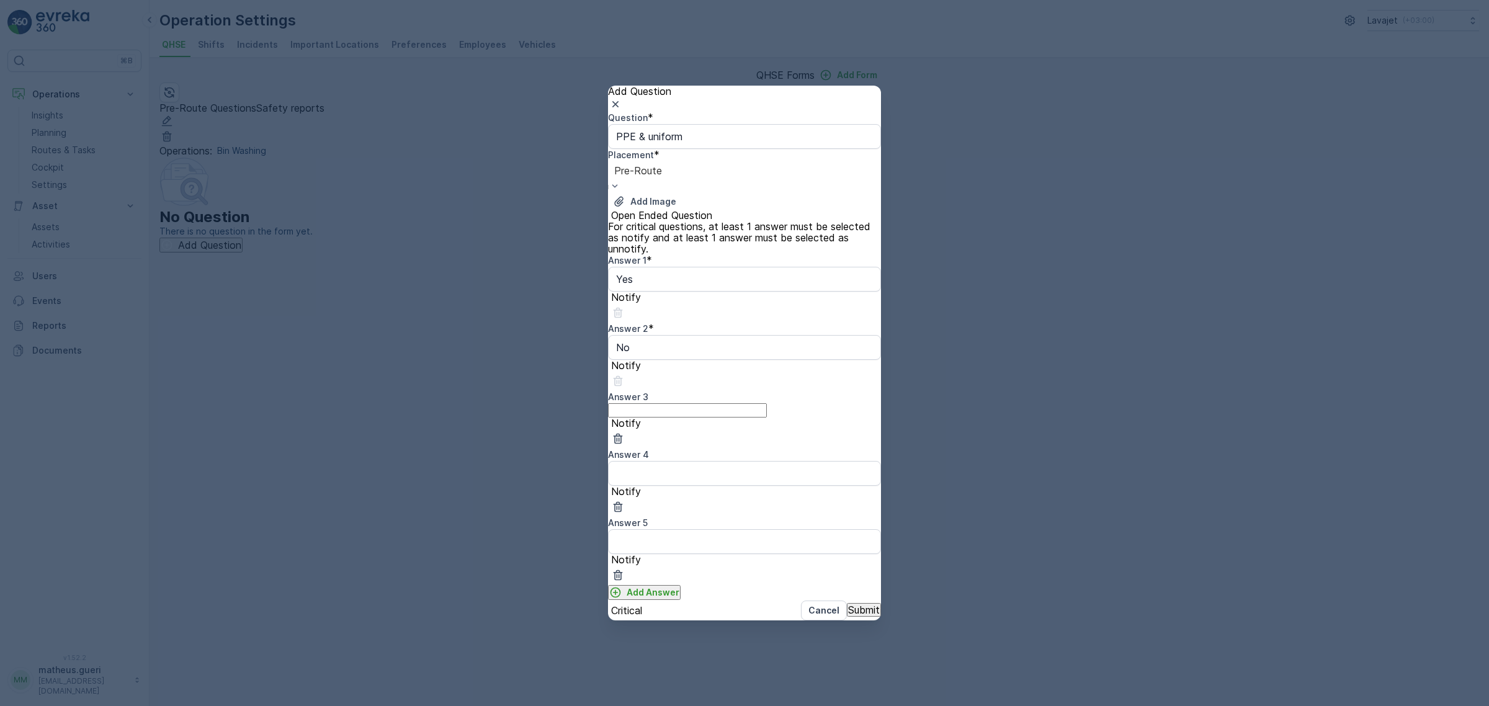
click at [735, 417] on 3 "Answer 3" at bounding box center [687, 410] width 159 height 14
type 3 "Maybe"
click at [669, 472] on 4 "Answer 4" at bounding box center [687, 479] width 159 height 14
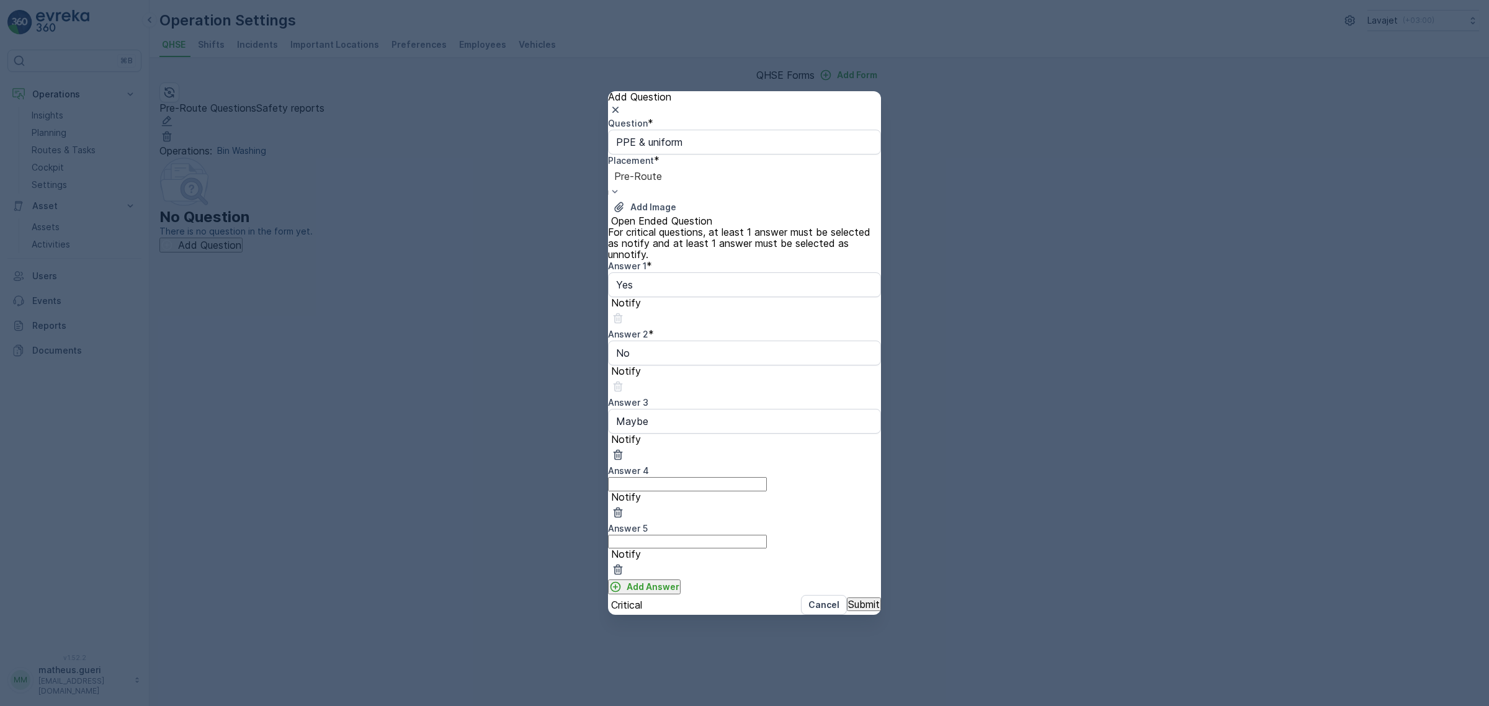
click at [747, 535] on 5 "Answer 5" at bounding box center [687, 542] width 159 height 14
drag, startPoint x: 691, startPoint y: 416, endPoint x: 680, endPoint y: 418, distance: 10.6
click at [680, 417] on 3 "Maybe" at bounding box center [687, 416] width 159 height 14
click at [681, 467] on 4 "Answer 4" at bounding box center [687, 474] width 159 height 14
type 4 "123"
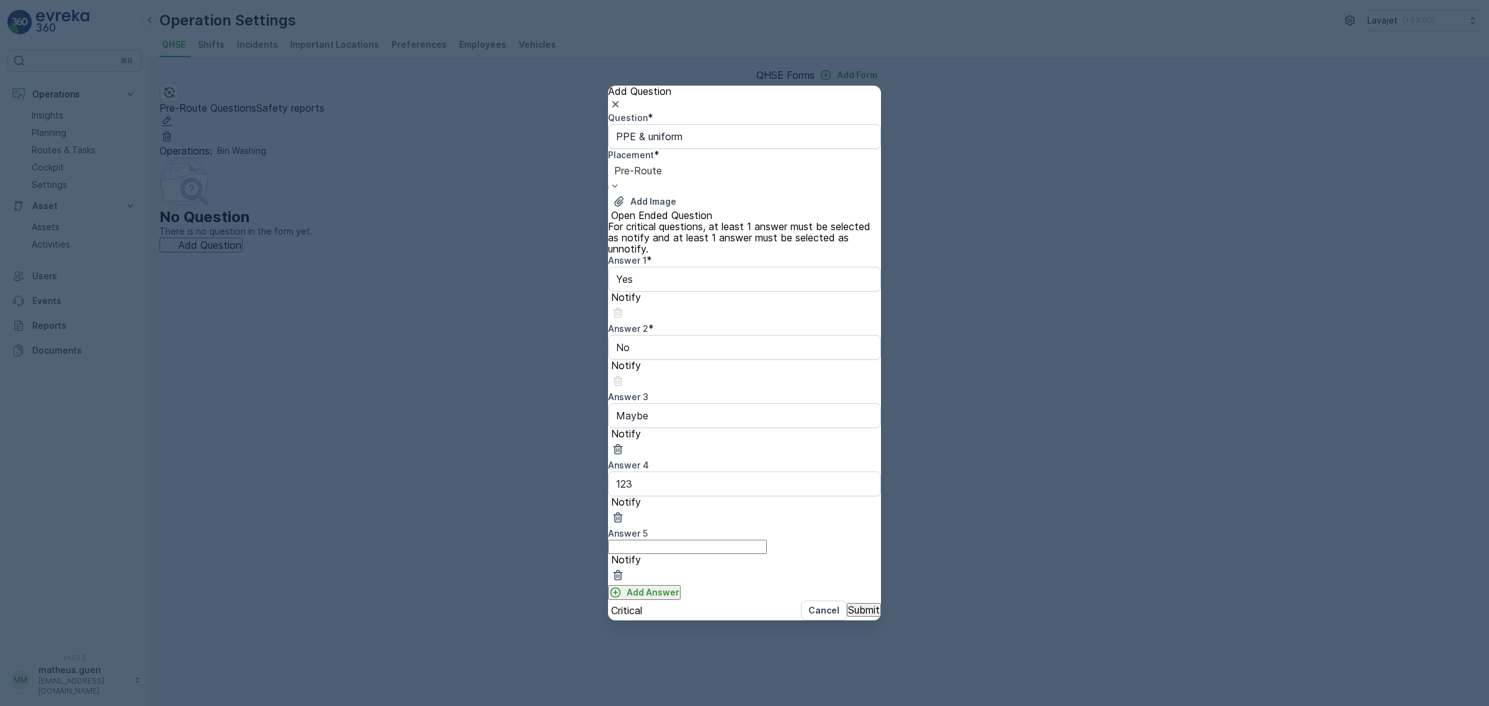
click at [681, 540] on 5 "Answer 5" at bounding box center [687, 547] width 159 height 14
type 5 "123"
click at [622, 110] on icon "button" at bounding box center [615, 104] width 12 height 12
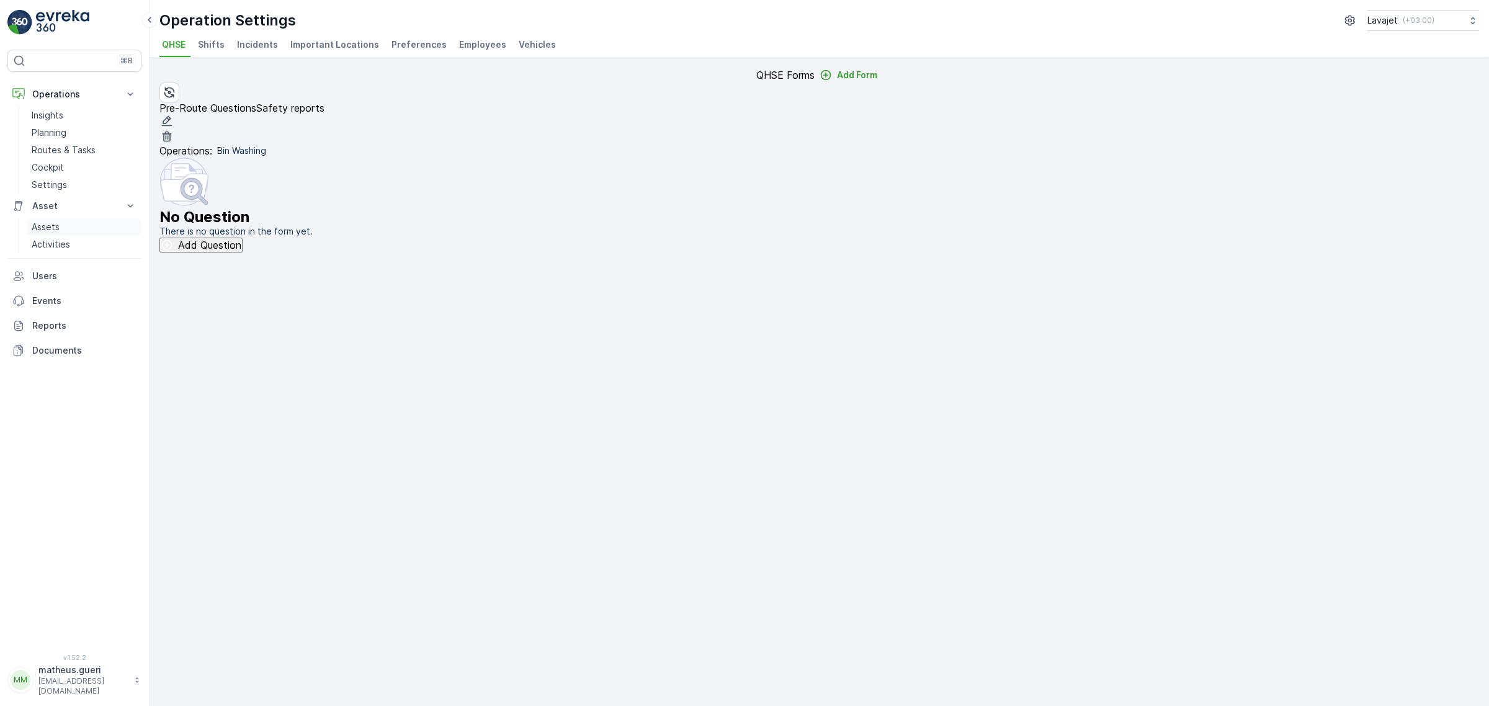
click at [57, 230] on p "Assets" at bounding box center [46, 227] width 28 height 12
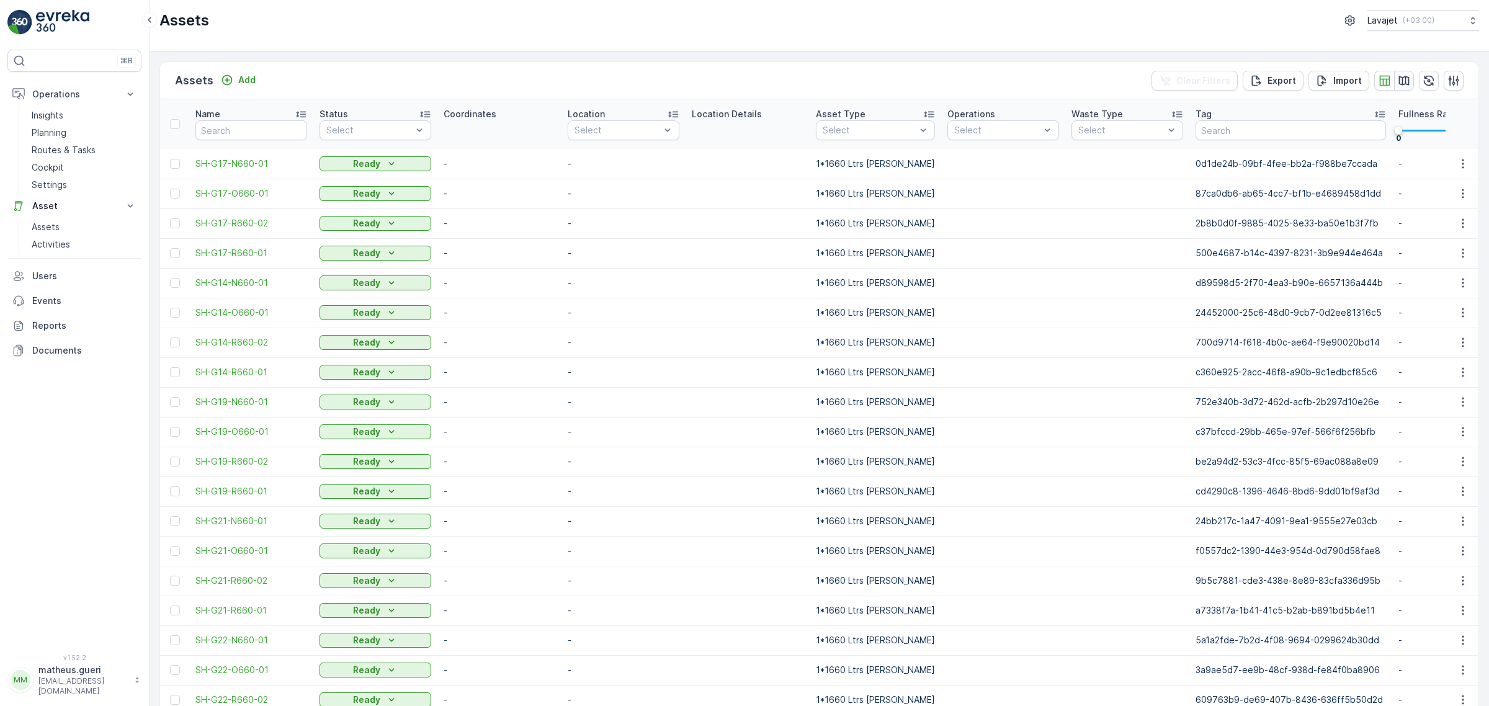
click at [1401, 87] on button "button" at bounding box center [1404, 81] width 20 height 20
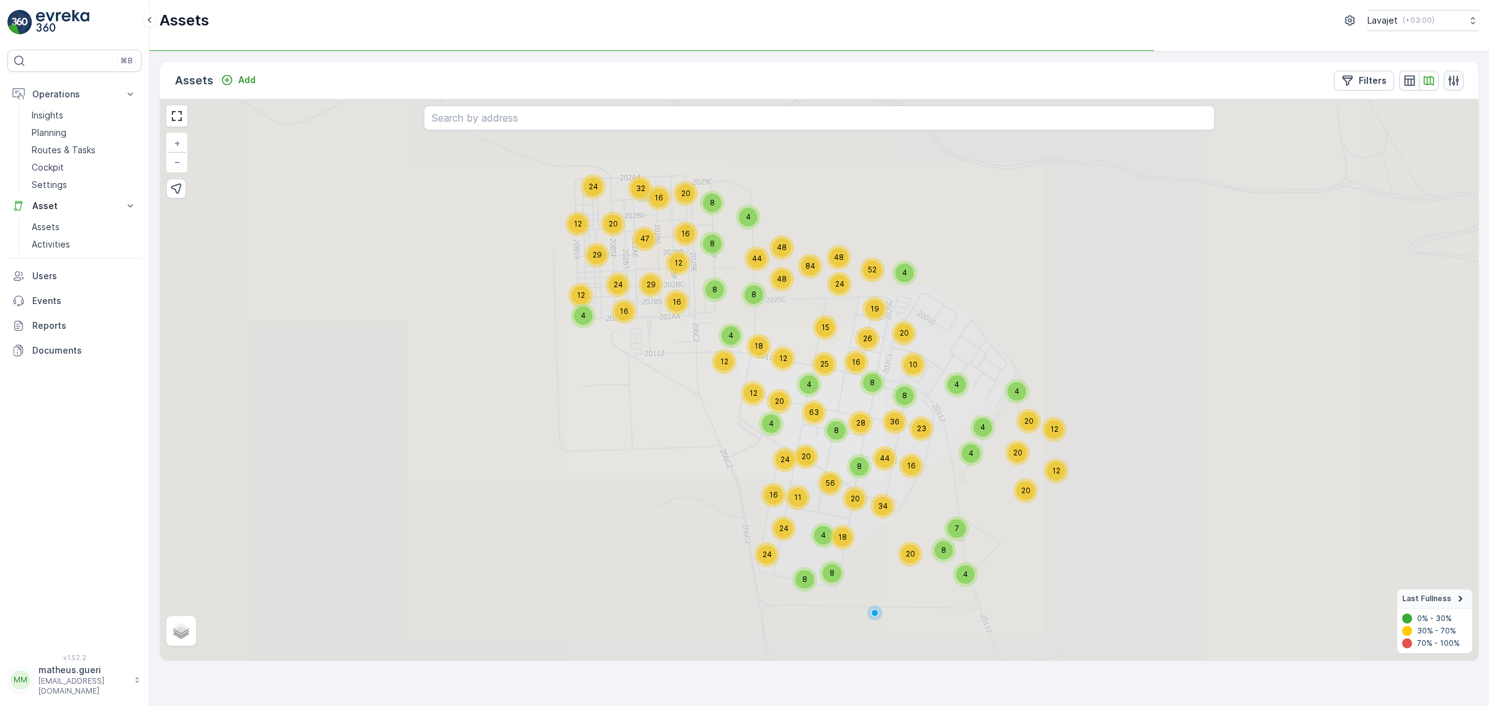
click at [1453, 85] on icon "button" at bounding box center [1454, 80] width 12 height 12
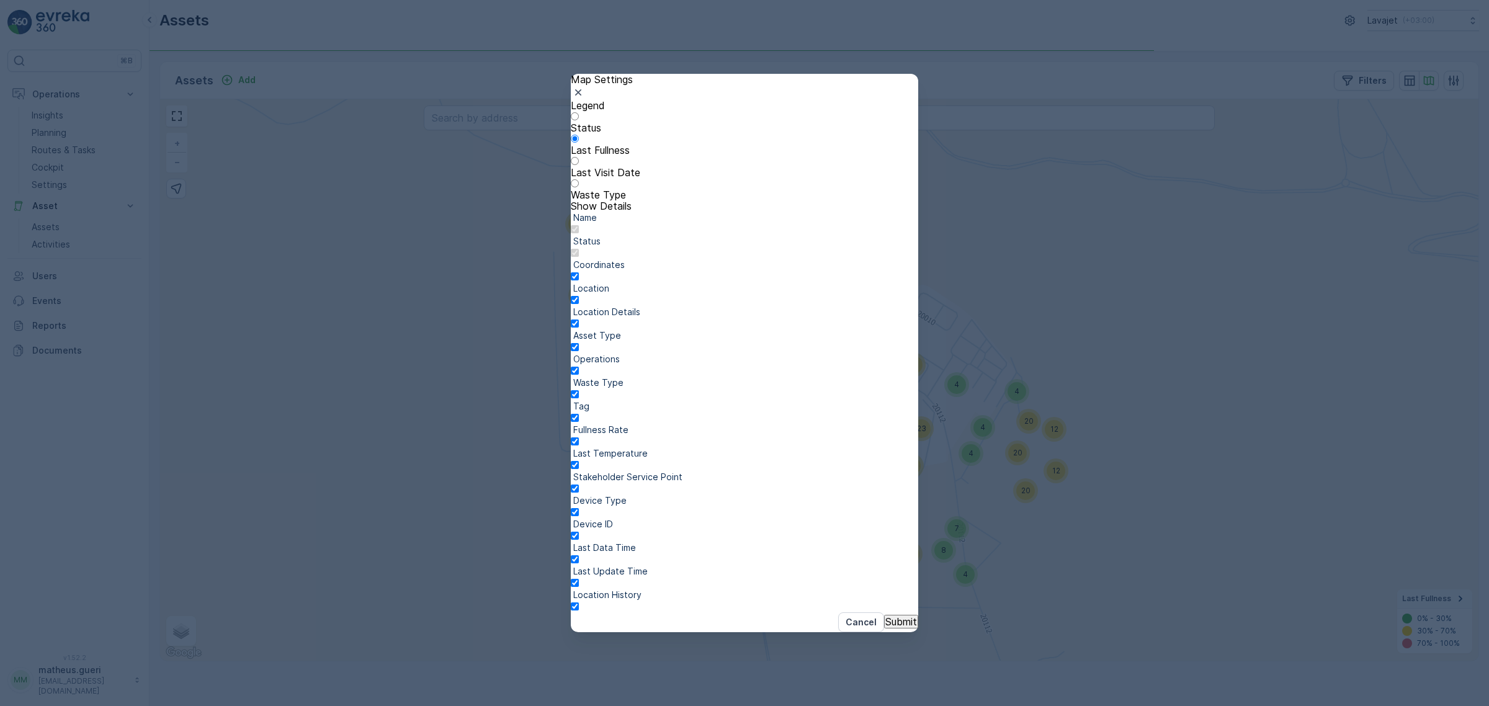
scroll to position [194, 0]
click at [585, 99] on icon "button" at bounding box center [578, 92] width 12 height 12
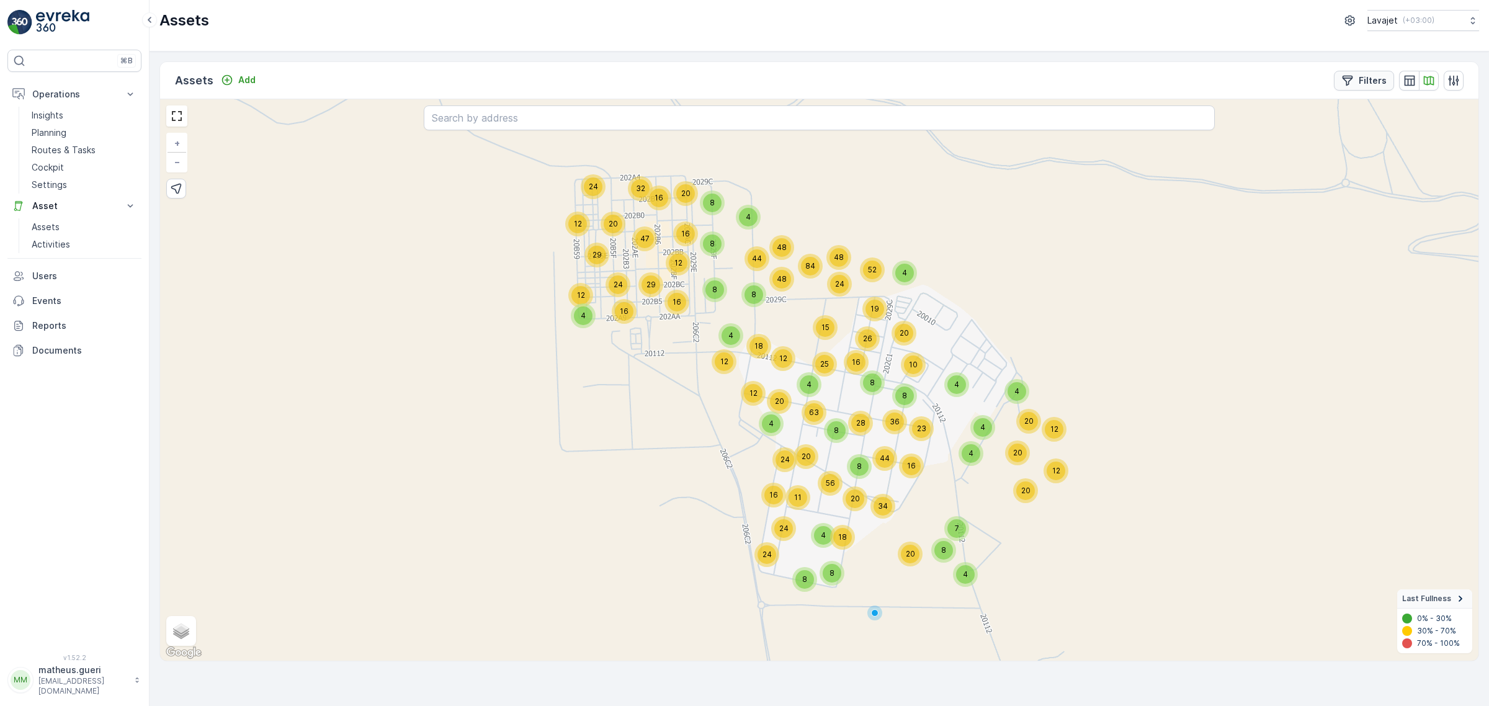
click at [1360, 88] on button "Filters" at bounding box center [1364, 81] width 60 height 20
drag, startPoint x: 1089, startPoint y: 481, endPoint x: 1249, endPoint y: 482, distance: 159.5
click at [316, 359] on div "43" at bounding box center [315, 354] width 1 height 7
click at [207, 610] on p "Apply Filters" at bounding box center [184, 605] width 46 height 9
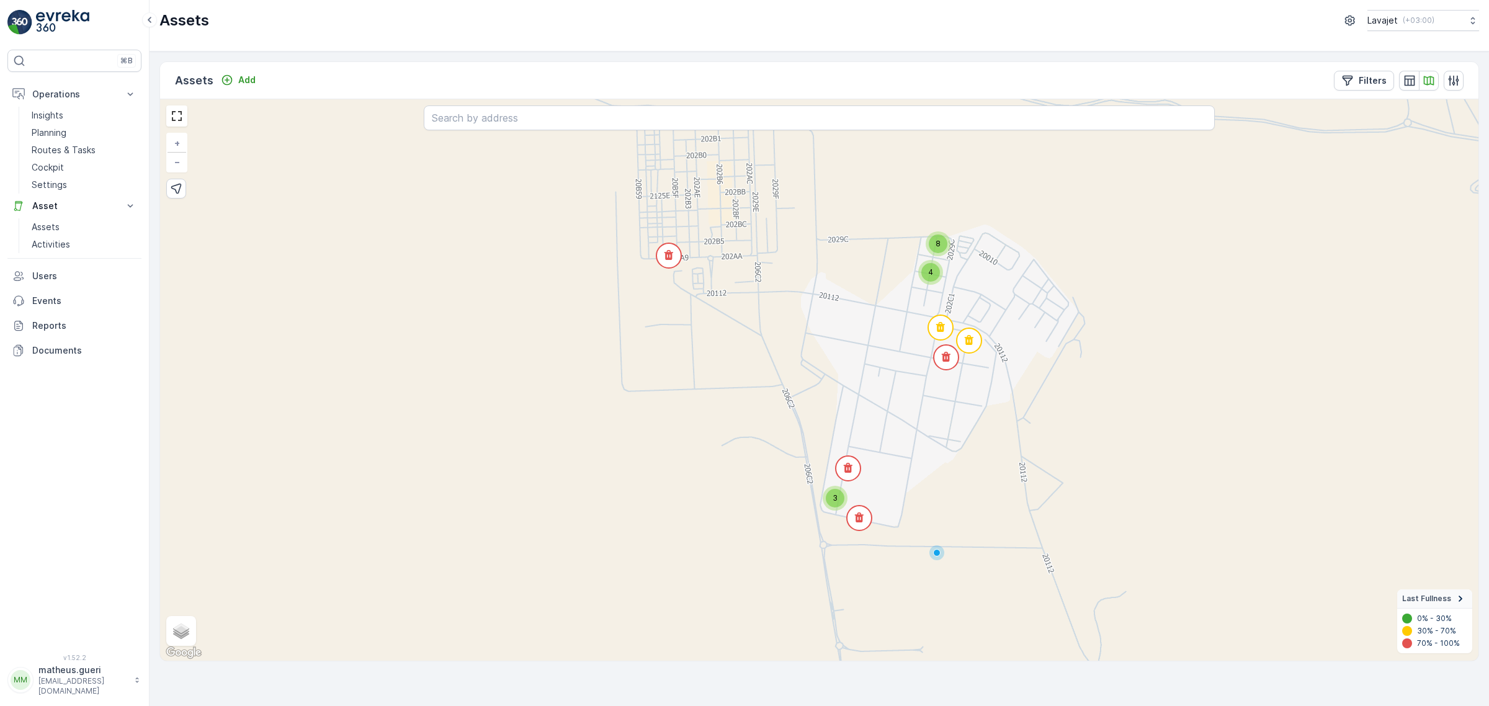
click at [994, 473] on div "3 8 4 + − Satellite Roadmap Terrain Hybrid Leaflet Keyboard shortcuts Map Data …" at bounding box center [819, 380] width 1319 height 562
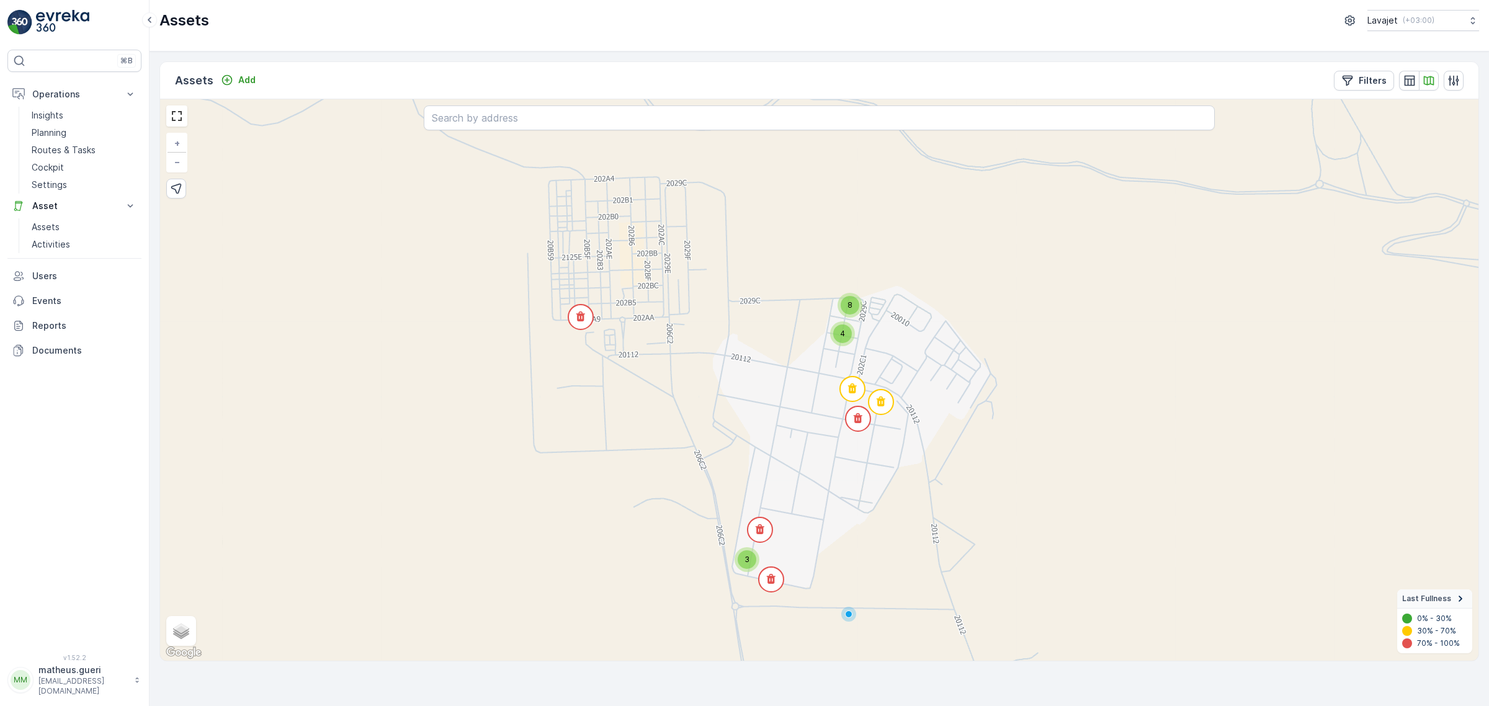
drag, startPoint x: 724, startPoint y: 375, endPoint x: 613, endPoint y: 425, distance: 121.1
click at [613, 425] on div "3 8 4 + − Satellite Roadmap Terrain Hybrid Leaflet Keyboard shortcuts Map Data …" at bounding box center [819, 380] width 1319 height 562
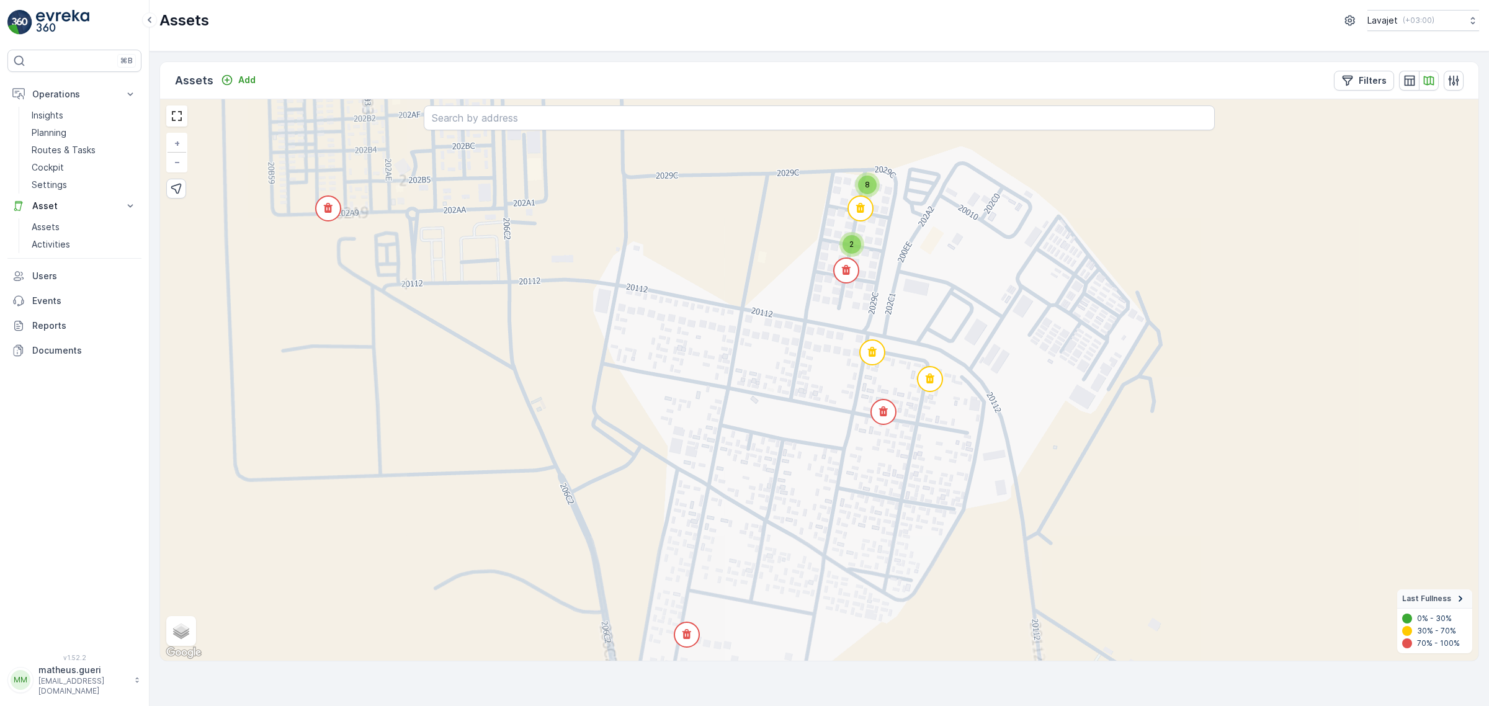
click at [730, 386] on div "4 3 8 2 + − Satellite Roadmap Terrain Hybrid Leaflet Keyboard shortcuts Map Dat…" at bounding box center [819, 380] width 1319 height 562
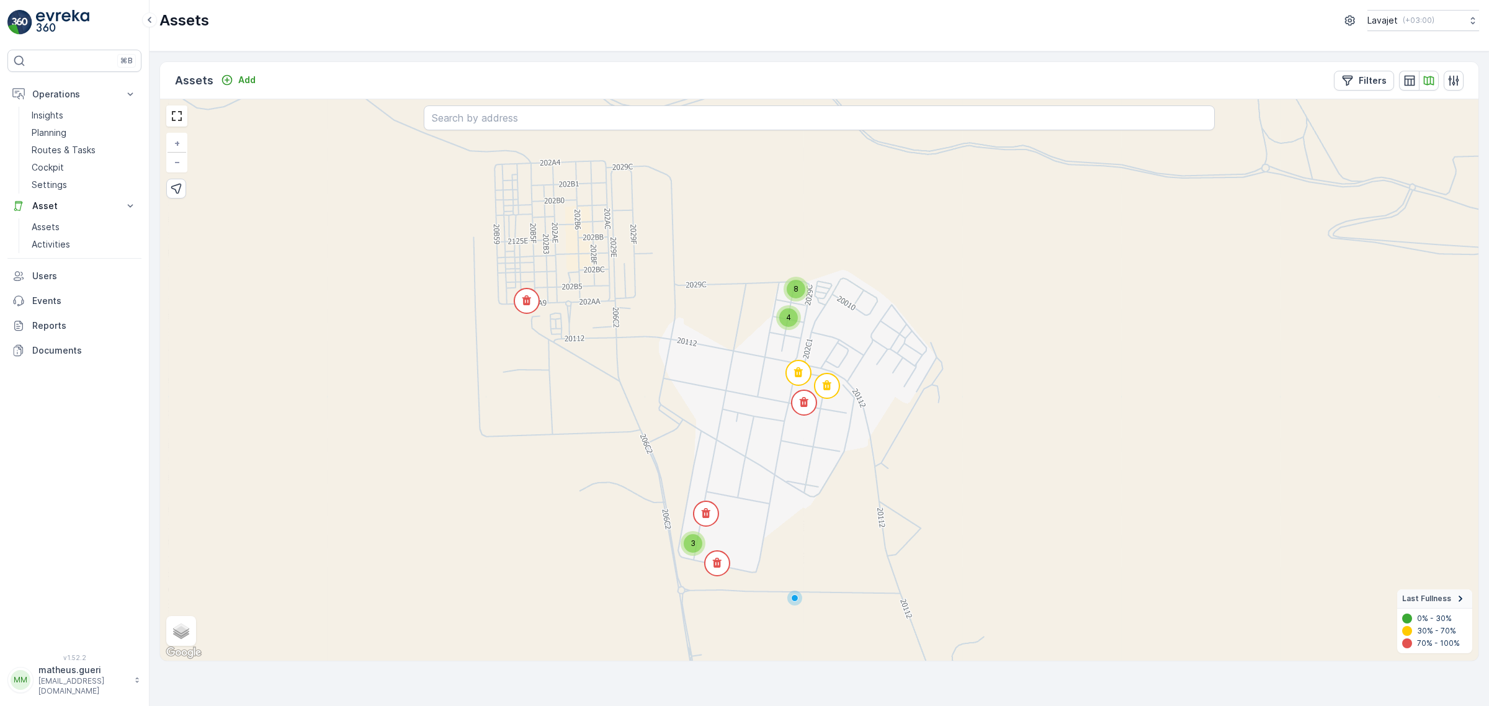
click at [790, 295] on div "8" at bounding box center [796, 289] width 19 height 19
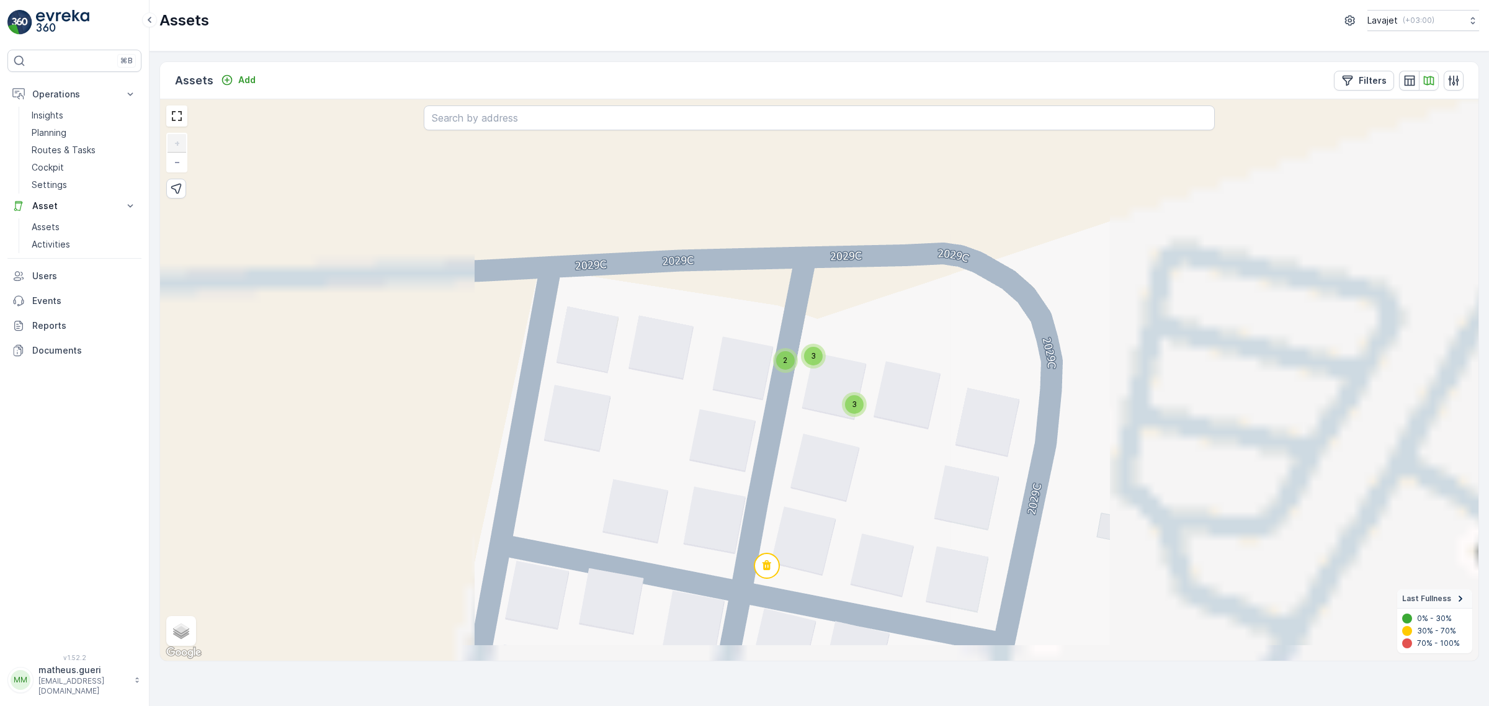
click at [811, 366] on div "3" at bounding box center [813, 356] width 25 height 25
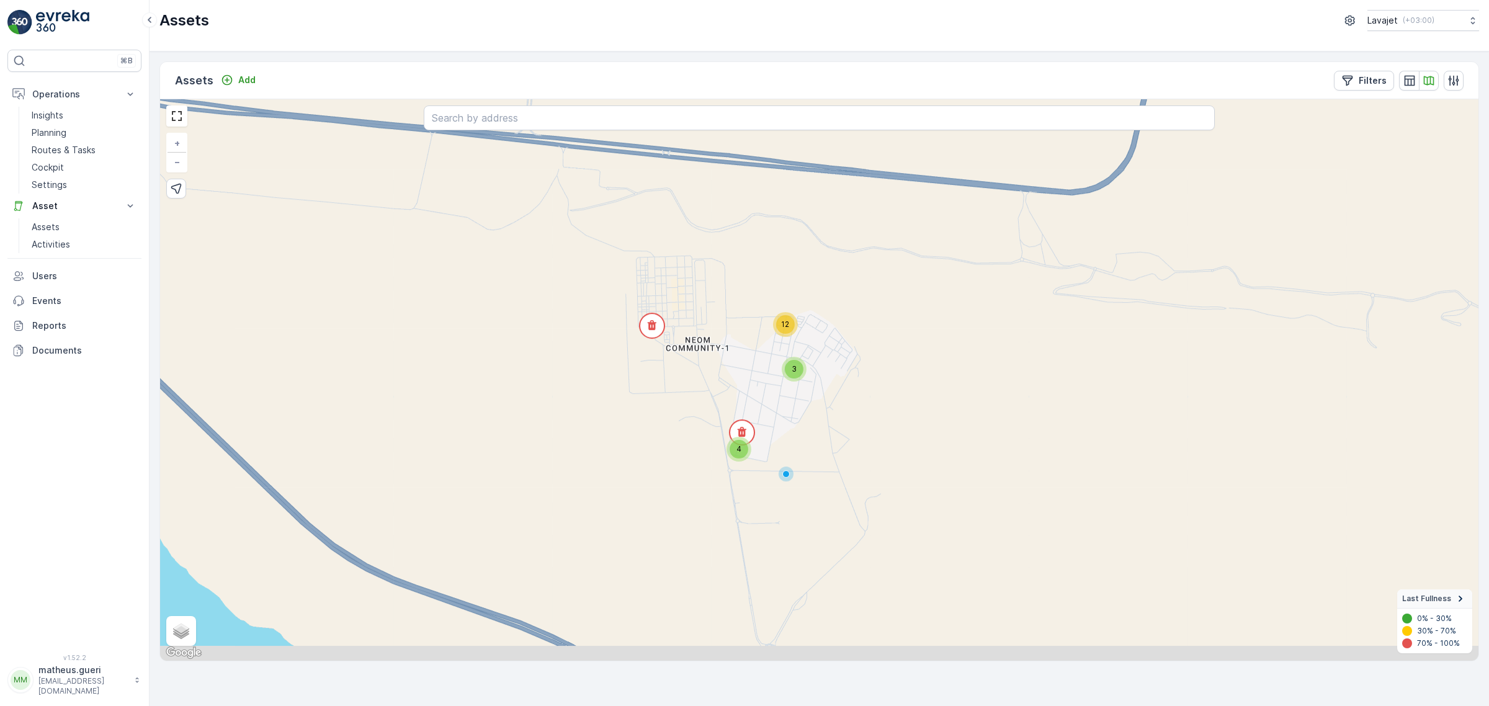
drag, startPoint x: 759, startPoint y: 457, endPoint x: 757, endPoint y: 404, distance: 53.4
click at [757, 404] on div "4 12 3 + − Satellite Roadmap Terrain Hybrid Leaflet Keyboard shortcuts Map Data…" at bounding box center [819, 380] width 1319 height 562
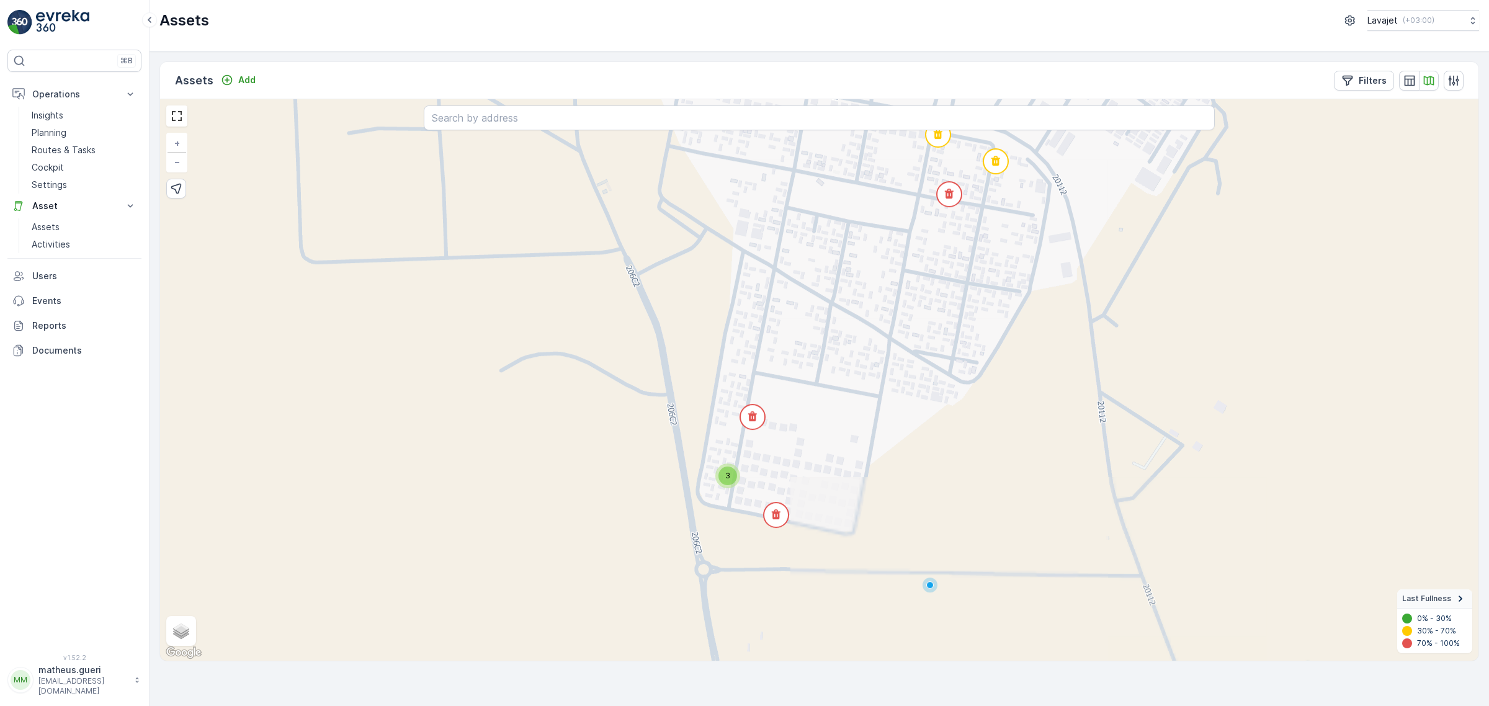
click at [776, 529] on icon at bounding box center [776, 515] width 27 height 27
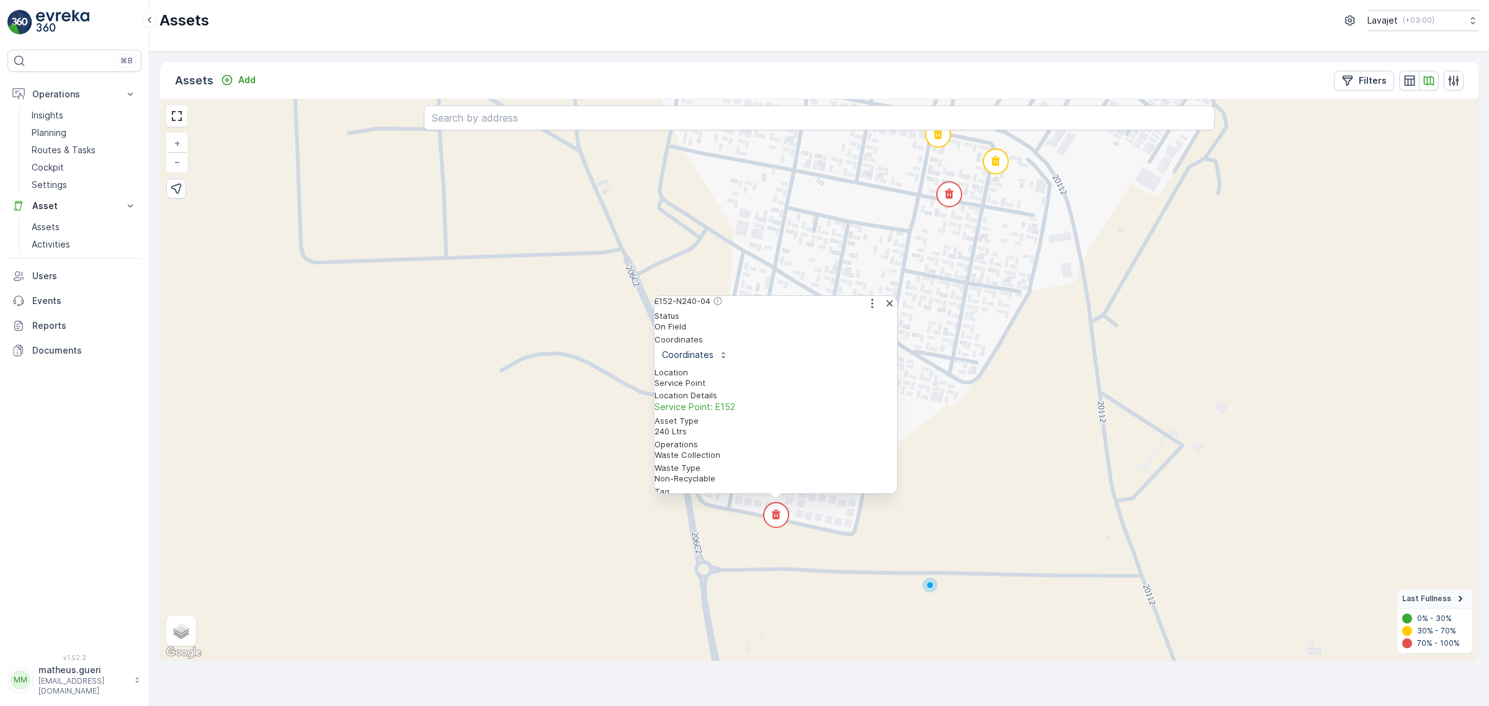
click at [547, 339] on div "3 8 2 E152-N240-04 Status On Field Coordinates Coordinates Location Service Poi…" at bounding box center [819, 380] width 1319 height 562
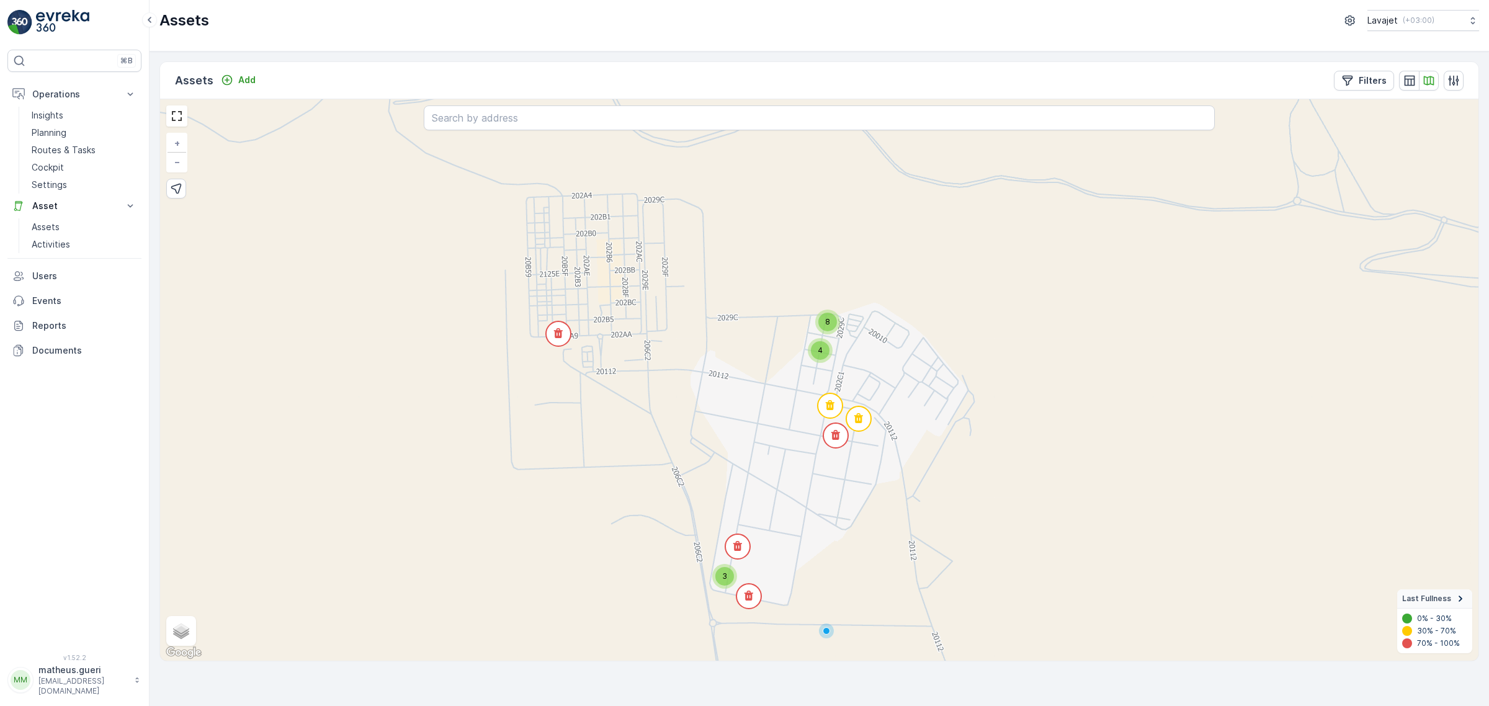
drag, startPoint x: 631, startPoint y: 299, endPoint x: 704, endPoint y: 455, distance: 172.1
click at [704, 455] on div "3 8 4 + − Satellite Roadmap Terrain Hybrid Leaflet Keyboard shortcuts Map Data …" at bounding box center [819, 380] width 1319 height 562
drag, startPoint x: 1243, startPoint y: 488, endPoint x: 1176, endPoint y: 487, distance: 67.0
click at [256, 367] on div "24" at bounding box center [250, 361] width 11 height 11
click at [998, 433] on div "3 8 4 + − Satellite Roadmap Terrain Hybrid Leaflet Keyboard shortcuts Map Data …" at bounding box center [819, 380] width 1319 height 562
